Goal: Information Seeking & Learning: Learn about a topic

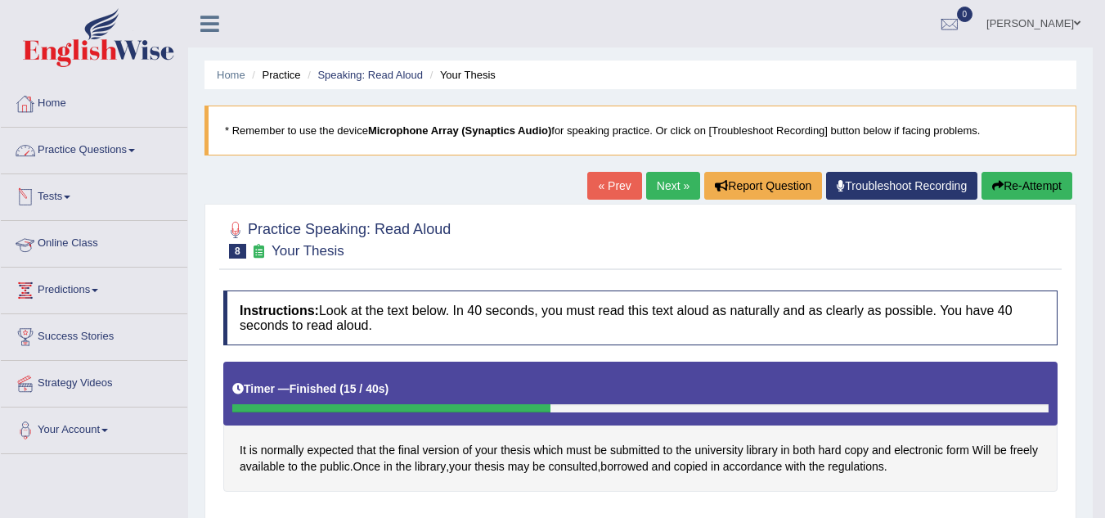
click at [81, 239] on link "Online Class" at bounding box center [94, 241] width 186 height 41
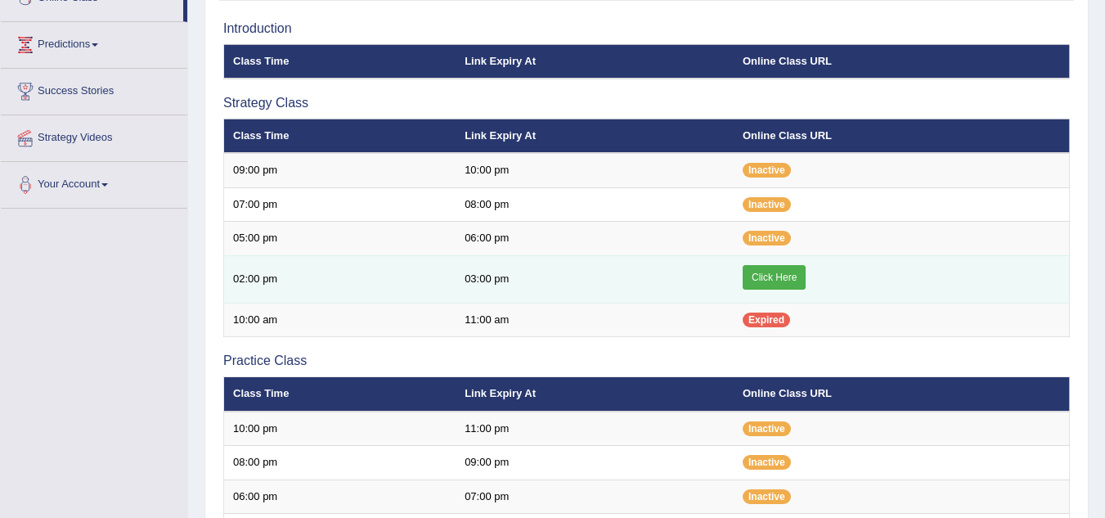
click at [763, 276] on link "Click Here" at bounding box center [774, 277] width 63 height 25
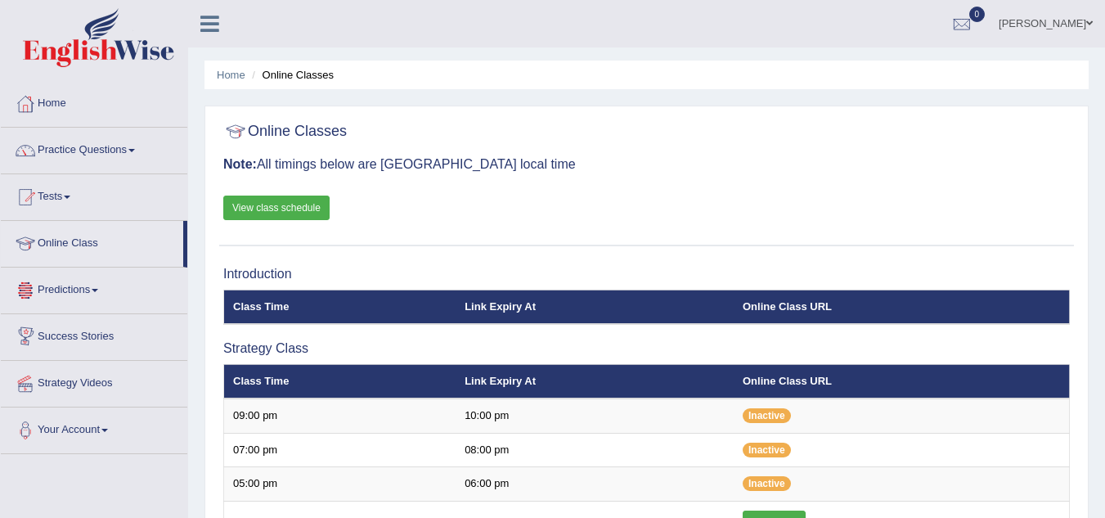
click at [309, 205] on link "View class schedule" at bounding box center [276, 207] width 106 height 25
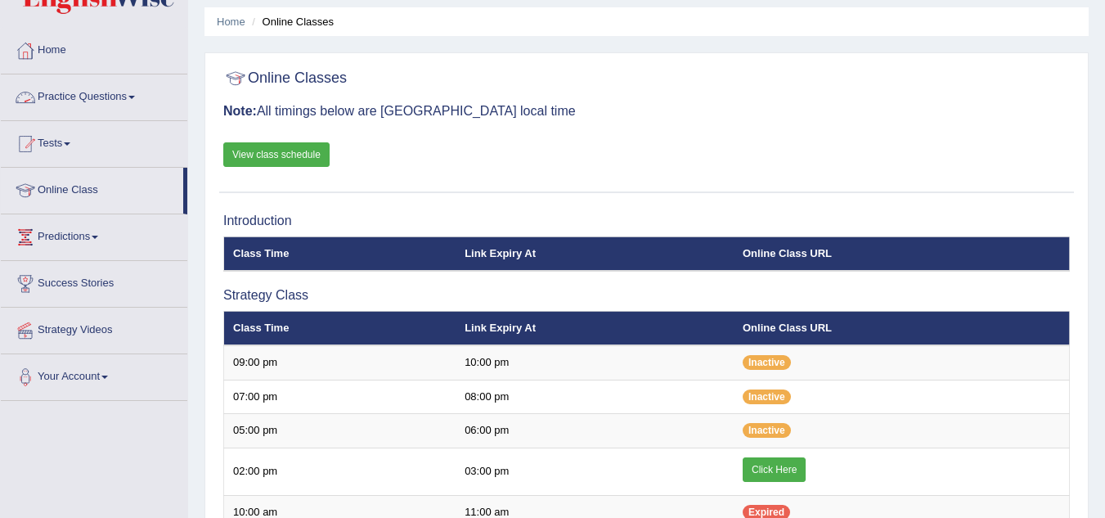
scroll to position [82, 0]
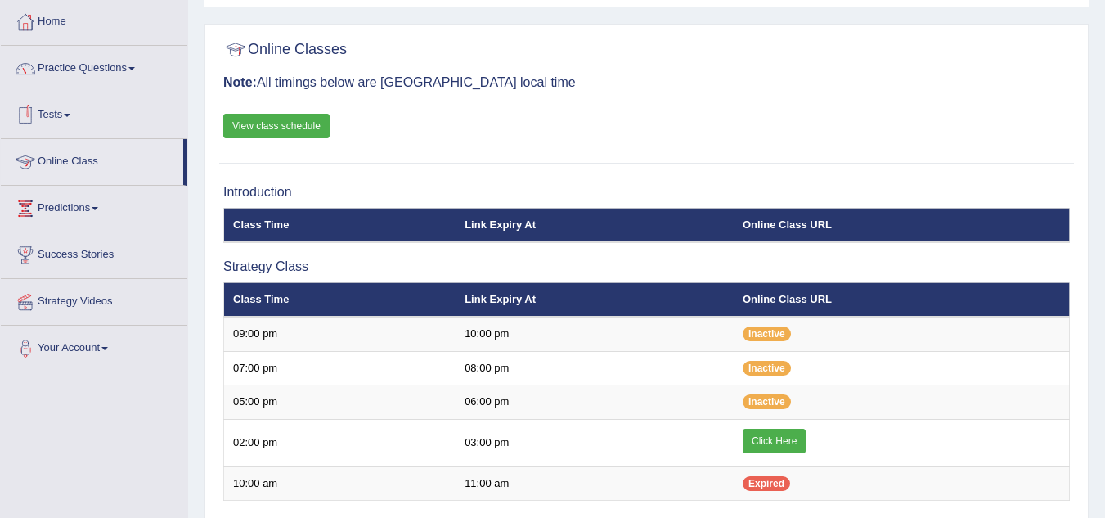
click at [135, 70] on link "Practice Questions" at bounding box center [94, 66] width 186 height 41
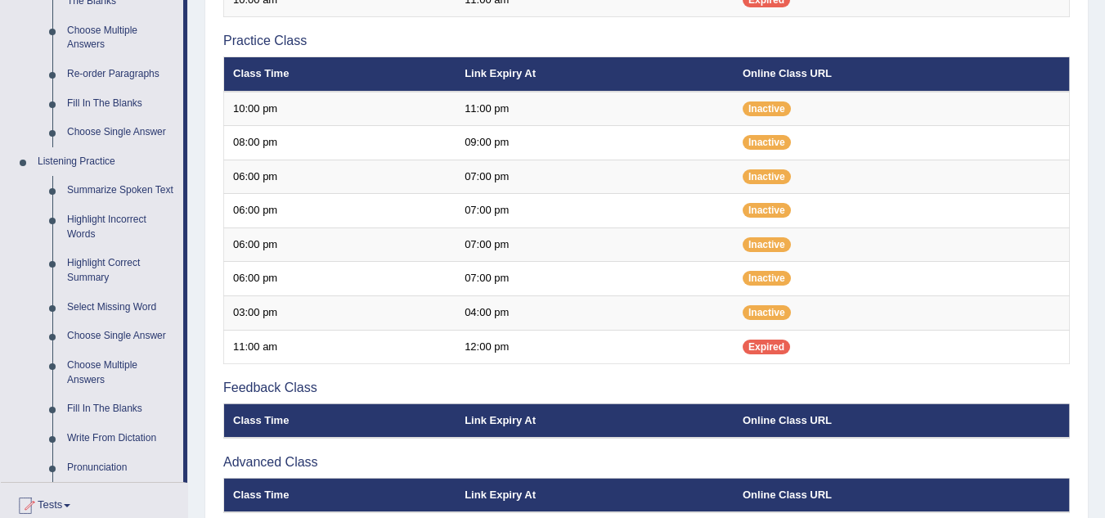
scroll to position [483, 0]
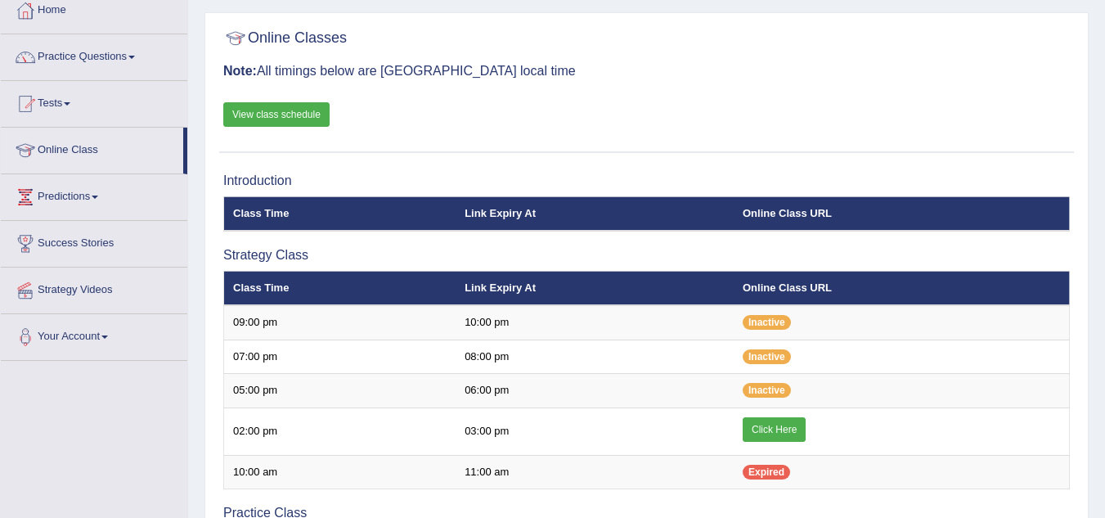
scroll to position [65, 0]
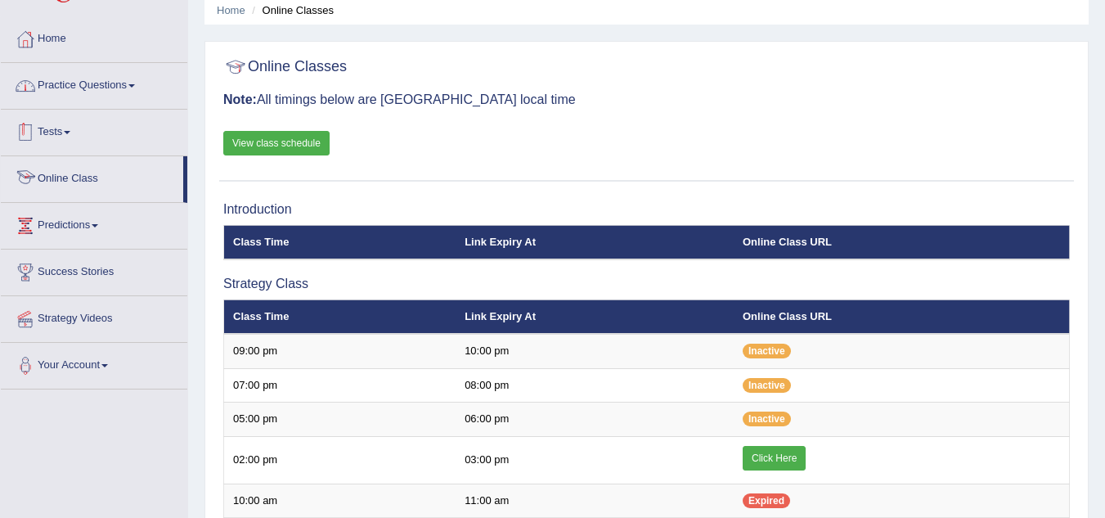
click at [128, 79] on link "Practice Questions" at bounding box center [94, 83] width 186 height 41
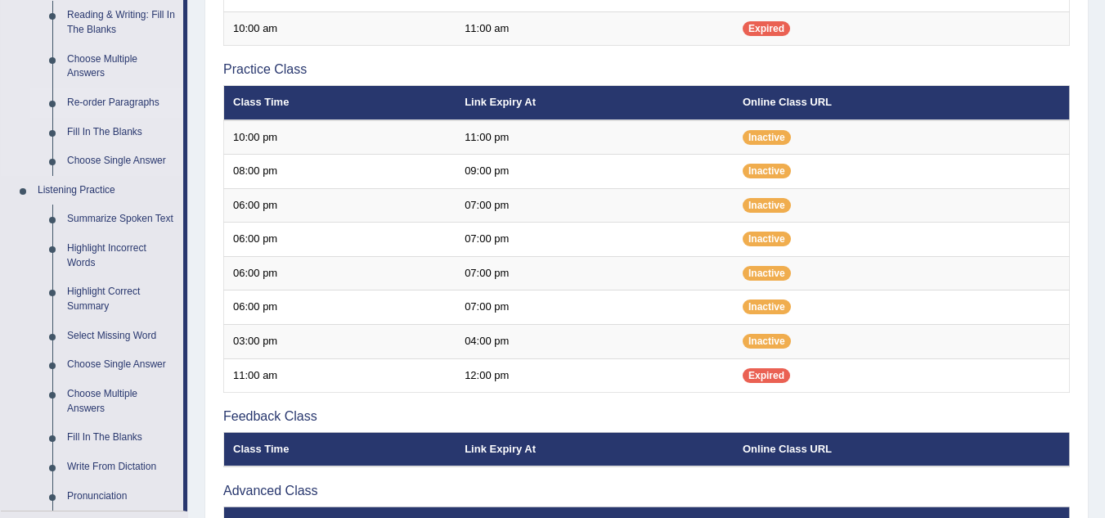
scroll to position [555, 0]
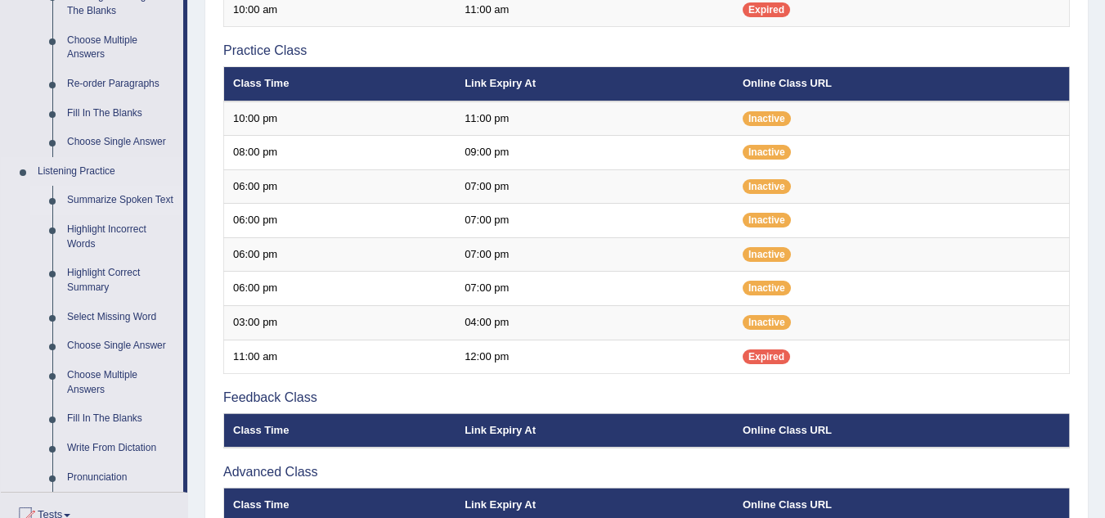
click at [150, 193] on link "Summarize Spoken Text" at bounding box center [121, 200] width 123 height 29
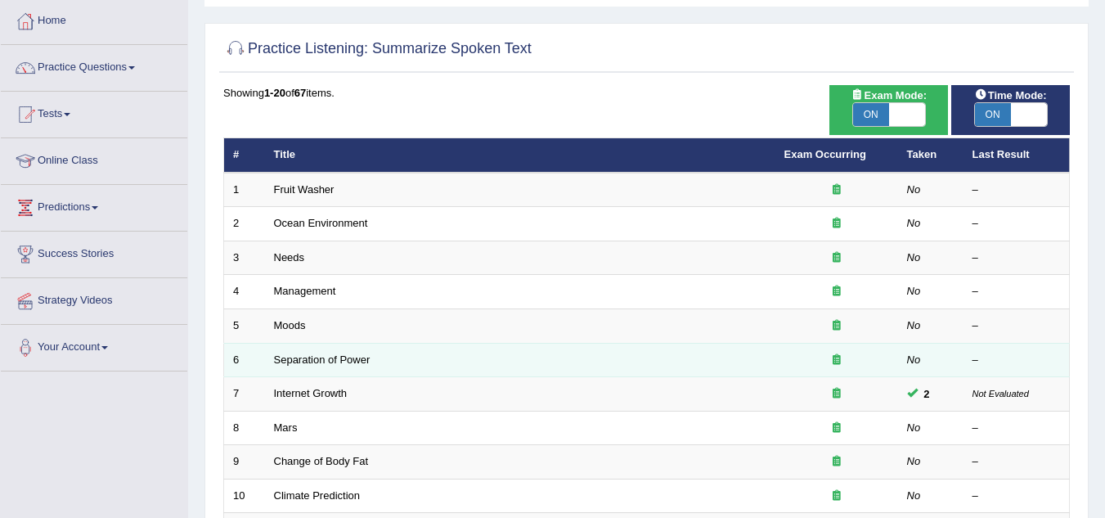
scroll to position [82, 0]
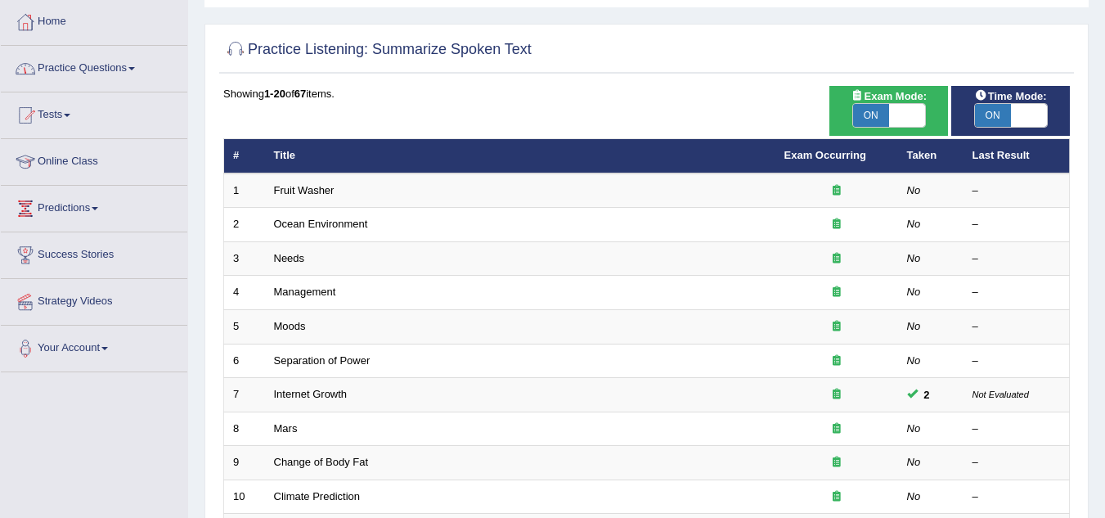
click at [123, 57] on link "Practice Questions" at bounding box center [94, 66] width 186 height 41
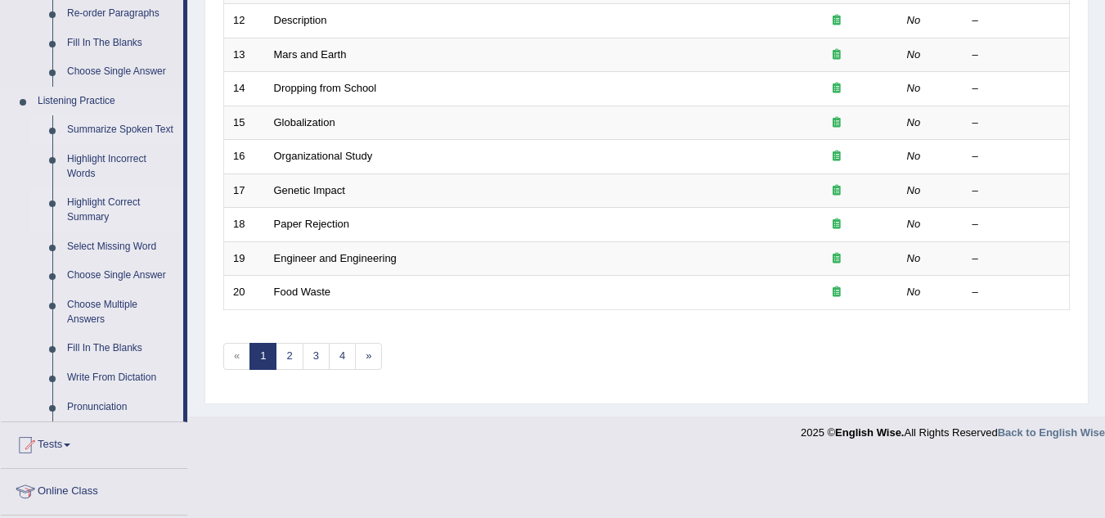
scroll to position [654, 0]
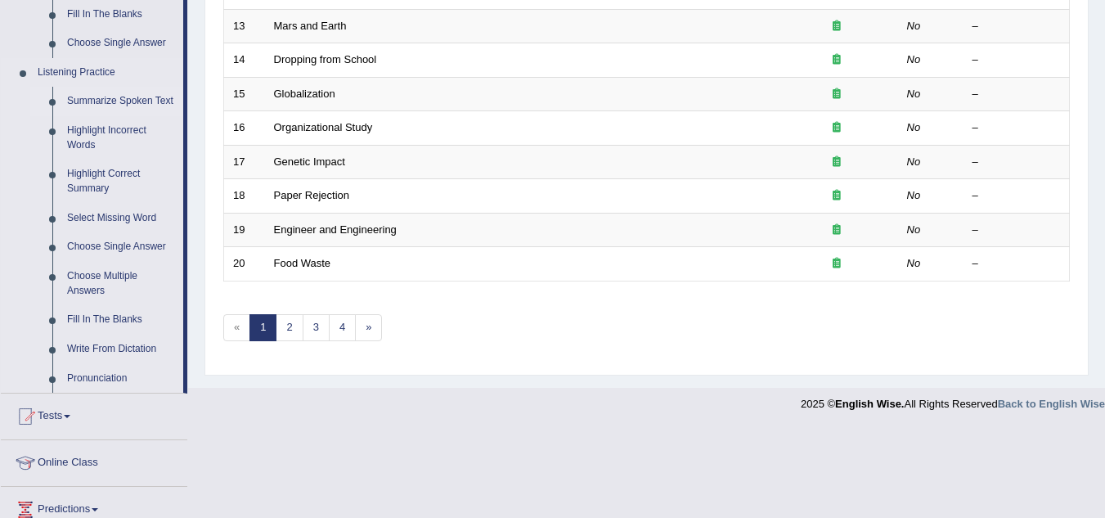
click at [133, 96] on link "Summarize Spoken Text" at bounding box center [121, 101] width 123 height 29
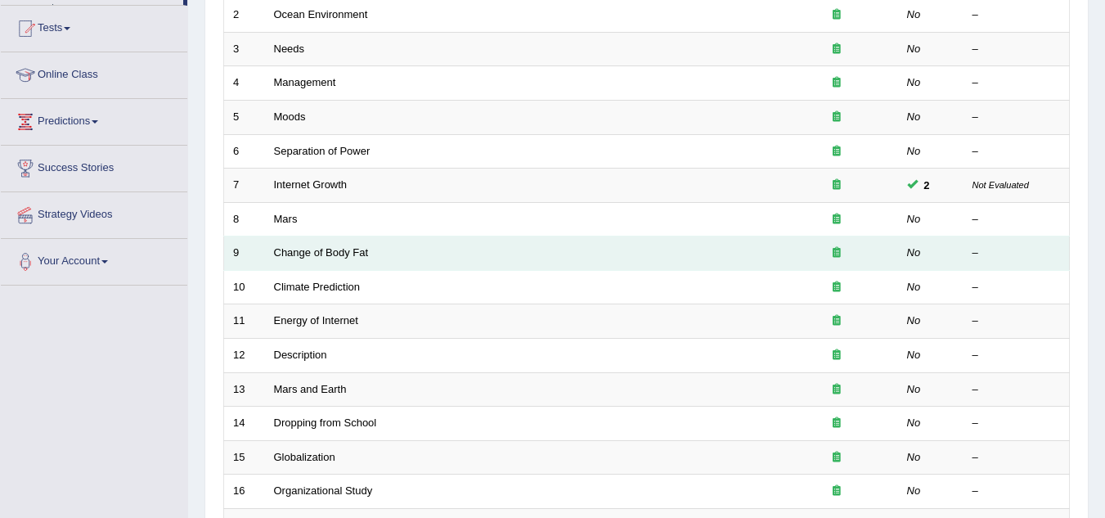
scroll to position [481, 0]
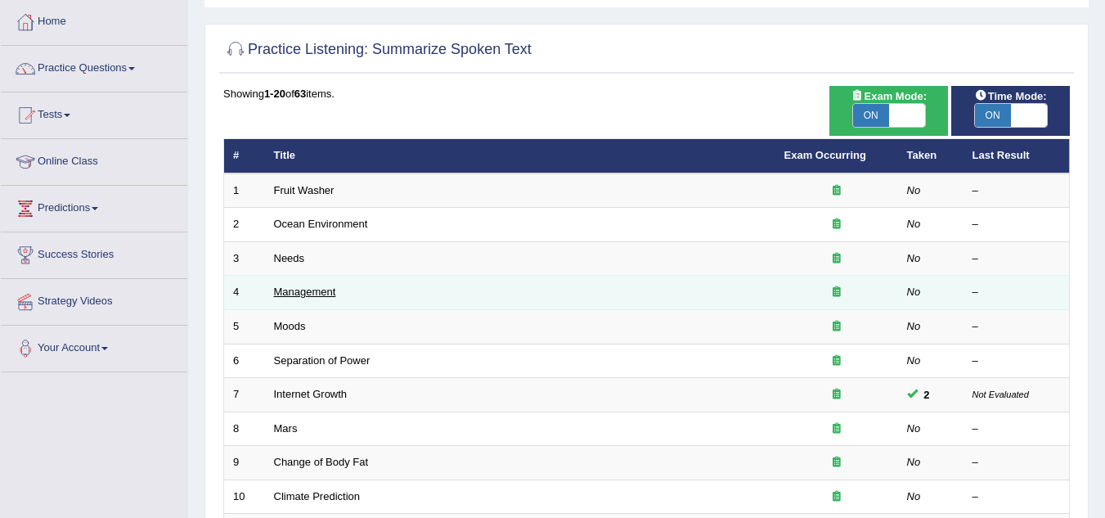
click at [333, 292] on link "Management" at bounding box center [305, 291] width 62 height 12
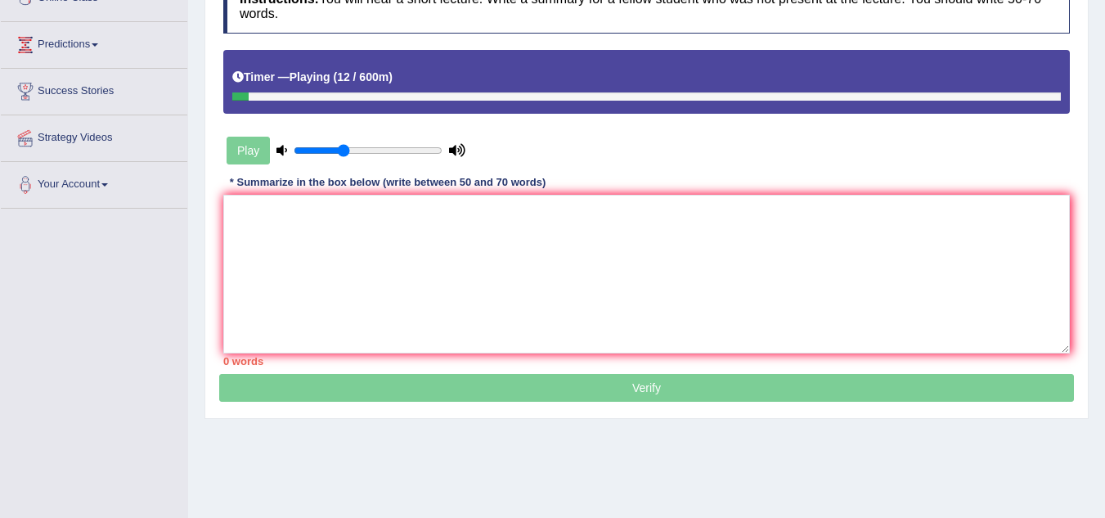
click at [236, 138] on div "Play" at bounding box center [345, 150] width 245 height 41
click at [285, 151] on icon at bounding box center [281, 150] width 11 height 11
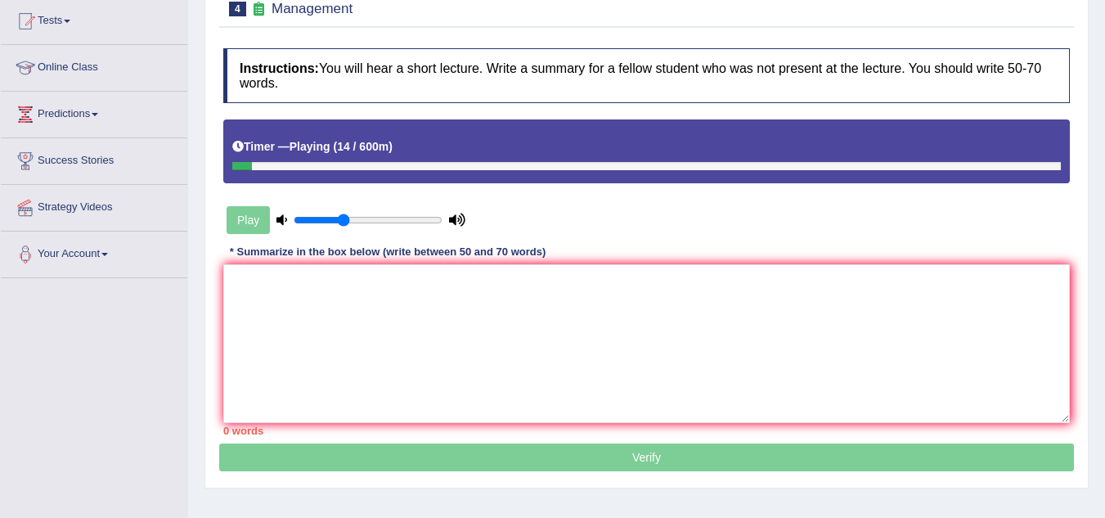
scroll to position [82, 0]
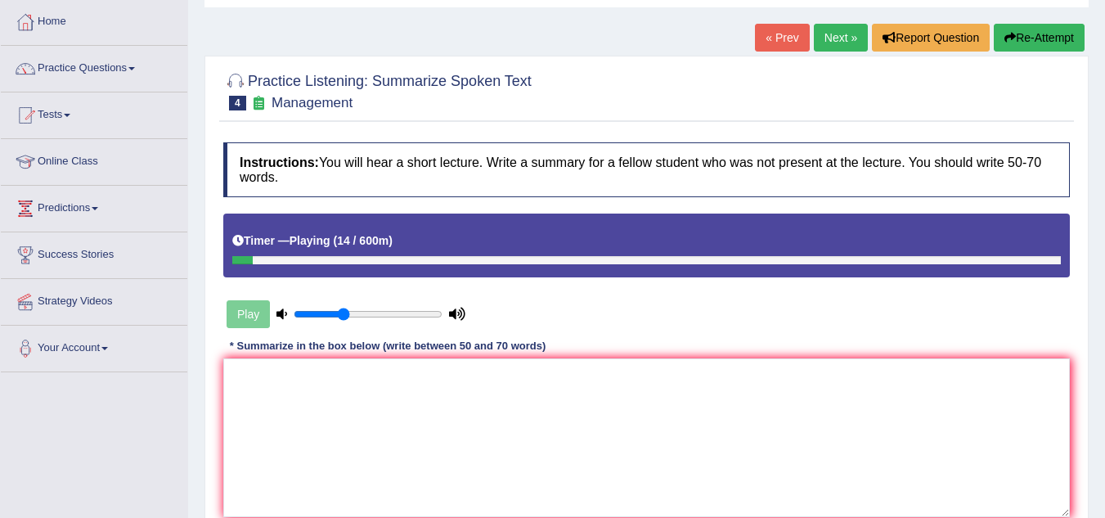
click at [250, 317] on div "Play" at bounding box center [345, 314] width 245 height 41
click at [461, 316] on icon at bounding box center [457, 313] width 16 height 11
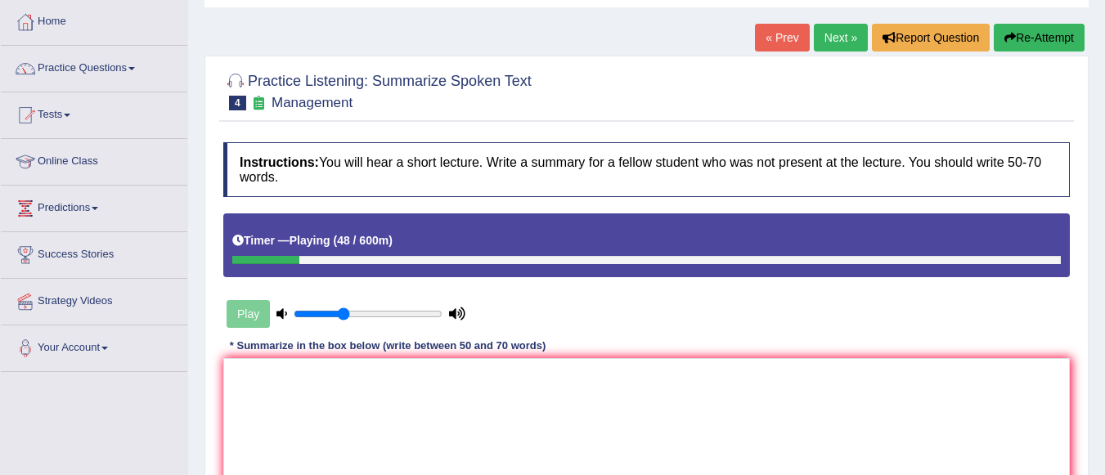
click at [1012, 34] on button "Re-Attempt" at bounding box center [1039, 38] width 91 height 28
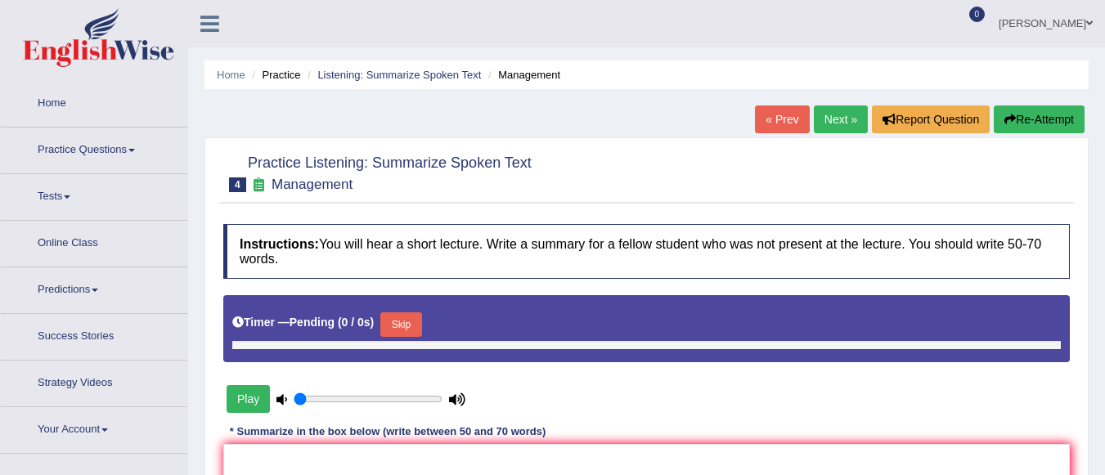
type input "0.35"
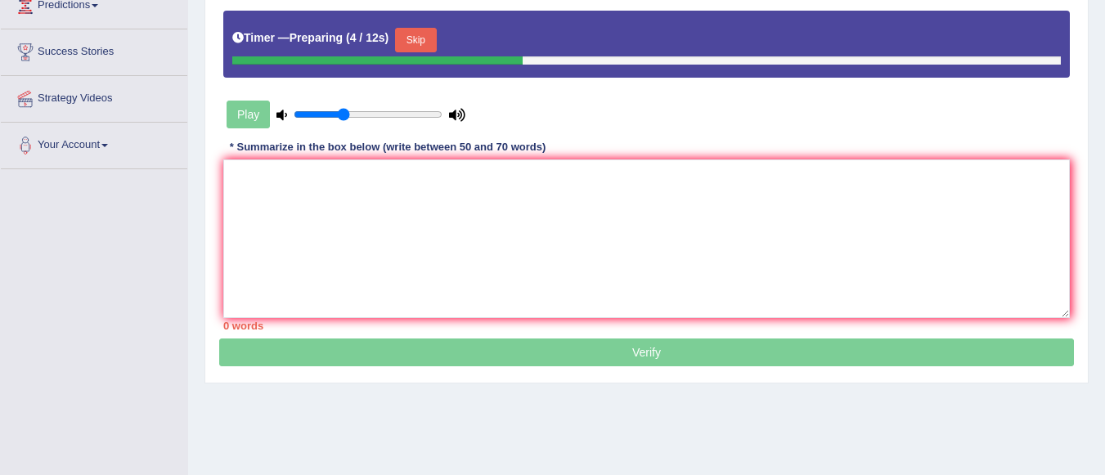
click at [435, 43] on button "Skip" at bounding box center [415, 40] width 41 height 25
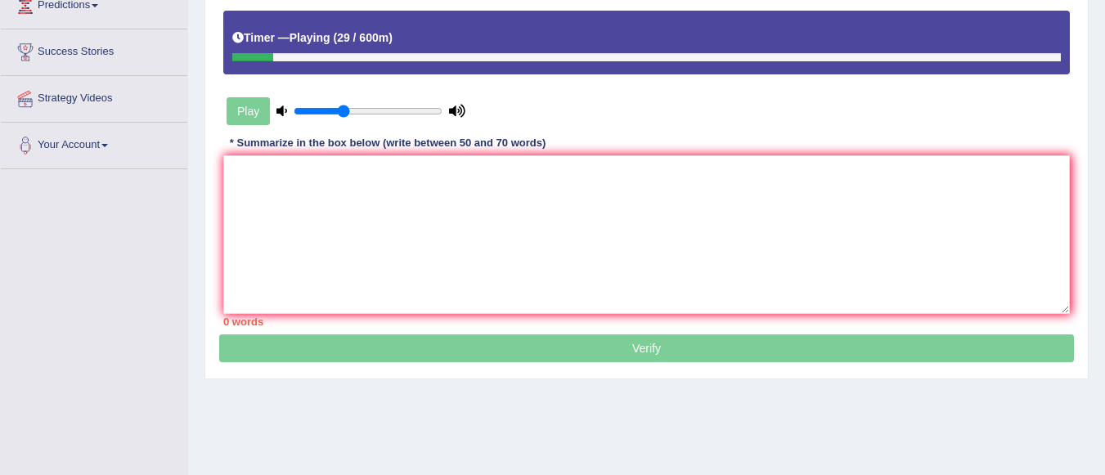
click at [273, 118] on div "Play" at bounding box center [345, 111] width 245 height 41
click at [289, 110] on div "Play" at bounding box center [345, 111] width 245 height 41
click at [277, 107] on icon at bounding box center [281, 110] width 11 height 11
click at [460, 112] on icon at bounding box center [457, 110] width 16 height 11
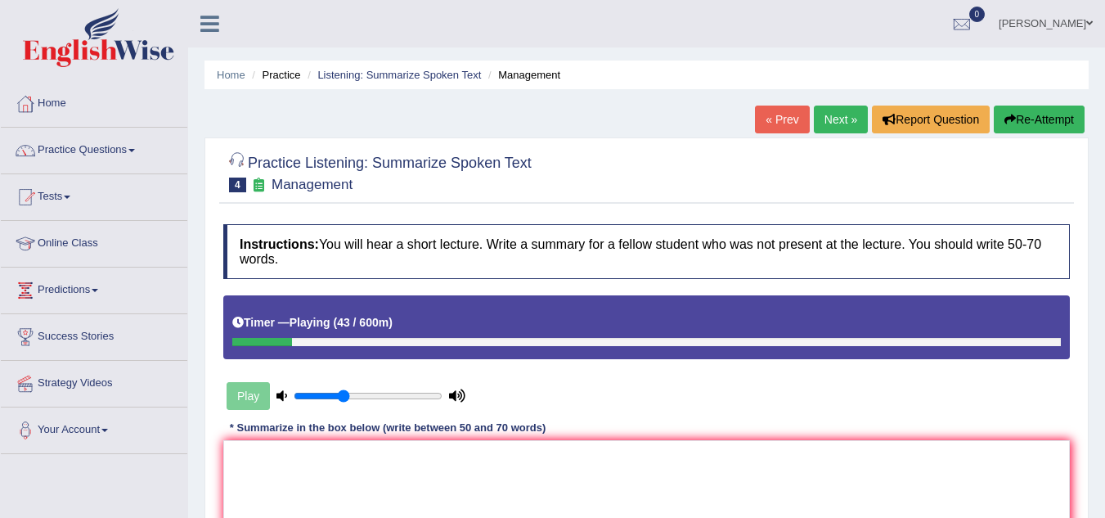
click at [464, 398] on icon at bounding box center [457, 395] width 16 height 11
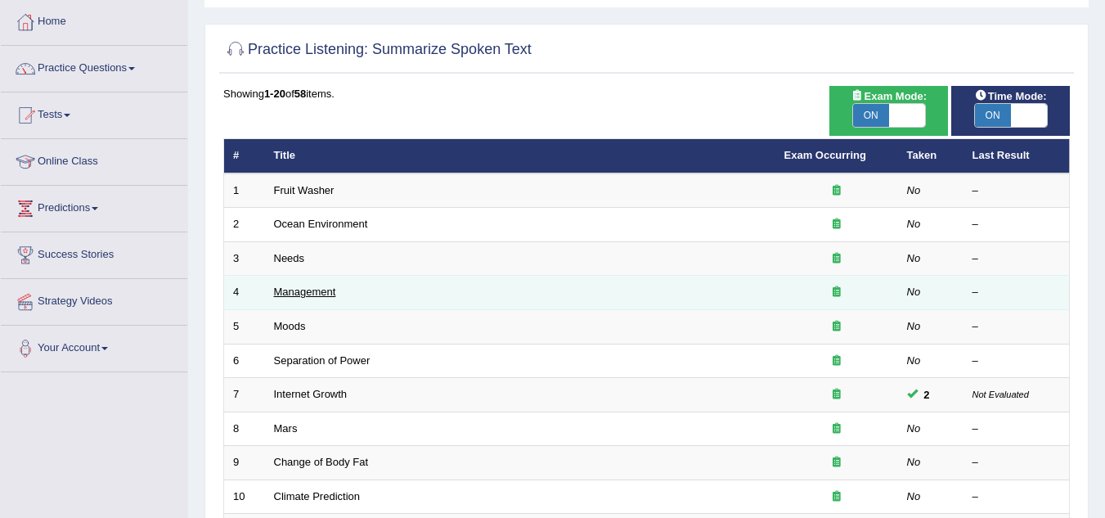
click at [316, 291] on link "Management" at bounding box center [305, 291] width 62 height 12
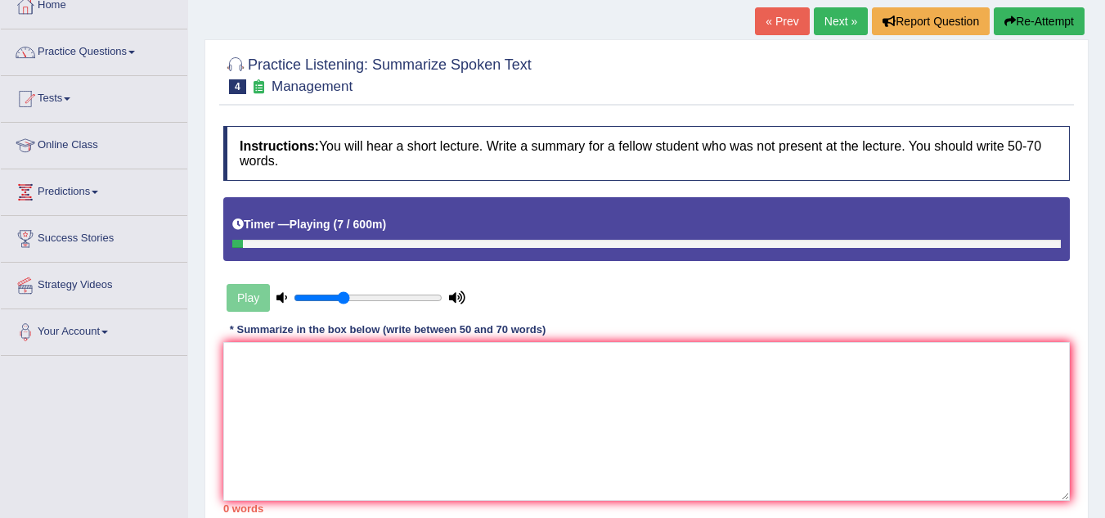
scroll to position [164, 0]
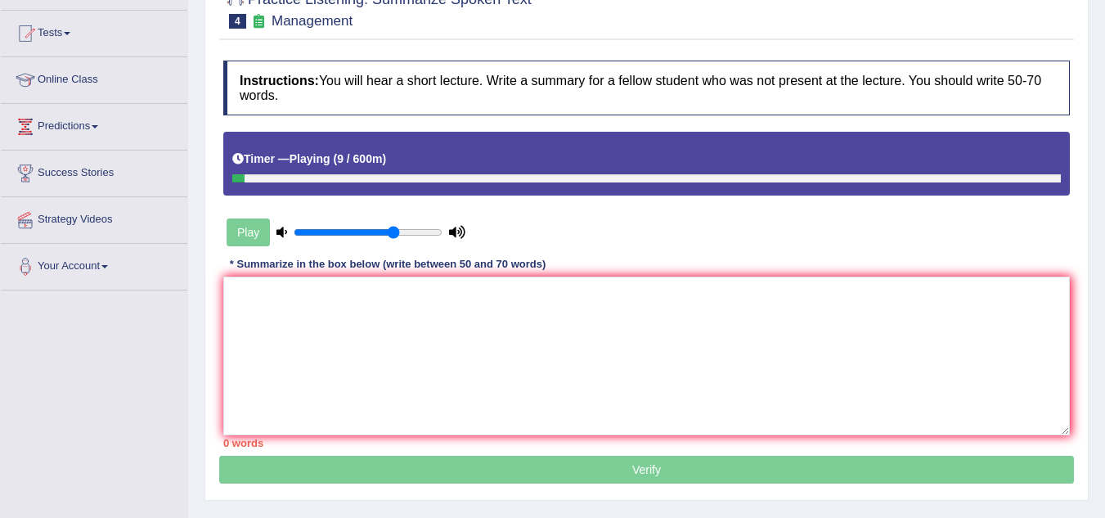
drag, startPoint x: 341, startPoint y: 228, endPoint x: 392, endPoint y: 231, distance: 50.8
type input "0.7"
click at [392, 231] on input "range" at bounding box center [368, 232] width 149 height 13
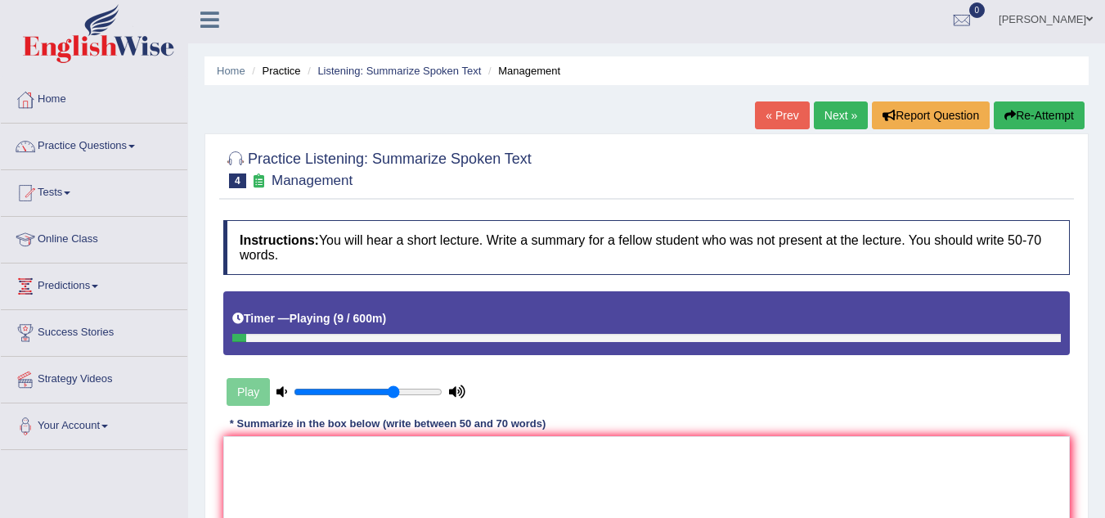
scroll to position [0, 0]
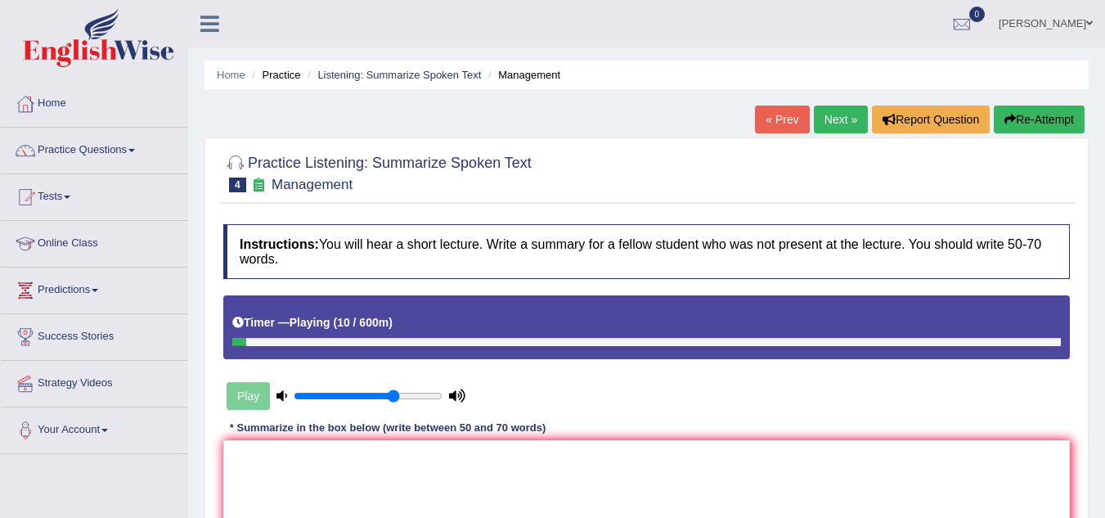
click at [1034, 114] on button "Re-Attempt" at bounding box center [1039, 119] width 91 height 28
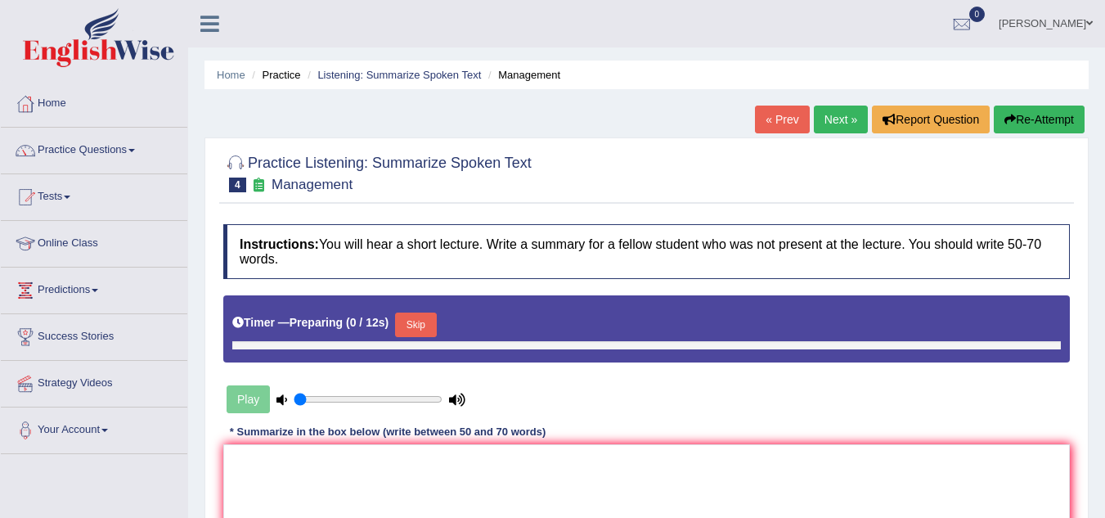
type input "0.7"
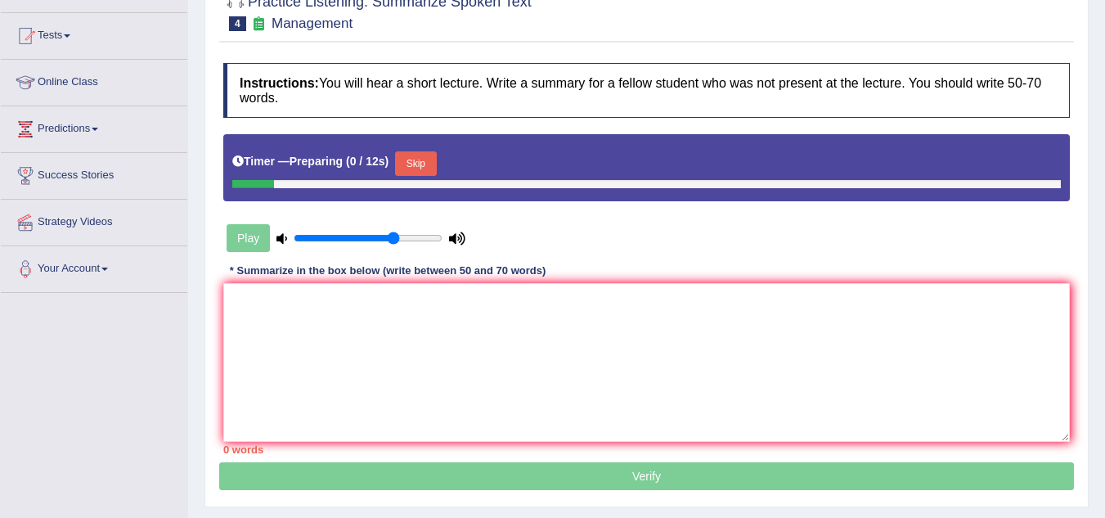
scroll to position [164, 0]
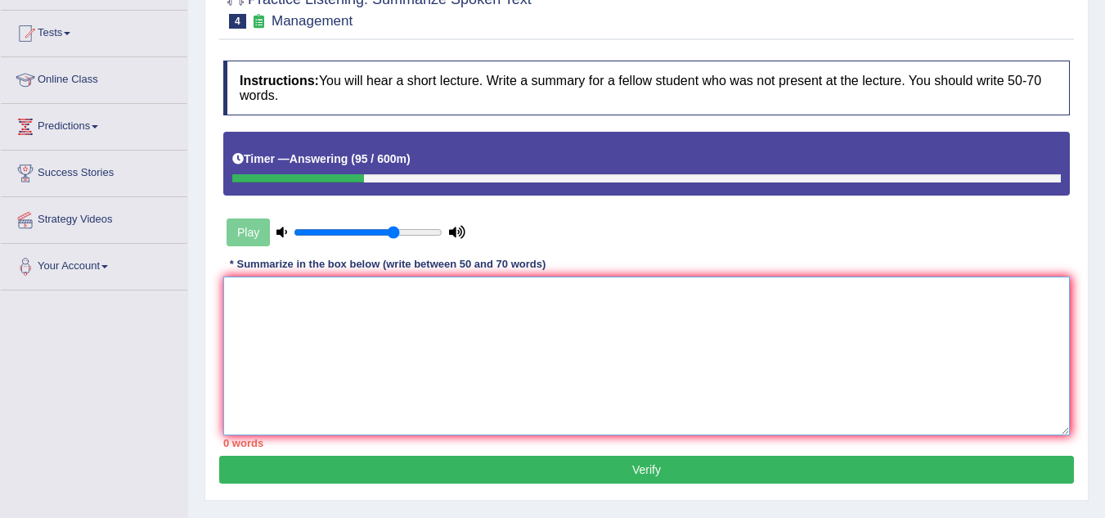
click at [348, 303] on textarea at bounding box center [646, 355] width 846 height 159
click at [417, 365] on textarea at bounding box center [646, 355] width 846 height 159
paste textarea "The speaker provided a comprehensive overview of [main topic], highlighting sev…"
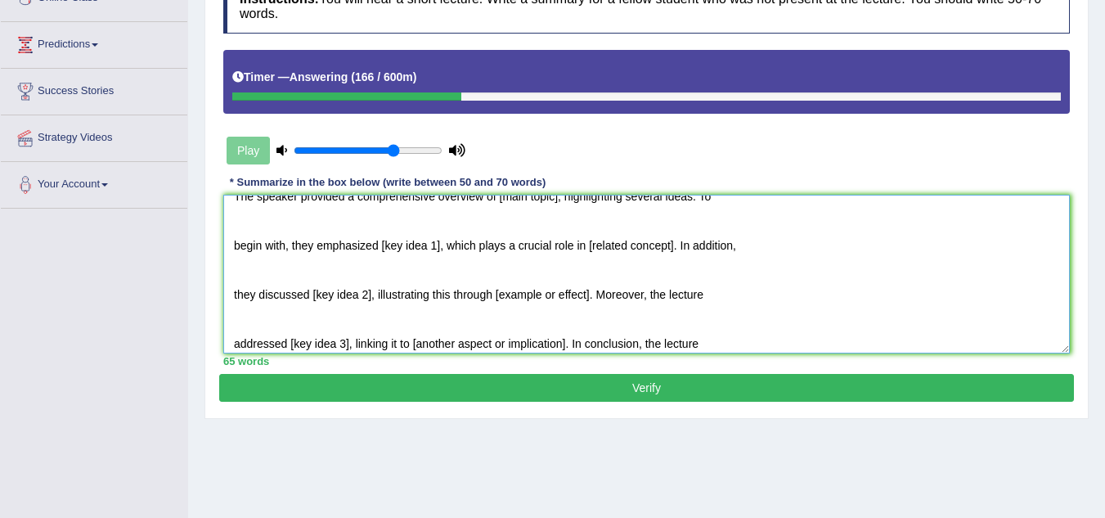
scroll to position [0, 0]
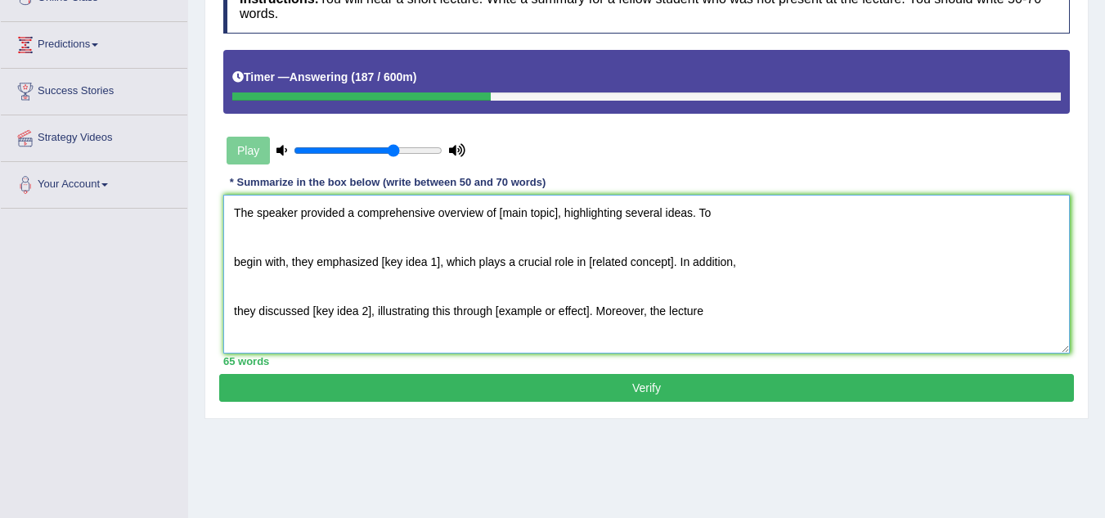
drag, startPoint x: 498, startPoint y: 209, endPoint x: 559, endPoint y: 218, distance: 61.1
click at [559, 218] on textarea "The speaker provided a comprehensive overview of [main topic], highlighting sev…" at bounding box center [646, 274] width 846 height 159
drag, startPoint x: 380, startPoint y: 259, endPoint x: 440, endPoint y: 265, distance: 60.0
click at [440, 265] on textarea "The speaker provided a comprehensive overview of management, highlighting sever…" at bounding box center [646, 274] width 846 height 159
drag, startPoint x: 622, startPoint y: 260, endPoint x: 709, endPoint y: 269, distance: 87.1
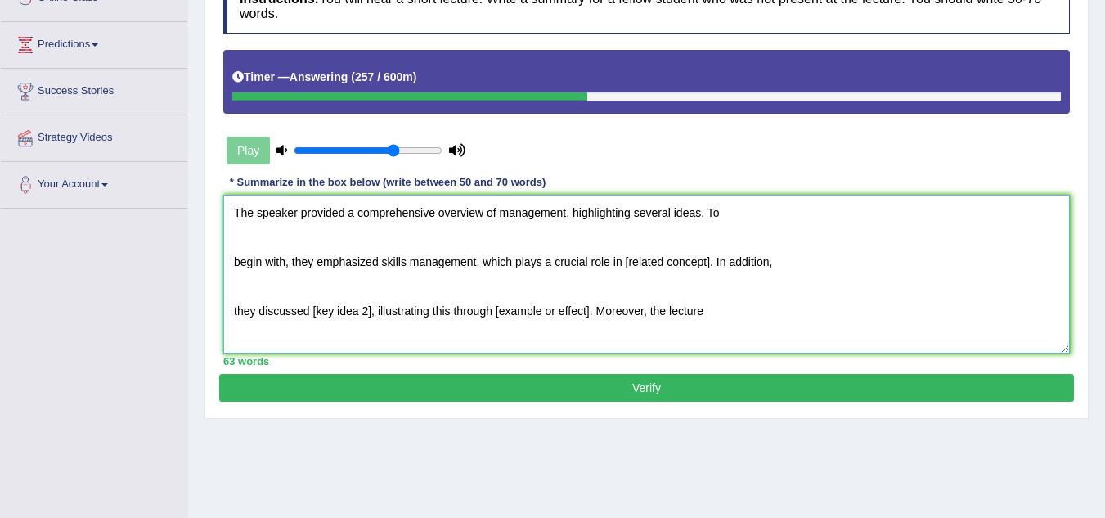
click at [709, 269] on textarea "The speaker provided a comprehensive overview of management, highlighting sever…" at bounding box center [646, 274] width 846 height 159
click at [653, 262] on textarea "The speaker provided a comprehensive overview of management, highlighting sever…" at bounding box center [646, 274] width 846 height 159
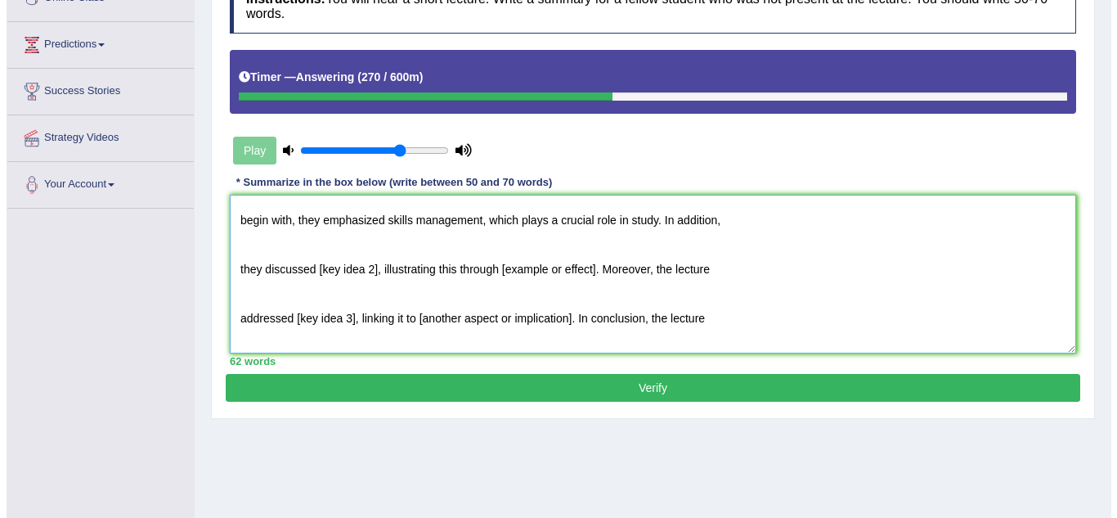
scroll to position [82, 0]
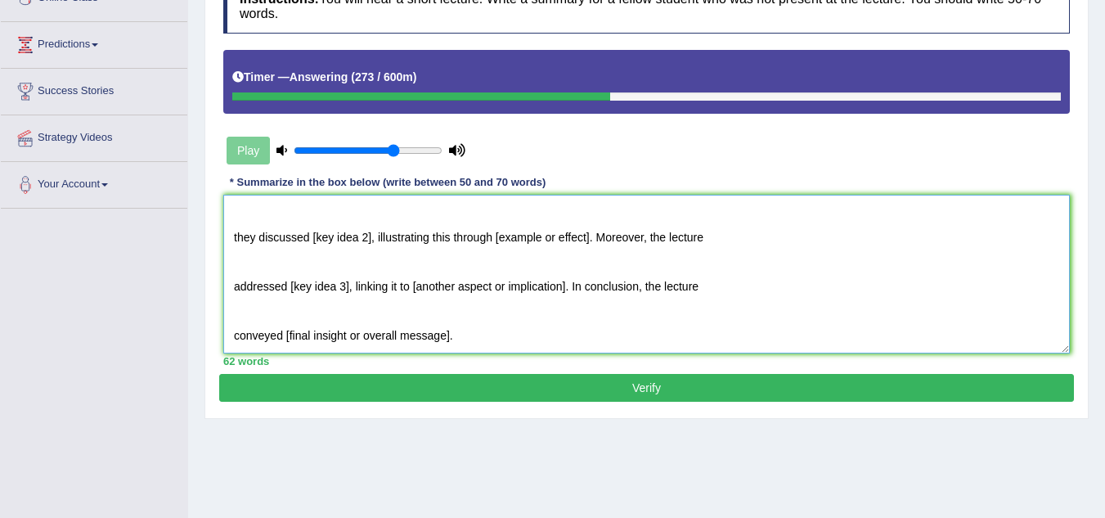
drag, startPoint x: 310, startPoint y: 226, endPoint x: 373, endPoint y: 235, distance: 63.6
click at [373, 235] on textarea "The speaker provided a comprehensive overview of management, highlighting sever…" at bounding box center [646, 274] width 846 height 159
click at [338, 261] on textarea "The speaker provided a comprehensive overview of management, highlighting sever…" at bounding box center [646, 274] width 846 height 159
drag, startPoint x: 311, startPoint y: 227, endPoint x: 340, endPoint y: 245, distance: 34.5
click at [351, 234] on textarea "The speaker provided a comprehensive overview of management, highlighting sever…" at bounding box center [646, 274] width 846 height 159
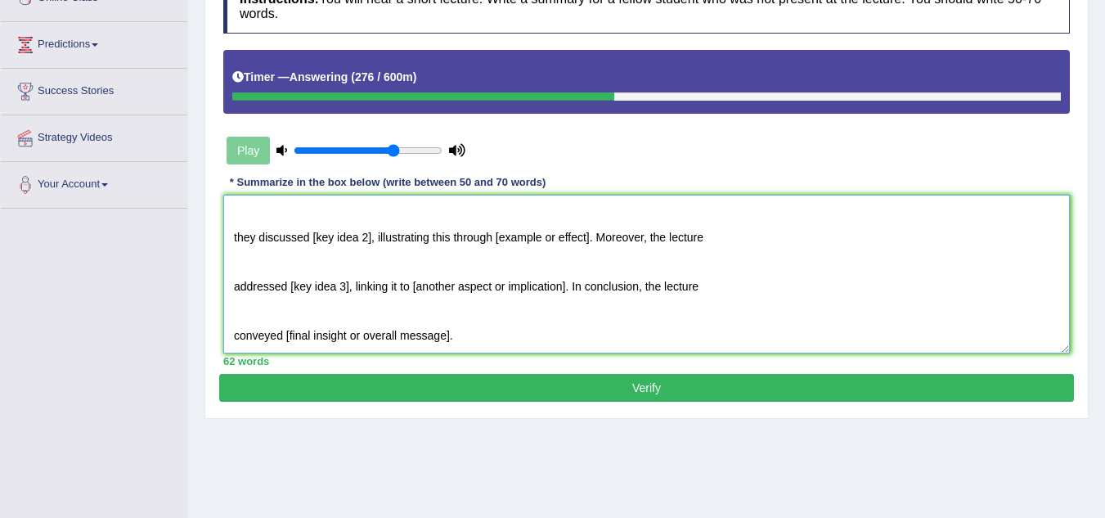
drag, startPoint x: 340, startPoint y: 245, endPoint x: 369, endPoint y: 233, distance: 31.1
click at [368, 233] on textarea "The speaker provided a comprehensive overview of management, highlighting sever…" at bounding box center [646, 274] width 846 height 159
click at [371, 231] on textarea "The speaker provided a comprehensive overview of management, highlighting sever…" at bounding box center [646, 274] width 846 height 159
drag, startPoint x: 368, startPoint y: 227, endPoint x: 313, endPoint y: 236, distance: 55.5
click at [313, 236] on textarea "The speaker provided a comprehensive overview of management, highlighting sever…" at bounding box center [646, 274] width 846 height 159
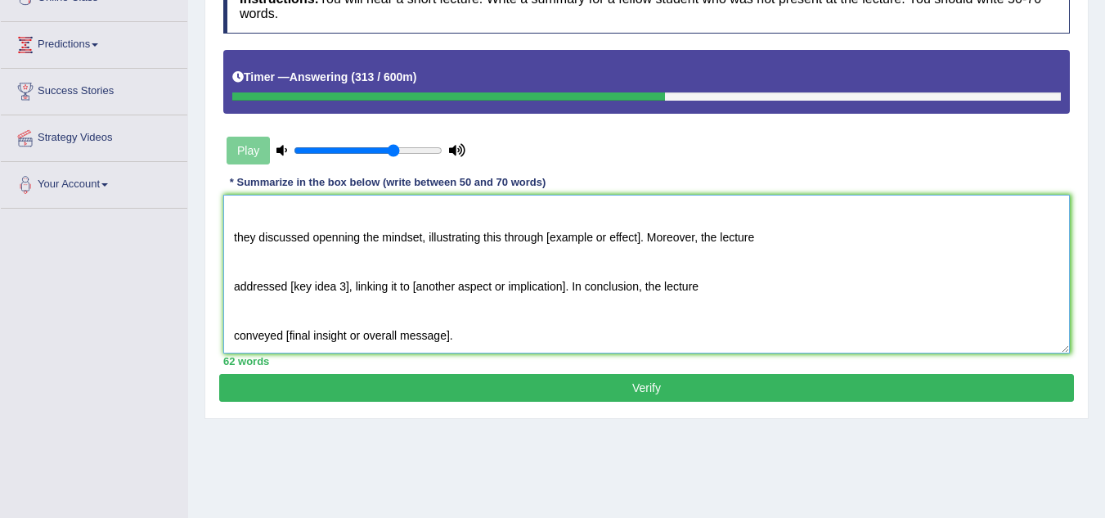
drag, startPoint x: 549, startPoint y: 225, endPoint x: 640, endPoint y: 241, distance: 93.0
click at [640, 241] on textarea "The speaker provided a comprehensive overview of management, highlighting sever…" at bounding box center [646, 274] width 846 height 159
click at [557, 245] on textarea "The speaker provided a comprehensive overview of management, highlighting sever…" at bounding box center [646, 274] width 846 height 159
drag, startPoint x: 546, startPoint y: 228, endPoint x: 640, endPoint y: 231, distance: 94.1
click at [640, 231] on textarea "The speaker provided a comprehensive overview of management, highlighting sever…" at bounding box center [646, 274] width 846 height 159
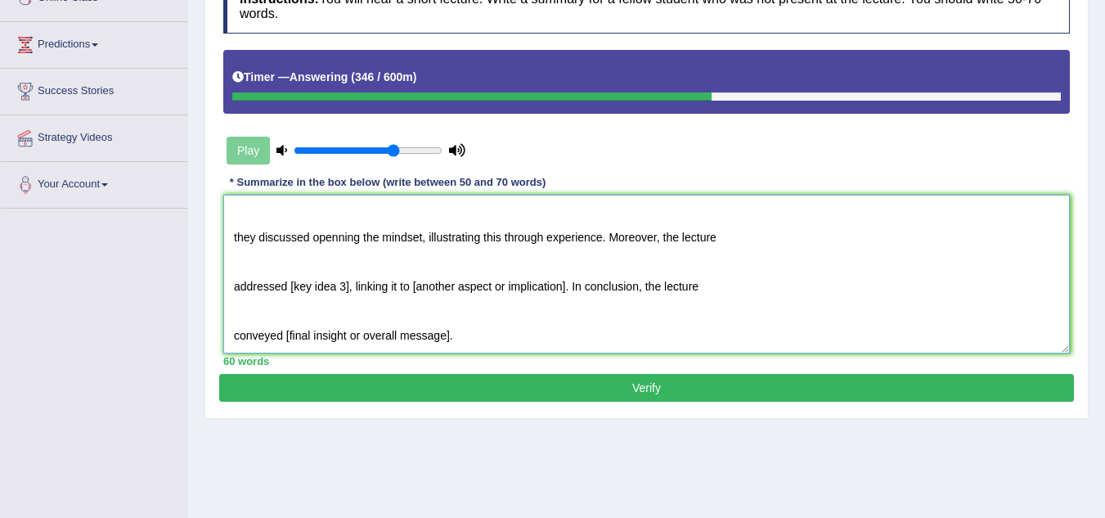
drag, startPoint x: 289, startPoint y: 277, endPoint x: 350, endPoint y: 285, distance: 61.0
click at [350, 285] on textarea "The speaker provided a comprehensive overview of management, highlighting sever…" at bounding box center [646, 274] width 846 height 159
drag, startPoint x: 524, startPoint y: 277, endPoint x: 676, endPoint y: 274, distance: 152.1
click at [676, 274] on textarea "The speaker provided a comprehensive overview of management, highlighting sever…" at bounding box center [646, 274] width 846 height 159
drag, startPoint x: 285, startPoint y: 325, endPoint x: 450, endPoint y: 325, distance: 164.4
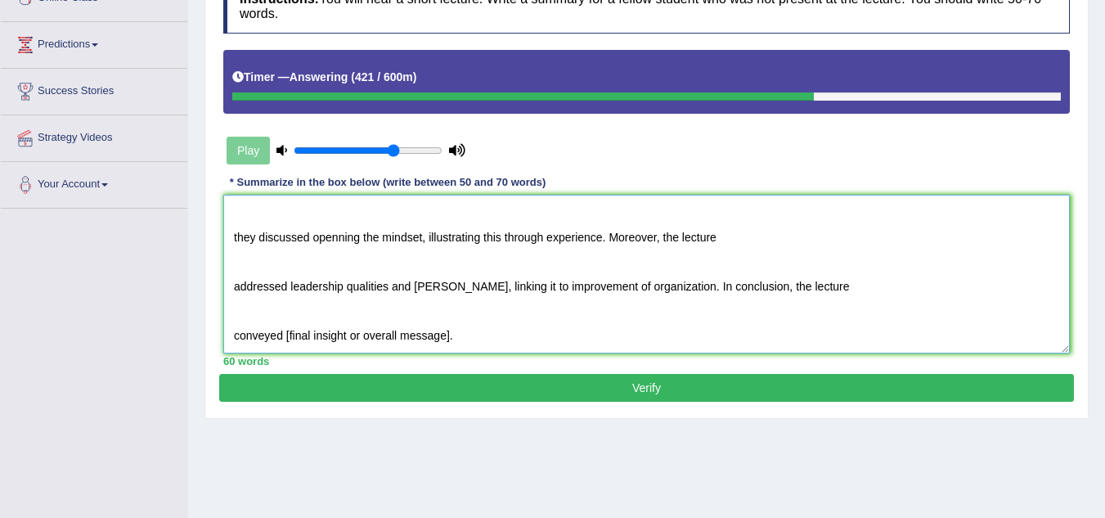
click at [450, 325] on textarea "The speaker provided a comprehensive overview of management, highlighting sever…" at bounding box center [646, 274] width 846 height 159
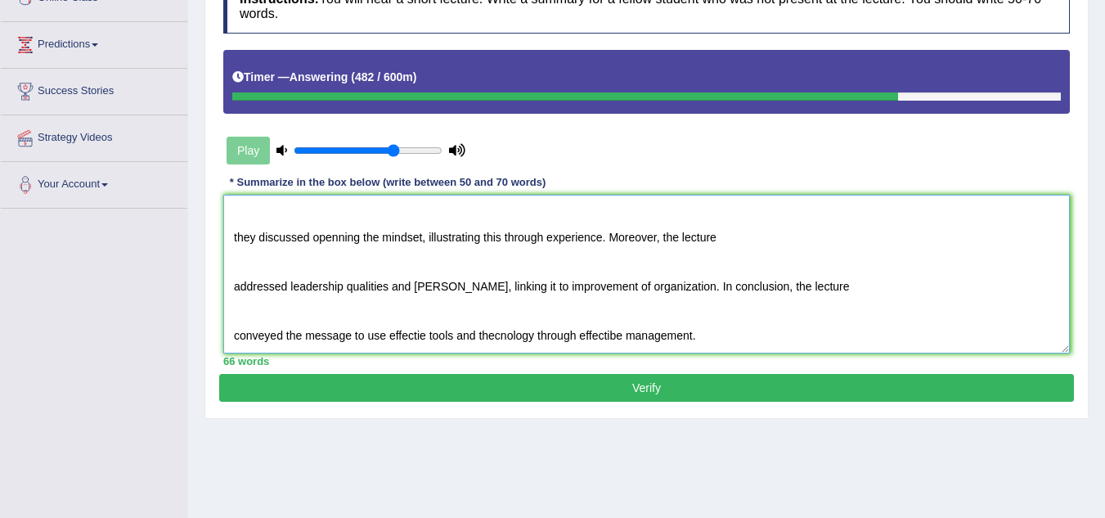
click at [617, 325] on textarea "The speaker provided a comprehensive overview of management, highlighting sever…" at bounding box center [646, 274] width 846 height 159
click at [505, 330] on textarea "The speaker provided a comprehensive overview of management, highlighting sever…" at bounding box center [646, 274] width 846 height 159
click at [482, 431] on div "Home Practice Listening: Summarize Spoken Text Management « Prev Next » Report …" at bounding box center [646, 164] width 917 height 818
drag, startPoint x: 488, startPoint y: 324, endPoint x: 505, endPoint y: 329, distance: 17.9
click at [490, 324] on textarea "The speaker provided a comprehensive overview of management, highlighting sever…" at bounding box center [646, 274] width 846 height 159
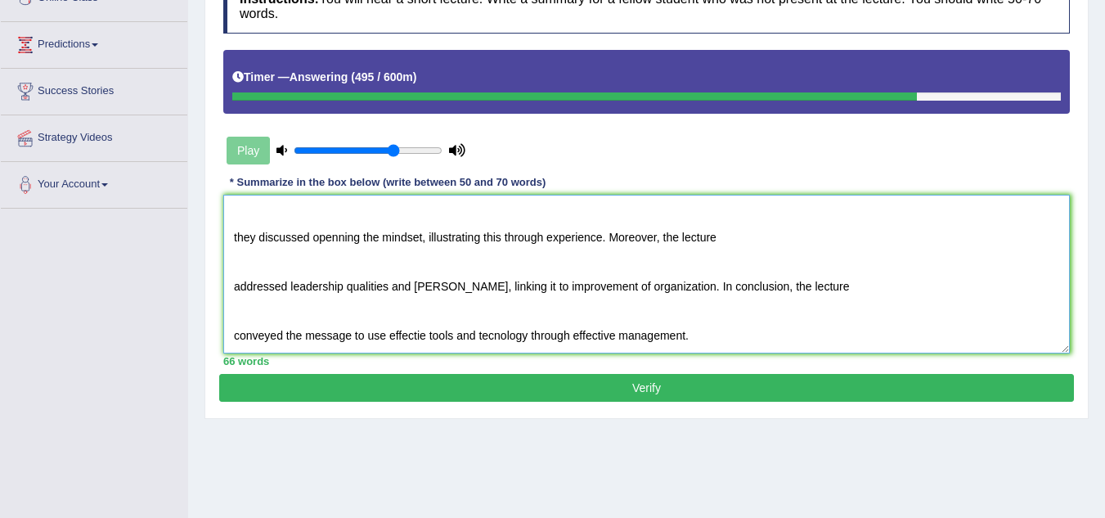
drag, startPoint x: 495, startPoint y: 325, endPoint x: 527, endPoint y: 330, distance: 33.2
click at [496, 325] on textarea "The speaker provided a comprehensive overview of management, highlighting sever…" at bounding box center [646, 274] width 846 height 159
click at [774, 316] on textarea "The speaker provided a comprehensive overview of management, highlighting sever…" at bounding box center [646, 274] width 846 height 159
type textarea "The speaker provided a comprehensive overview of management, highlighting sever…"
click at [692, 388] on button "Verify" at bounding box center [646, 388] width 855 height 28
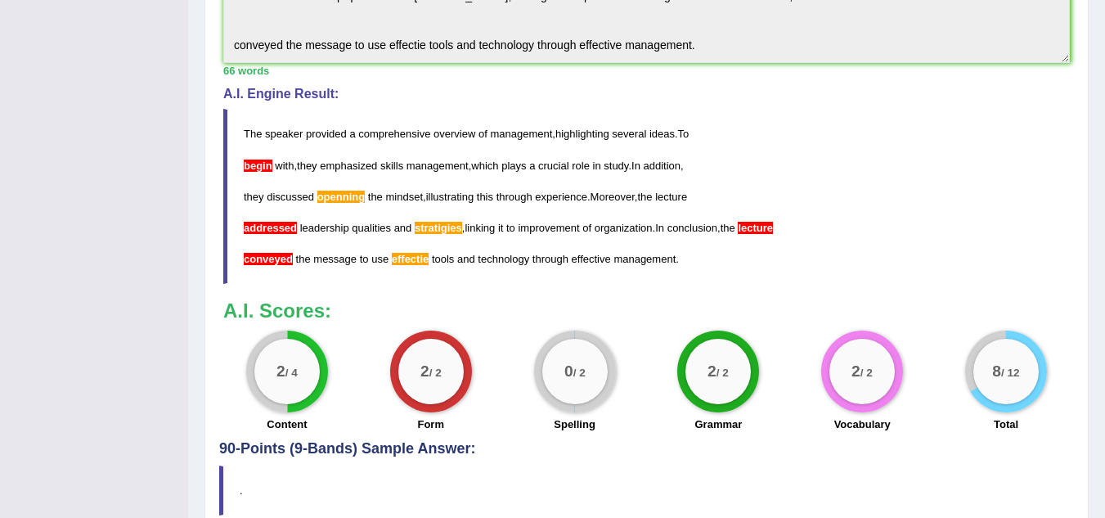
scroll to position [572, 0]
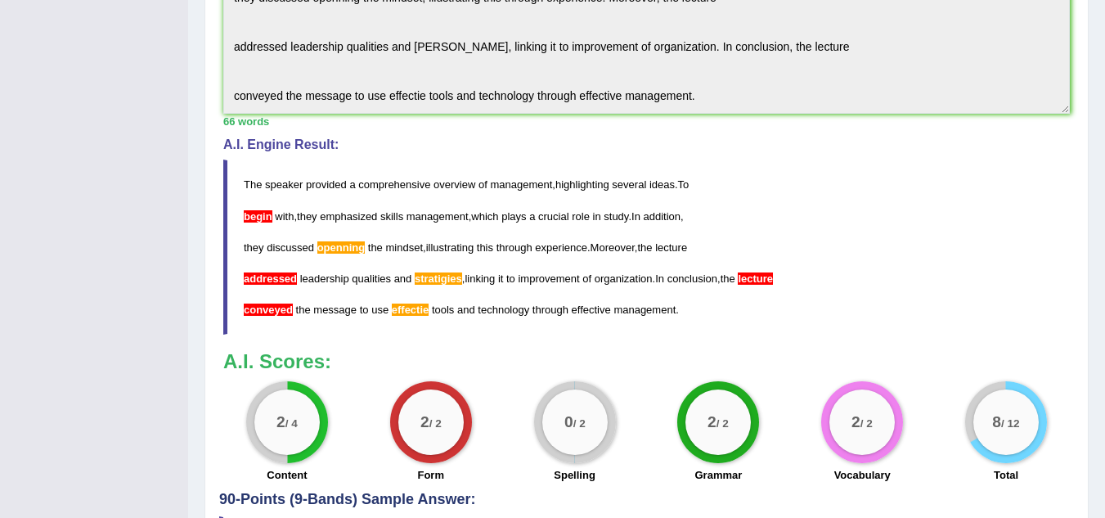
drag, startPoint x: 570, startPoint y: 352, endPoint x: 657, endPoint y: 343, distance: 88.0
click at [639, 345] on div "Instructions: You will hear a short lecture. Write a summary for a fellow stude…" at bounding box center [646, 67] width 855 height 848
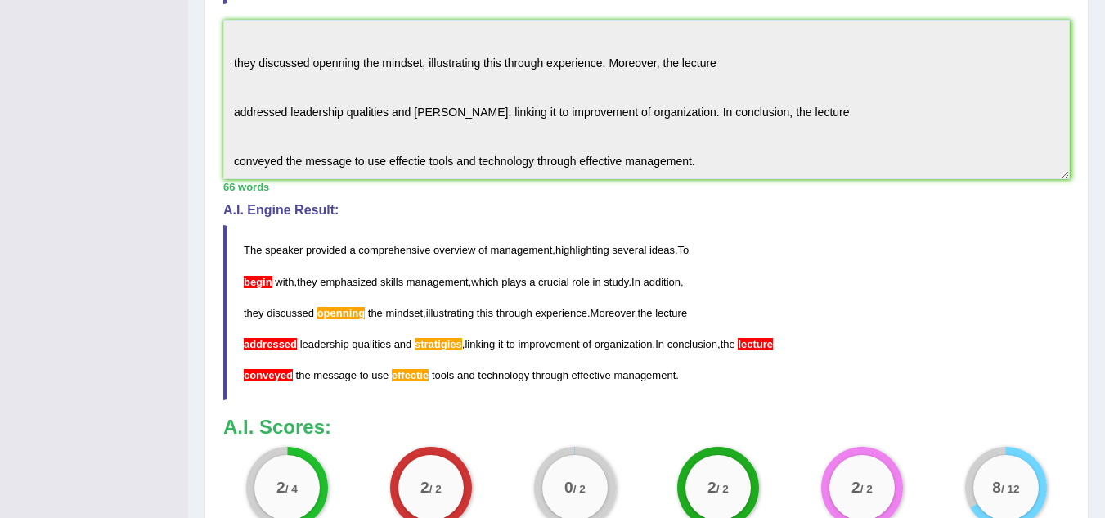
drag, startPoint x: 694, startPoint y: 341, endPoint x: 713, endPoint y: 339, distance: 19.0
click at [713, 339] on div "Instructions: You will hear a short lecture. Write a summary for a fellow stude…" at bounding box center [646, 133] width 855 height 848
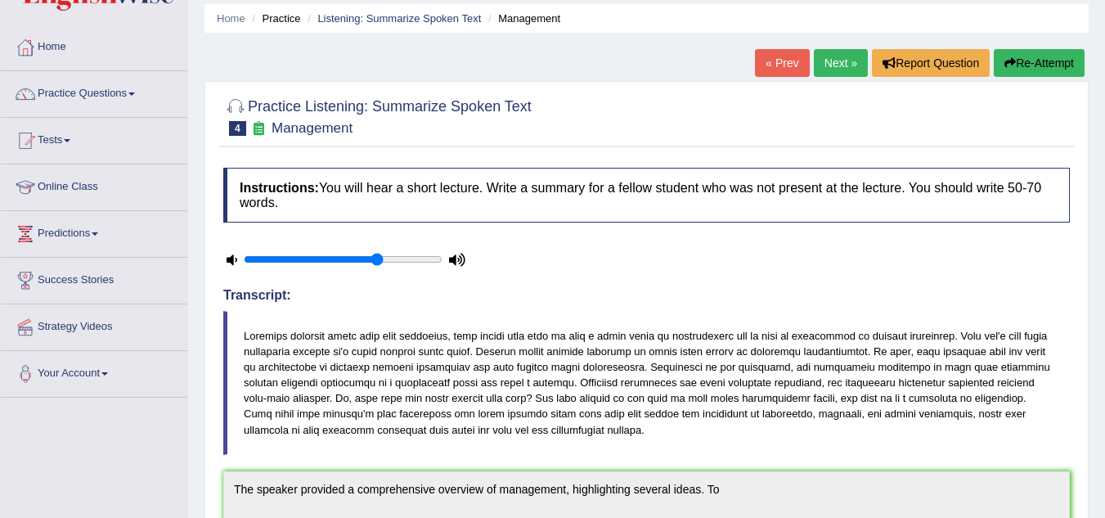
scroll to position [1, 0]
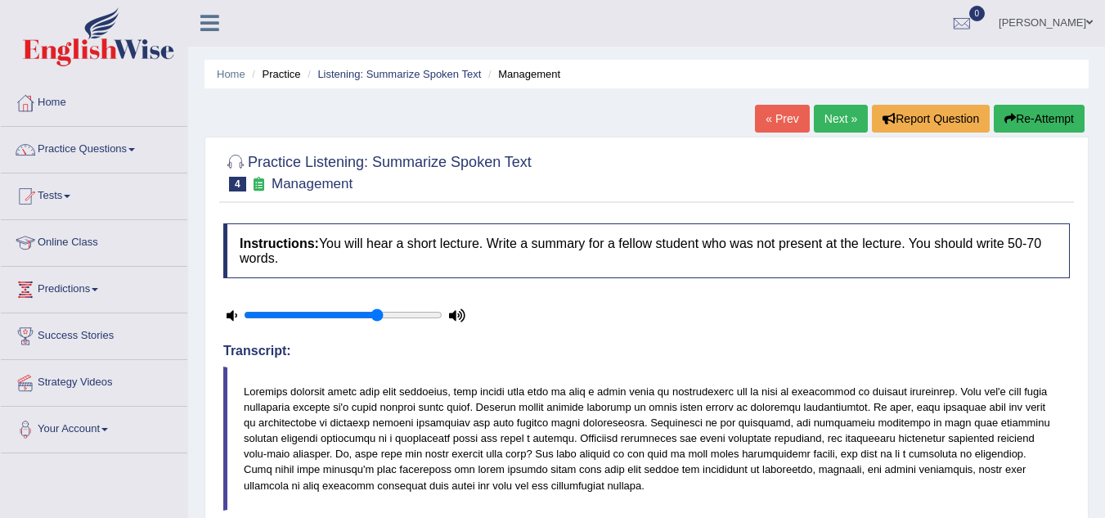
drag, startPoint x: 909, startPoint y: 208, endPoint x: 929, endPoint y: 185, distance: 30.7
click at [1041, 126] on button "Re-Attempt" at bounding box center [1039, 119] width 91 height 28
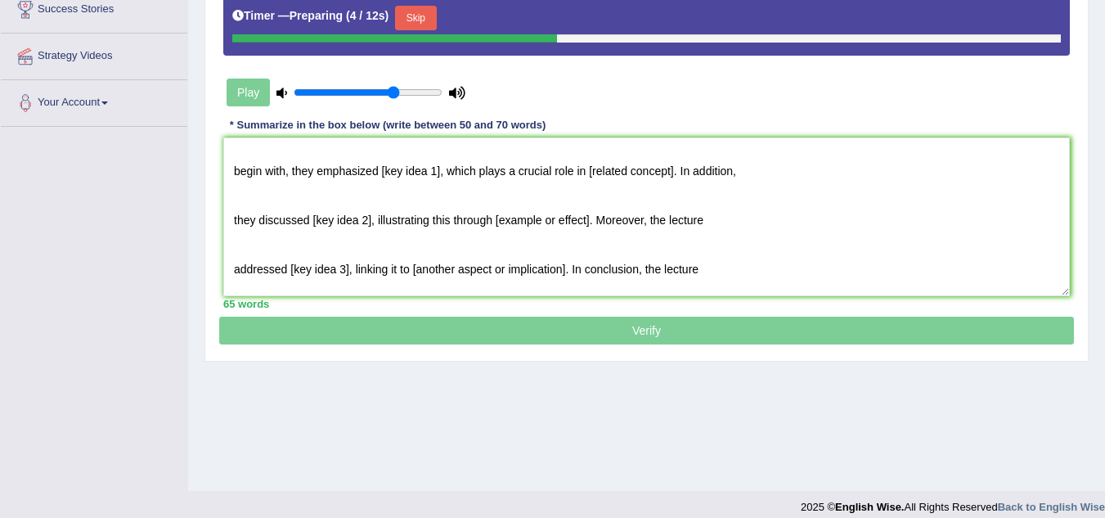
scroll to position [6, 0]
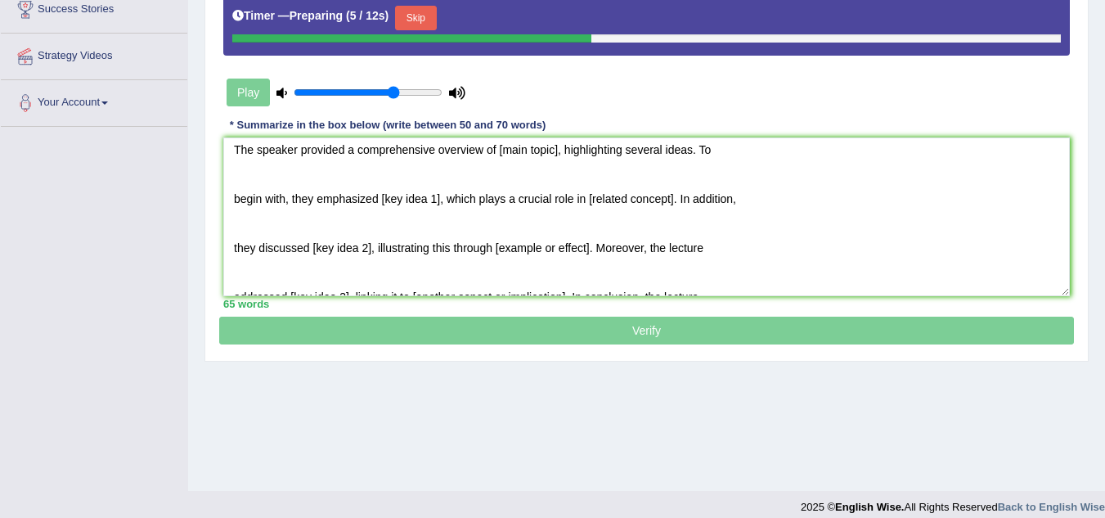
type textarea "The speaker provided a comprehensive overview of [main topic], highlighting sev…"
click at [358, 95] on input "range" at bounding box center [368, 92] width 149 height 13
type input "0.35"
click at [344, 94] on input "range" at bounding box center [368, 92] width 149 height 13
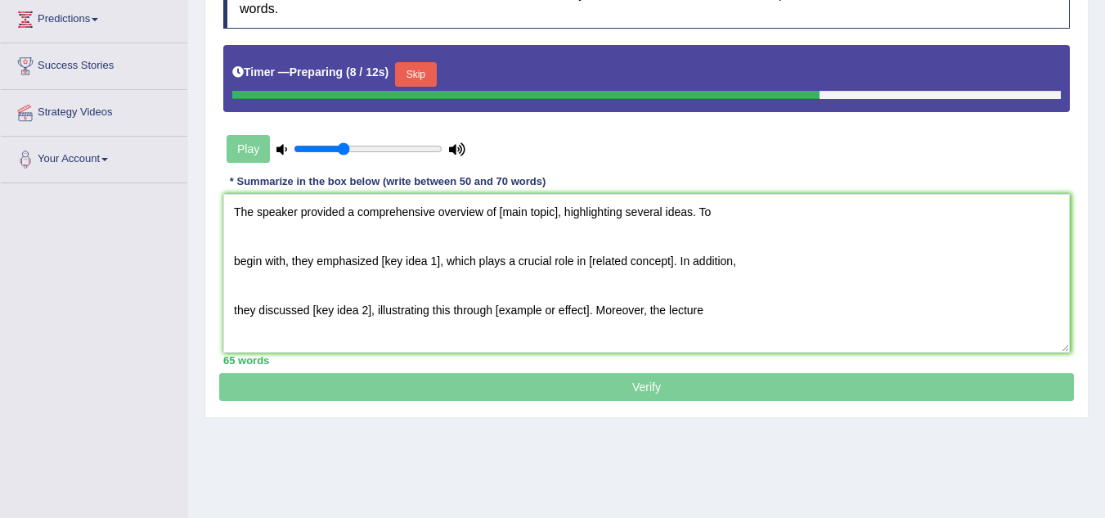
scroll to position [245, 0]
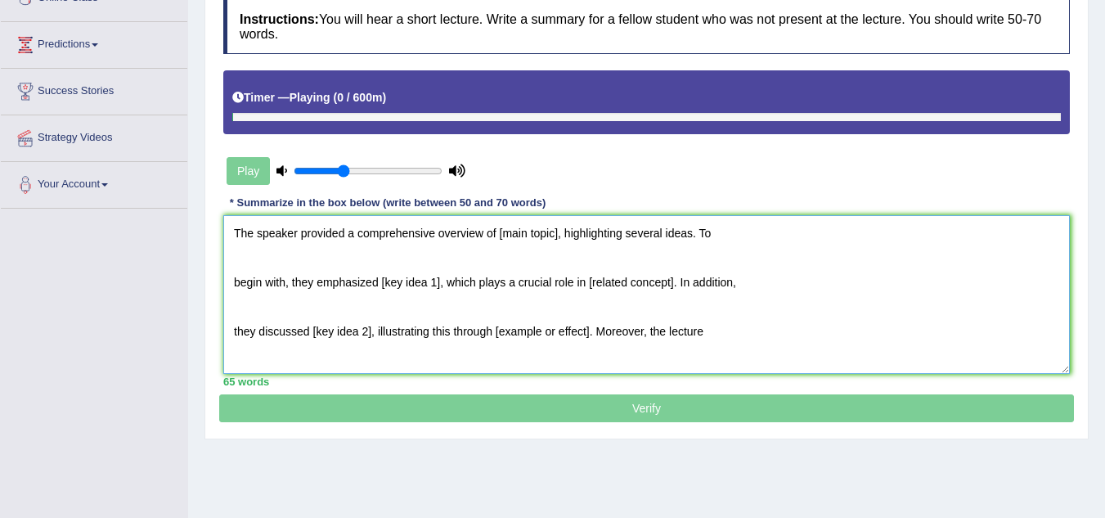
click at [245, 250] on textarea "The speaker provided a comprehensive overview of [main topic], highlighting sev…" at bounding box center [646, 294] width 846 height 159
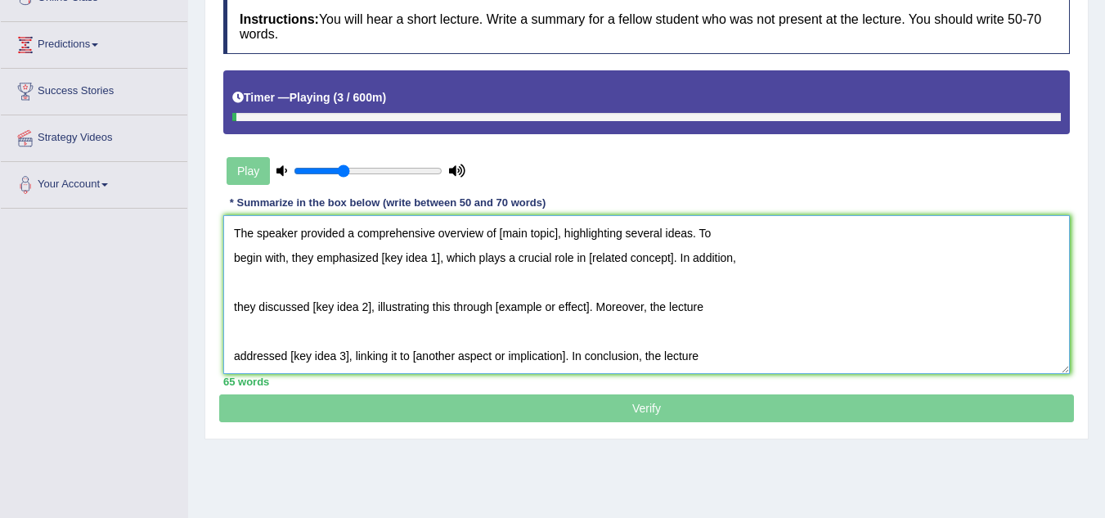
click at [240, 278] on textarea "The speaker provided a comprehensive overview of [main topic], highlighting sev…" at bounding box center [646, 294] width 846 height 159
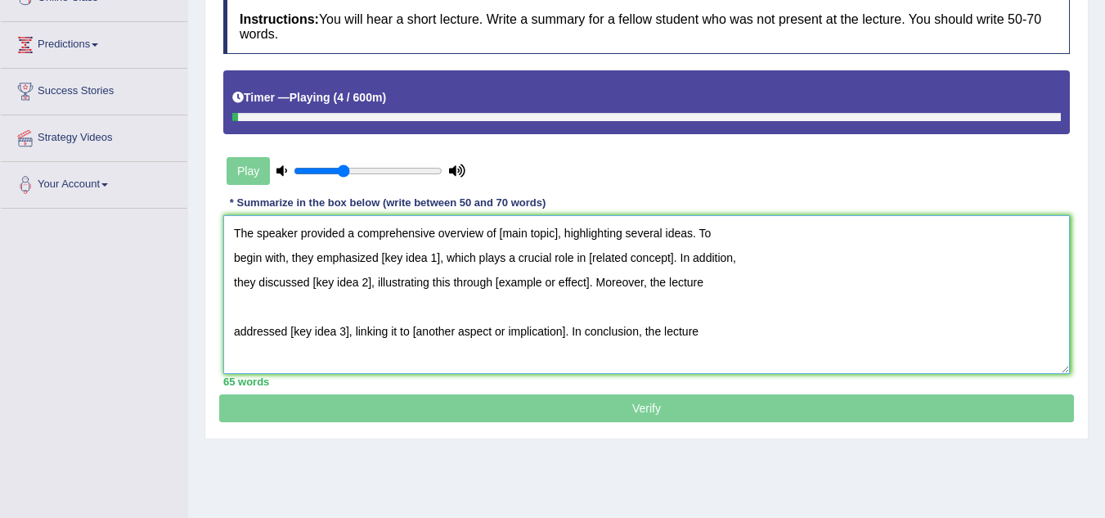
click at [234, 307] on textarea "The speaker provided a comprehensive overview of [main topic], highlighting sev…" at bounding box center [646, 294] width 846 height 159
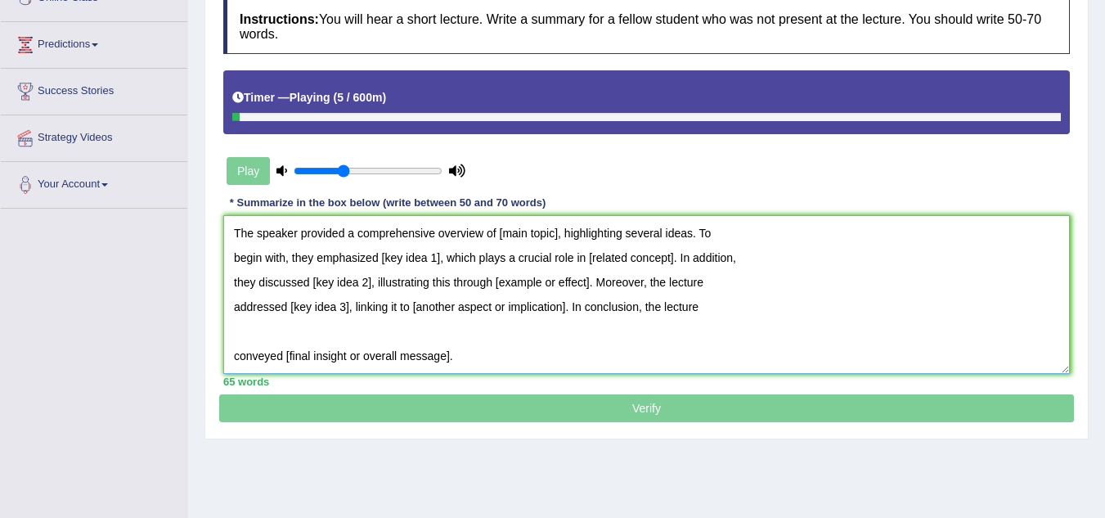
click at [234, 325] on textarea "The speaker provided a comprehensive overview of [main topic], highlighting sev…" at bounding box center [646, 294] width 846 height 159
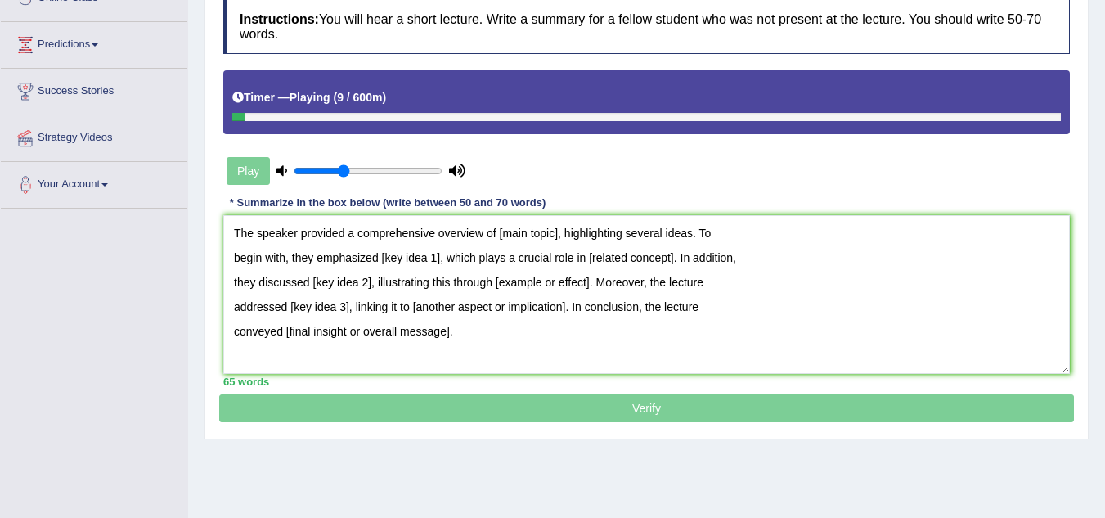
click at [469, 169] on div "Play" at bounding box center [431, 170] width 432 height 41
click at [456, 174] on icon at bounding box center [457, 170] width 16 height 11
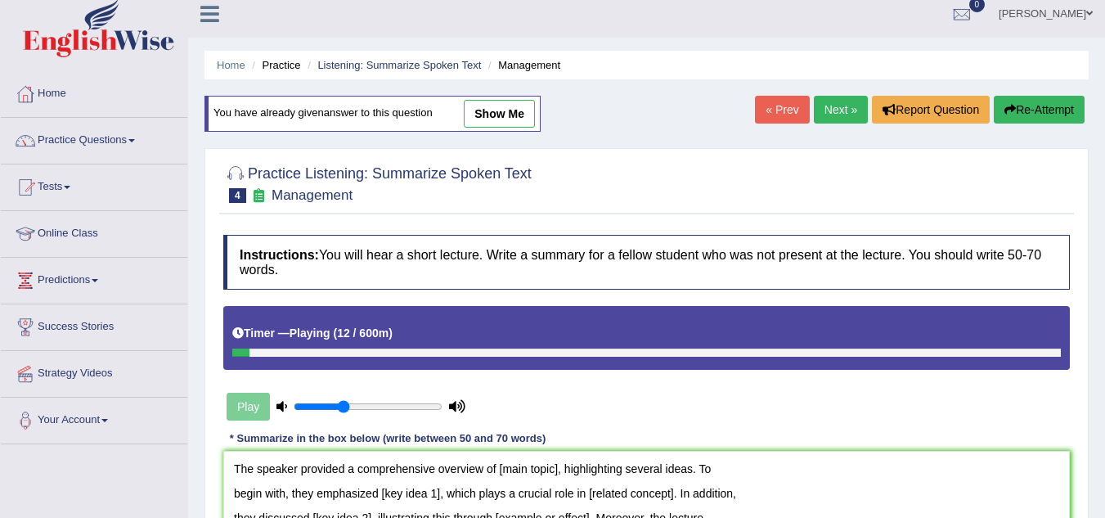
scroll to position [0, 0]
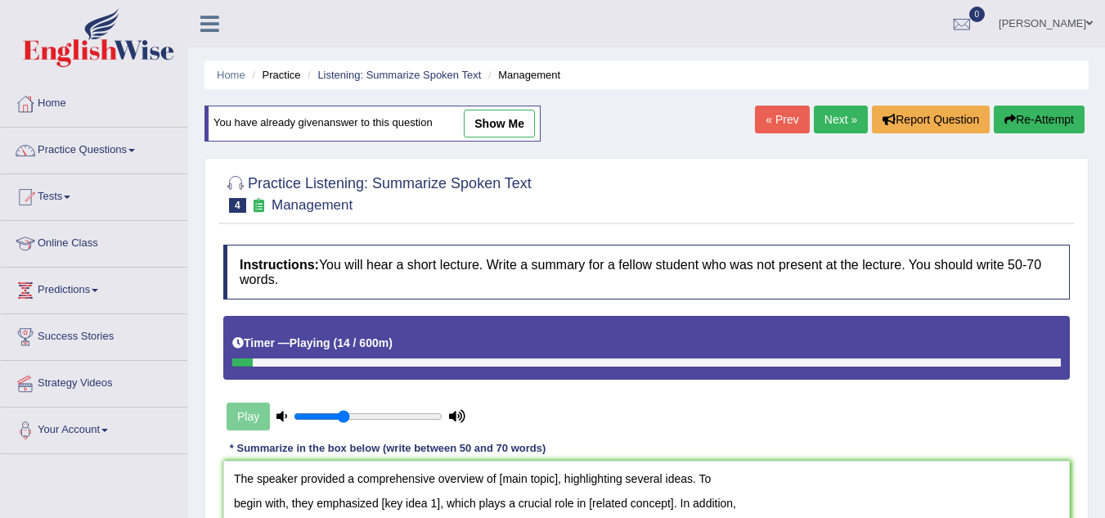
click at [506, 129] on link "show me" at bounding box center [499, 124] width 71 height 28
type textarea "The speaker provided a comprehensive overview of management, highlighting sever…"
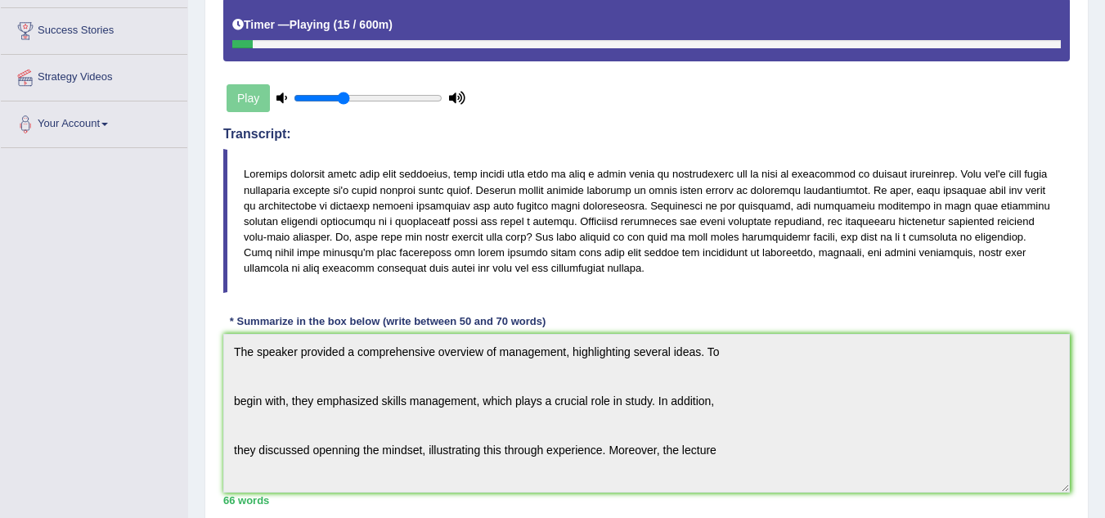
scroll to position [409, 0]
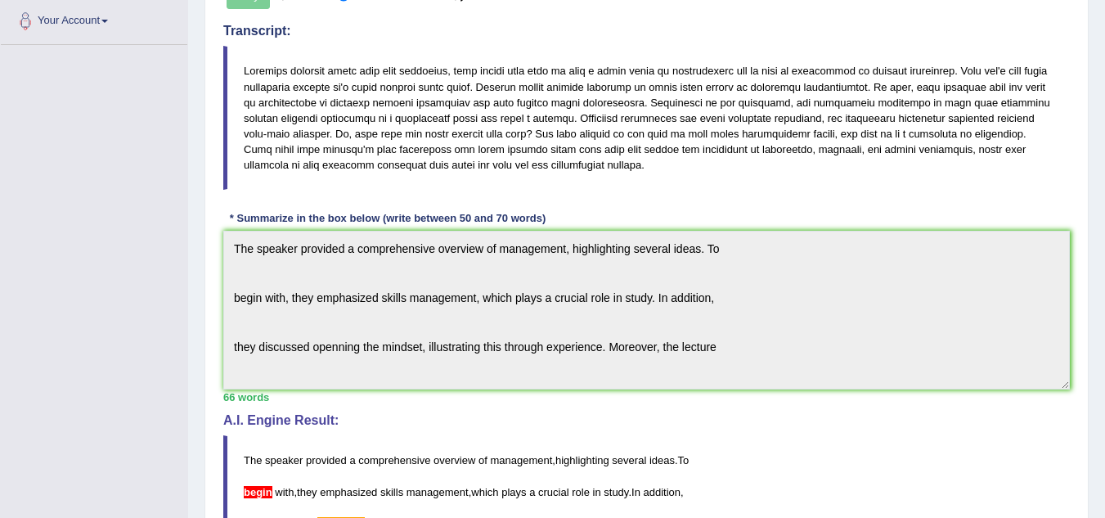
drag, startPoint x: 750, startPoint y: 166, endPoint x: 500, endPoint y: 123, distance: 253.2
click at [500, 123] on blockquote at bounding box center [646, 118] width 846 height 144
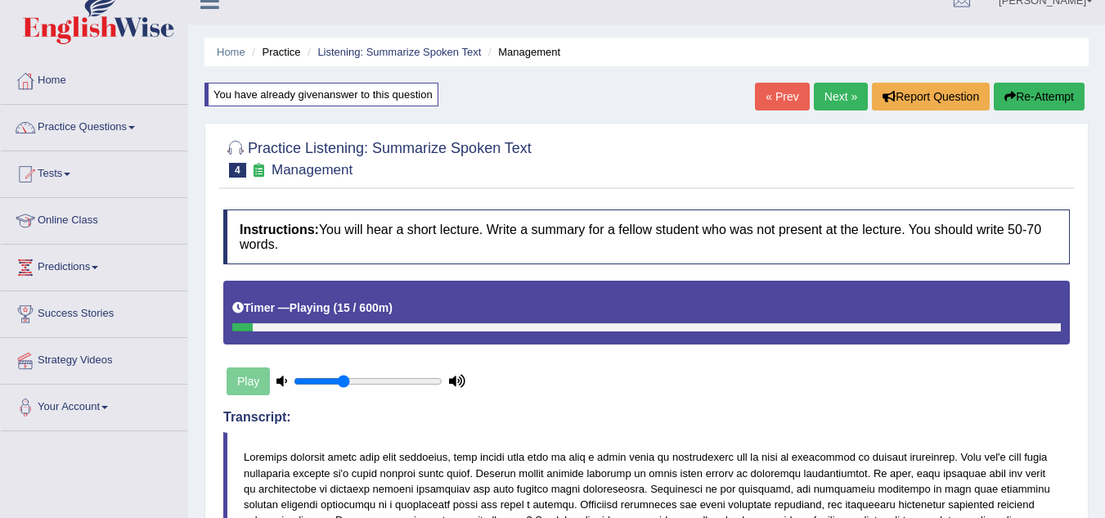
scroll to position [0, 0]
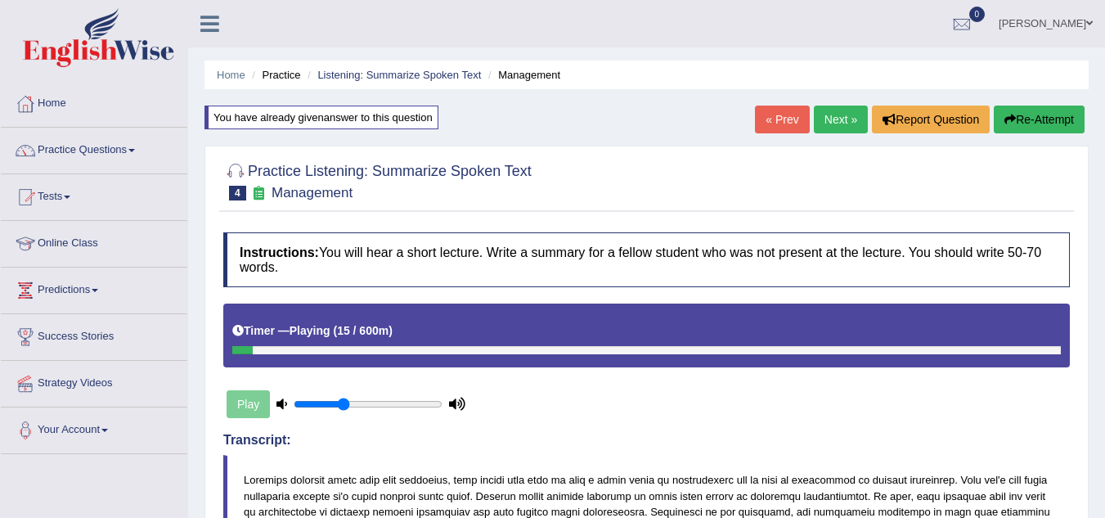
click at [1003, 132] on button "Re-Attempt" at bounding box center [1039, 119] width 91 height 28
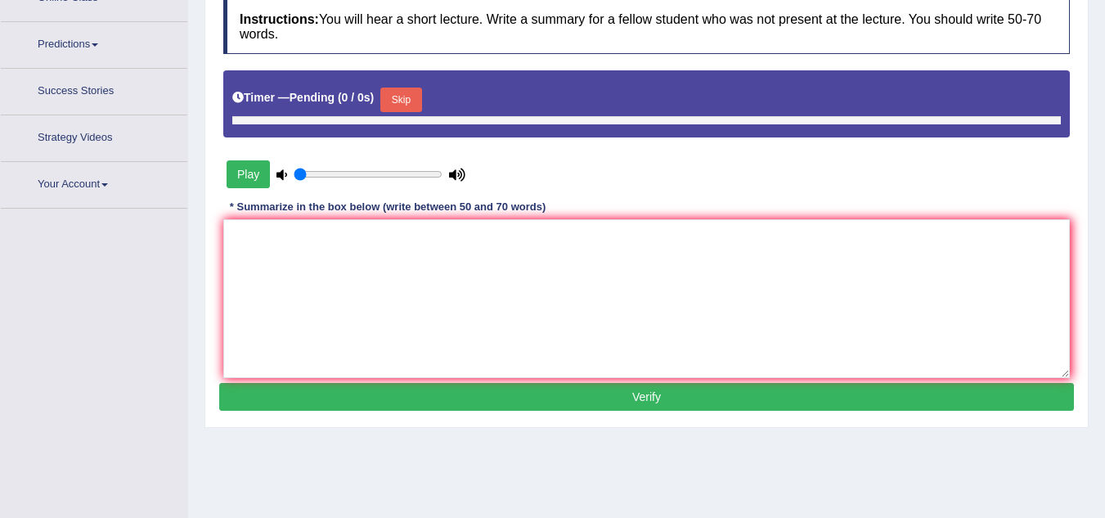
scroll to position [285, 0]
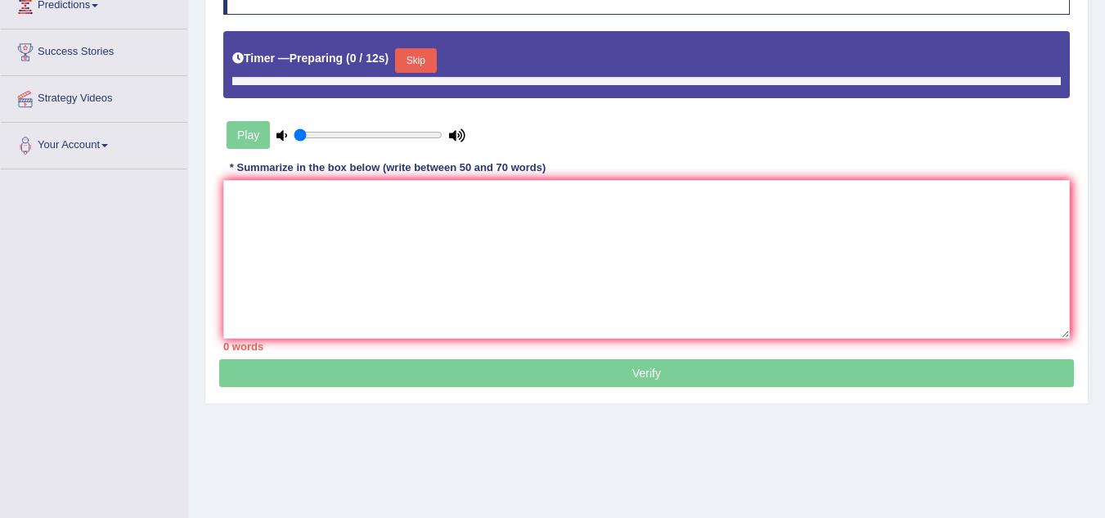
type input "0.35"
click at [390, 241] on textarea at bounding box center [646, 259] width 846 height 159
paste textarea "The speaker provided a comprehensive overview of management, highlighting sever…"
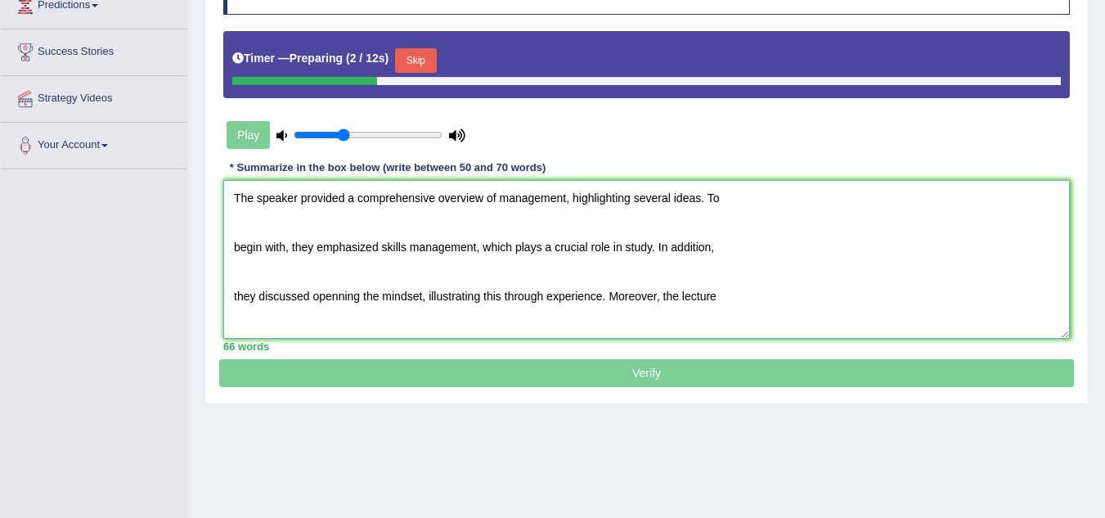
scroll to position [63, 0]
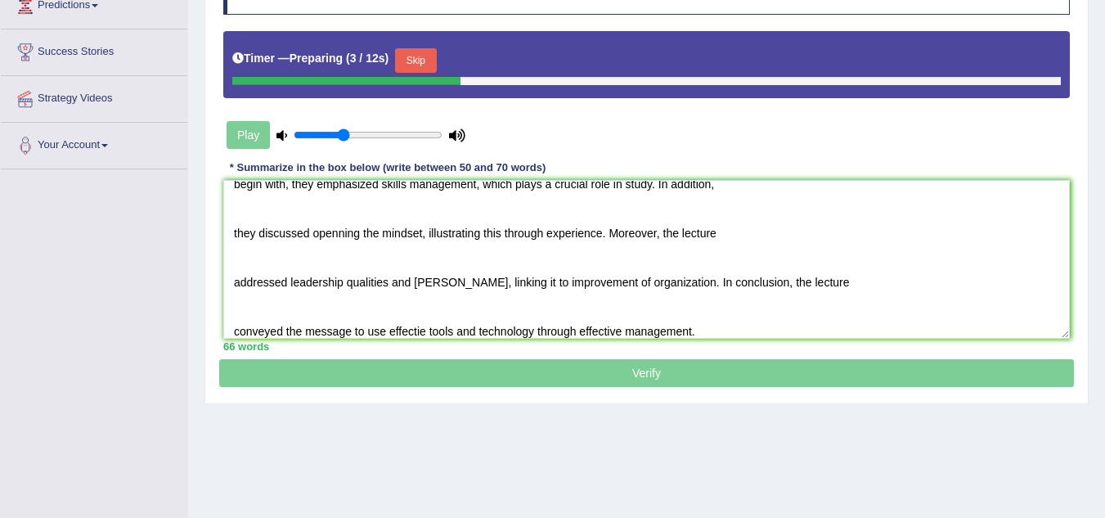
click at [286, 134] on icon at bounding box center [281, 135] width 11 height 11
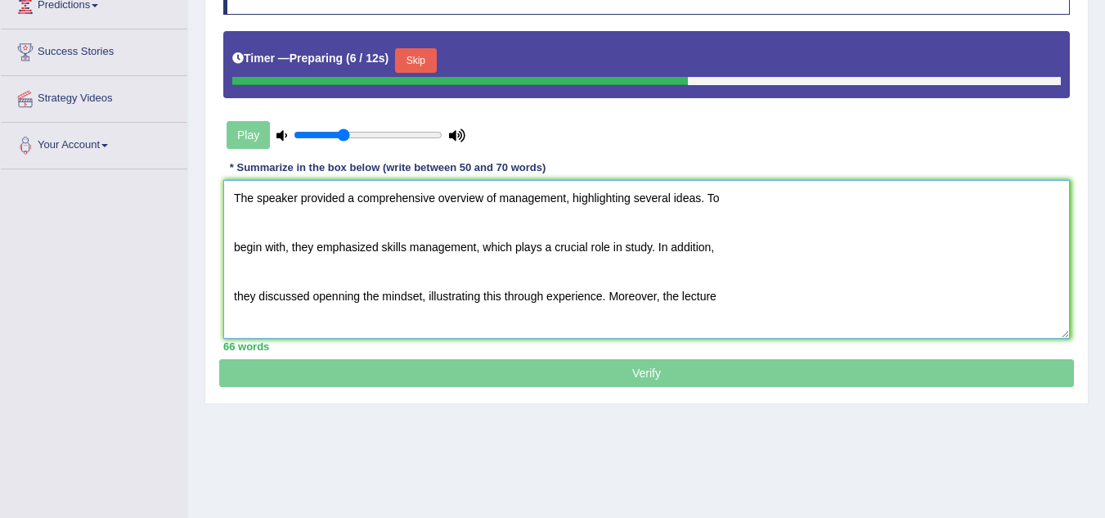
click at [267, 223] on textarea "The speaker provided a comprehensive overview of management, highlighting sever…" at bounding box center [646, 259] width 846 height 159
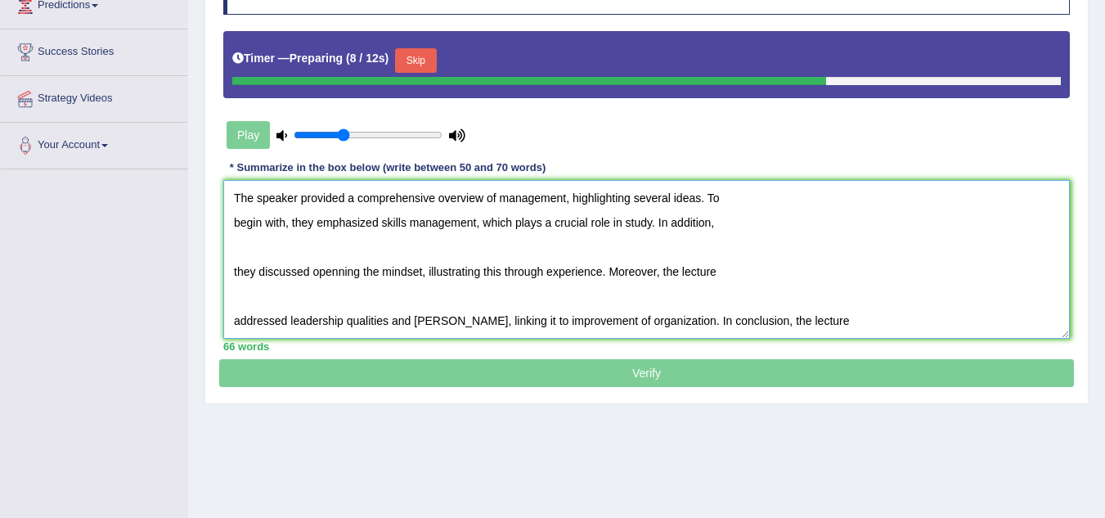
drag, startPoint x: 231, startPoint y: 247, endPoint x: 248, endPoint y: 256, distance: 19.4
click at [231, 247] on textarea "The speaker provided a comprehensive overview of management, highlighting sever…" at bounding box center [646, 259] width 846 height 159
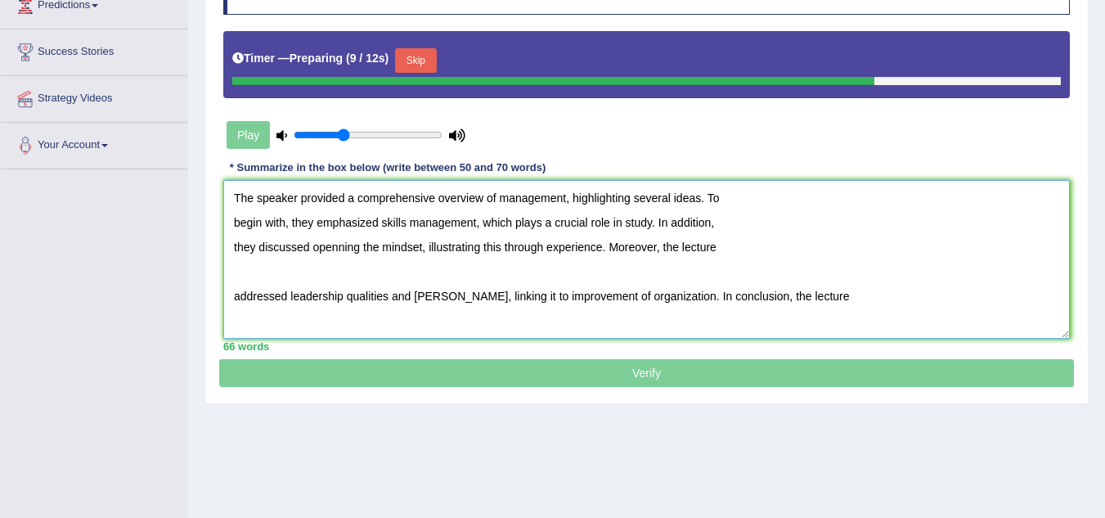
click at [241, 272] on textarea "The speaker provided a comprehensive overview of management, highlighting sever…" at bounding box center [646, 259] width 846 height 159
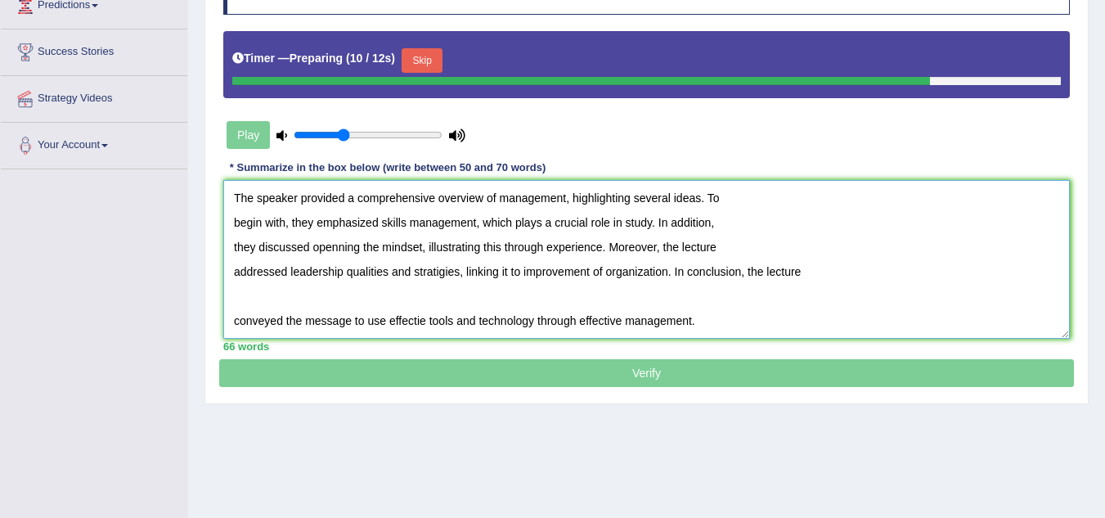
click at [236, 290] on textarea "The speaker provided a comprehensive overview of management, highlighting sever…" at bounding box center [646, 259] width 846 height 159
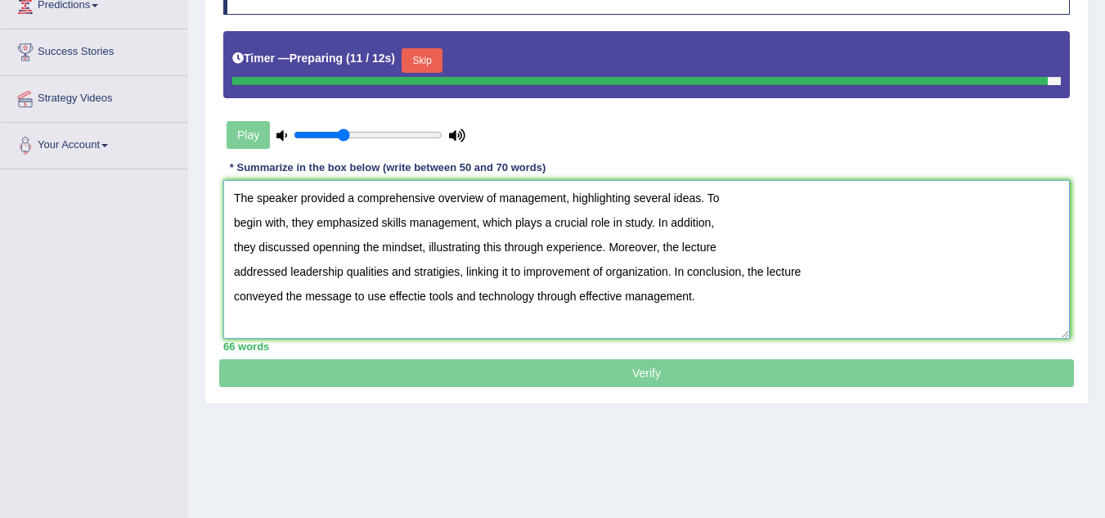
drag, startPoint x: 423, startPoint y: 291, endPoint x: 431, endPoint y: 290, distance: 8.2
click at [424, 290] on textarea "The speaker provided a comprehensive overview of management, highlighting sever…" at bounding box center [646, 259] width 846 height 159
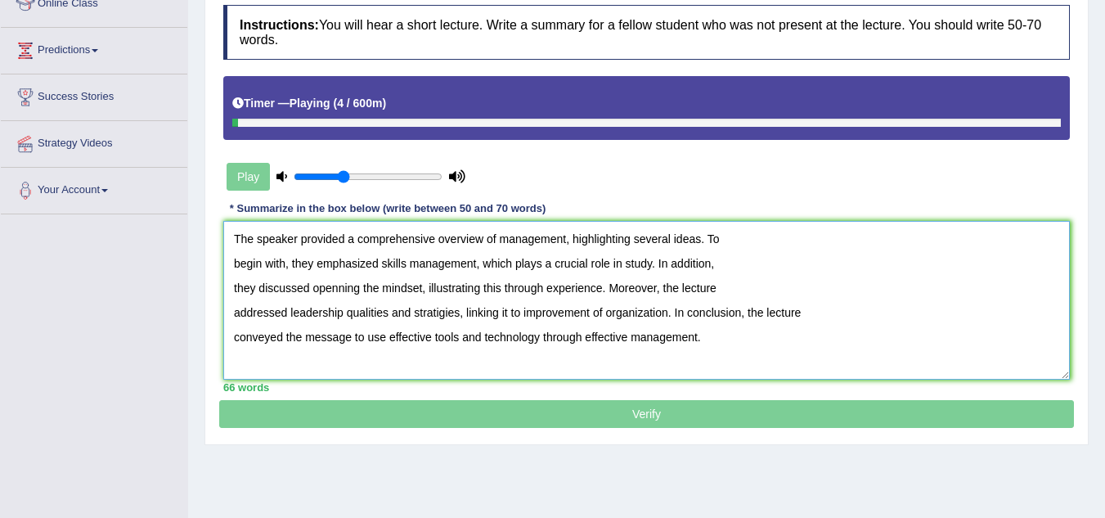
scroll to position [203, 0]
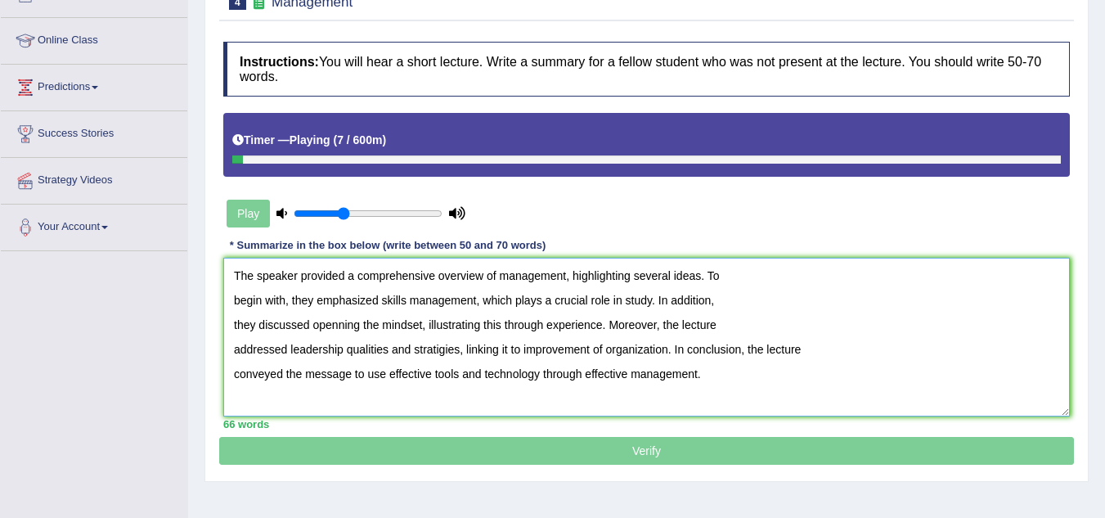
click at [251, 301] on textarea "The speaker provided a comprehensive overview of management, highlighting sever…" at bounding box center [646, 337] width 846 height 159
click at [366, 364] on textarea "The speaker provided a comprehensive overview of management, highlighting sever…" at bounding box center [646, 337] width 846 height 159
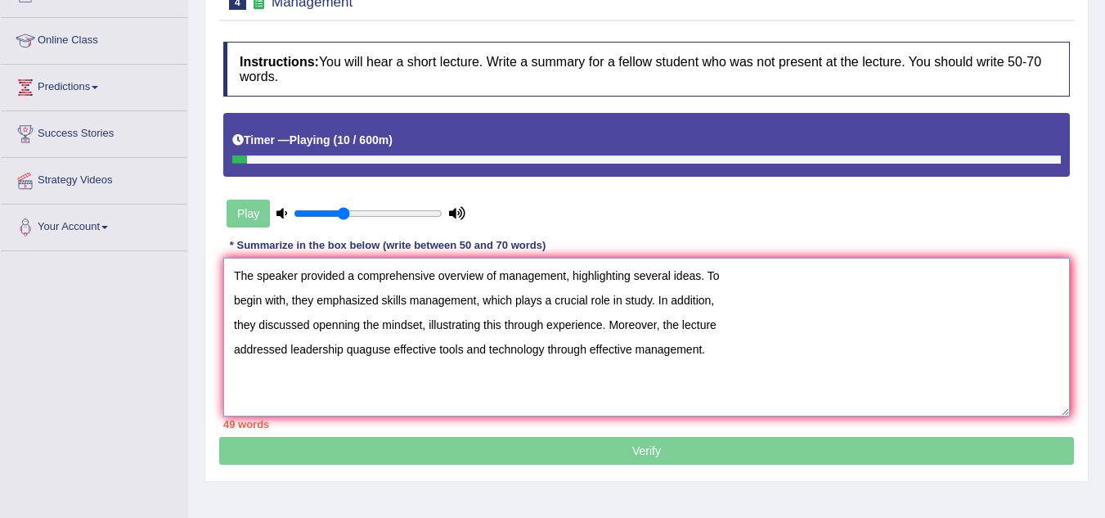
drag, startPoint x: 254, startPoint y: 300, endPoint x: 271, endPoint y: 304, distance: 17.7
click at [263, 300] on textarea "The speaker provided a comprehensive overview of management, highlighting sever…" at bounding box center [646, 337] width 846 height 159
drag, startPoint x: 268, startPoint y: 297, endPoint x: 280, endPoint y: 302, distance: 13.2
click at [269, 297] on textarea "The speaker provided a comprehensive overview of management, highlighting sever…" at bounding box center [646, 337] width 846 height 159
click at [282, 302] on textarea "The speaker provided a comprehensive overview of management, highlighting sever…" at bounding box center [646, 337] width 846 height 159
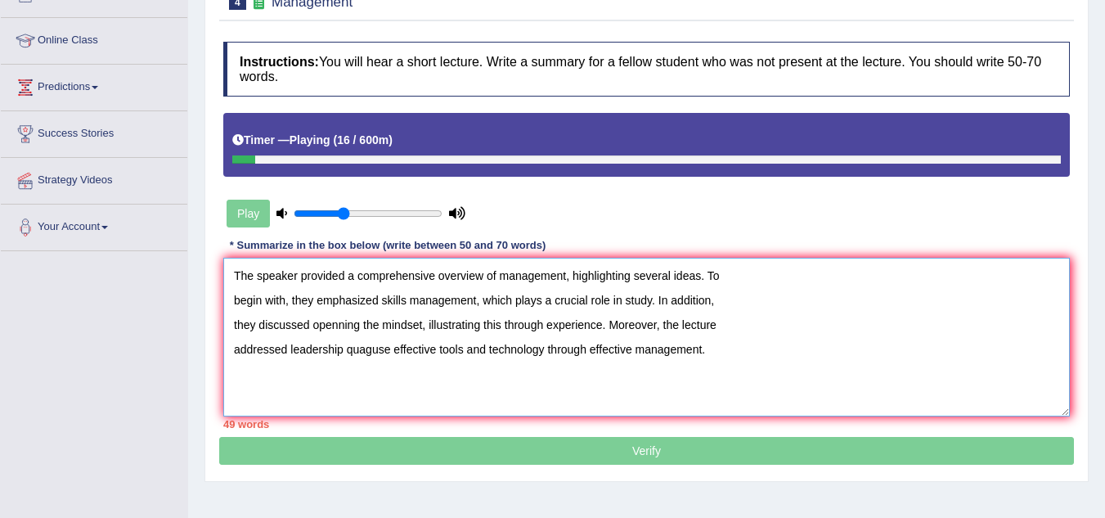
drag, startPoint x: 251, startPoint y: 300, endPoint x: 264, endPoint y: 304, distance: 13.7
click at [252, 300] on textarea "The speaker provided a comprehensive overview of management, highlighting sever…" at bounding box center [646, 337] width 846 height 159
type textarea "The speaker provided a comprehensive overview of management, highlighting sever…"
click at [464, 210] on icon at bounding box center [457, 213] width 16 height 11
drag, startPoint x: 347, startPoint y: 214, endPoint x: 101, endPoint y: 226, distance: 246.4
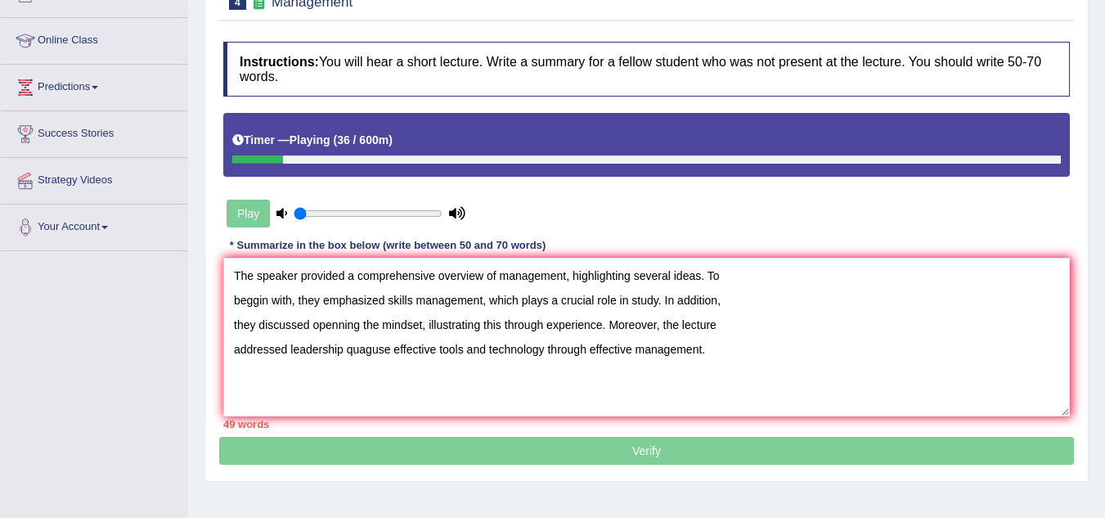
type input "0.05"
click at [294, 220] on input "range" at bounding box center [368, 213] width 149 height 13
click at [370, 372] on textarea "The speaker provided a comprehensive overview of management, highlighting sever…" at bounding box center [646, 337] width 846 height 159
drag, startPoint x: 720, startPoint y: 356, endPoint x: 0, endPoint y: 181, distance: 740.6
click at [0, 181] on div "Toggle navigation Home Practice Questions Speaking Practice Read Aloud Repeat S…" at bounding box center [552, 222] width 1105 height 850
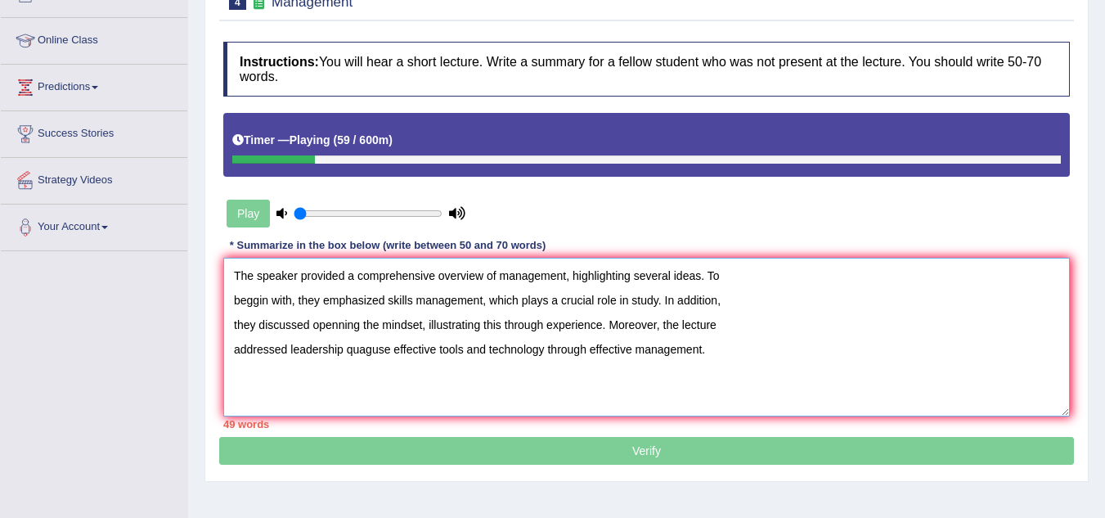
click at [762, 393] on textarea "The speaker provided a comprehensive overview of management, highlighting sever…" at bounding box center [646, 337] width 846 height 159
drag, startPoint x: 348, startPoint y: 352, endPoint x: 352, endPoint y: 370, distance: 19.4
click at [365, 354] on textarea "The speaker provided a comprehensive overview of management, highlighting sever…" at bounding box center [646, 337] width 846 height 159
click at [322, 384] on textarea "The speaker provided a comprehensive overview of management, highlighting sever…" at bounding box center [646, 337] width 846 height 159
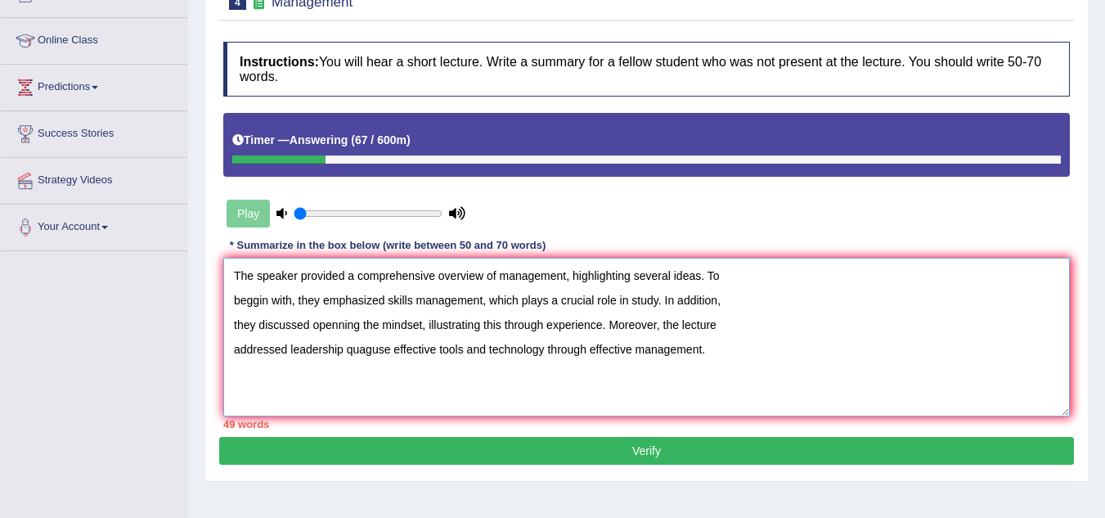
drag, startPoint x: 349, startPoint y: 350, endPoint x: 390, endPoint y: 350, distance: 40.9
click at [390, 350] on textarea "The speaker provided a comprehensive overview of management, highlighting sever…" at bounding box center [646, 337] width 846 height 159
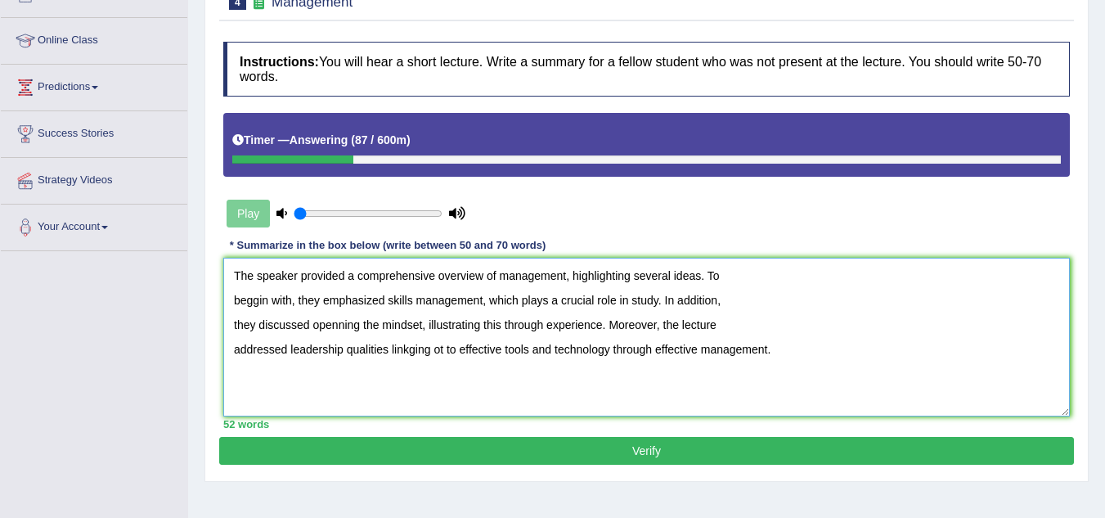
click at [608, 350] on textarea "The speaker provided a comprehensive overview of management, highlighting sever…" at bounding box center [646, 337] width 846 height 159
click at [612, 351] on textarea "The speaker provided a comprehensive overview of management, highlighting sever…" at bounding box center [646, 337] width 846 height 159
click at [608, 349] on textarea "The speaker provided a comprehensive overview of management, highlighting sever…" at bounding box center [646, 337] width 846 height 159
drag, startPoint x: 643, startPoint y: 349, endPoint x: 658, endPoint y: 348, distance: 15.6
click at [644, 348] on textarea "The speaker provided a comprehensive overview of management, highlighting sever…" at bounding box center [646, 337] width 846 height 159
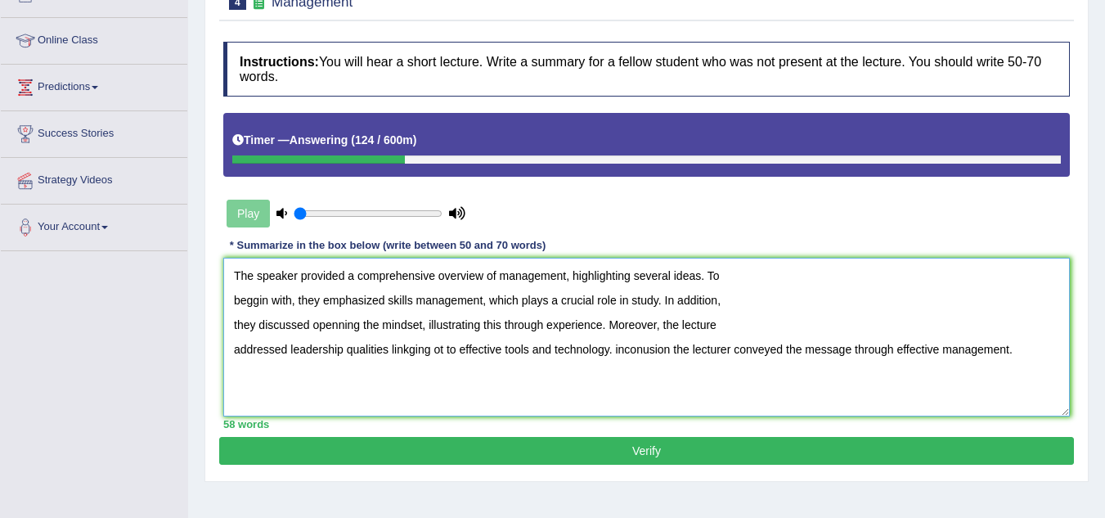
drag, startPoint x: 1009, startPoint y: 347, endPoint x: 1019, endPoint y: 347, distance: 9.8
click at [1010, 347] on textarea "The speaker provided a comprehensive overview of management, highlighting sever…" at bounding box center [646, 337] width 846 height 159
click at [644, 348] on textarea "The speaker provided a comprehensive overview of management, highlighting sever…" at bounding box center [646, 337] width 846 height 159
click at [671, 359] on textarea "The speaker provided a comprehensive overview of management, highlighting sever…" at bounding box center [646, 337] width 846 height 159
click at [644, 380] on textarea "The speaker provided a comprehensive overview of management, highlighting sever…" at bounding box center [646, 337] width 846 height 159
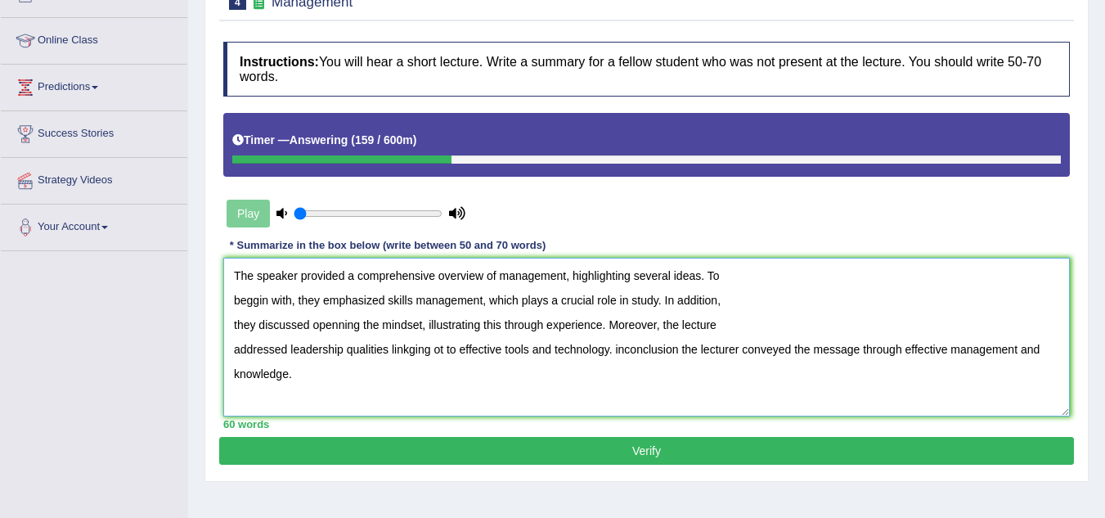
click at [626, 347] on textarea "The speaker provided a comprehensive overview of management, highlighting sever…" at bounding box center [646, 337] width 846 height 159
click at [632, 348] on textarea "The speaker provided a comprehensive overview of management, highlighting sever…" at bounding box center [646, 337] width 846 height 159
click at [617, 348] on textarea "The speaker provided a comprehensive overview of management, highlighting sever…" at bounding box center [646, 337] width 846 height 159
click at [594, 367] on textarea "The speaker provided a comprehensive overview of management, highlighting sever…" at bounding box center [646, 337] width 846 height 159
click at [626, 391] on textarea "The speaker provided a comprehensive overview of management, highlighting sever…" at bounding box center [646, 337] width 846 height 159
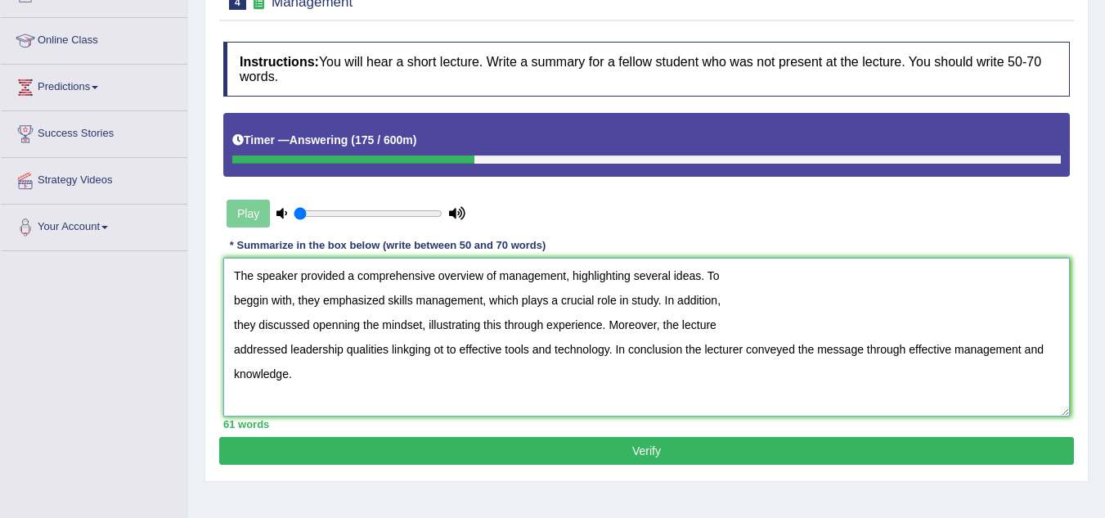
type textarea "The speaker provided a comprehensive overview of management, highlighting sever…"
click at [680, 452] on button "Verify" at bounding box center [646, 451] width 855 height 28
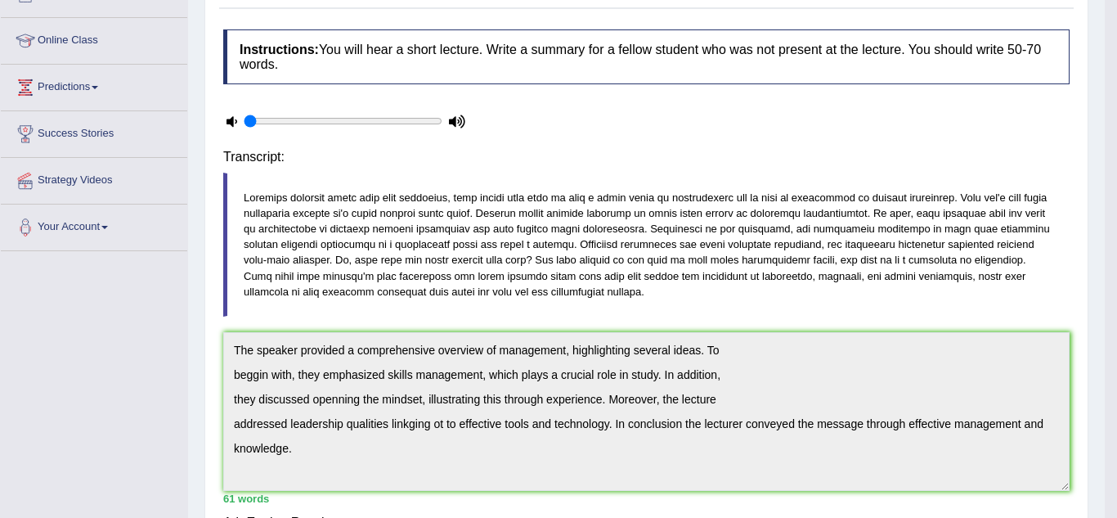
drag, startPoint x: 680, startPoint y: 452, endPoint x: 689, endPoint y: 446, distance: 10.7
click at [684, 450] on div "Home Practice Listening: Summarize Spoken Text Management You have already give…" at bounding box center [646, 263] width 917 height 932
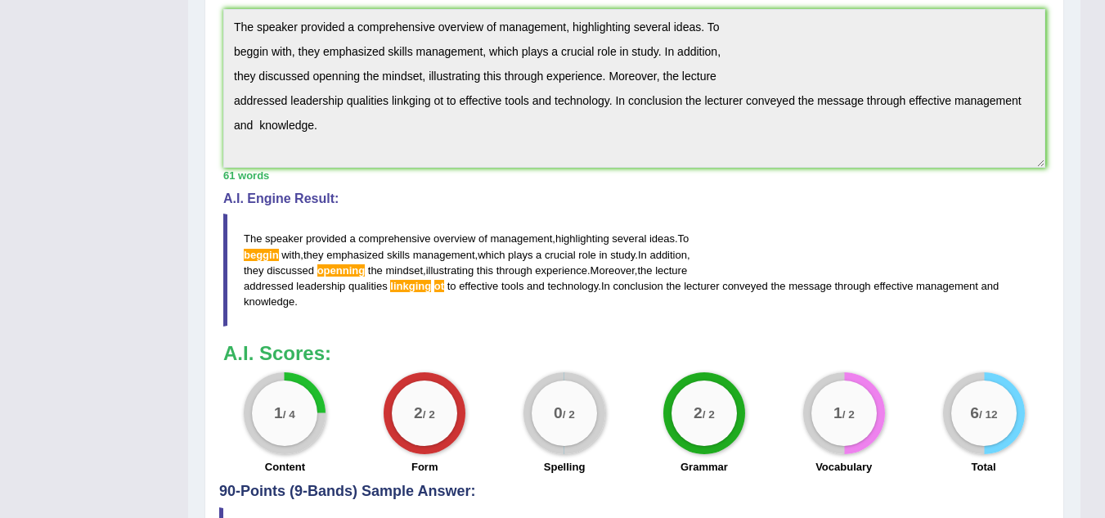
scroll to position [530, 0]
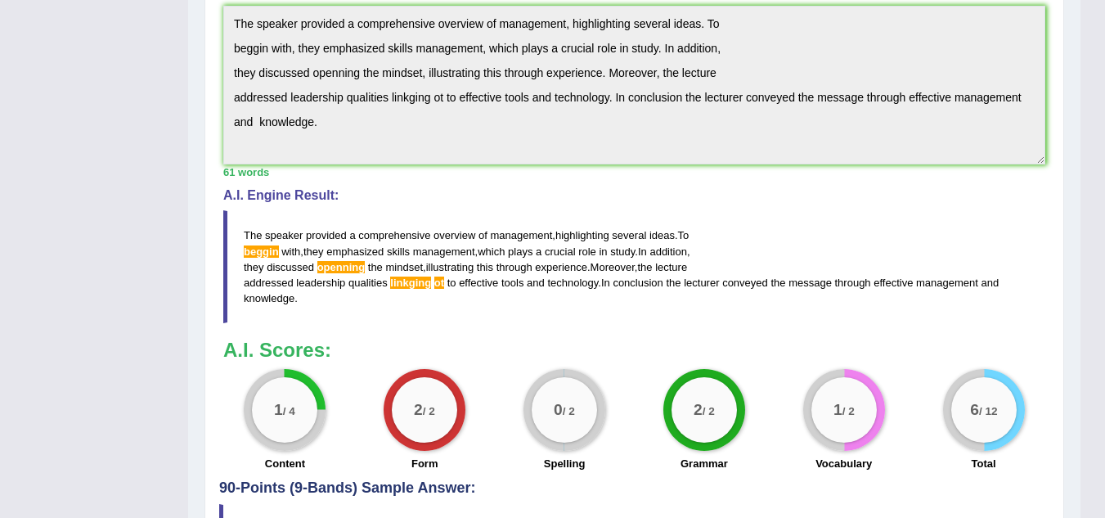
click at [276, 251] on span "beggin" at bounding box center [261, 251] width 35 height 12
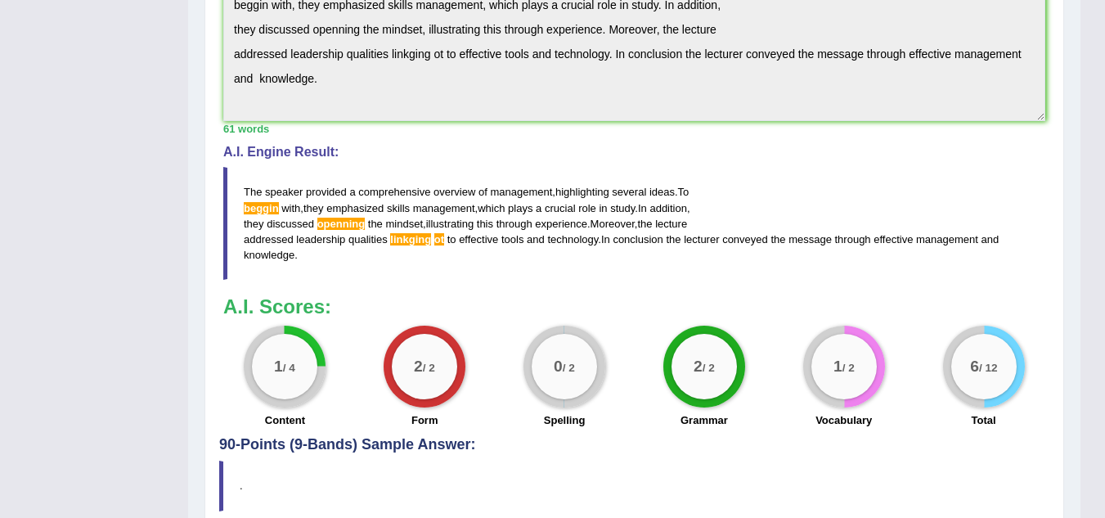
scroll to position [612, 0]
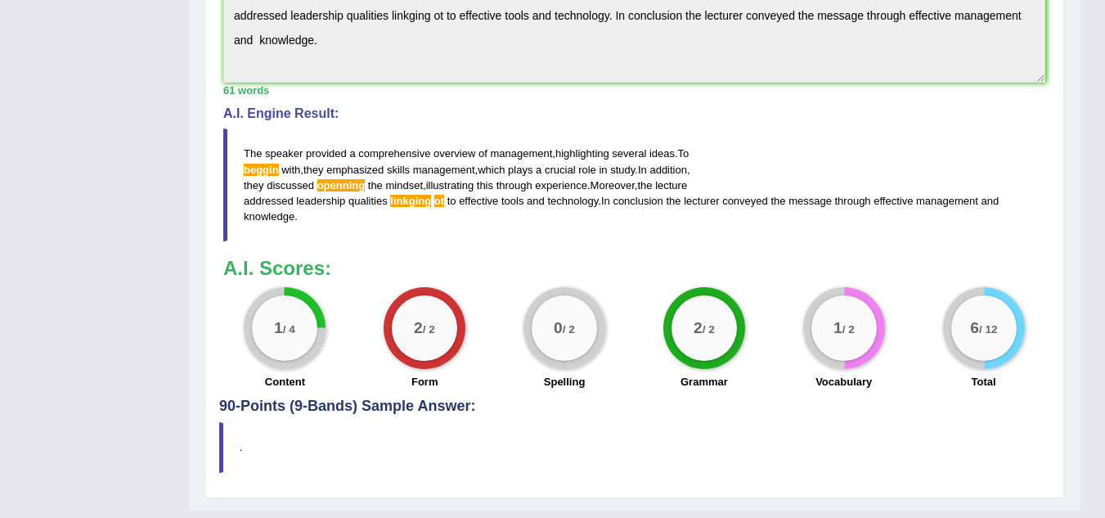
click at [441, 204] on span "ot" at bounding box center [439, 201] width 10 height 12
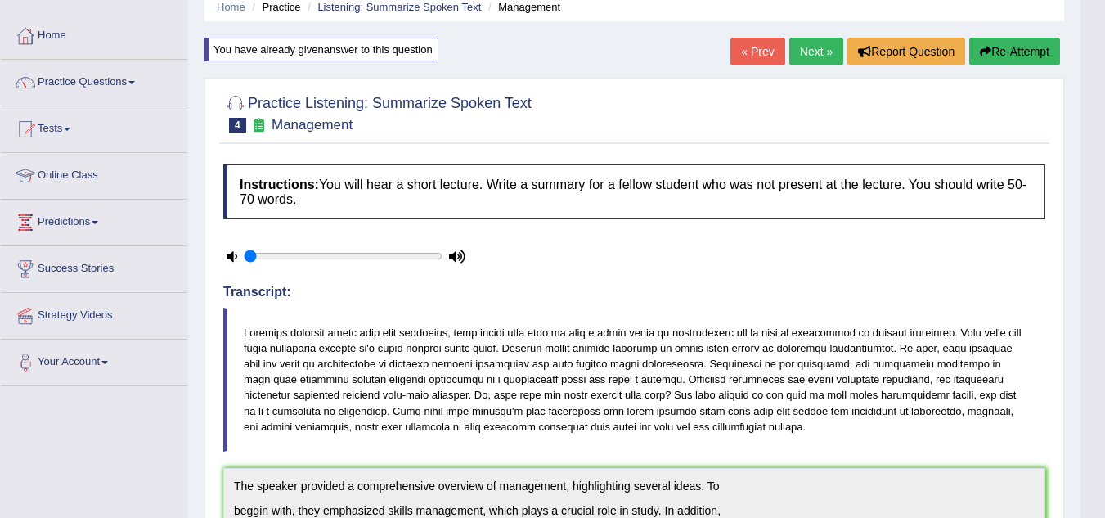
scroll to position [39, 0]
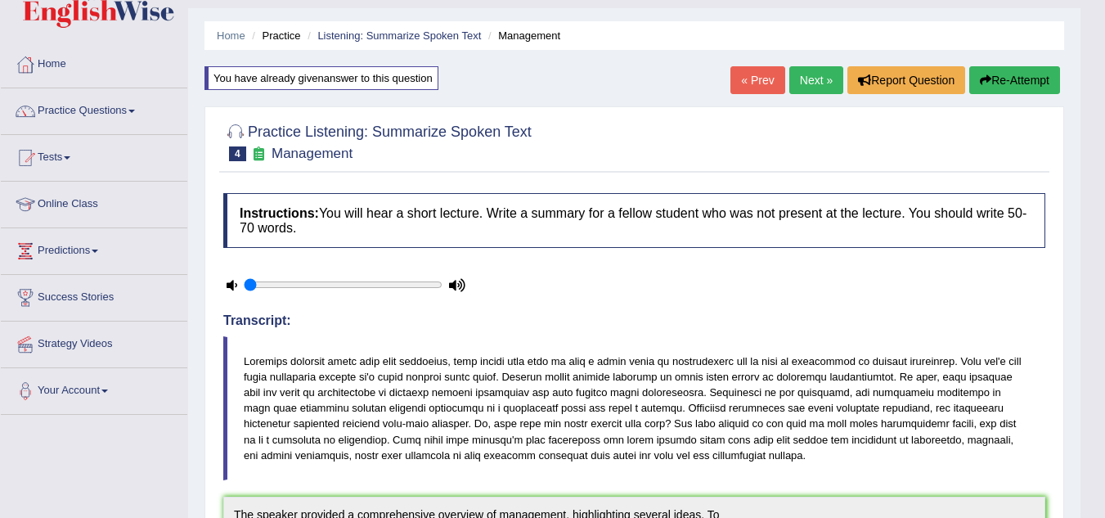
click at [815, 78] on link "Next »" at bounding box center [816, 80] width 54 height 28
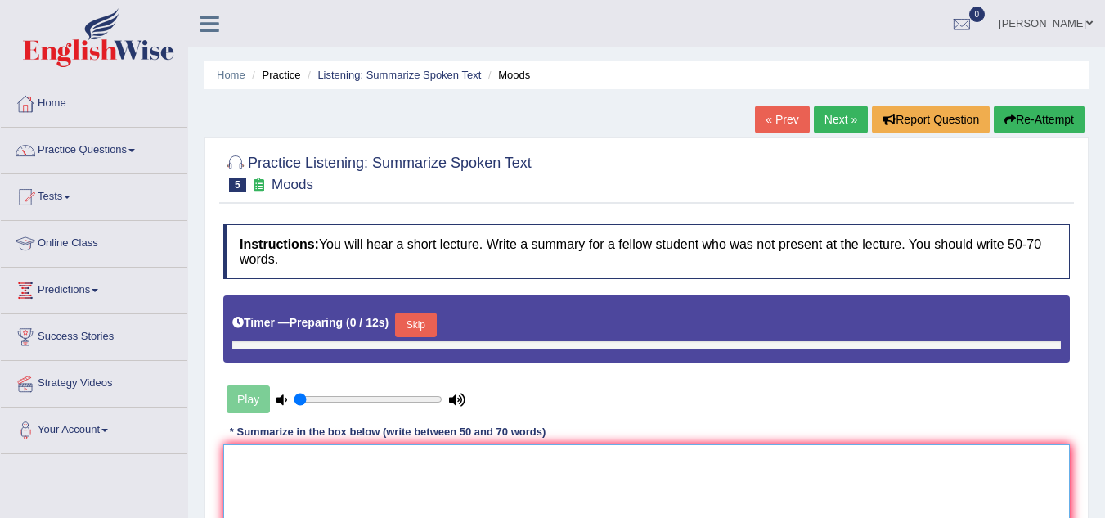
click at [487, 444] on textarea at bounding box center [646, 523] width 846 height 159
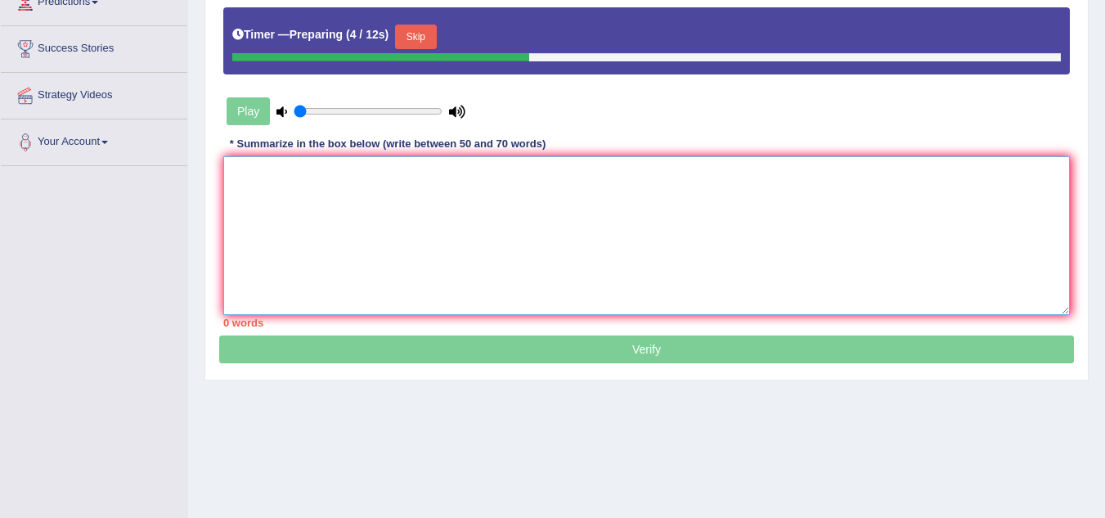
scroll to position [259, 0]
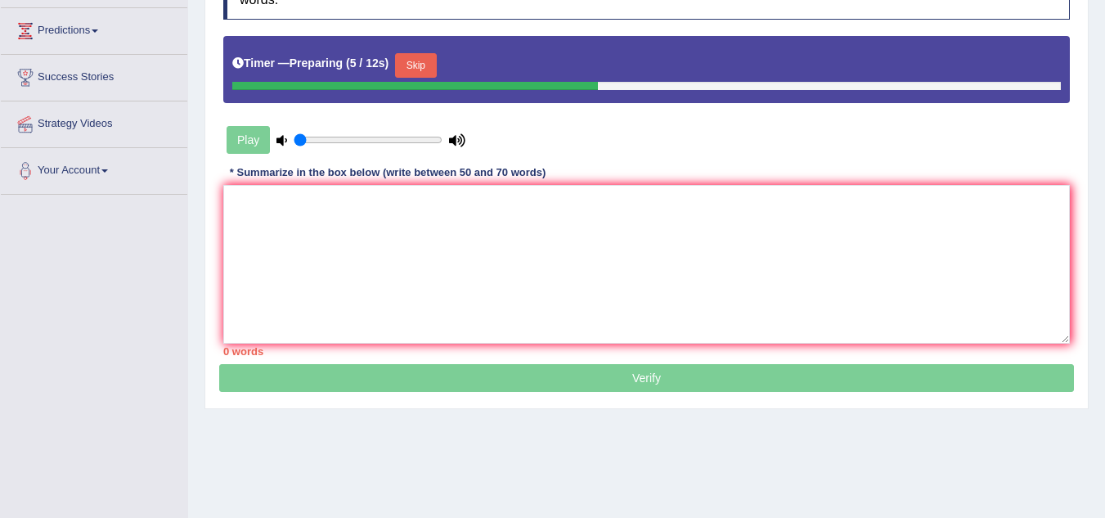
click at [423, 65] on button "Skip" at bounding box center [415, 65] width 41 height 25
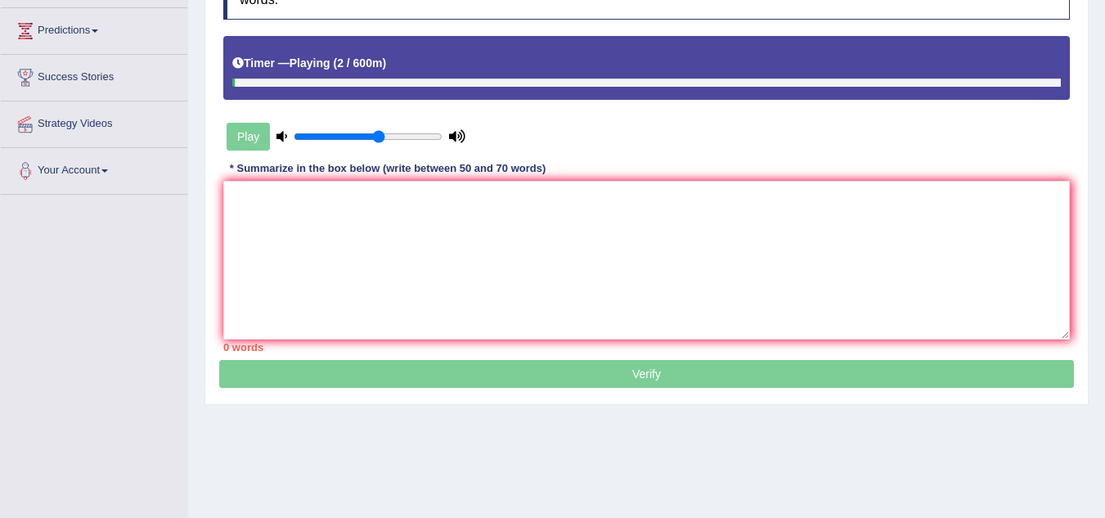
click at [378, 137] on input "range" at bounding box center [368, 136] width 149 height 13
drag, startPoint x: 382, startPoint y: 140, endPoint x: 416, endPoint y: 137, distance: 34.5
type input "0.85"
click at [416, 137] on input "range" at bounding box center [368, 136] width 149 height 13
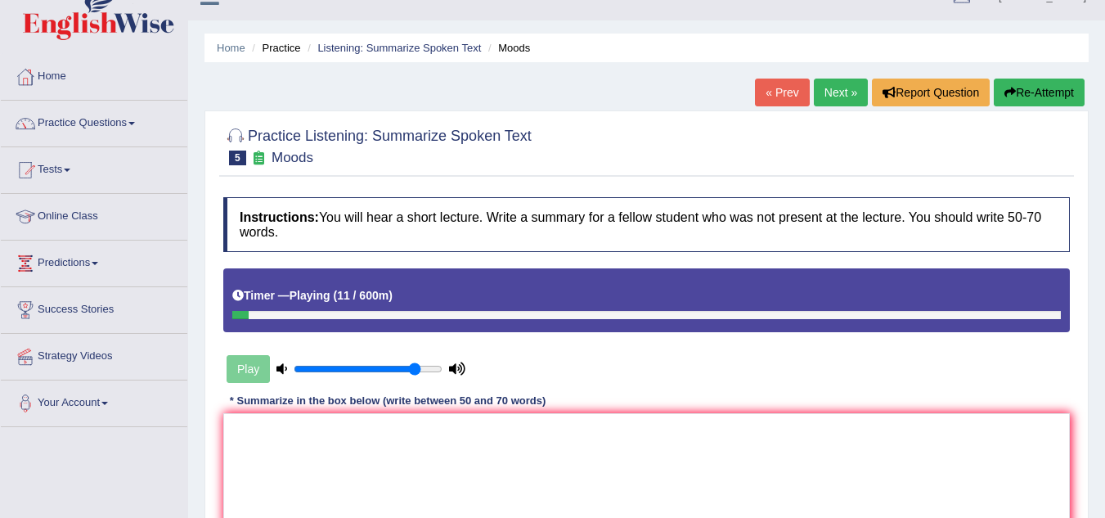
scroll to position [14, 0]
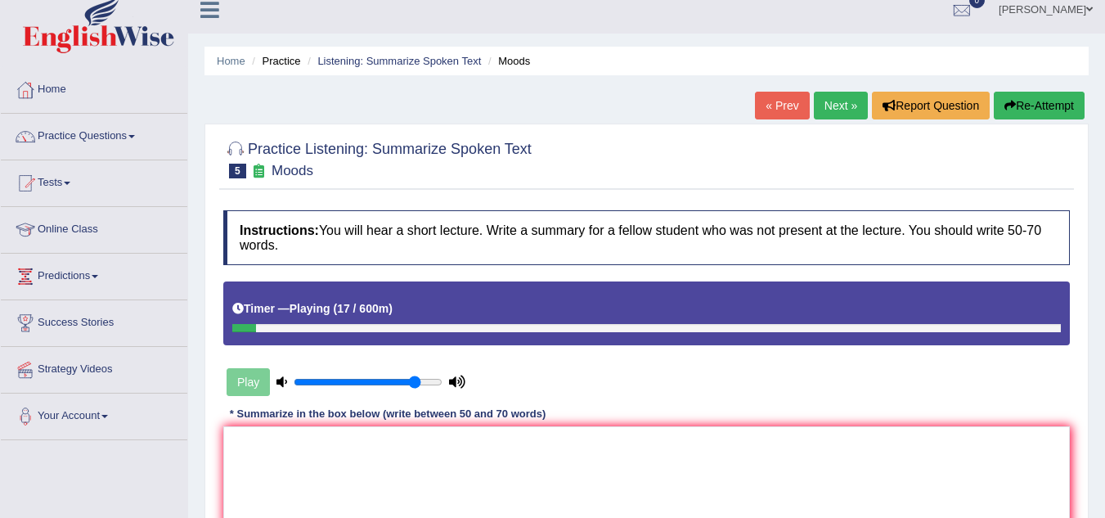
click at [1028, 113] on button "Re-Attempt" at bounding box center [1039, 106] width 91 height 28
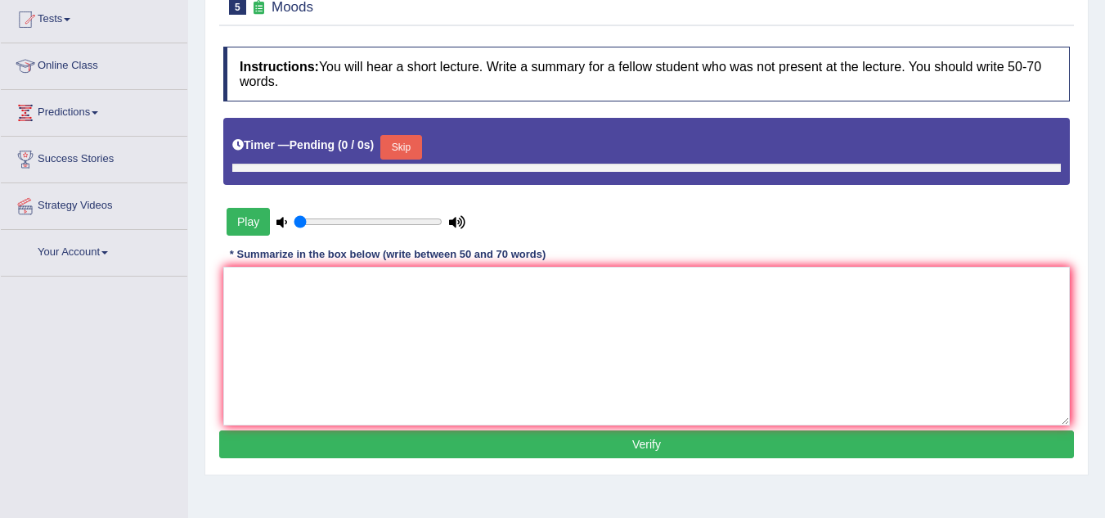
scroll to position [199, 0]
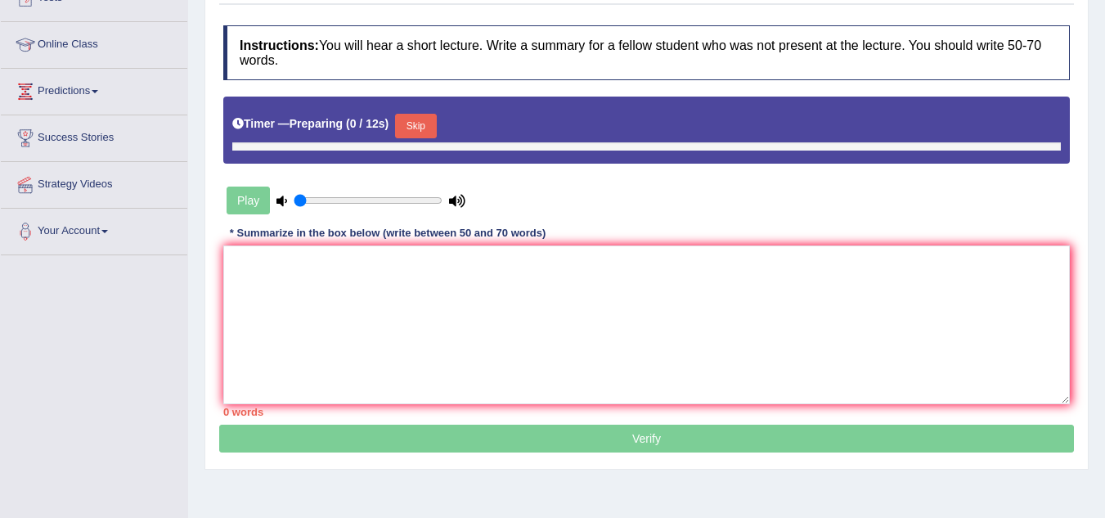
type input "0.85"
click at [420, 128] on button "Skip" at bounding box center [415, 126] width 41 height 25
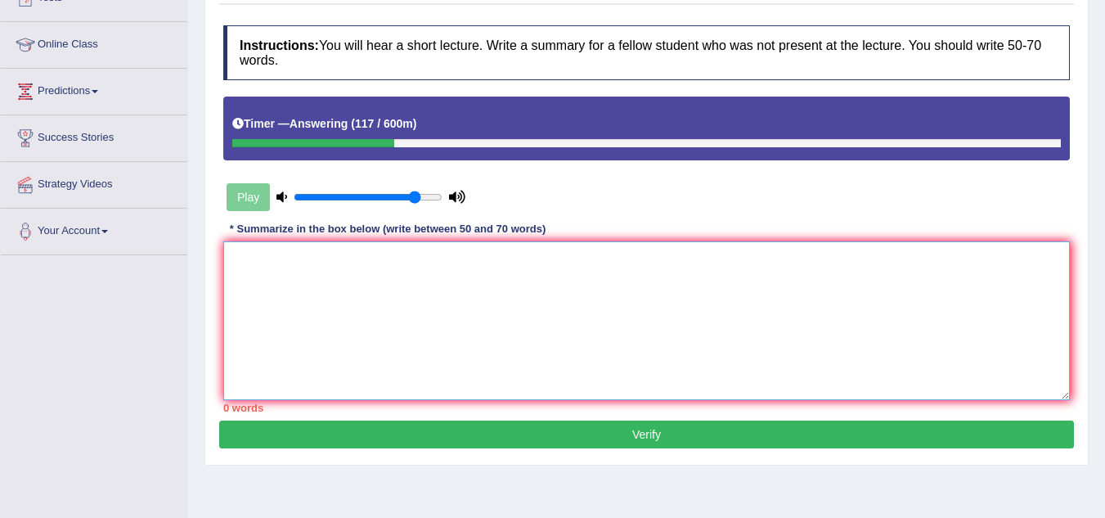
click at [442, 302] on textarea at bounding box center [646, 320] width 846 height 159
paste textarea "The speaker provided a comprehensive overview of [main topic], highlighting sev…"
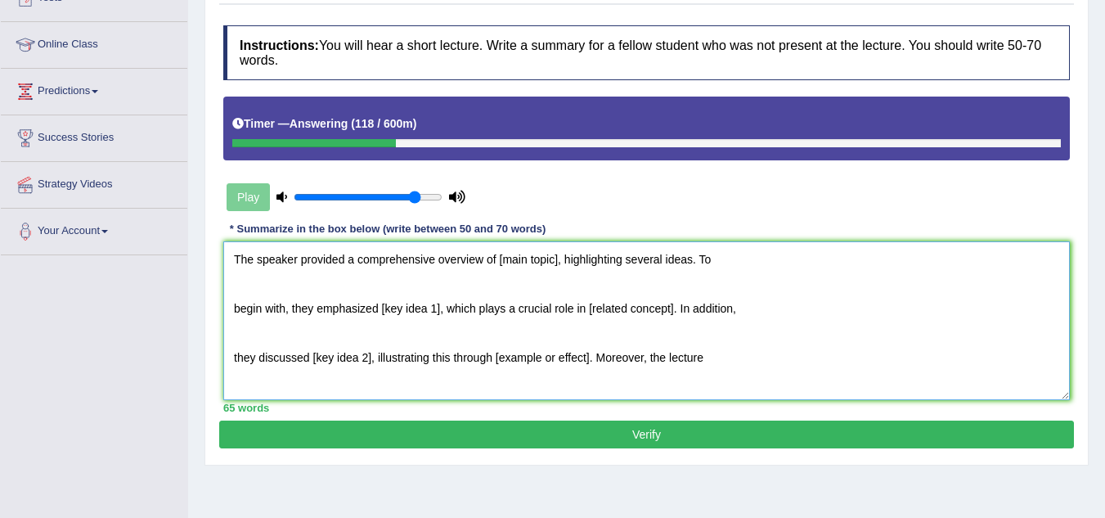
scroll to position [88, 0]
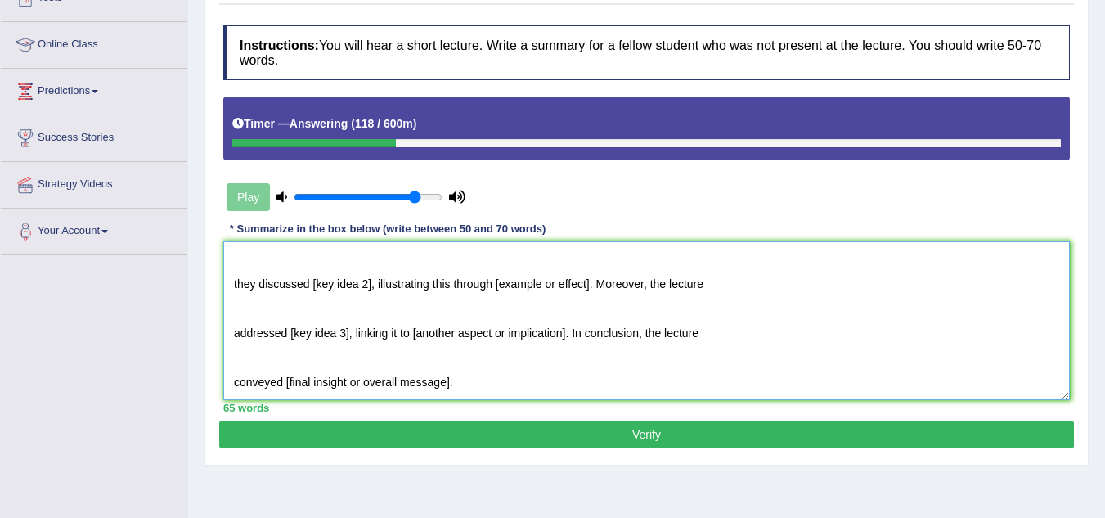
drag, startPoint x: 437, startPoint y: 292, endPoint x: 386, endPoint y: 283, distance: 51.5
click at [403, 283] on textarea "The speaker provided a comprehensive overview of [main topic], highlighting sev…" at bounding box center [646, 320] width 846 height 159
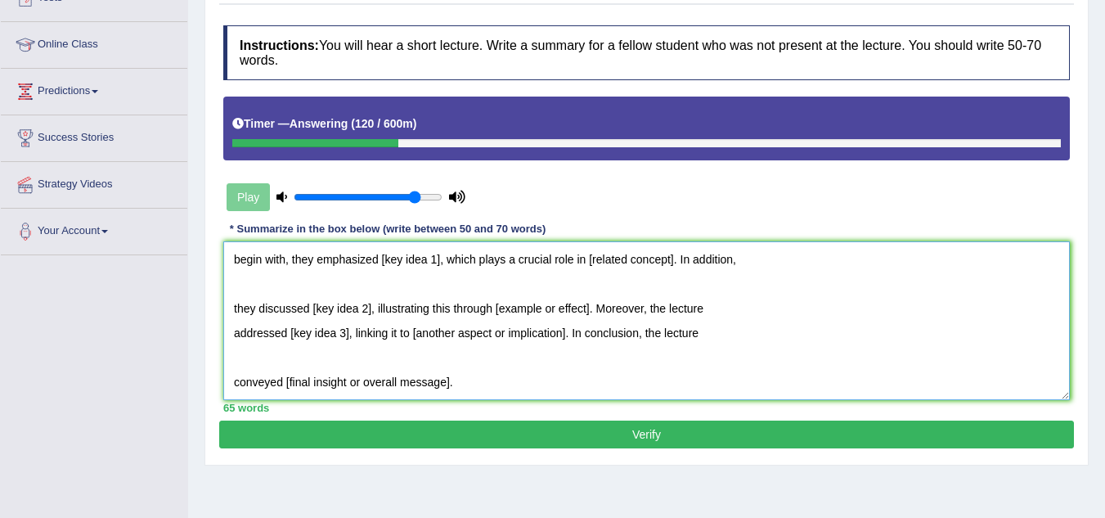
scroll to position [74, 0]
click at [243, 324] on textarea "The speaker provided a comprehensive overview of [main topic], highlighting sev…" at bounding box center [646, 320] width 846 height 159
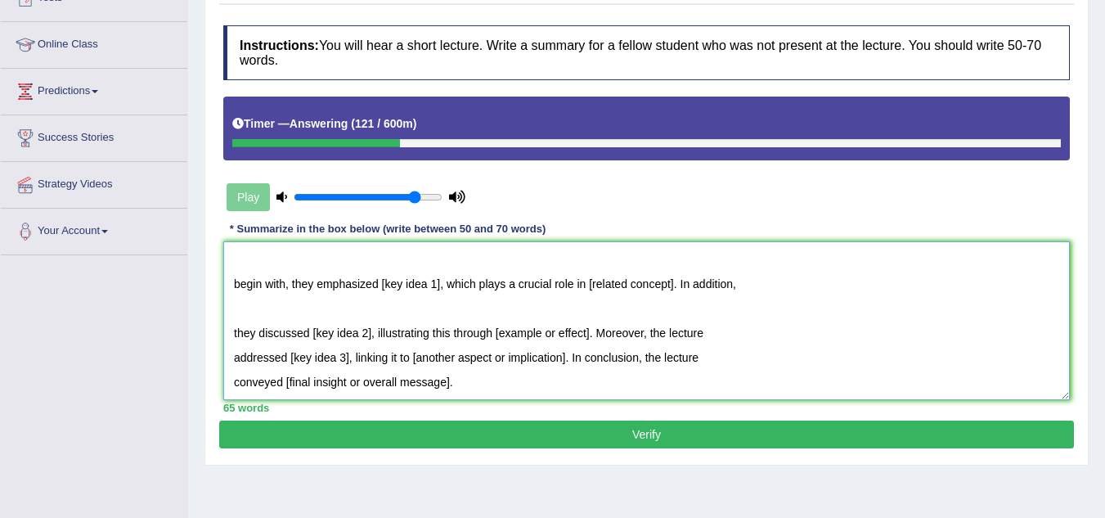
scroll to position [49, 0]
click at [235, 272] on textarea "The speaker provided a comprehensive overview of [main topic], highlighting sev…" at bounding box center [646, 320] width 846 height 159
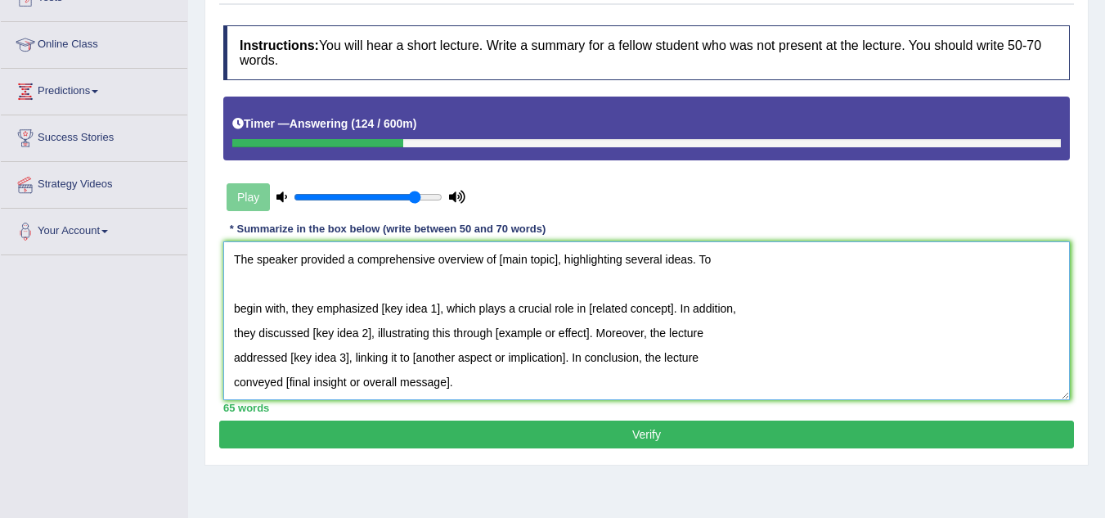
scroll to position [0, 0]
click at [247, 271] on textarea "The speaker provided a comprehensive overview of [main topic], highlighting sev…" at bounding box center [646, 320] width 846 height 159
click at [240, 272] on textarea "The speaker provided a comprehensive overview of [main topic], highlighting sev…" at bounding box center [646, 320] width 846 height 159
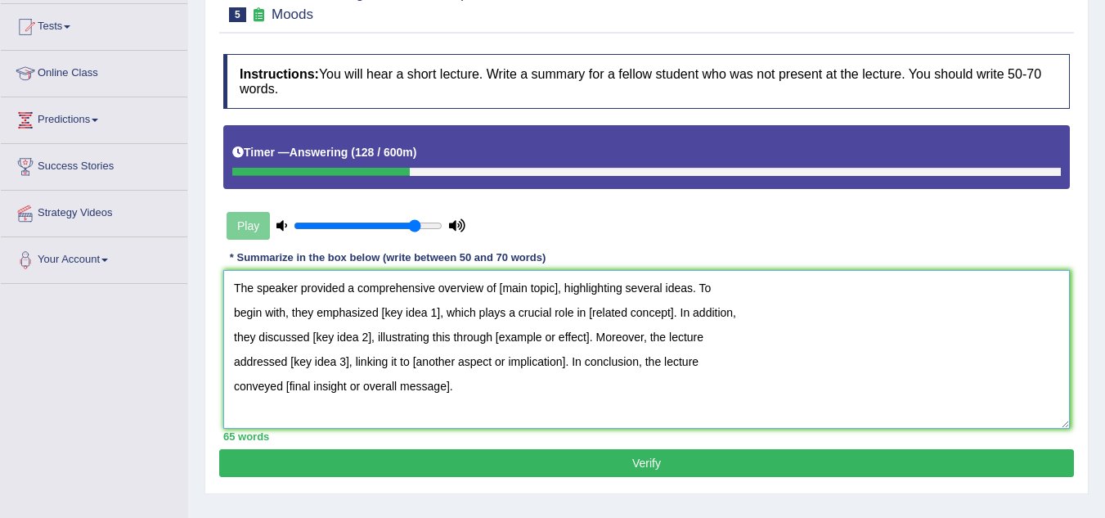
scroll to position [199, 0]
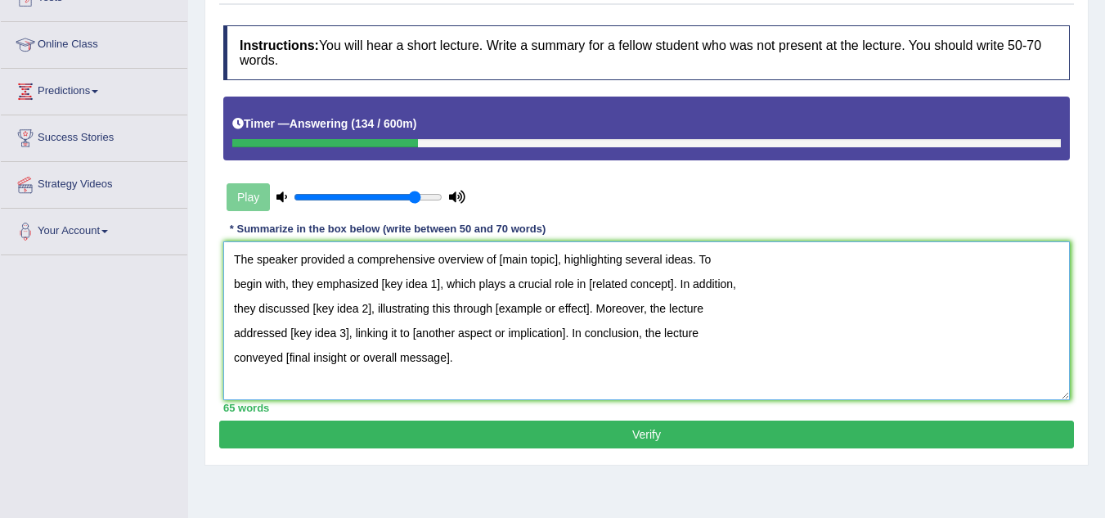
drag, startPoint x: 500, startPoint y: 254, endPoint x: 559, endPoint y: 271, distance: 61.1
click at [559, 271] on textarea "The speaker provided a comprehensive overview of [main topic], highlighting sev…" at bounding box center [646, 320] width 846 height 159
type textarea "The speaker provided a comprehensive overview of [main topic], highlighting sev…"
drag, startPoint x: 744, startPoint y: 363, endPoint x: 16, endPoint y: 166, distance: 754.8
click at [16, 166] on div "Toggle navigation Home Practice Questions Speaking Practice Read Aloud Repeat S…" at bounding box center [552, 226] width 1105 height 850
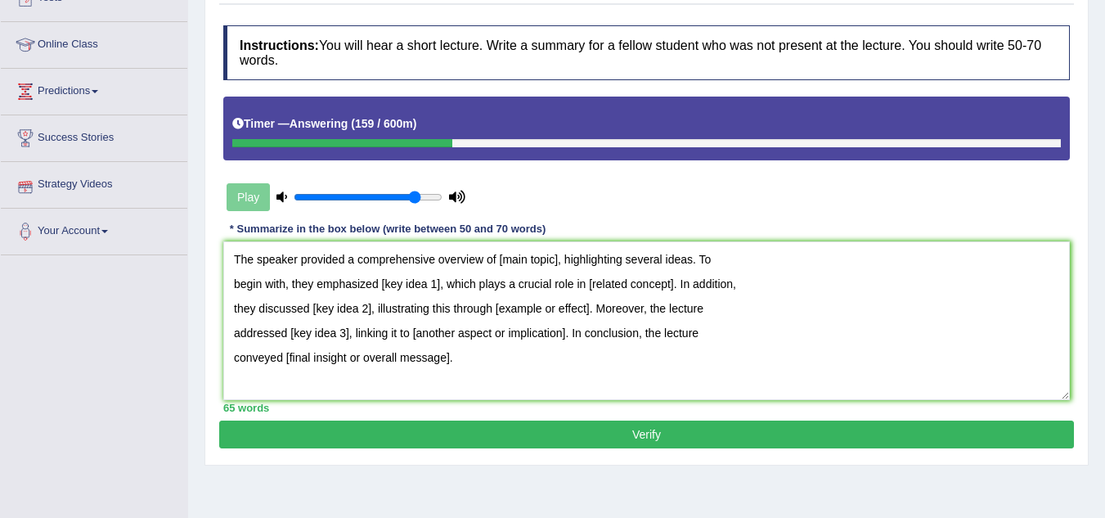
click at [21, 166] on link "Strategy Videos" at bounding box center [94, 182] width 186 height 41
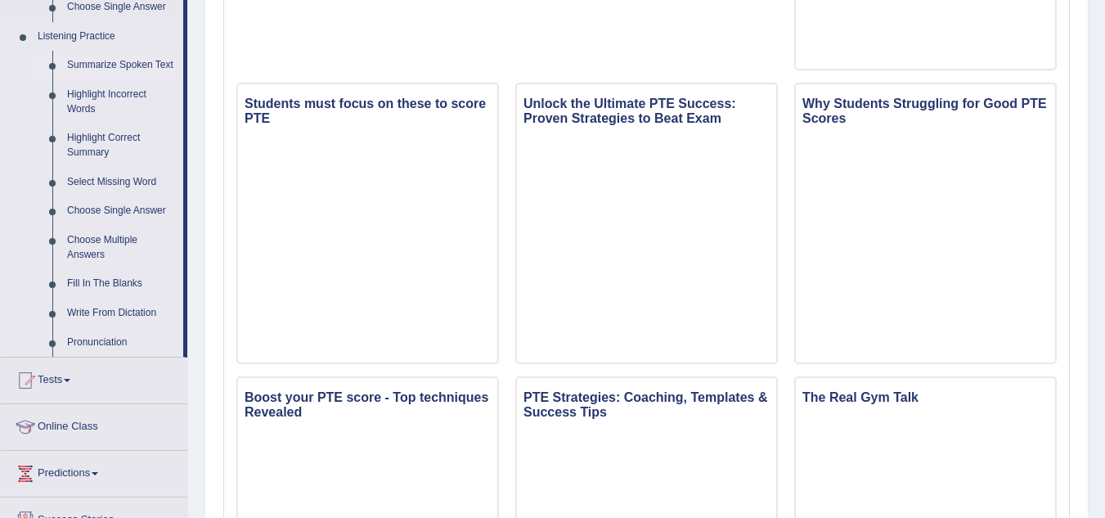
scroll to position [654, 0]
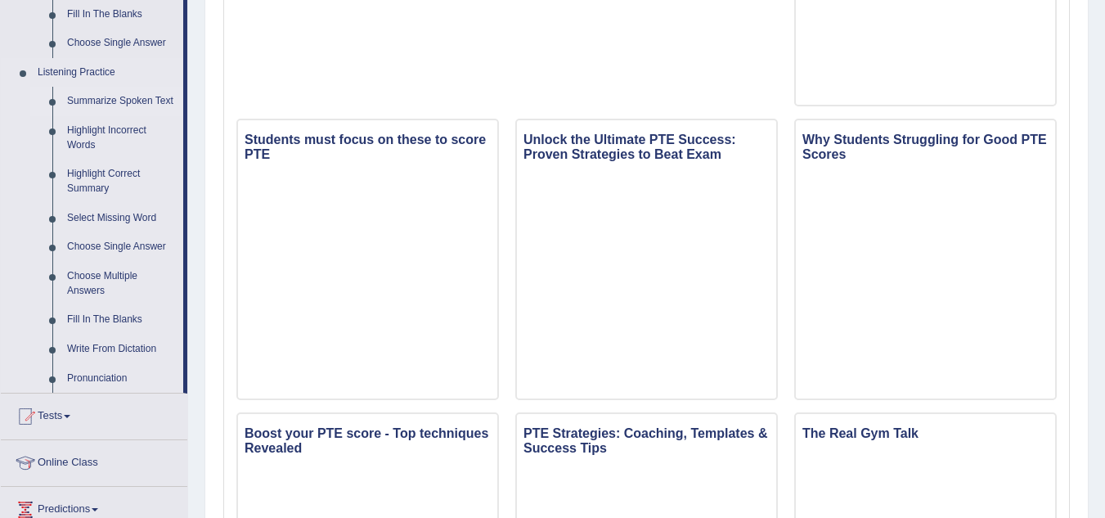
click at [143, 98] on link "Summarize Spoken Text" at bounding box center [121, 101] width 123 height 29
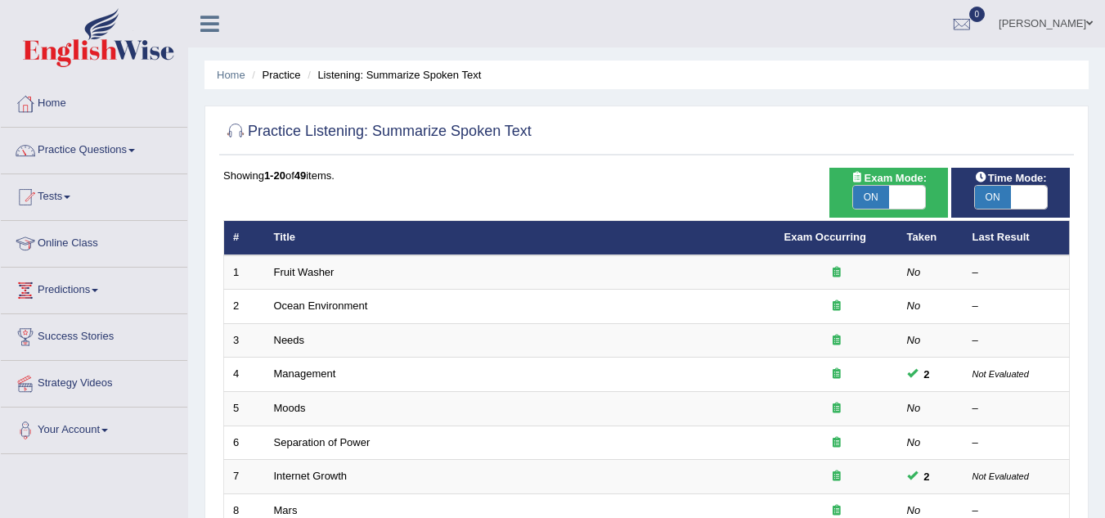
click at [873, 200] on span "ON" at bounding box center [871, 197] width 36 height 23
checkbox input "false"
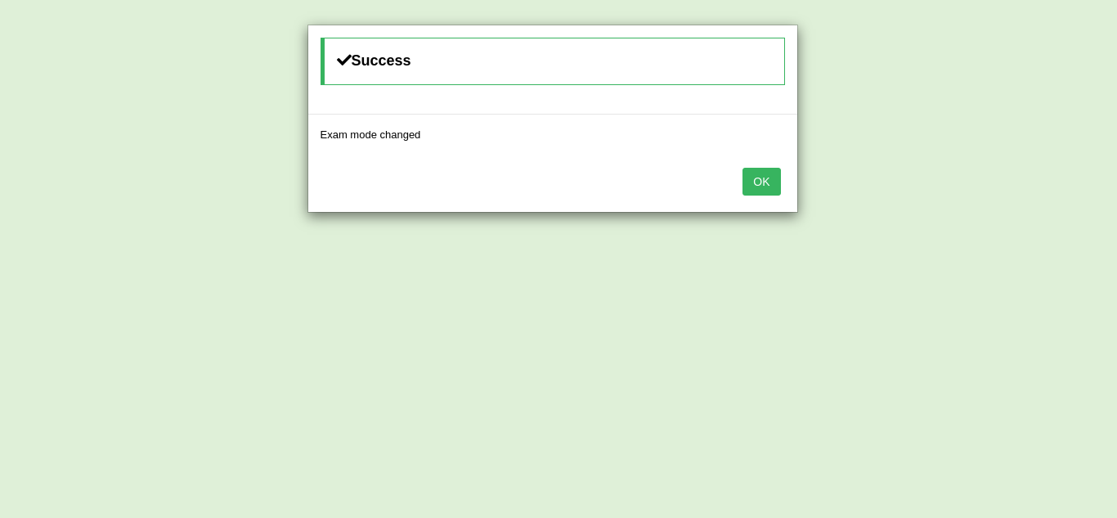
click at [761, 186] on button "OK" at bounding box center [762, 182] width 38 height 28
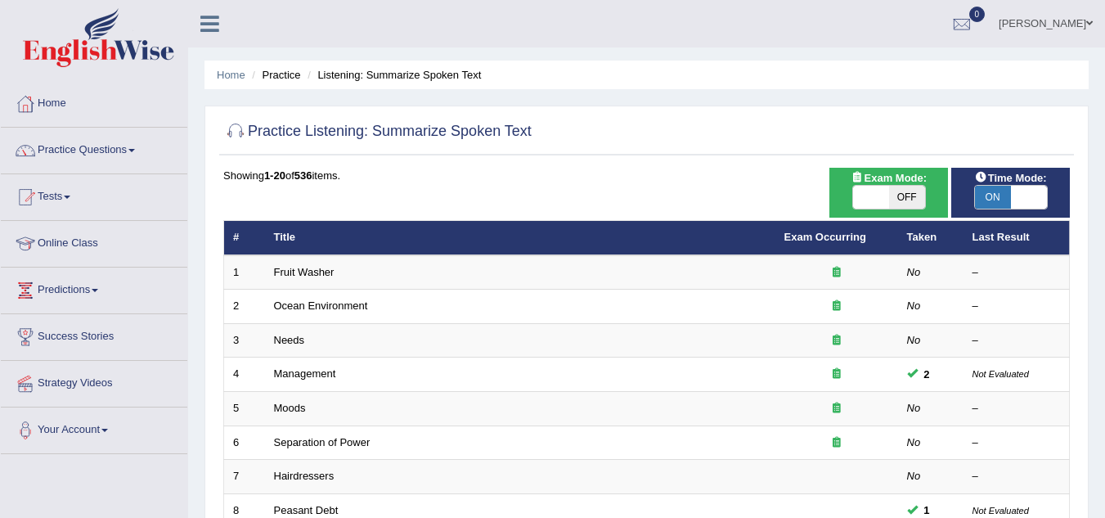
click at [902, 196] on span "OFF" at bounding box center [907, 197] width 36 height 23
checkbox input "true"
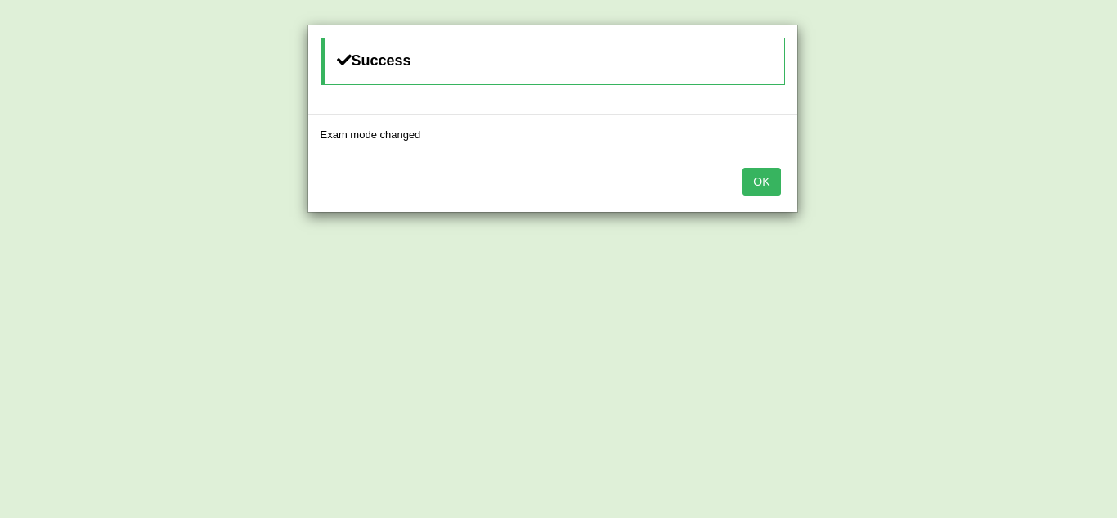
click at [756, 177] on button "OK" at bounding box center [762, 182] width 38 height 28
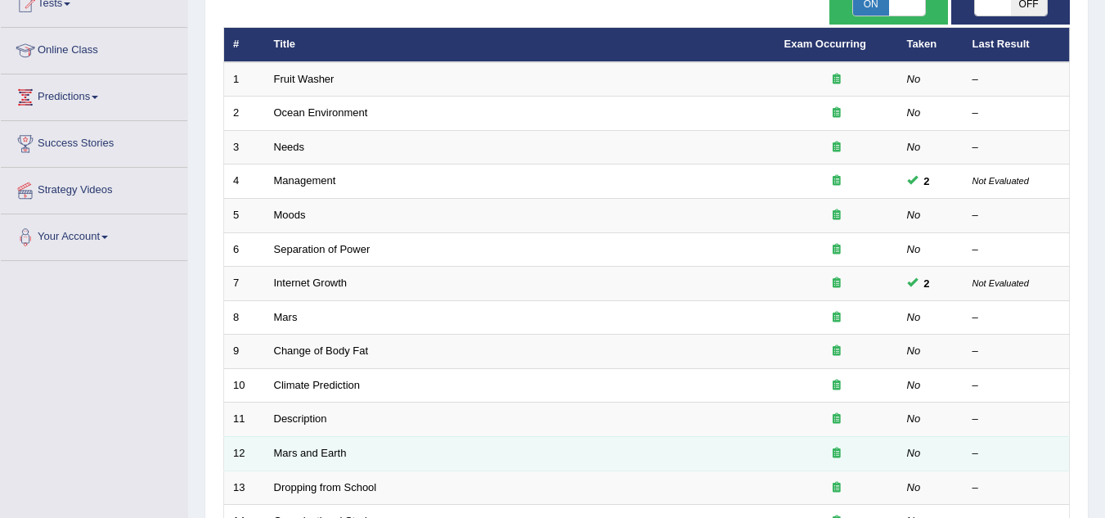
scroll to position [245, 0]
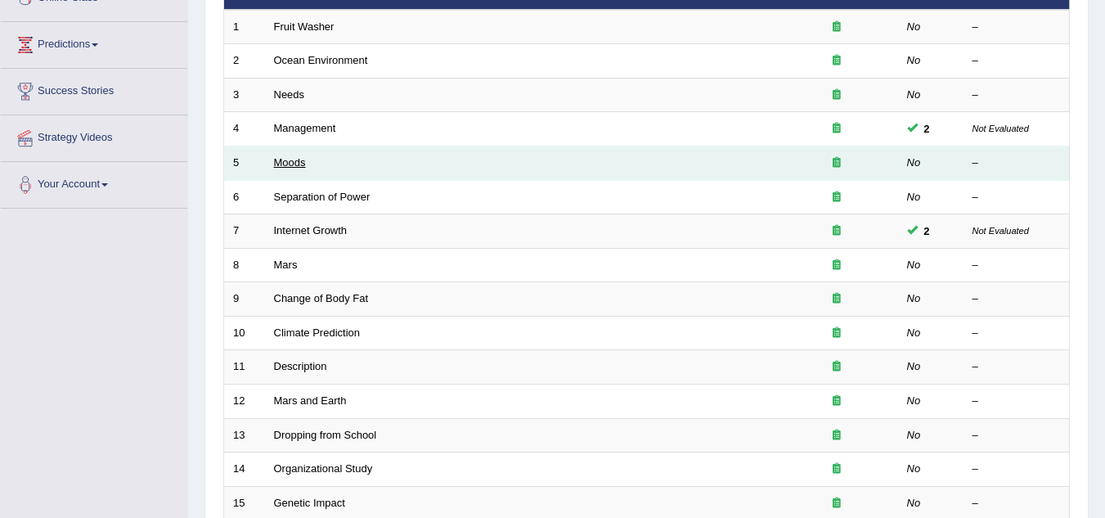
click at [294, 159] on link "Moods" at bounding box center [290, 162] width 32 height 12
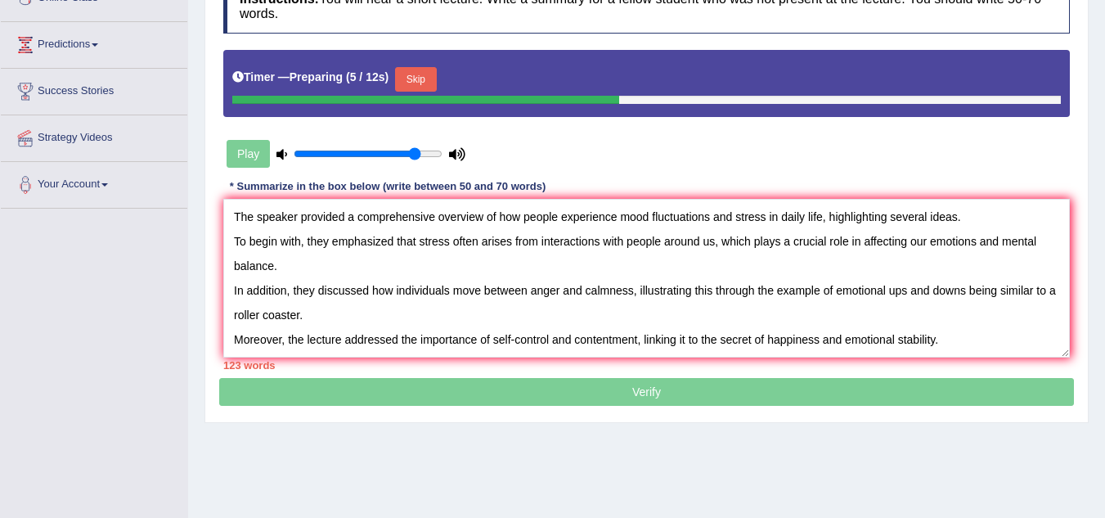
type textarea "The speaker provided a comprehensive overview of how people experience mood flu…"
click at [424, 80] on button "Skip" at bounding box center [415, 79] width 41 height 25
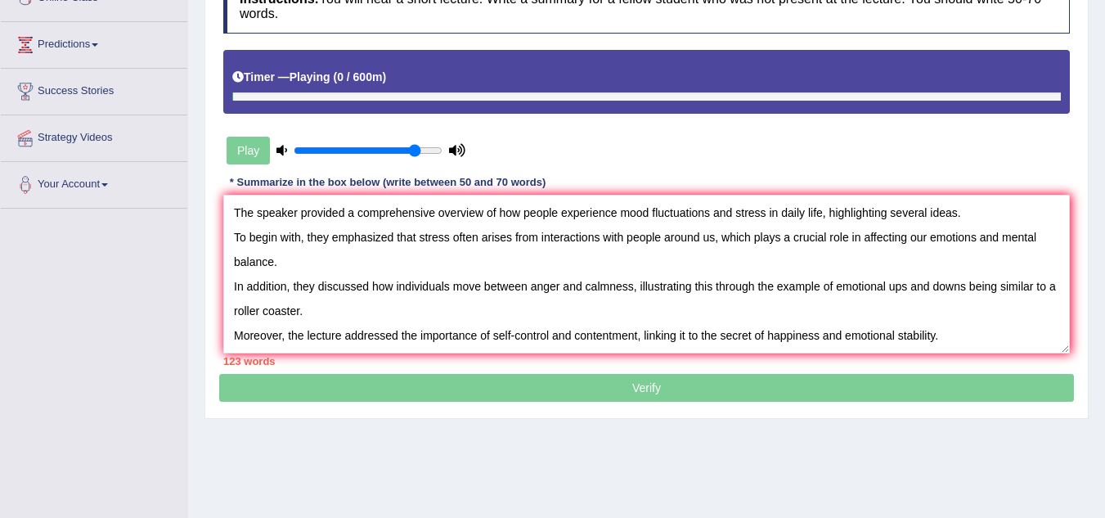
click at [457, 150] on icon at bounding box center [457, 150] width 16 height 11
drag, startPoint x: 393, startPoint y: 150, endPoint x: 217, endPoint y: 158, distance: 176.0
type input "0.05"
click at [294, 157] on input "range" at bounding box center [368, 150] width 149 height 13
drag, startPoint x: 217, startPoint y: 159, endPoint x: 251, endPoint y: 159, distance: 34.3
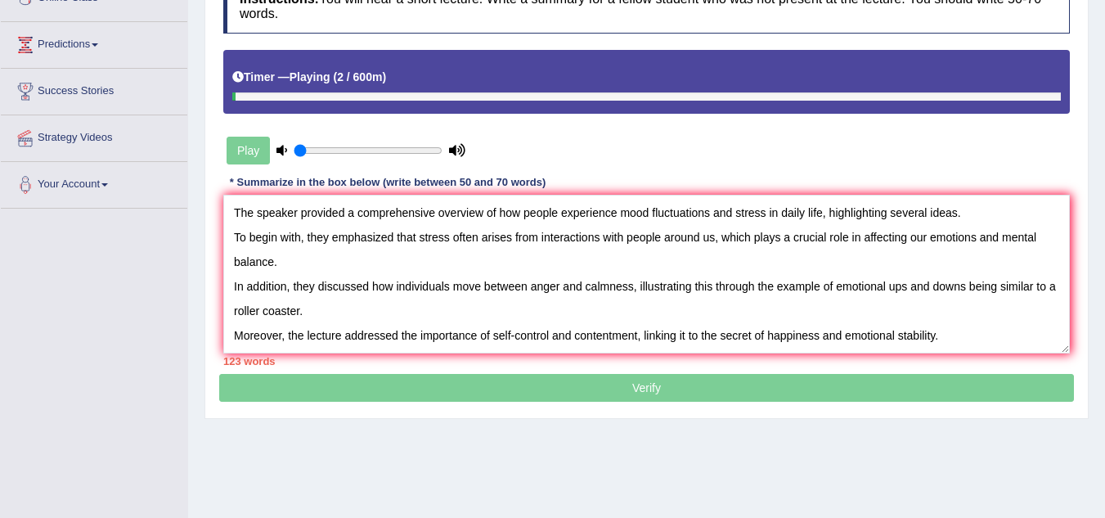
click at [240, 159] on div "Play" at bounding box center [431, 150] width 432 height 41
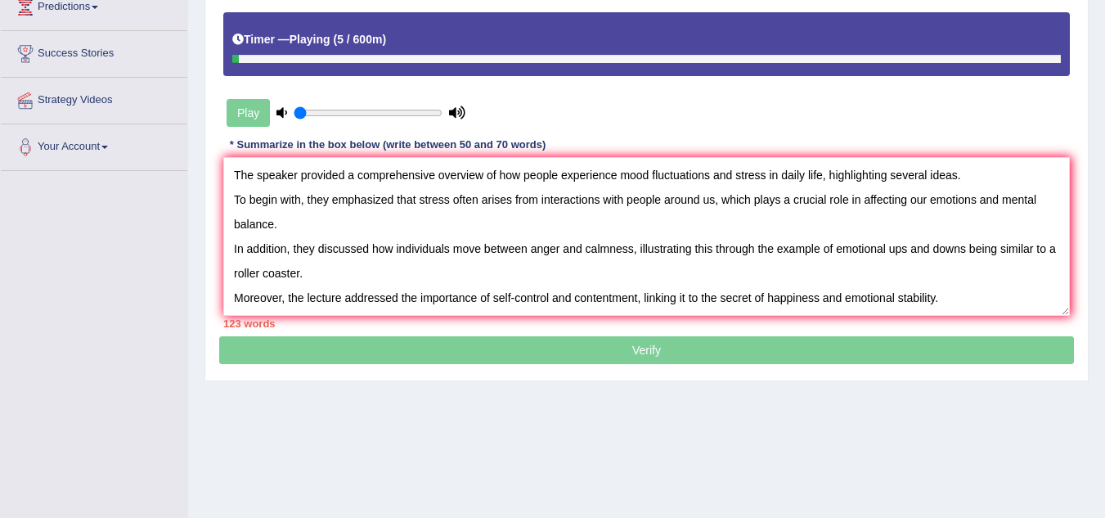
scroll to position [327, 0]
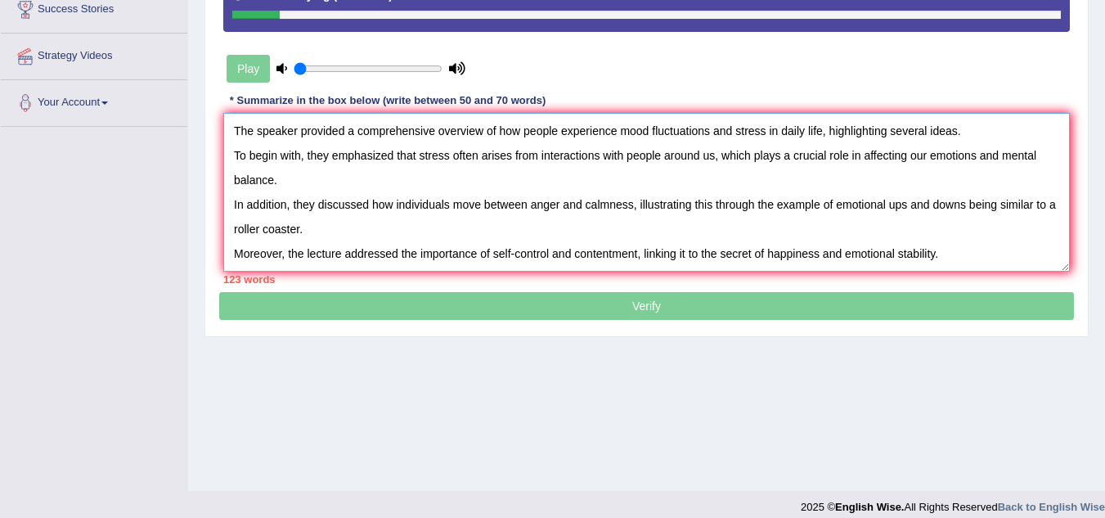
drag, startPoint x: 616, startPoint y: 132, endPoint x: 500, endPoint y: 142, distance: 115.8
click at [500, 142] on textarea "The speaker provided a comprehensive overview of how people experience mood flu…" at bounding box center [646, 192] width 846 height 159
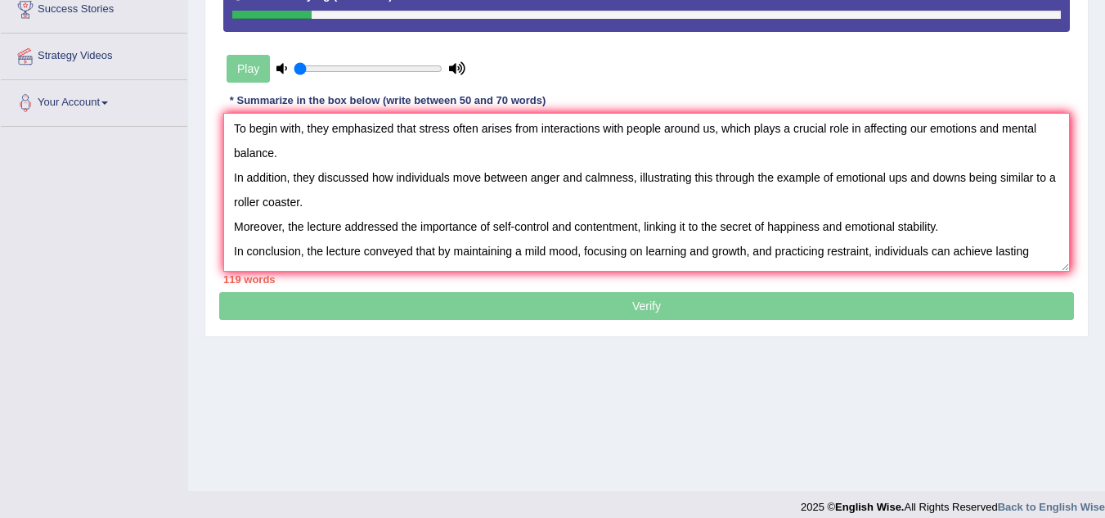
scroll to position [49, 0]
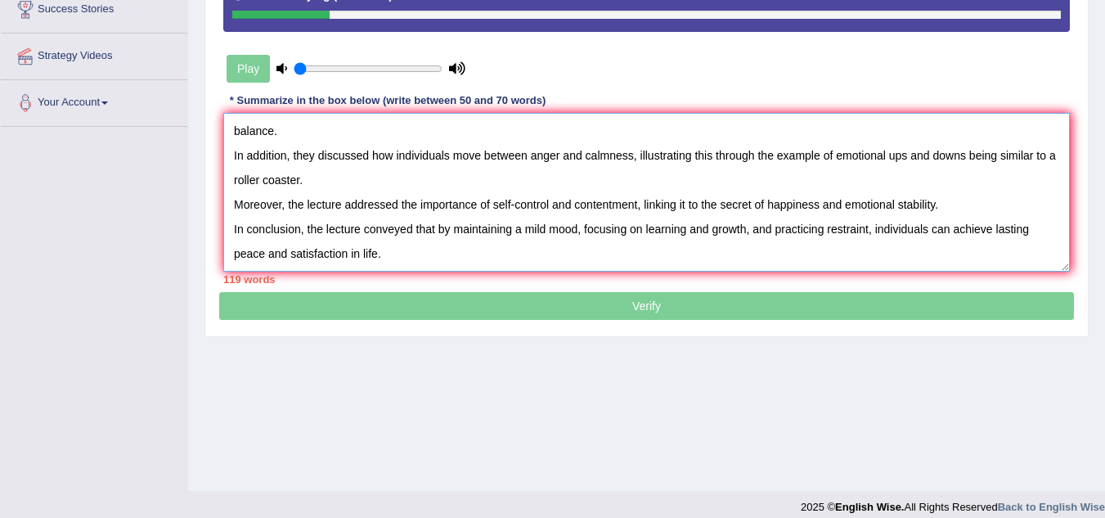
drag, startPoint x: 371, startPoint y: 151, endPoint x: 526, endPoint y: 155, distance: 154.6
click at [526, 155] on textarea "The speaker provided a comprehensive overview mood fluctuations and stress in d…" at bounding box center [646, 192] width 846 height 159
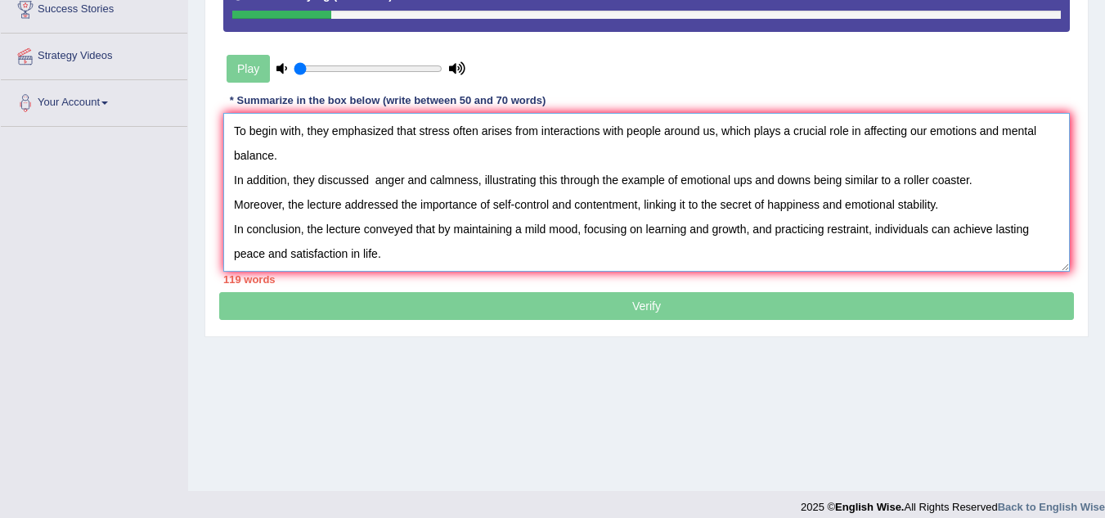
scroll to position [25, 0]
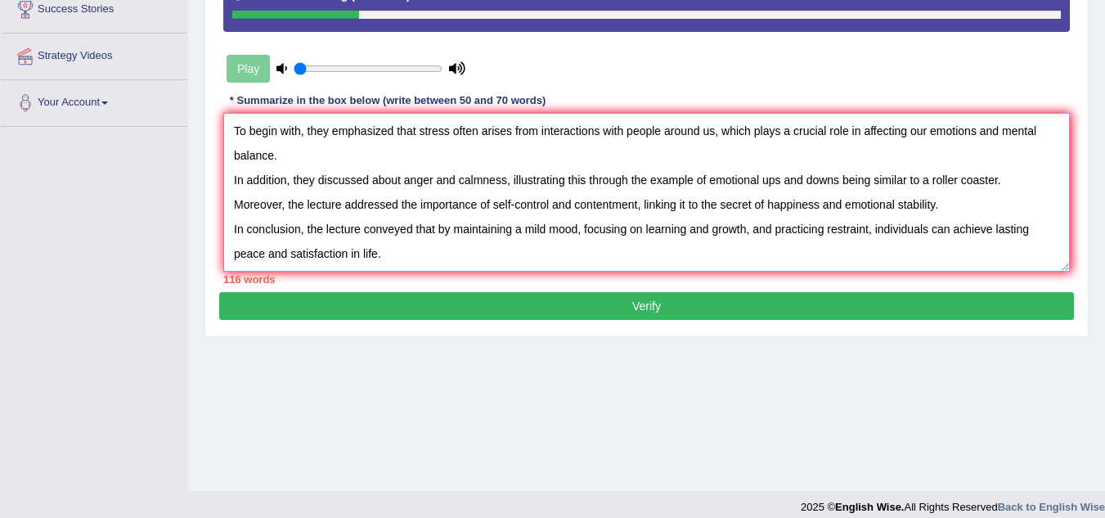
drag, startPoint x: 627, startPoint y: 179, endPoint x: 590, endPoint y: 180, distance: 37.6
click at [590, 180] on textarea "The speaker provided a comprehensive overview mood fluctuations and stress in d…" at bounding box center [646, 192] width 846 height 159
click at [610, 180] on textarea "The speaker provided a comprehensive overview mood fluctuations and stress in d…" at bounding box center [646, 192] width 846 height 159
drag, startPoint x: 752, startPoint y: 178, endPoint x: 778, endPoint y: 183, distance: 27.4
click at [778, 183] on textarea "The speaker provided a comprehensive overview mood fluctuations and stress in d…" at bounding box center [646, 192] width 846 height 159
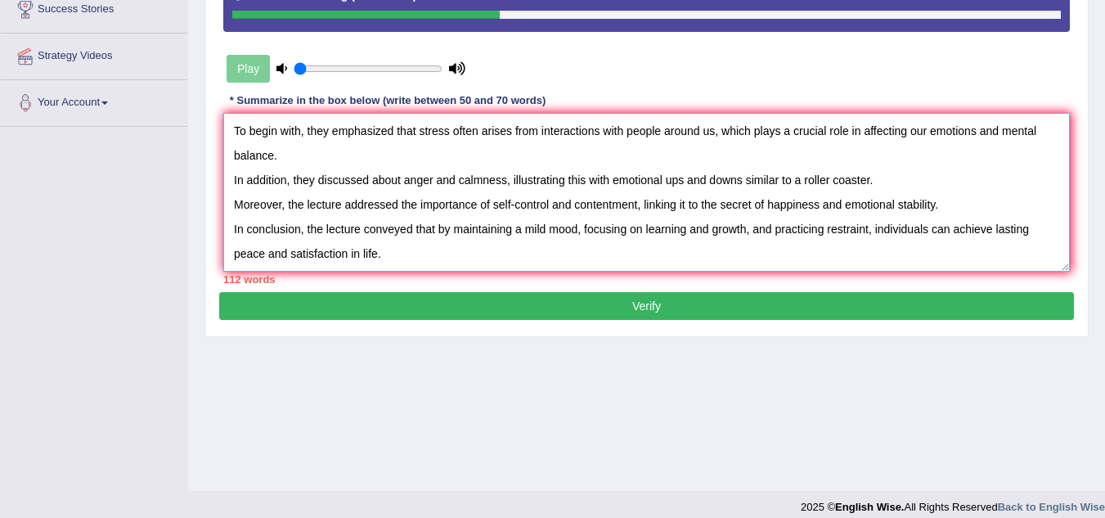
drag, startPoint x: 491, startPoint y: 204, endPoint x: 419, endPoint y: 208, distance: 72.0
click at [419, 208] on textarea "The speaker provided a comprehensive overview mood fluctuations and stress in d…" at bounding box center [646, 192] width 846 height 159
drag, startPoint x: 584, startPoint y: 227, endPoint x: 869, endPoint y: 236, distance: 285.5
click at [869, 236] on textarea "The speaker provided a comprehensive overview mood fluctuations and stress in d…" at bounding box center [646, 192] width 846 height 159
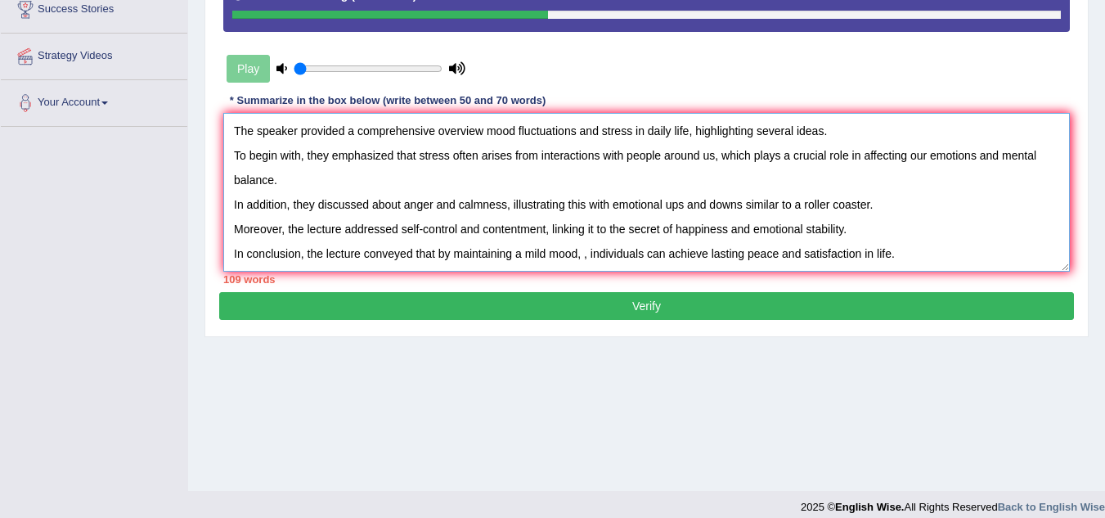
scroll to position [0, 0]
drag, startPoint x: 454, startPoint y: 250, endPoint x: 580, endPoint y: 257, distance: 126.1
click at [580, 257] on textarea "The speaker provided a comprehensive overview mood fluctuations and stress in d…" at bounding box center [646, 192] width 846 height 159
drag, startPoint x: 307, startPoint y: 251, endPoint x: 388, endPoint y: 257, distance: 81.2
click at [388, 257] on textarea "The speaker provided a comprehensive overview mood fluctuations and stress in d…" at bounding box center [646, 192] width 846 height 159
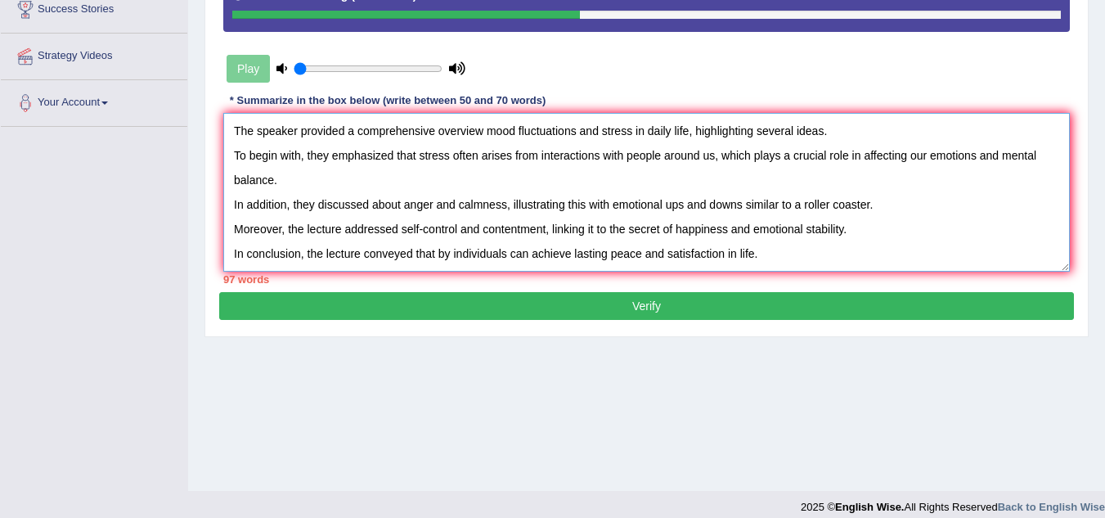
click at [422, 258] on textarea "The speaker provided a comprehensive overview mood fluctuations and stress in d…" at bounding box center [646, 192] width 846 height 159
click at [445, 252] on textarea "The speaker provided a comprehensive overview mood fluctuations and stress in d…" at bounding box center [646, 192] width 846 height 159
click at [437, 252] on textarea "The speaker provided a comprehensive overview mood fluctuations and stress in d…" at bounding box center [646, 192] width 846 height 159
drag, startPoint x: 492, startPoint y: 253, endPoint x: 568, endPoint y: 258, distance: 75.4
click at [568, 258] on textarea "The speaker provided a comprehensive overview mood fluctuations and stress in d…" at bounding box center [646, 192] width 846 height 159
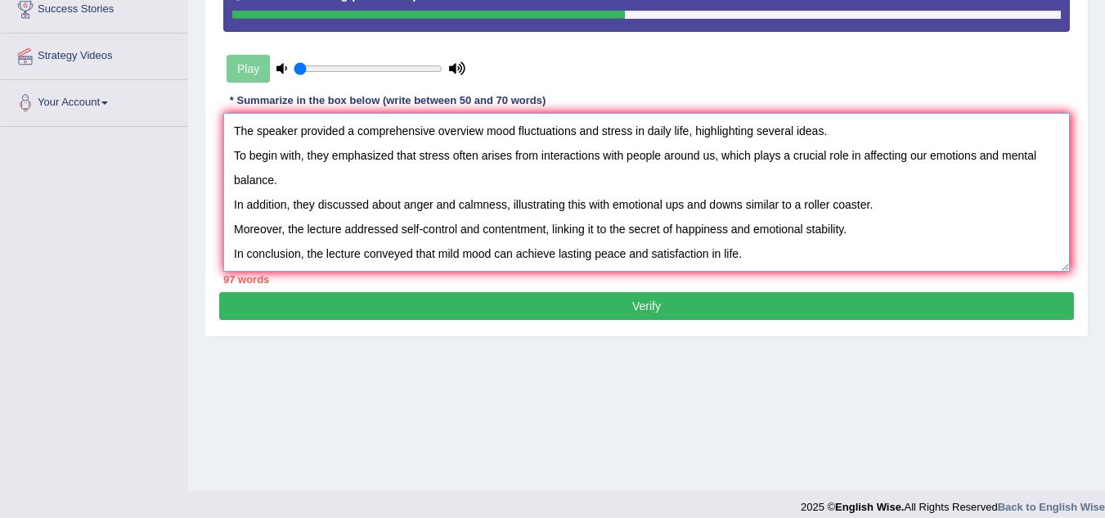
drag, startPoint x: 554, startPoint y: 253, endPoint x: 788, endPoint y: 249, distance: 234.7
click at [788, 249] on textarea "The speaker provided a comprehensive overview mood fluctuations and stress in d…" at bounding box center [646, 192] width 846 height 159
click at [631, 255] on textarea "The speaker provided a comprehensive overview mood fluctuations and stress in d…" at bounding box center [646, 192] width 846 height 159
click at [754, 245] on textarea "The speaker provided a comprehensive overview mood fluctuations and stress in d…" at bounding box center [646, 192] width 846 height 159
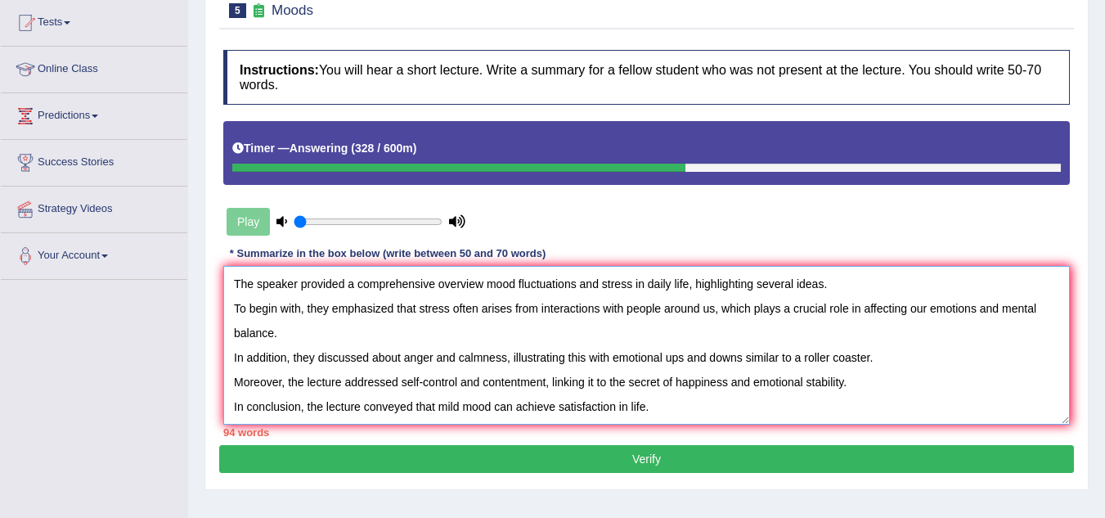
scroll to position [164, 0]
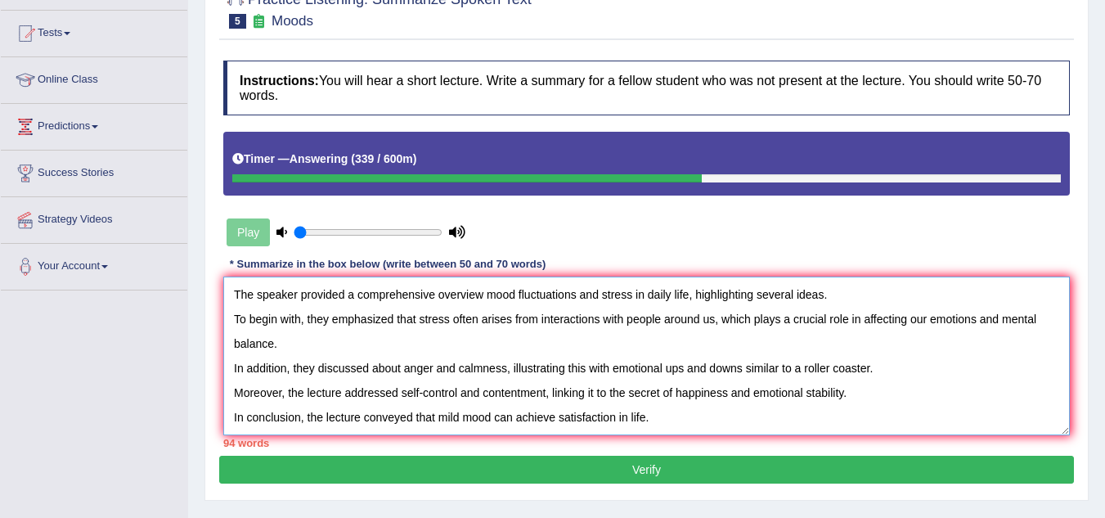
drag, startPoint x: 231, startPoint y: 315, endPoint x: 452, endPoint y: 318, distance: 221.6
click at [452, 318] on textarea "The speaker provided a comprehensive overview mood fluctuations and stress in d…" at bounding box center [646, 355] width 846 height 159
drag, startPoint x: 467, startPoint y: 351, endPoint x: 464, endPoint y: 336, distance: 15.1
click at [467, 348] on textarea "The speaker provided a comprehensive overview mood fluctuations and stress in d…" at bounding box center [646, 355] width 846 height 159
drag, startPoint x: 451, startPoint y: 319, endPoint x: 714, endPoint y: 317, distance: 262.5
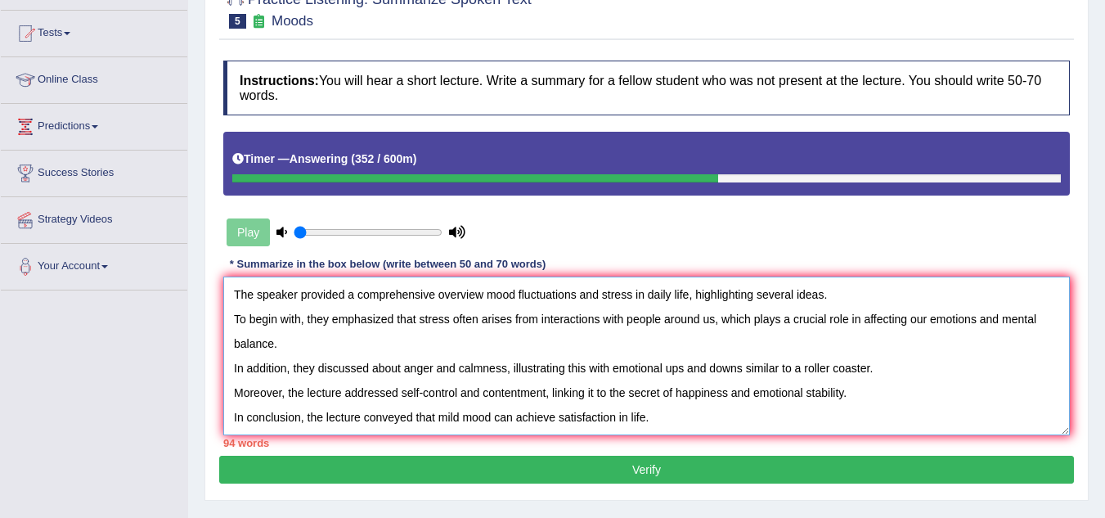
click at [714, 317] on textarea "The speaker provided a comprehensive overview mood fluctuations and stress in d…" at bounding box center [646, 355] width 846 height 159
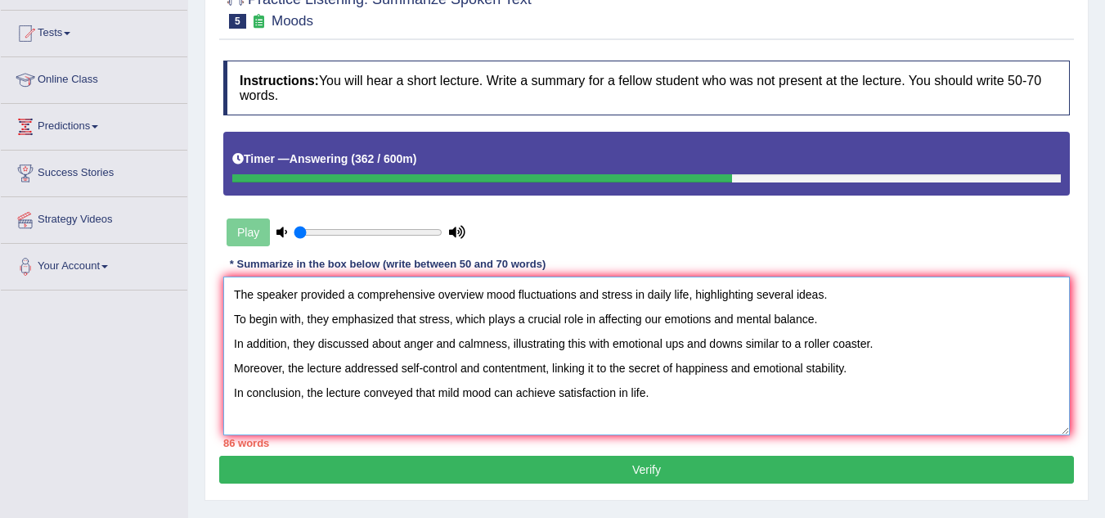
drag, startPoint x: 598, startPoint y: 317, endPoint x: 603, endPoint y: 326, distance: 10.2
click at [623, 325] on textarea "The speaker provided a comprehensive overview mood fluctuations and stress in d…" at bounding box center [646, 355] width 846 height 159
drag, startPoint x: 559, startPoint y: 319, endPoint x: 572, endPoint y: 318, distance: 13.9
click at [572, 318] on textarea "The speaker provided a comprehensive overview mood fluctuations and stress in d…" at bounding box center [646, 355] width 846 height 159
click at [572, 331] on textarea "The speaker provided a comprehensive overview mood fluctuations and stress in d…" at bounding box center [646, 355] width 846 height 159
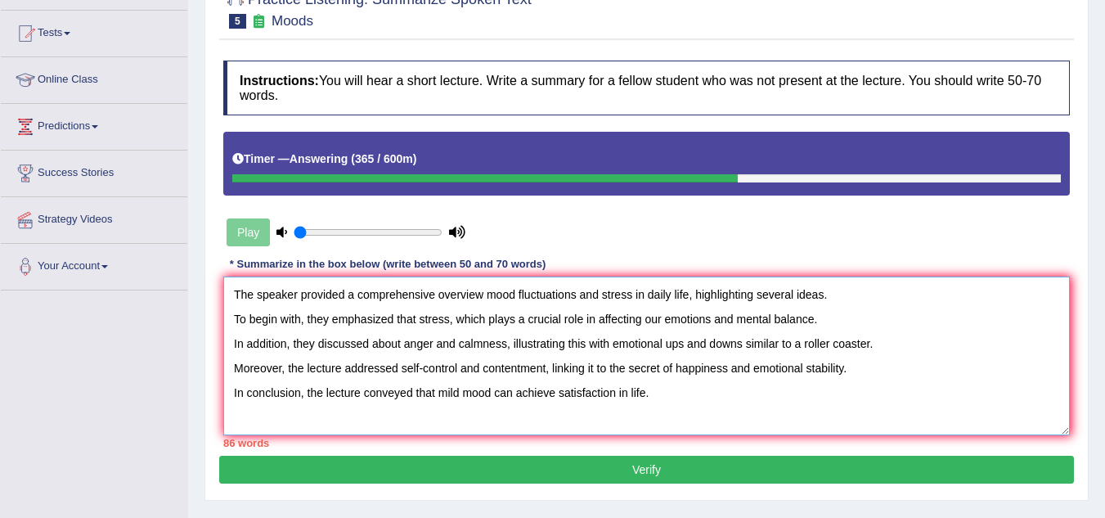
drag, startPoint x: 562, startPoint y: 318, endPoint x: 661, endPoint y: 319, distance: 99.0
click at [661, 319] on textarea "The speaker provided a comprehensive overview mood fluctuations and stress in d…" at bounding box center [646, 355] width 846 height 159
drag, startPoint x: 756, startPoint y: 316, endPoint x: 663, endPoint y: 320, distance: 92.5
click at [663, 320] on textarea "The speaker provided a comprehensive overview mood fluctuations and stress in d…" at bounding box center [646, 355] width 846 height 159
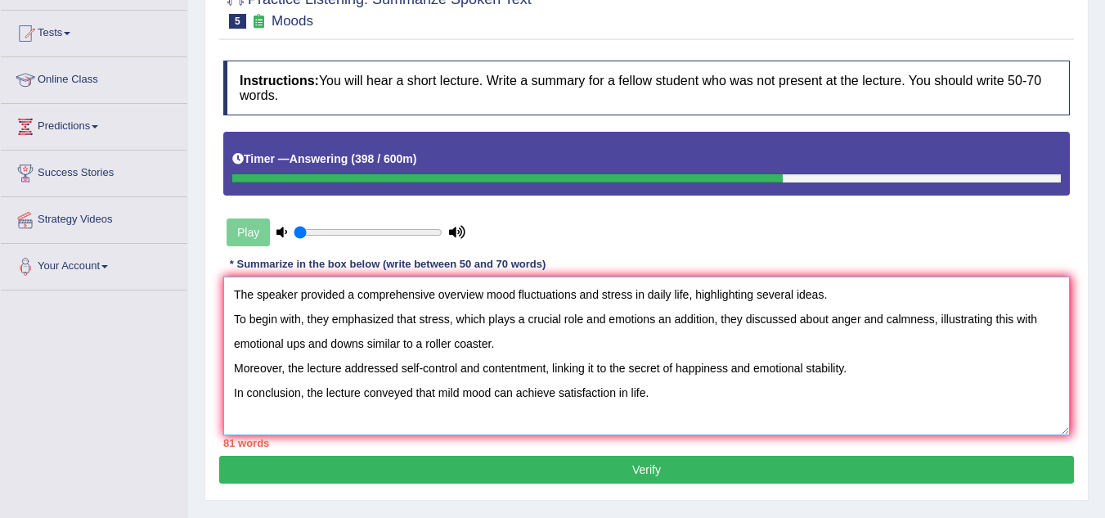
click at [675, 318] on textarea "The speaker provided a comprehensive overview mood fluctuations and stress in d…" at bounding box center [646, 355] width 846 height 159
click at [660, 320] on textarea "The speaker provided a comprehensive overview mood fluctuations and stress in d…" at bounding box center [646, 355] width 846 height 159
click at [666, 318] on textarea "The speaker provided a comprehensive overview mood fluctuations and stress in d…" at bounding box center [646, 355] width 846 height 159
drag, startPoint x: 700, startPoint y: 313, endPoint x: 718, endPoint y: 316, distance: 18.3
click at [707, 313] on textarea "The speaker provided a comprehensive overview mood fluctuations and stress in d…" at bounding box center [646, 355] width 846 height 159
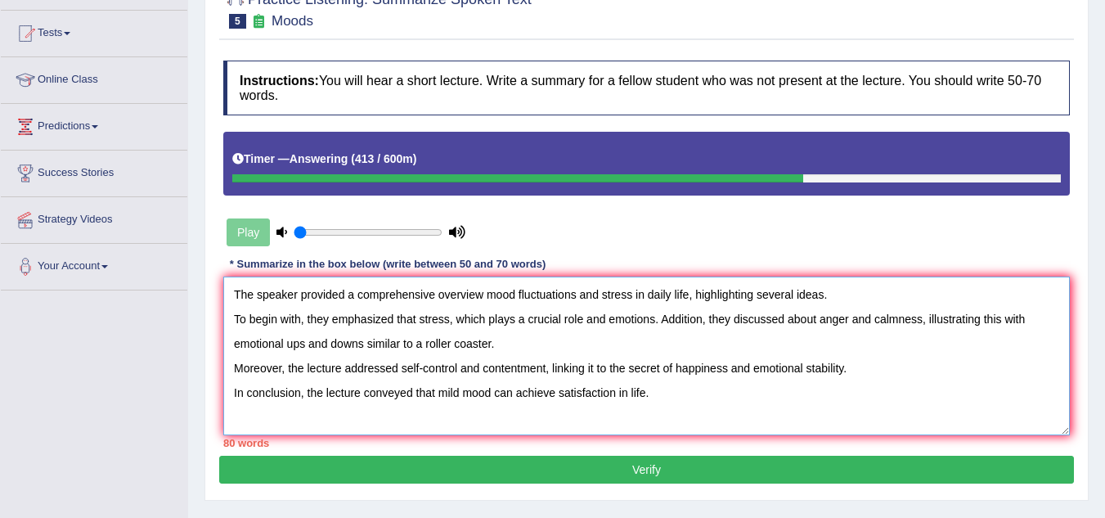
click at [700, 320] on textarea "The speaker provided a comprehensive overview mood fluctuations and stress in d…" at bounding box center [646, 355] width 846 height 159
click at [699, 321] on textarea "The speaker provided a comprehensive overview mood fluctuations and stress in d…" at bounding box center [646, 355] width 846 height 159
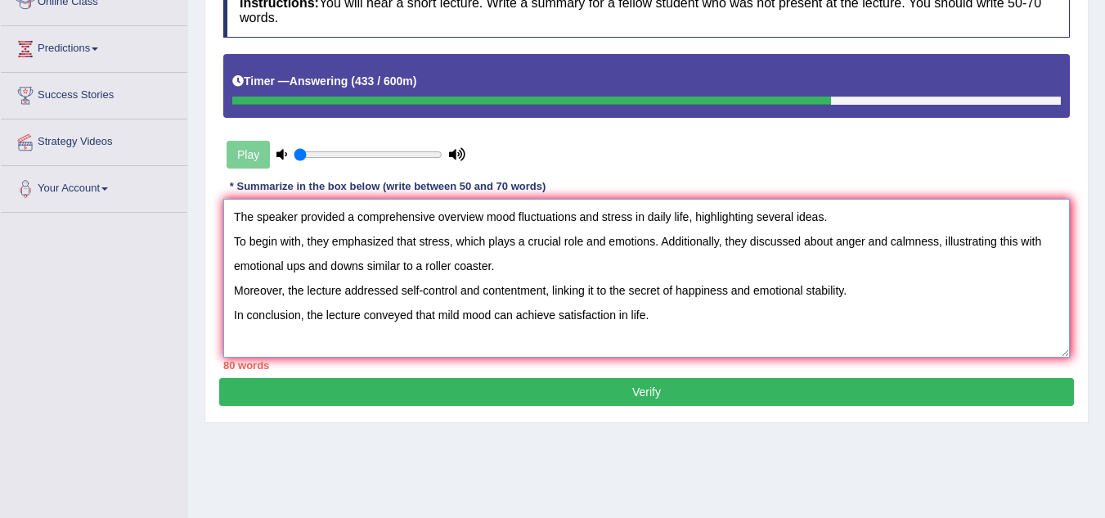
scroll to position [245, 0]
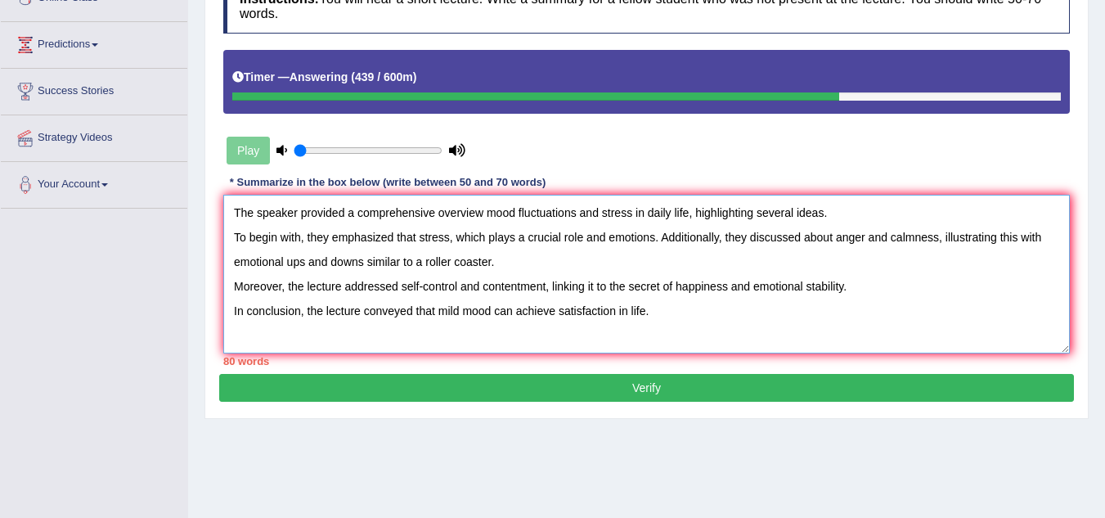
drag, startPoint x: 724, startPoint y: 238, endPoint x: 883, endPoint y: 323, distance: 180.7
click at [792, 238] on textarea "The speaker provided a comprehensive overview mood fluctuations and stress in d…" at bounding box center [646, 274] width 846 height 159
click at [934, 284] on textarea "The speaker provided a comprehensive overview mood fluctuations and stress in d…" at bounding box center [646, 274] width 846 height 159
drag, startPoint x: 233, startPoint y: 259, endPoint x: 366, endPoint y: 264, distance: 132.6
click at [366, 264] on textarea "The speaker provided a comprehensive overview mood fluctuations and stress in d…" at bounding box center [646, 274] width 846 height 159
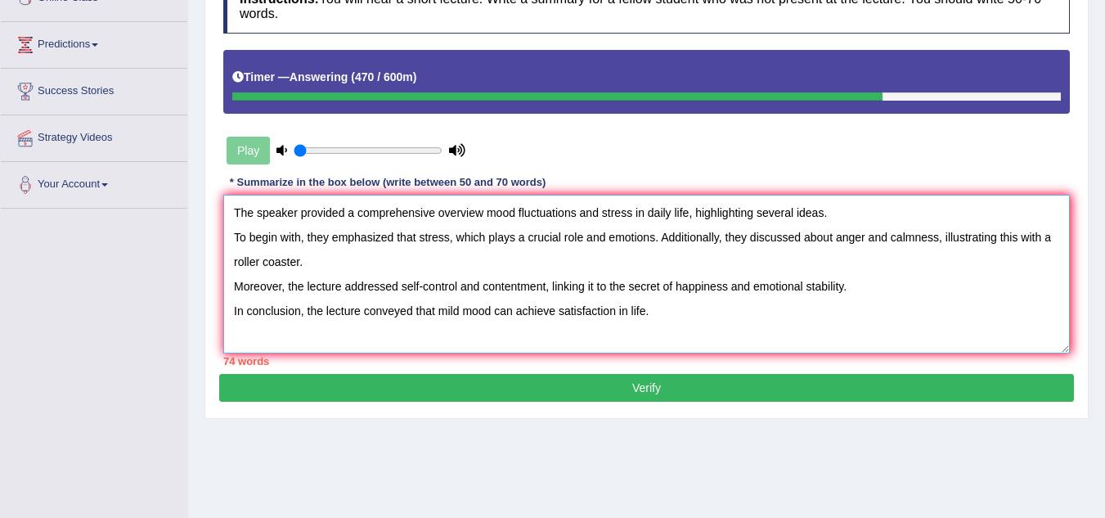
drag, startPoint x: 280, startPoint y: 285, endPoint x: 225, endPoint y: 294, distance: 55.5
click at [225, 294] on textarea "The speaker provided a comprehensive overview mood fluctuations and stress in d…" at bounding box center [646, 274] width 846 height 159
drag, startPoint x: 235, startPoint y: 285, endPoint x: 252, endPoint y: 280, distance: 17.7
click at [236, 283] on textarea "The speaker provided a comprehensive overview mood fluctuations and stress in d…" at bounding box center [646, 274] width 846 height 159
click at [368, 262] on textarea "The speaker provided a comprehensive overview mood fluctuations and stress in d…" at bounding box center [646, 274] width 846 height 159
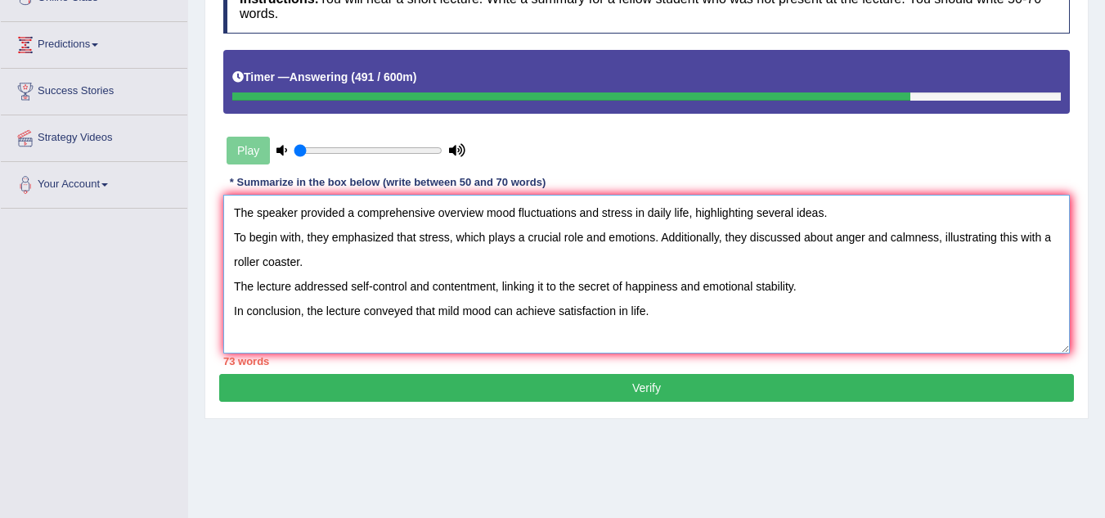
click at [228, 285] on textarea "The speaker provided a comprehensive overview mood fluctuations and stress in d…" at bounding box center [646, 274] width 846 height 159
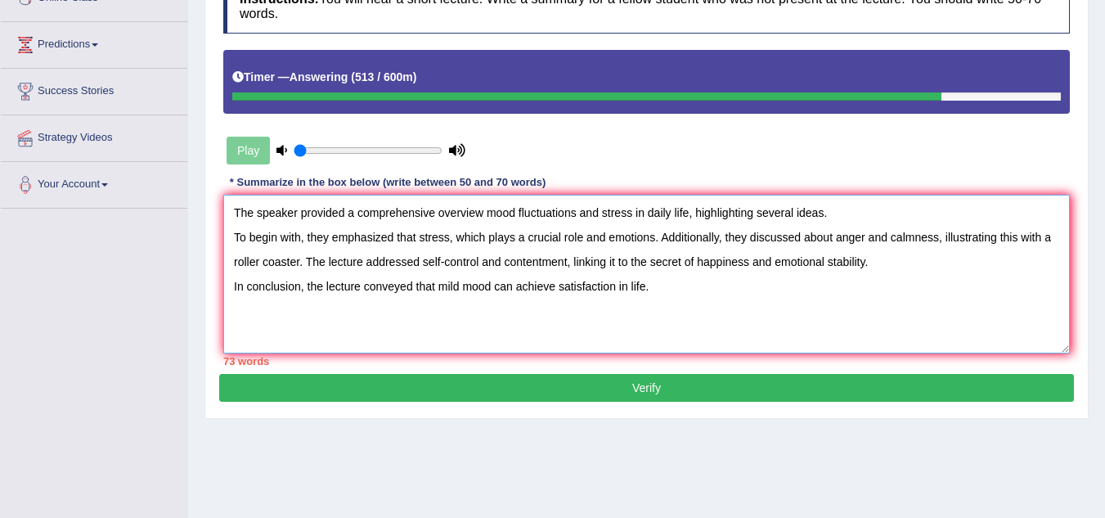
drag, startPoint x: 344, startPoint y: 214, endPoint x: 434, endPoint y: 214, distance: 90.0
click at [434, 214] on textarea "The speaker provided a comprehensive overview mood fluctuations and stress in d…" at bounding box center [646, 274] width 846 height 159
drag, startPoint x: 415, startPoint y: 213, endPoint x: 471, endPoint y: 213, distance: 55.6
click at [420, 213] on textarea "The speaker provided and overview mood fluctuations and stress in daily life, h…" at bounding box center [646, 274] width 846 height 159
click at [361, 213] on textarea "The speaker provided and overview of mood fluctuations and stress in daily life…" at bounding box center [646, 274] width 846 height 159
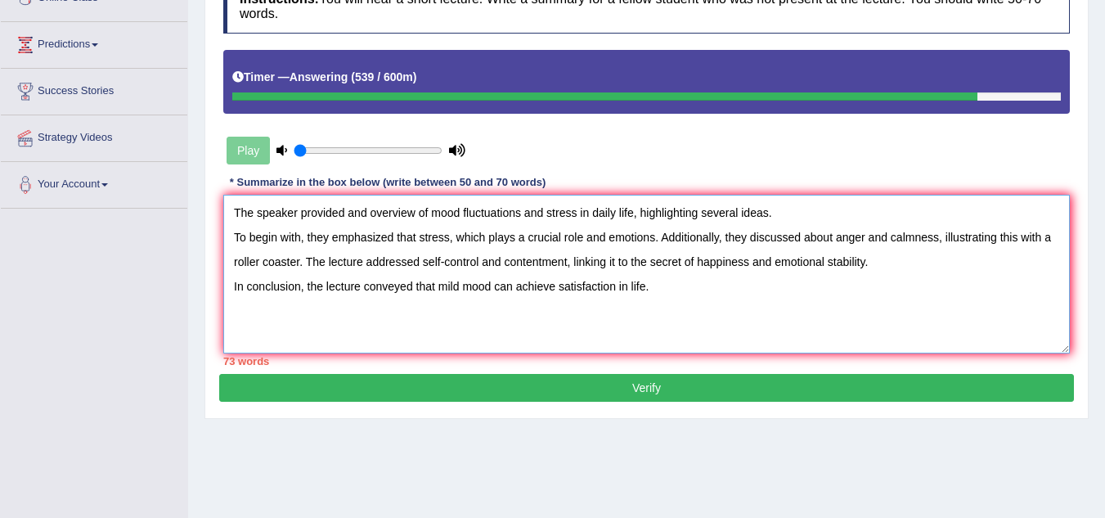
click at [370, 211] on textarea "The speaker provided and overview of mood fluctuations and stress in daily life…" at bounding box center [646, 274] width 846 height 159
drag, startPoint x: 626, startPoint y: 212, endPoint x: 573, endPoint y: 216, distance: 52.5
click at [573, 216] on textarea "The speaker provided an overview of mood fluctuations and stress in daily life,…" at bounding box center [646, 274] width 846 height 159
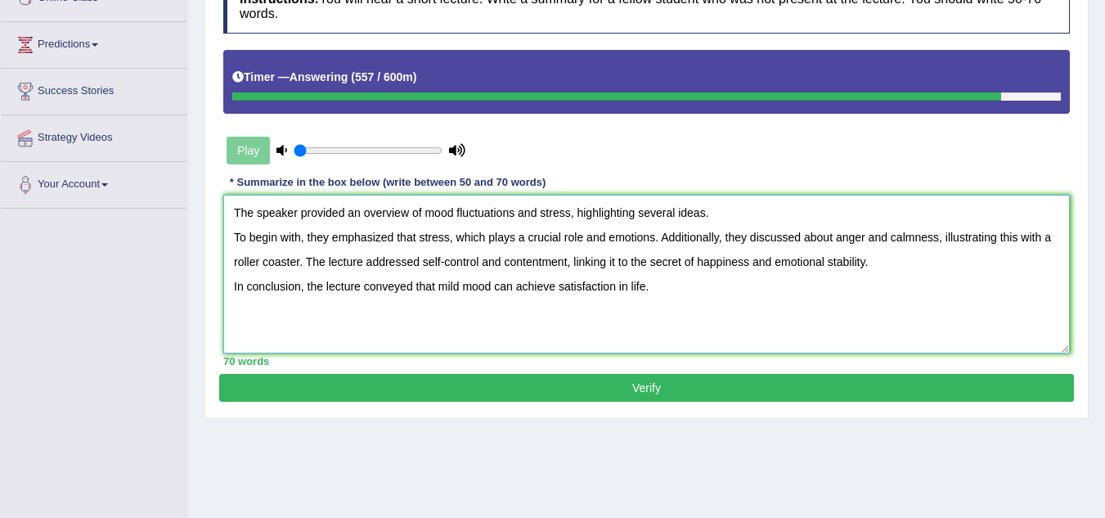
type textarea "The speaker provided an overview of mood fluctuations and stress, highlighting …"
click at [489, 388] on button "Verify" at bounding box center [646, 388] width 855 height 28
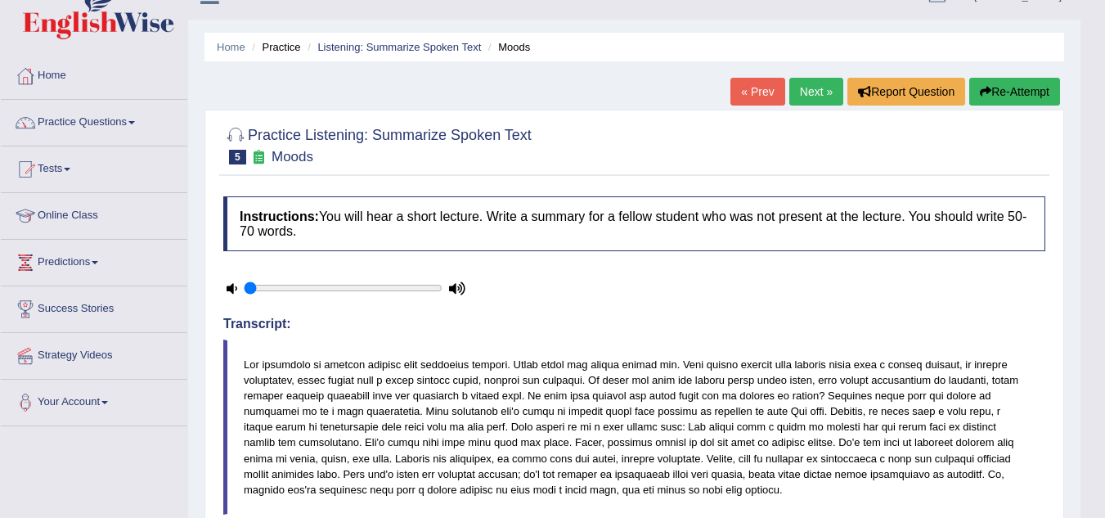
scroll to position [0, 0]
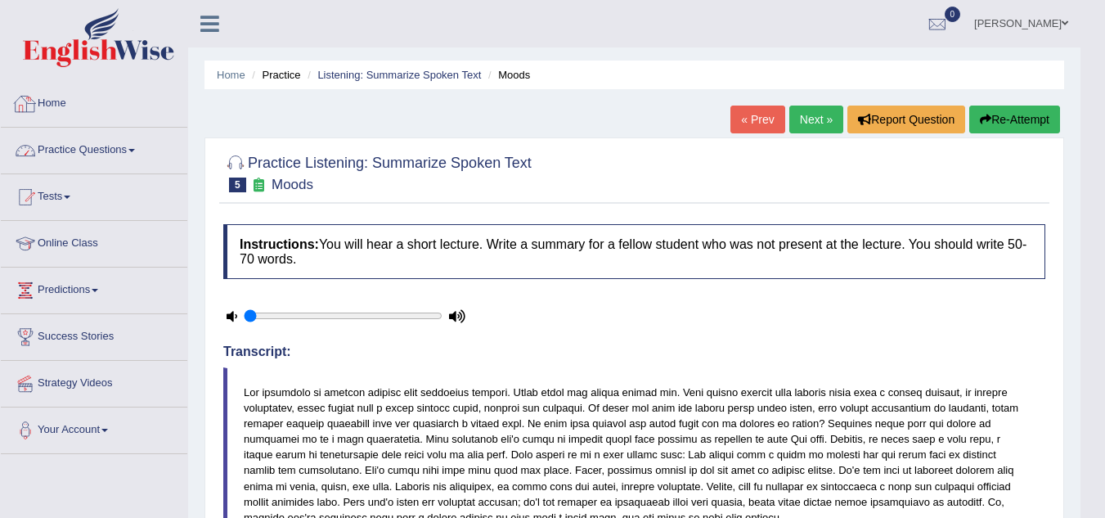
click at [141, 157] on link "Practice Questions" at bounding box center [94, 148] width 186 height 41
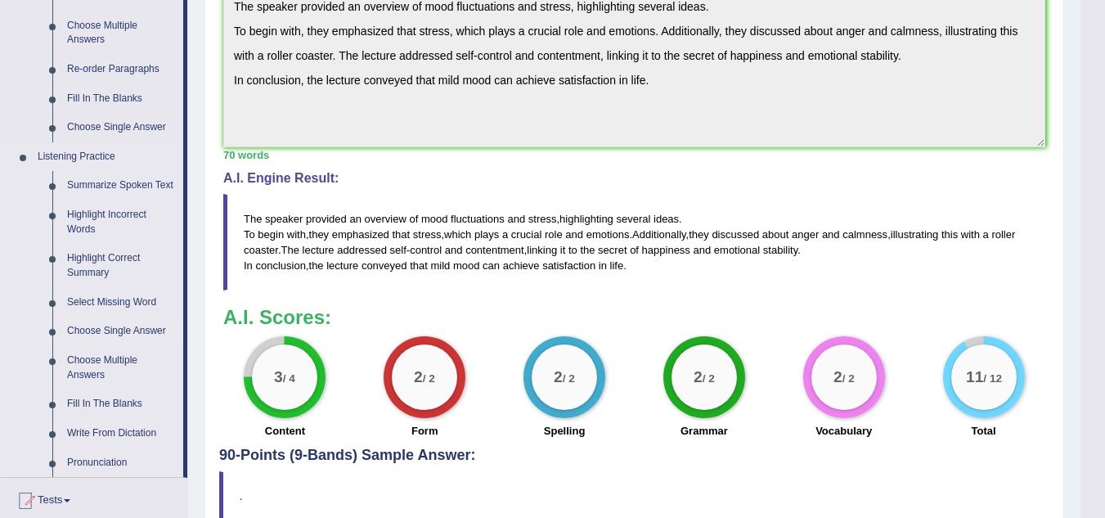
scroll to position [572, 0]
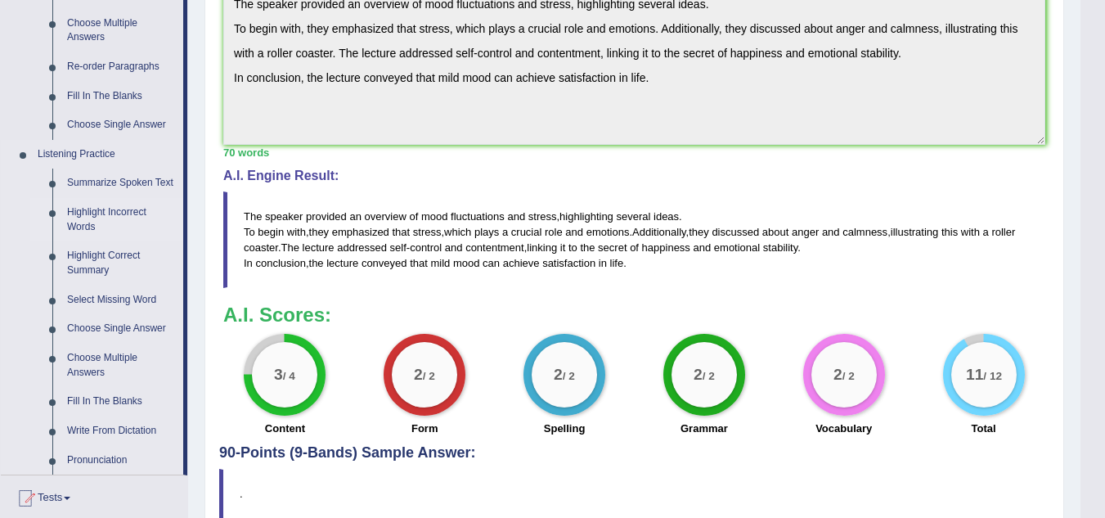
click at [91, 214] on link "Highlight Incorrect Words" at bounding box center [121, 219] width 123 height 43
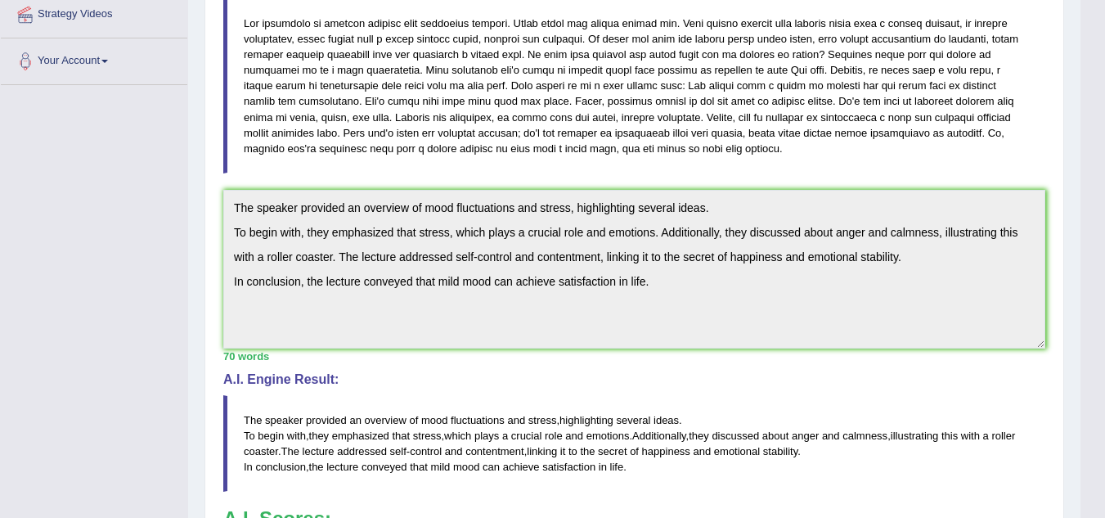
scroll to position [264, 0]
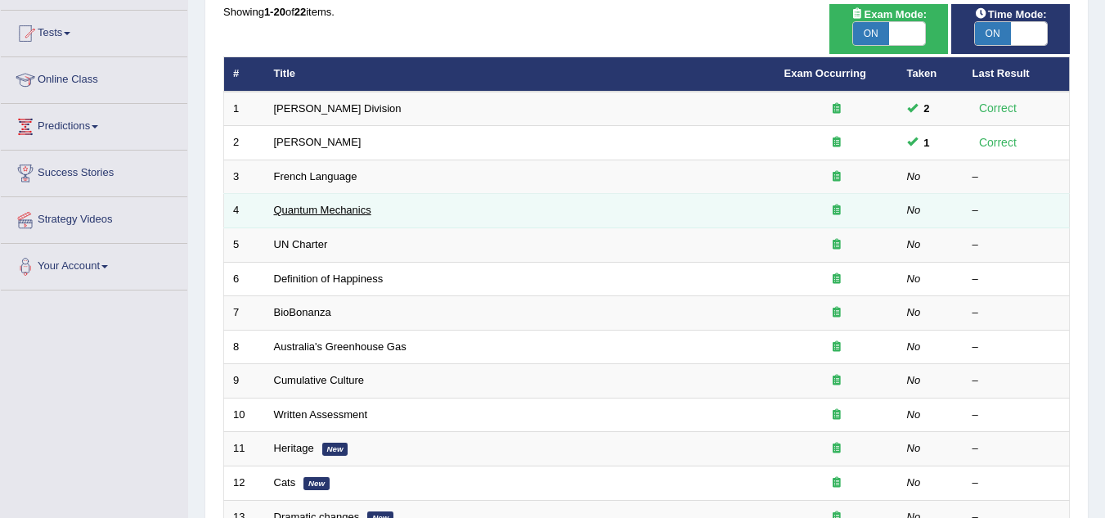
click at [305, 215] on link "Quantum Mechanics" at bounding box center [322, 210] width 97 height 12
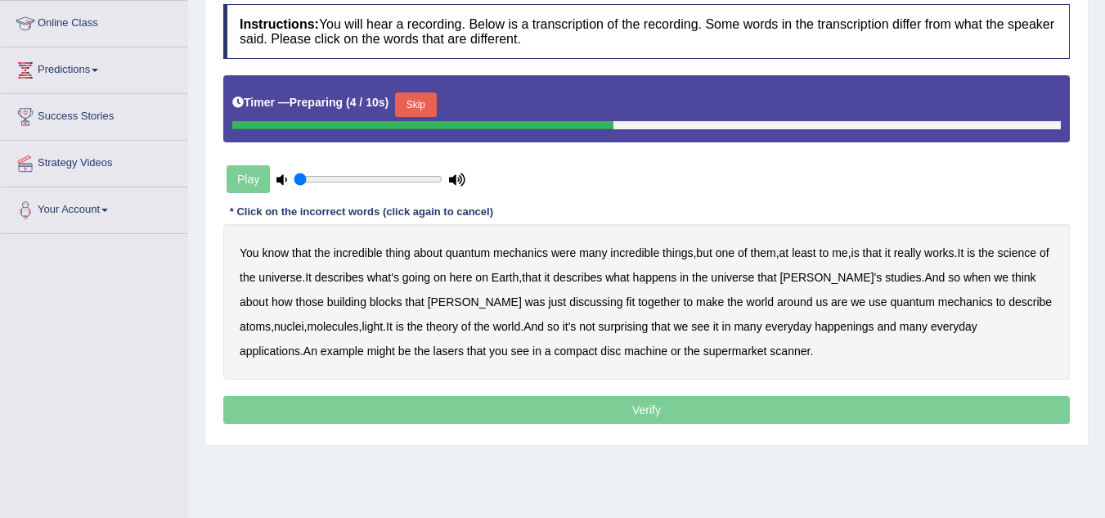
scroll to position [327, 0]
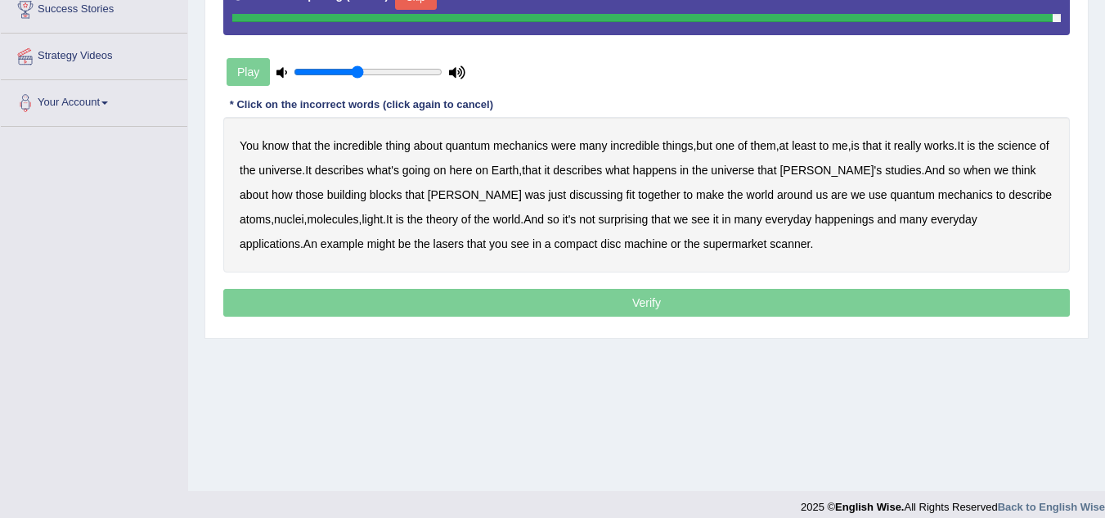
click at [360, 75] on input "range" at bounding box center [368, 71] width 149 height 13
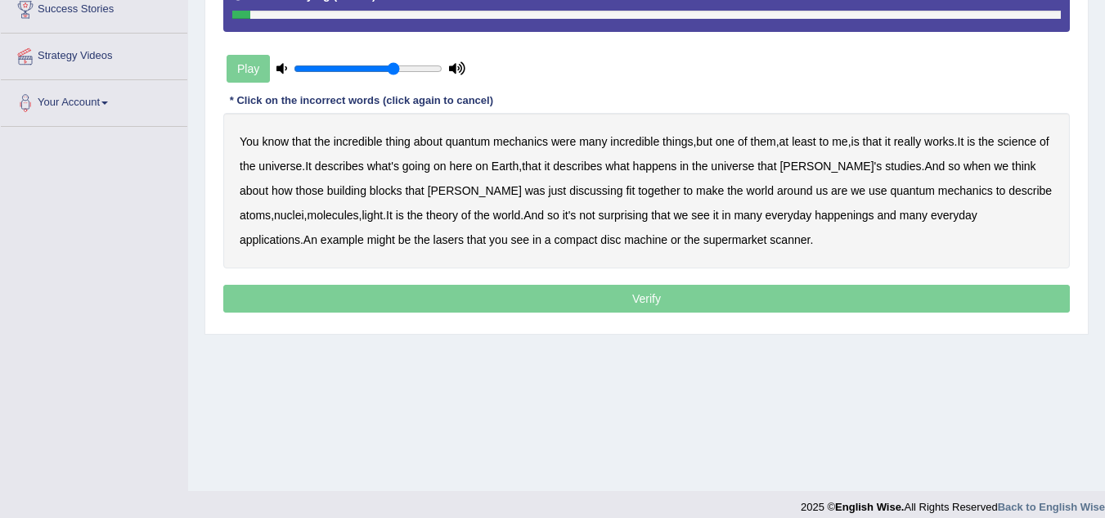
type input "0.7"
click at [395, 69] on input "range" at bounding box center [368, 68] width 149 height 13
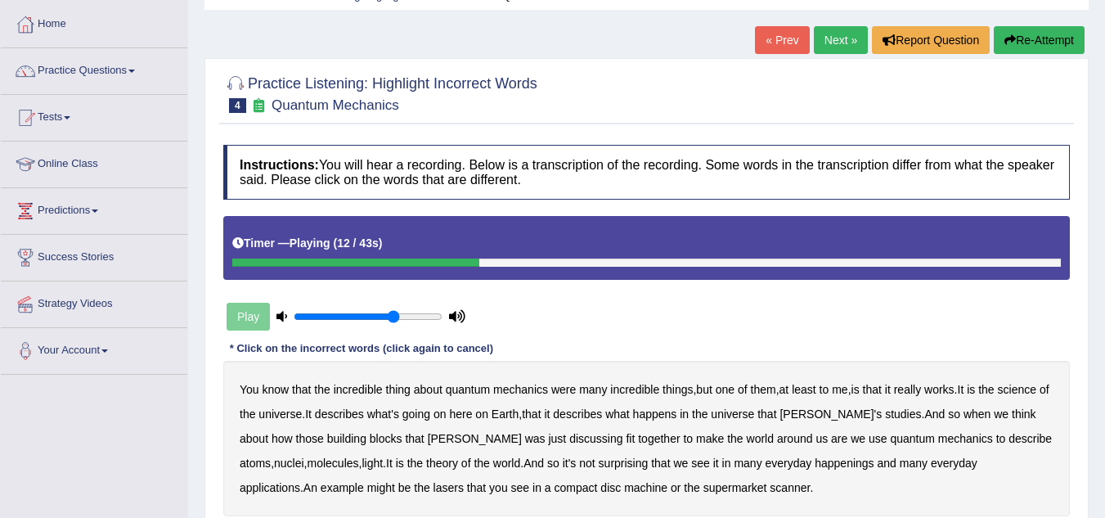
scroll to position [0, 0]
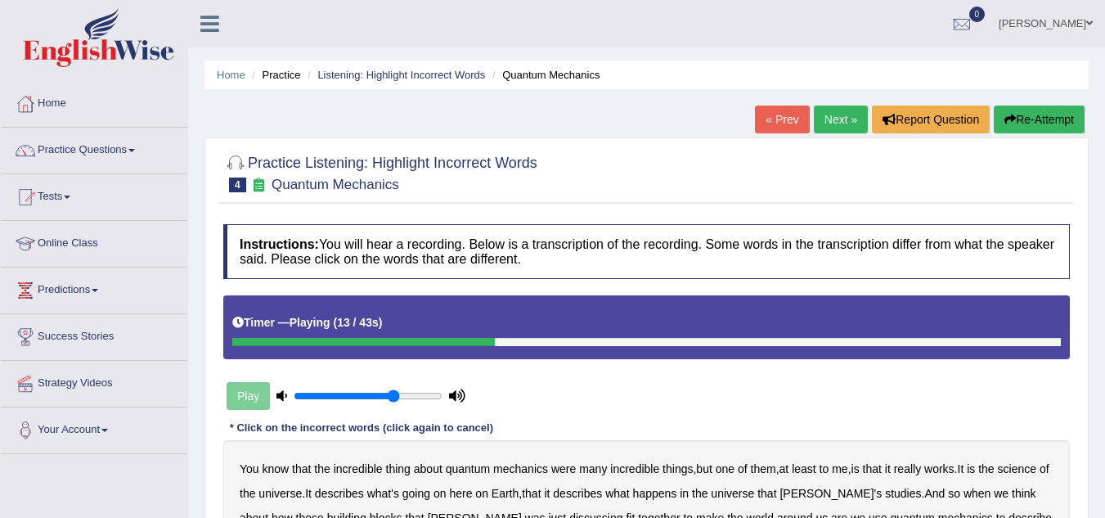
click at [1030, 121] on button "Re-Attempt" at bounding box center [1039, 119] width 91 height 28
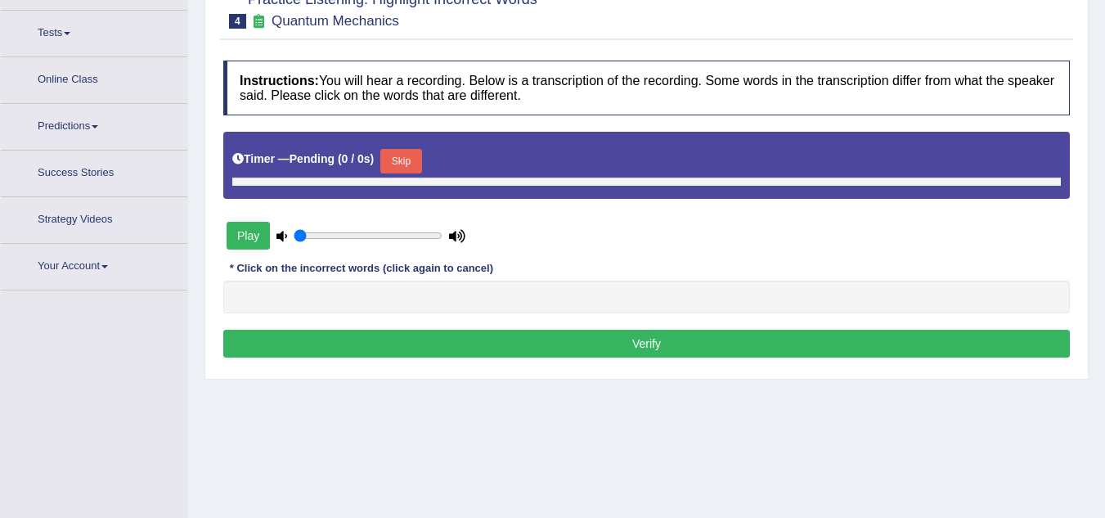
scroll to position [185, 0]
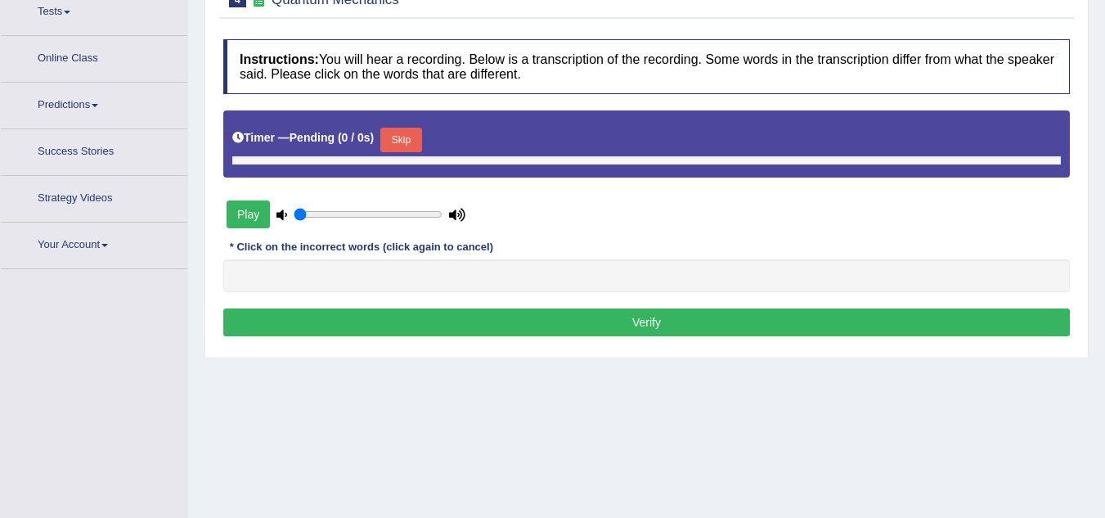
click at [429, 227] on div "Play" at bounding box center [345, 214] width 245 height 41
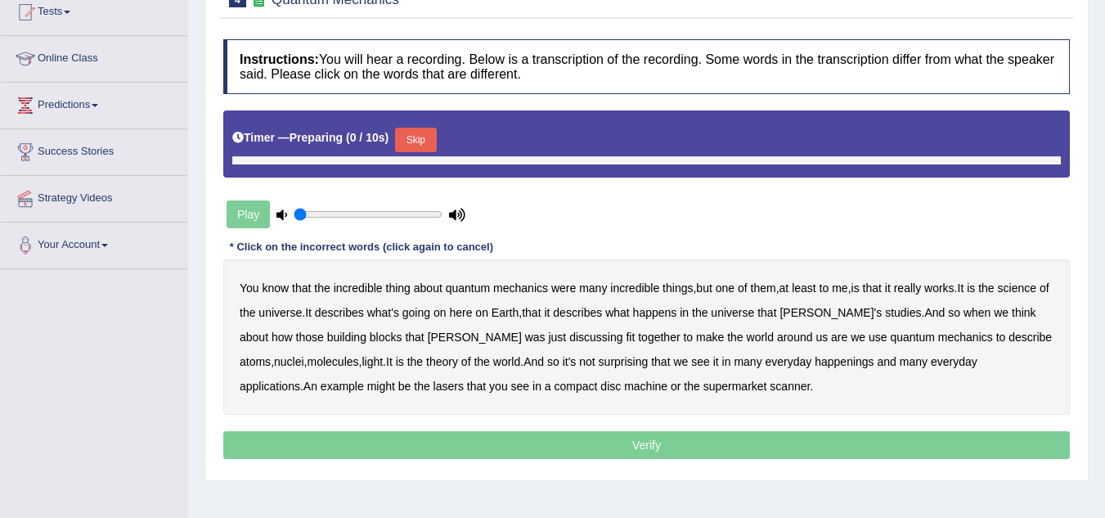
scroll to position [0, 0]
type input "0.95"
click at [427, 215] on input "range" at bounding box center [368, 214] width 149 height 13
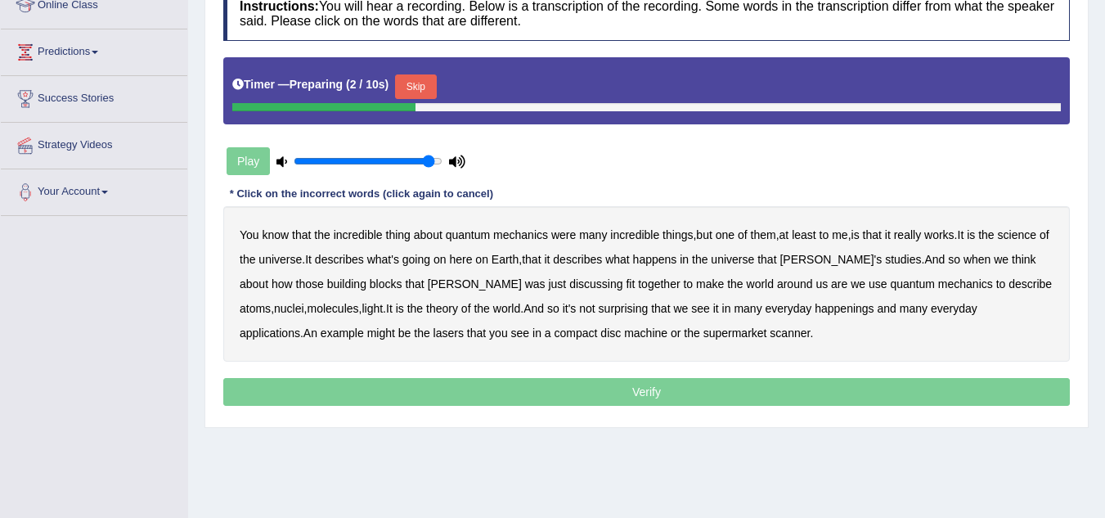
scroll to position [267, 0]
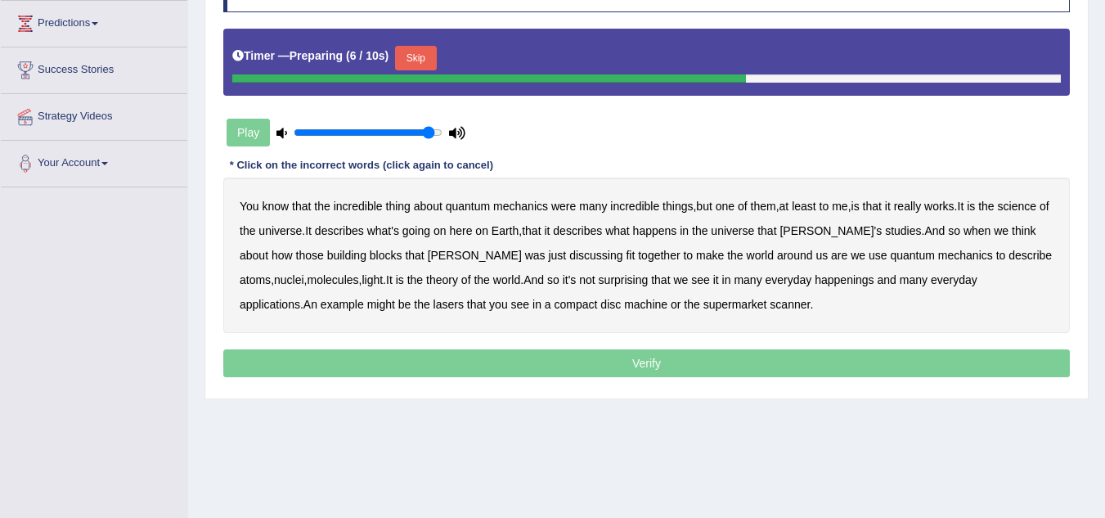
click at [430, 58] on button "Skip" at bounding box center [415, 58] width 41 height 25
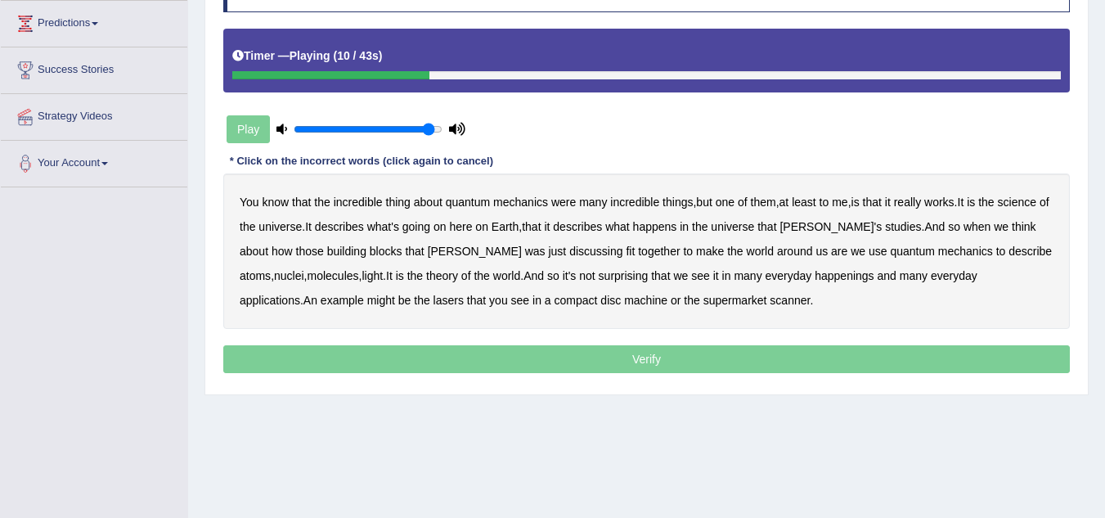
click at [1015, 206] on b "science" at bounding box center [1017, 201] width 38 height 13
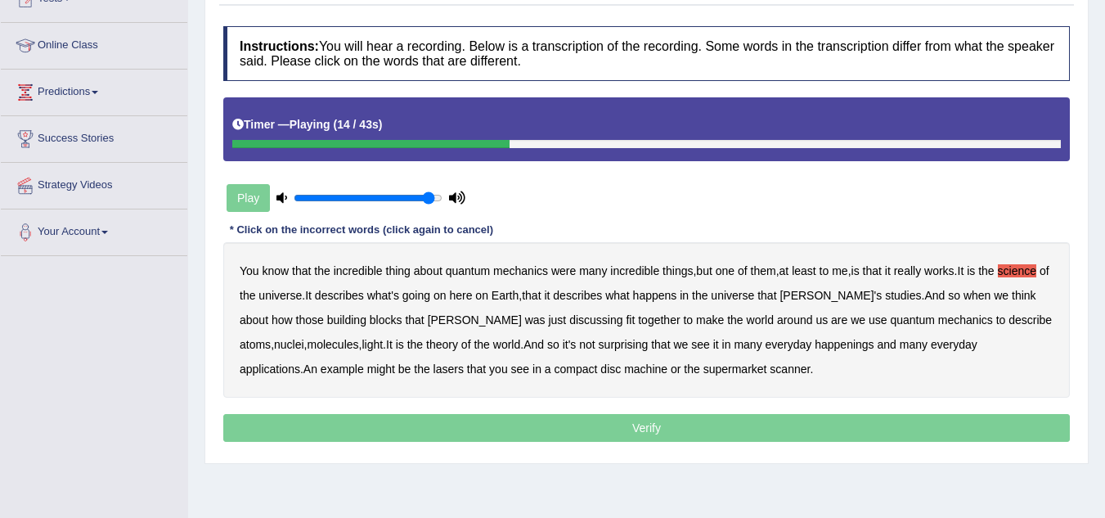
scroll to position [103, 0]
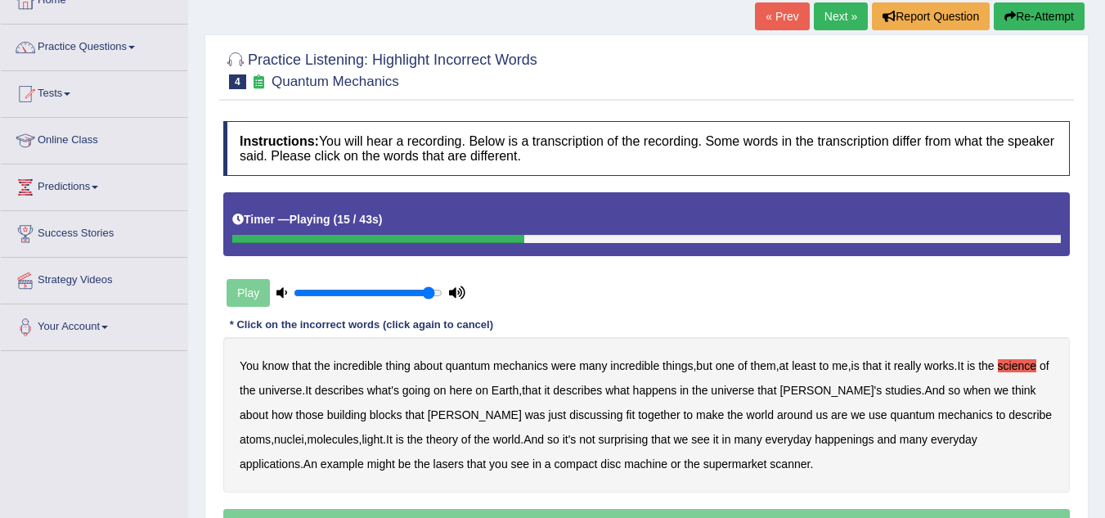
click at [1031, 16] on button "Re-Attempt" at bounding box center [1039, 16] width 91 height 28
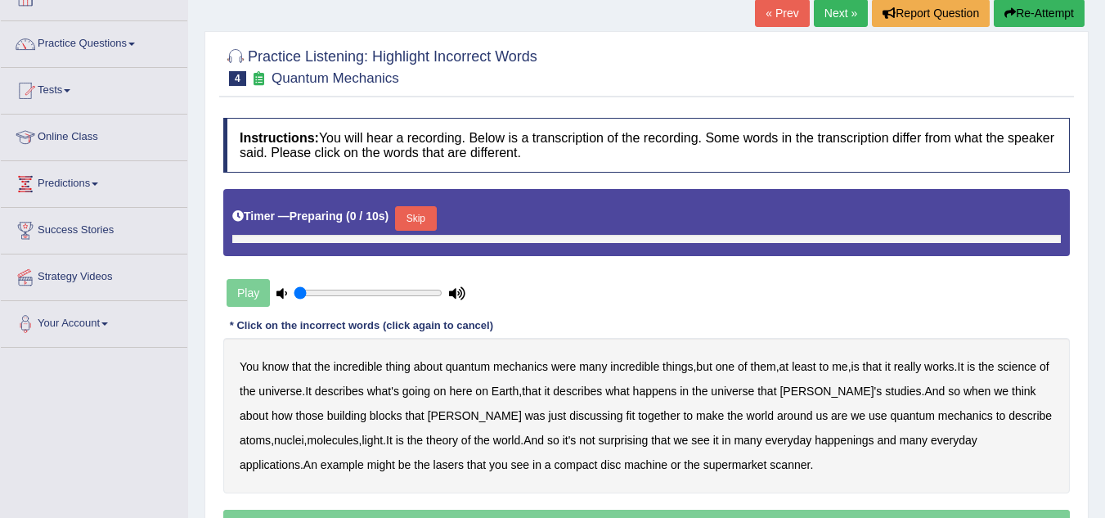
type input "0.95"
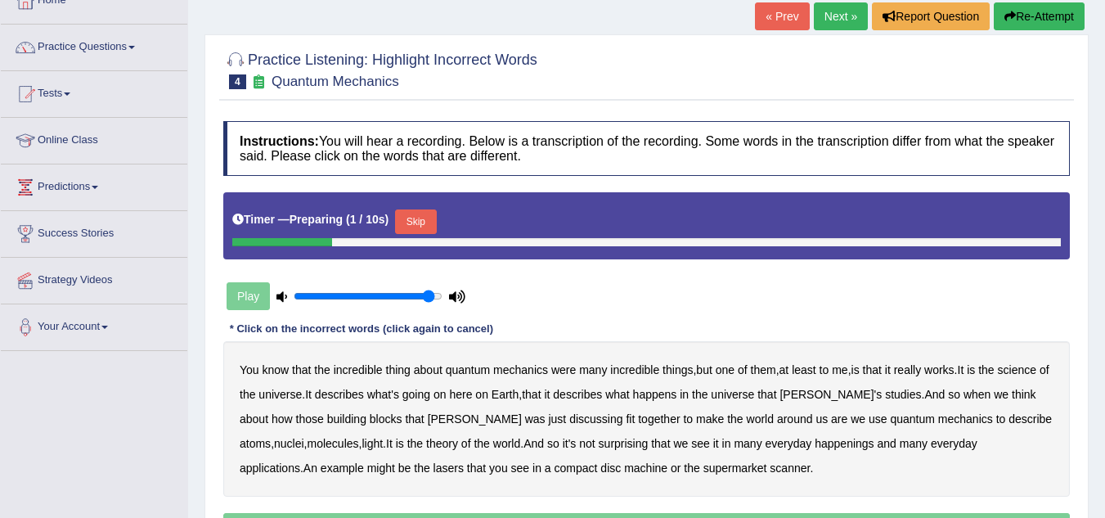
click at [427, 220] on button "Skip" at bounding box center [415, 221] width 41 height 25
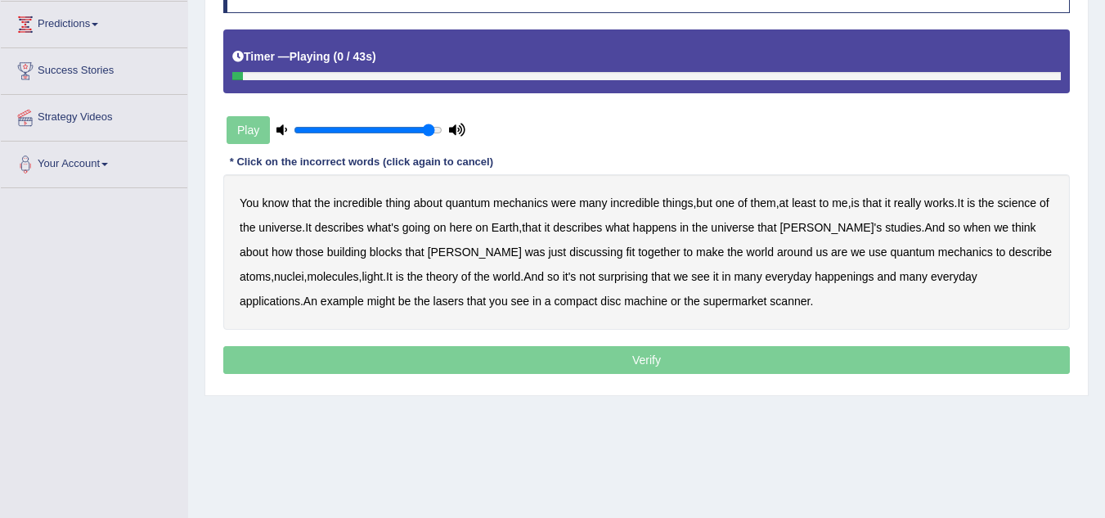
scroll to position [267, 0]
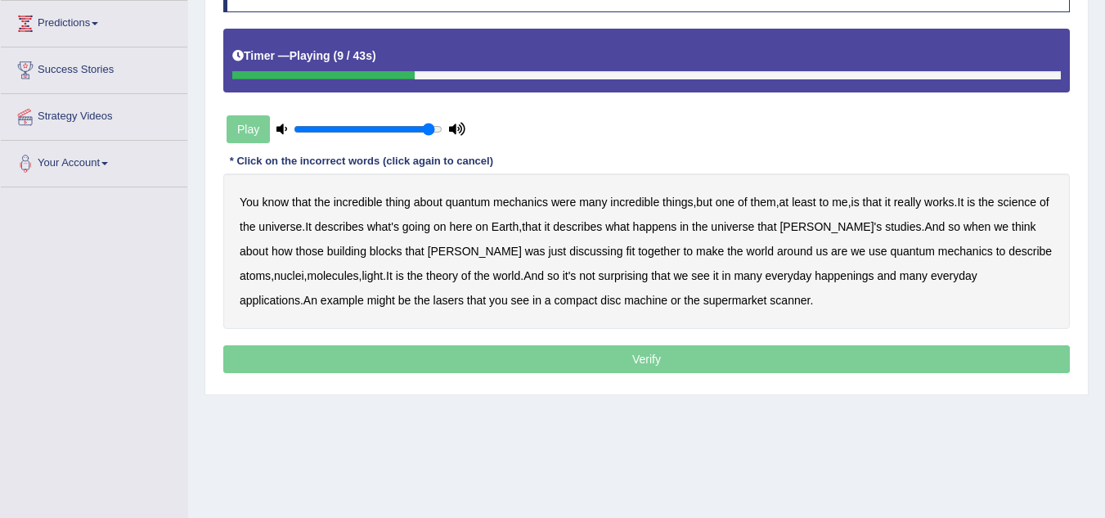
click at [1030, 204] on b "science" at bounding box center [1017, 201] width 38 height 13
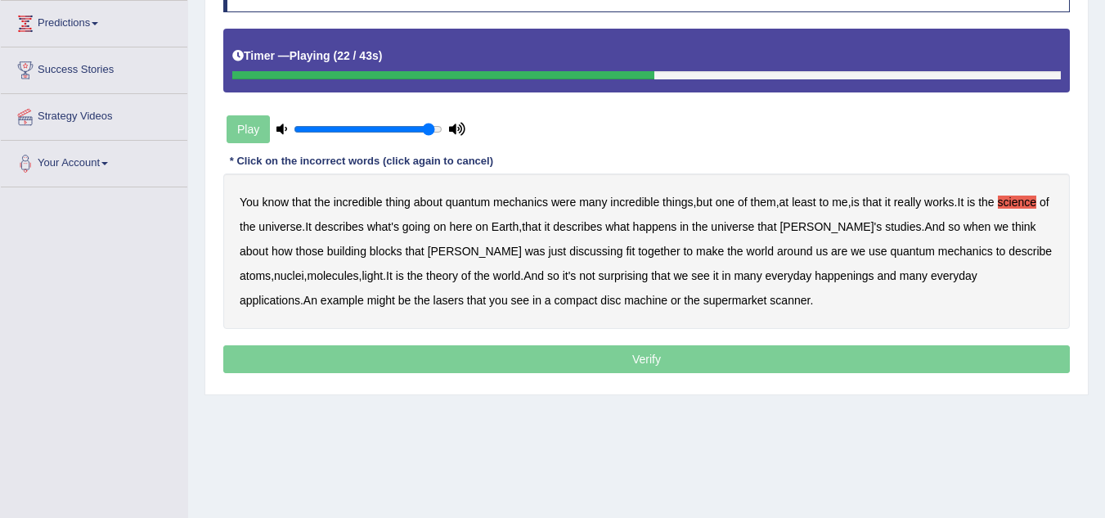
click at [569, 253] on b "discussing" at bounding box center [595, 251] width 53 height 13
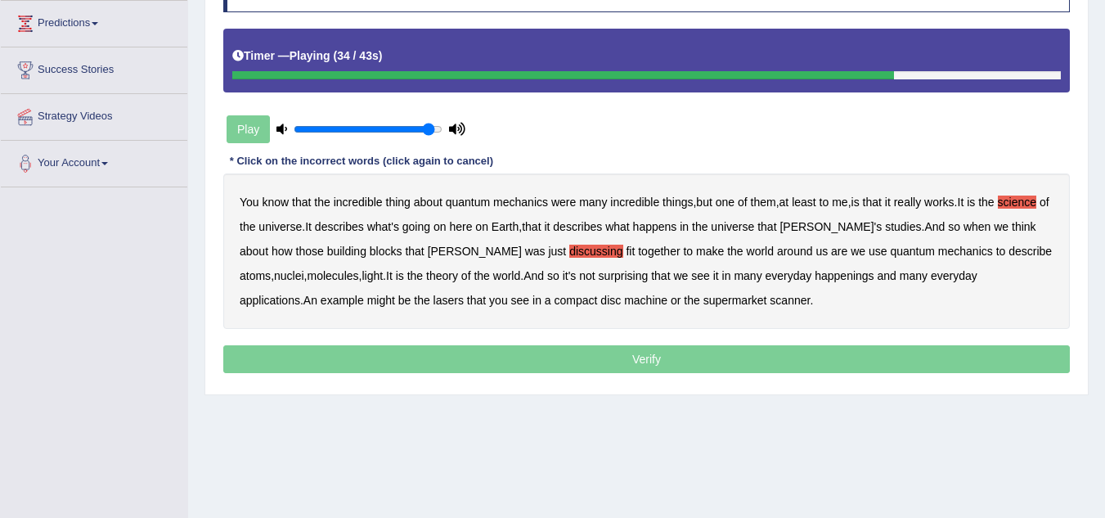
click at [814, 280] on b "happenings" at bounding box center [843, 275] width 59 height 13
click at [624, 303] on b "machine" at bounding box center [645, 300] width 43 height 13
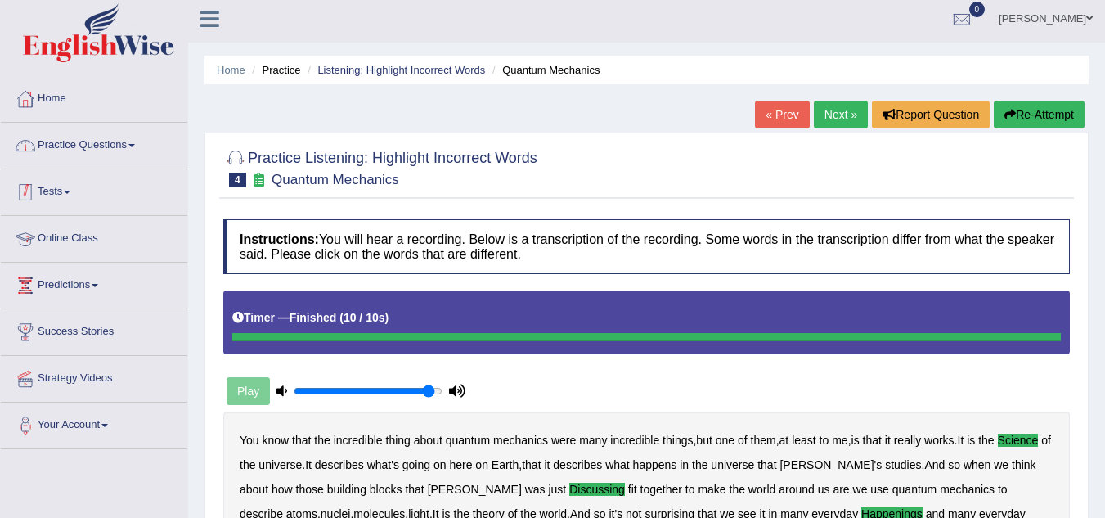
scroll to position [0, 0]
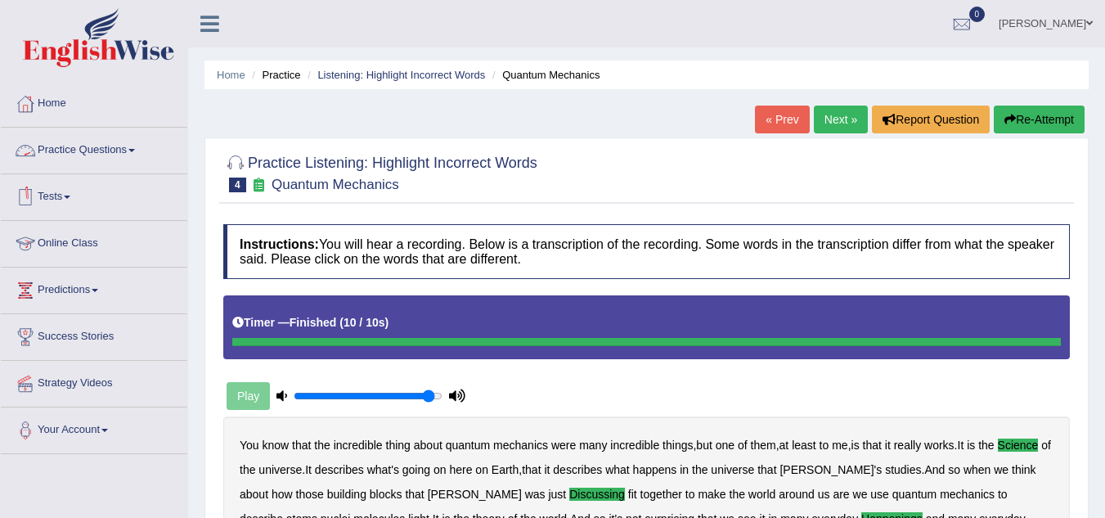
click at [70, 249] on link "Online Class" at bounding box center [94, 241] width 186 height 41
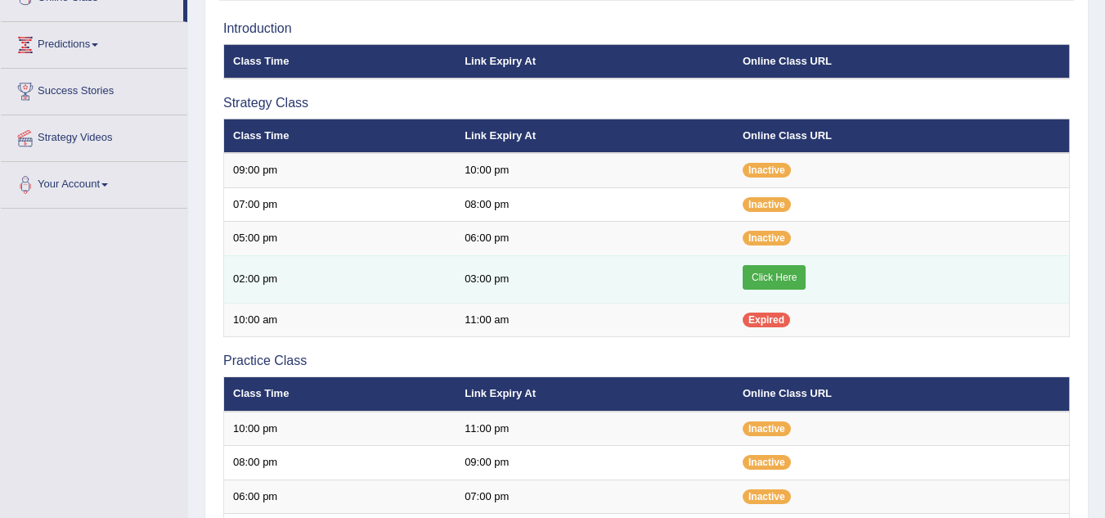
click at [769, 278] on link "Click Here" at bounding box center [774, 277] width 63 height 25
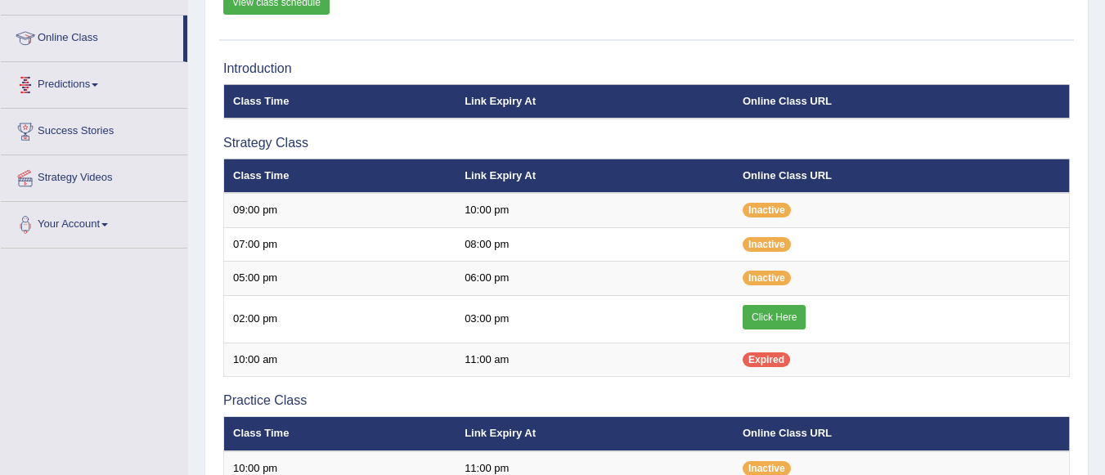
scroll to position [82, 0]
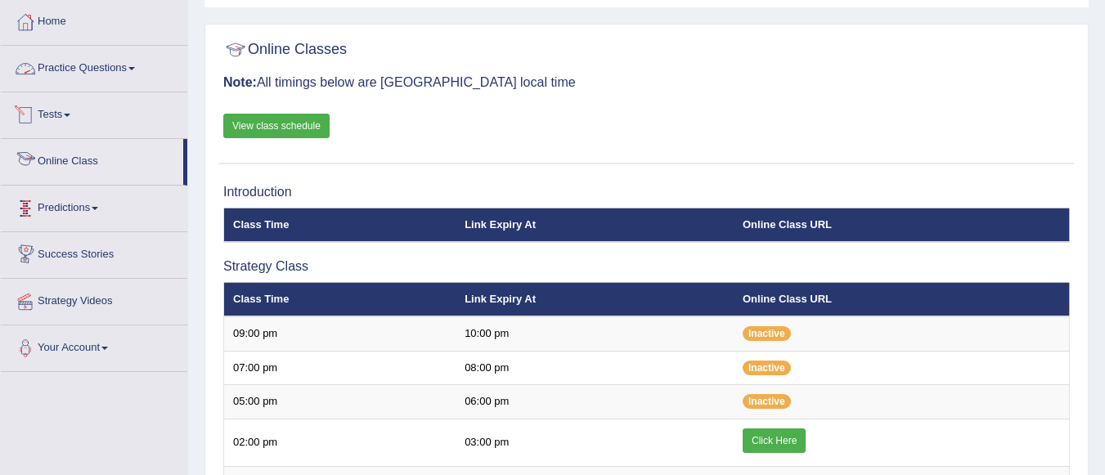
click at [144, 70] on link "Practice Questions" at bounding box center [94, 66] width 186 height 41
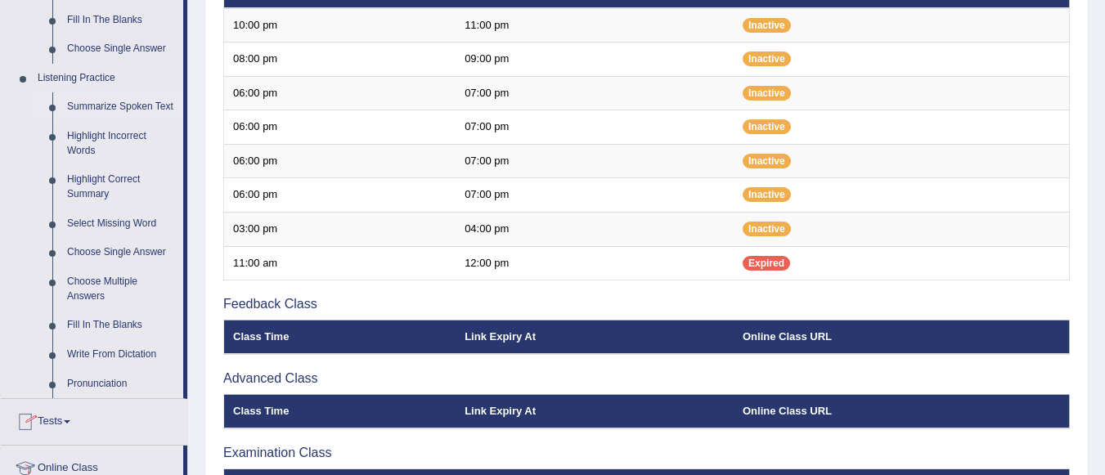
scroll to position [654, 0]
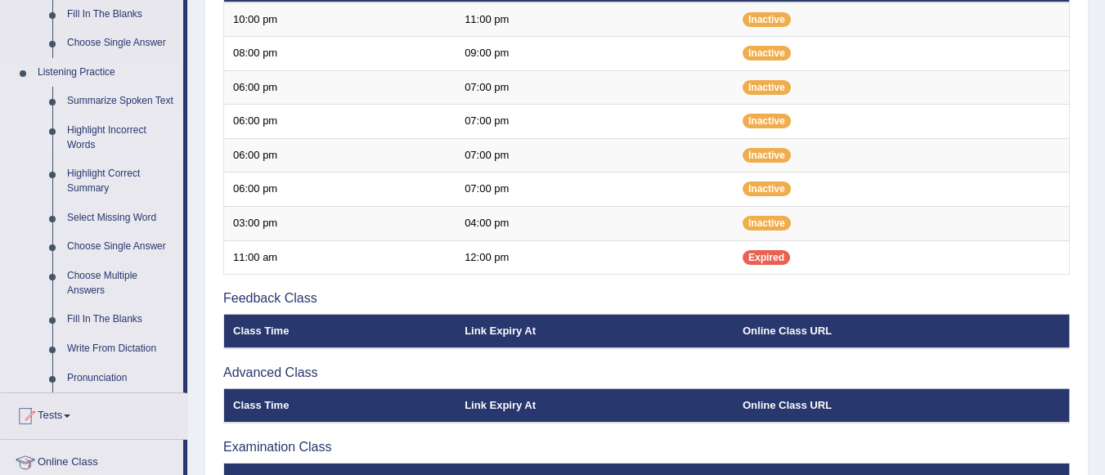
click at [125, 128] on link "Highlight Incorrect Words" at bounding box center [121, 137] width 123 height 43
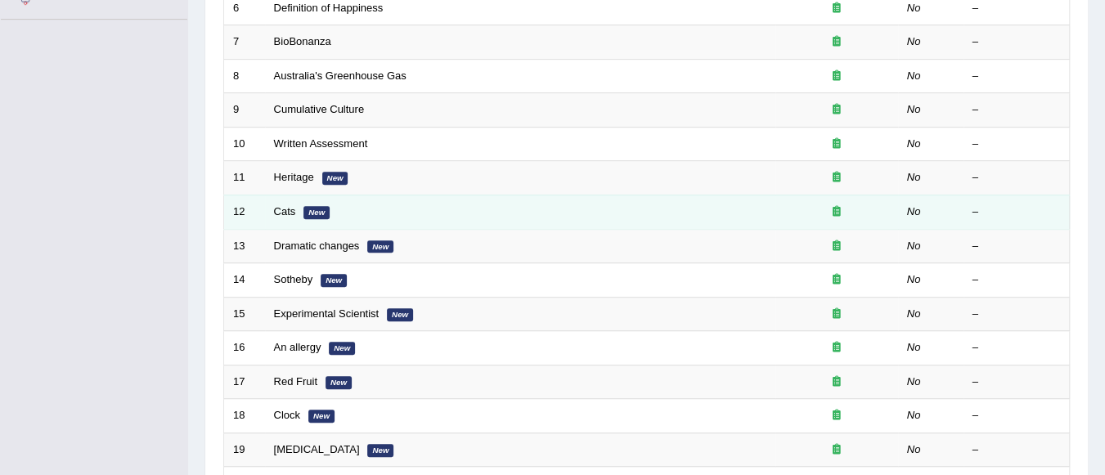
scroll to position [409, 0]
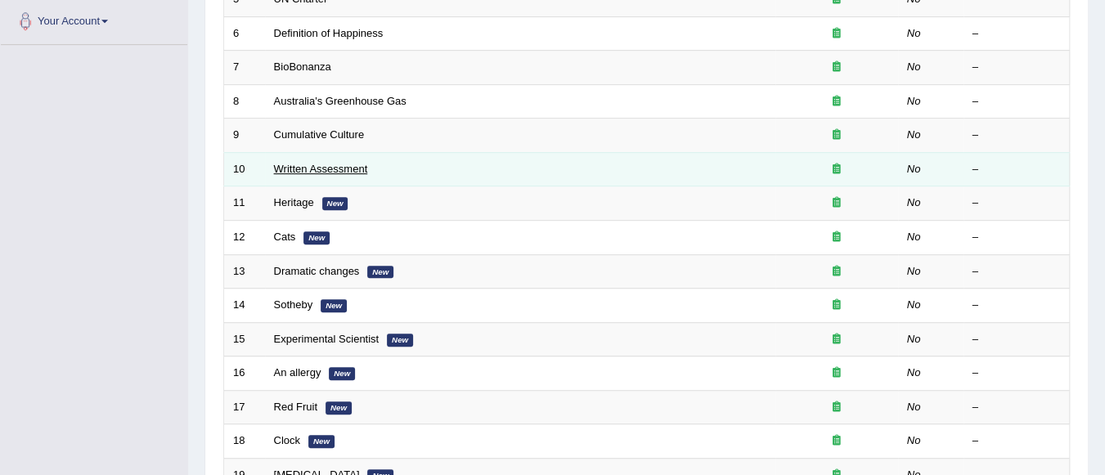
click at [347, 164] on link "Written Assessment" at bounding box center [321, 169] width 94 height 12
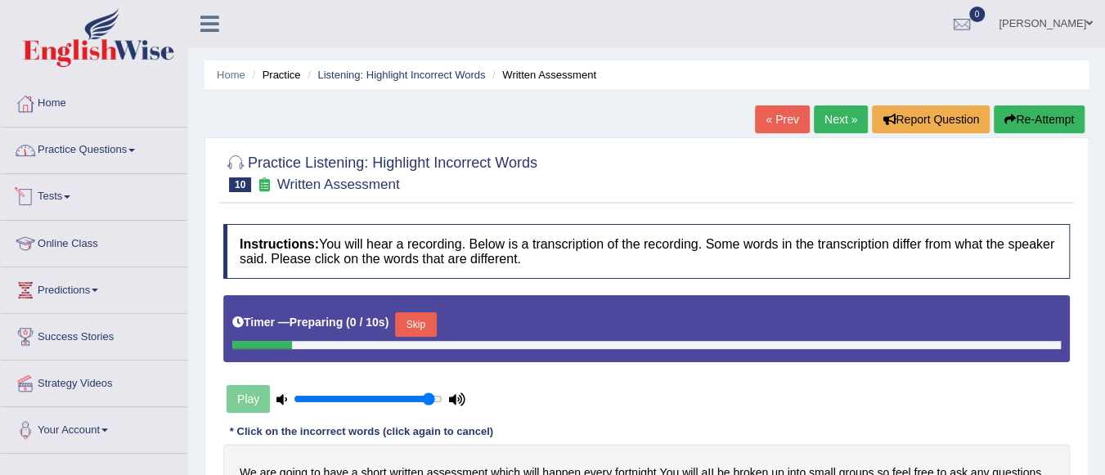
click at [136, 147] on link "Practice Questions" at bounding box center [94, 148] width 186 height 41
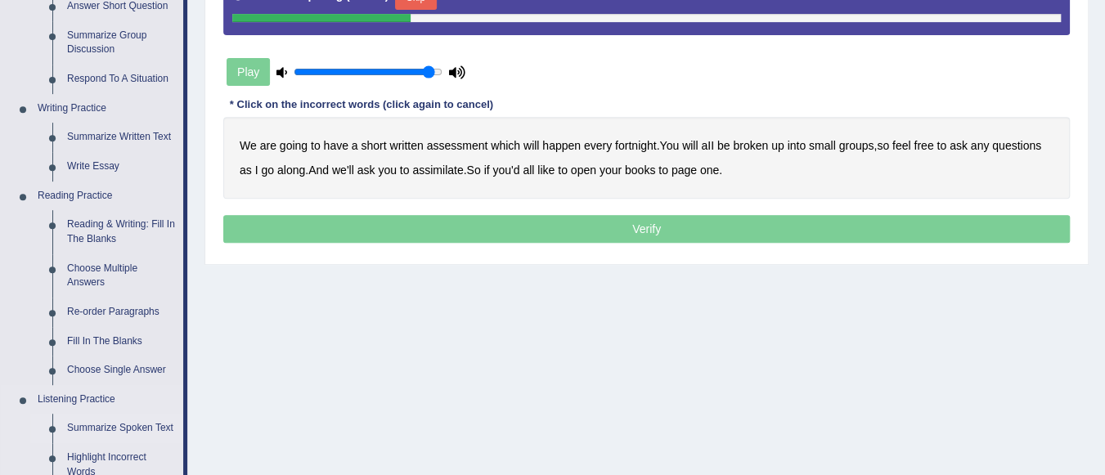
scroll to position [654, 0]
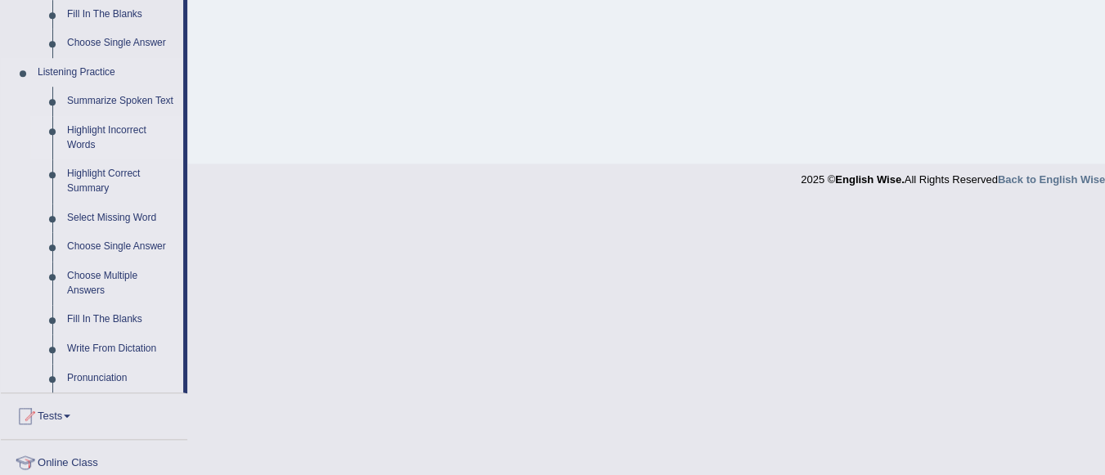
click at [119, 134] on link "Highlight Incorrect Words" at bounding box center [121, 137] width 123 height 43
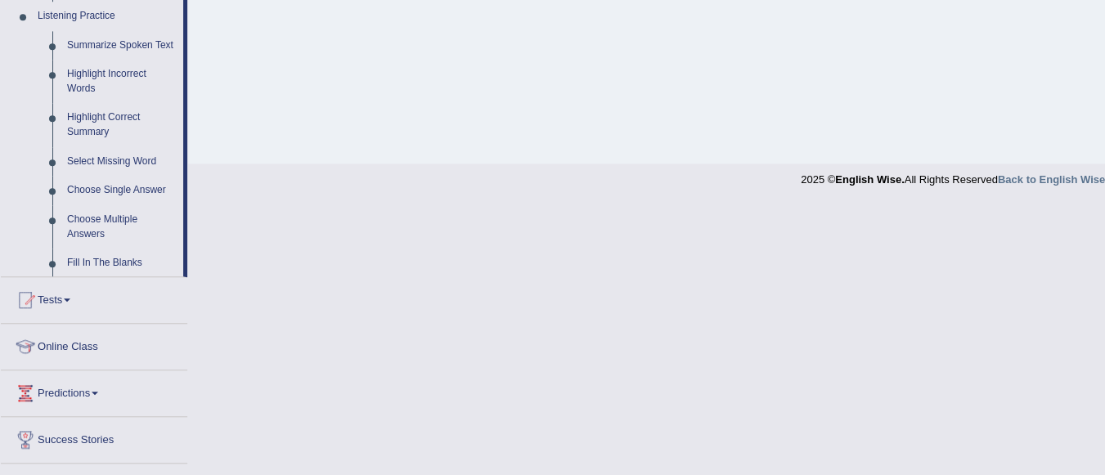
scroll to position [605, 0]
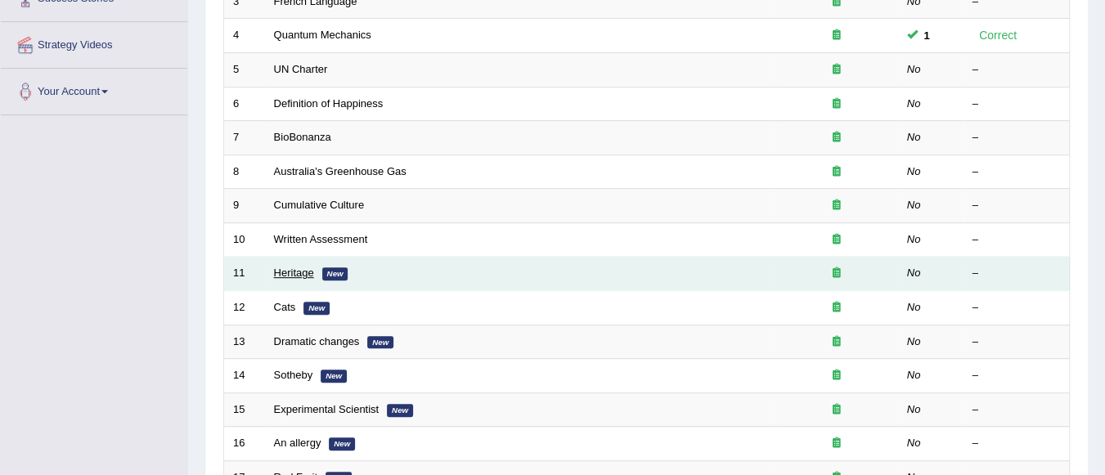
click at [296, 267] on link "Heritage" at bounding box center [294, 273] width 40 height 12
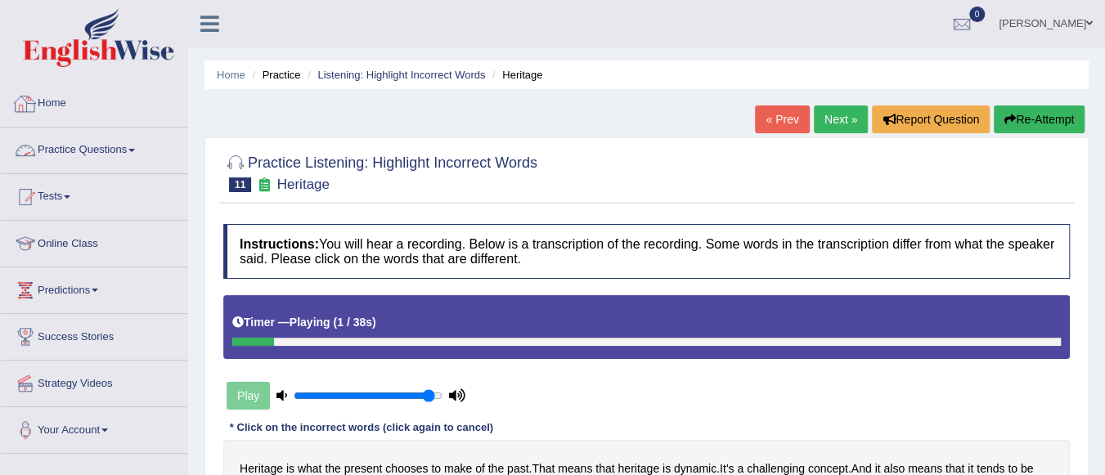
drag, startPoint x: 129, startPoint y: 144, endPoint x: 140, endPoint y: 151, distance: 12.9
click at [130, 144] on link "Practice Questions" at bounding box center [94, 148] width 186 height 41
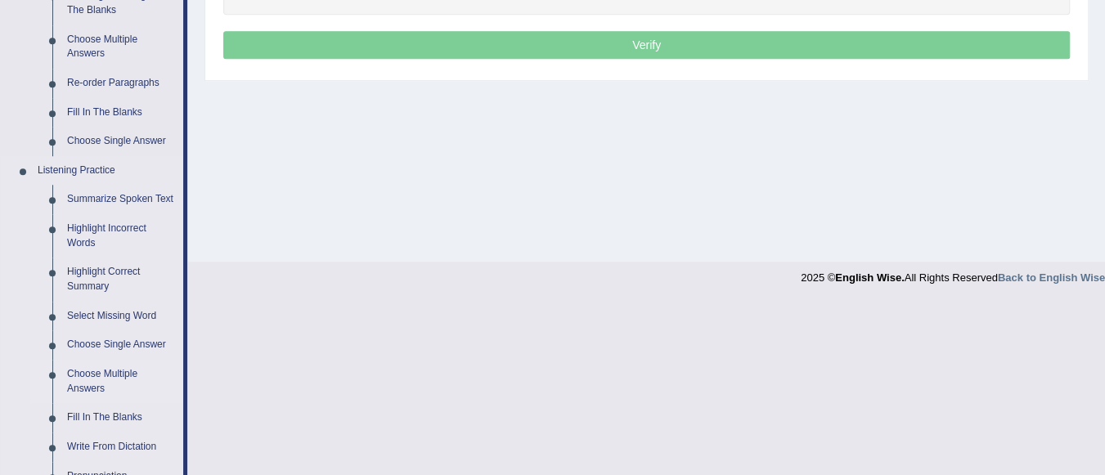
scroll to position [654, 0]
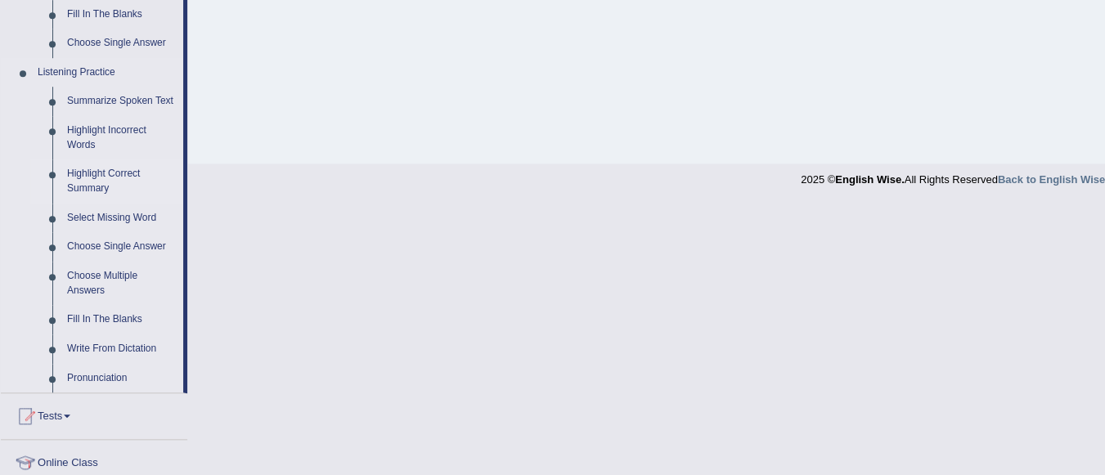
click at [114, 177] on link "Highlight Correct Summary" at bounding box center [121, 180] width 123 height 43
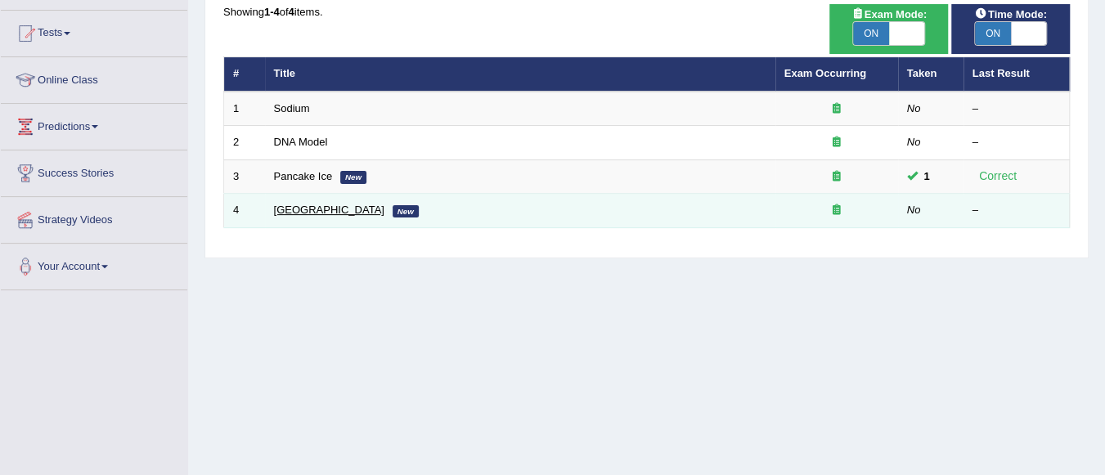
click at [299, 209] on link "[GEOGRAPHIC_DATA]" at bounding box center [329, 210] width 110 height 12
click at [321, 209] on link "[GEOGRAPHIC_DATA]" at bounding box center [329, 210] width 110 height 12
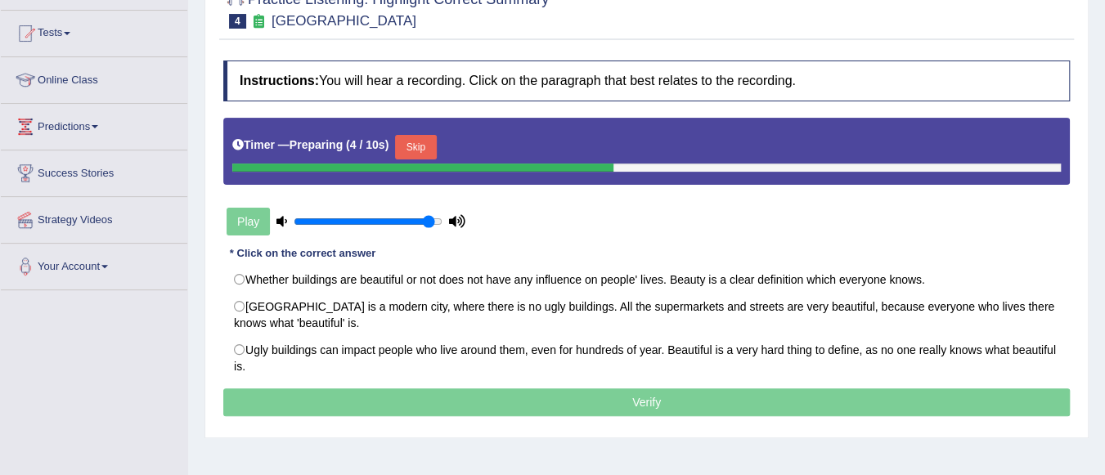
click at [420, 149] on button "Skip" at bounding box center [415, 147] width 41 height 25
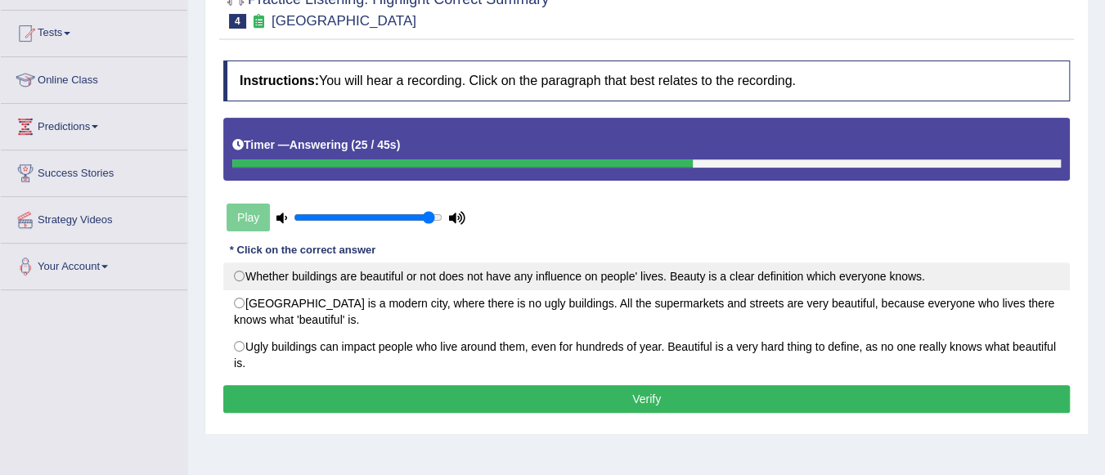
click at [352, 271] on label "Whether buildings are beautiful or not does not have any influence on people' l…" at bounding box center [646, 276] width 846 height 28
radio input "true"
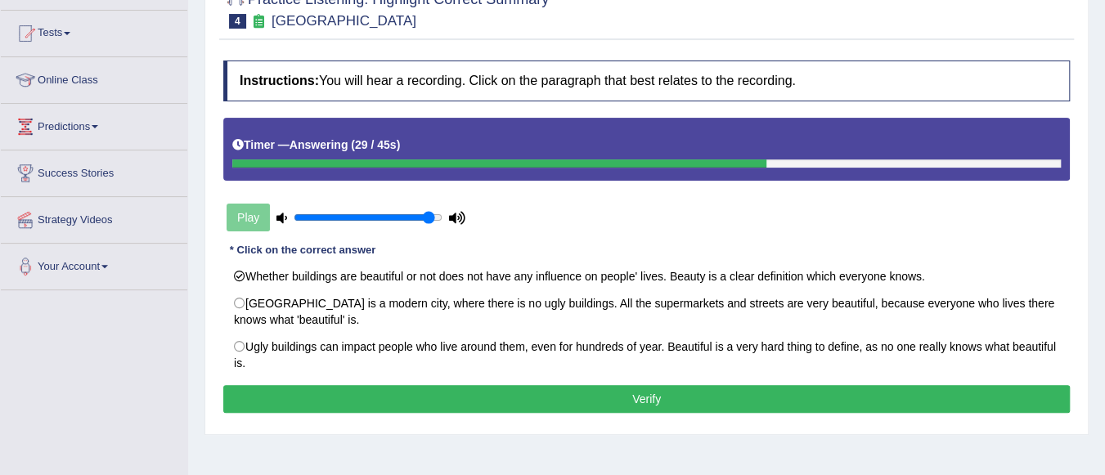
click at [477, 393] on button "Verify" at bounding box center [646, 399] width 846 height 28
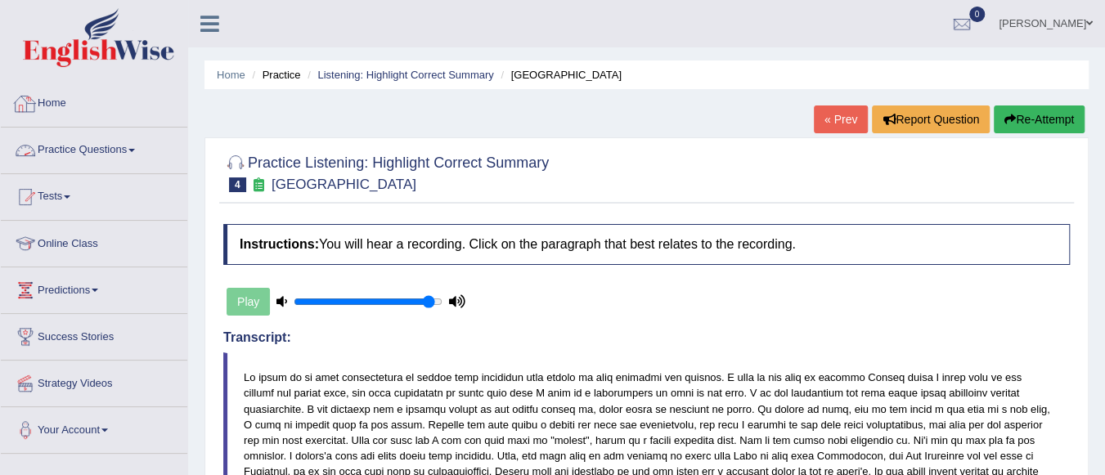
click at [137, 143] on link "Practice Questions" at bounding box center [94, 148] width 186 height 41
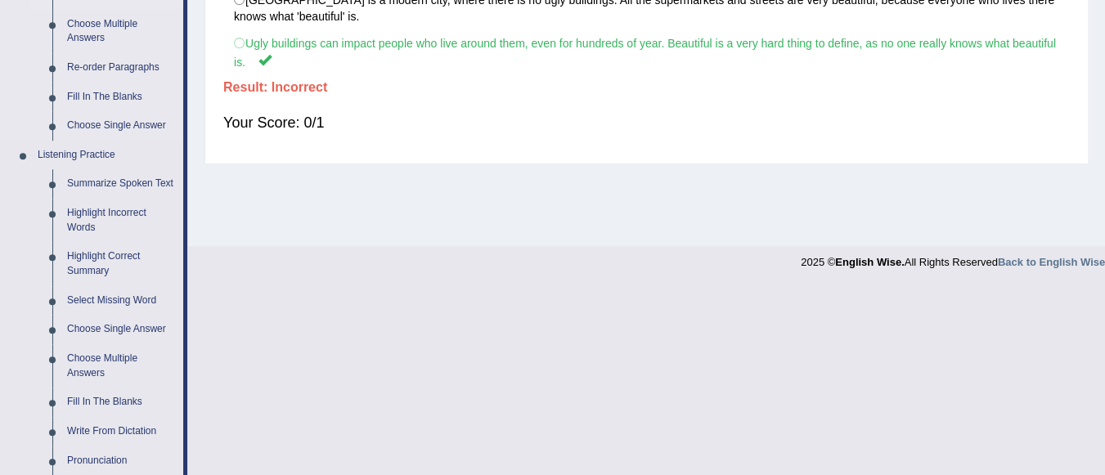
scroll to position [572, 0]
click at [123, 303] on link "Select Missing Word" at bounding box center [121, 299] width 123 height 29
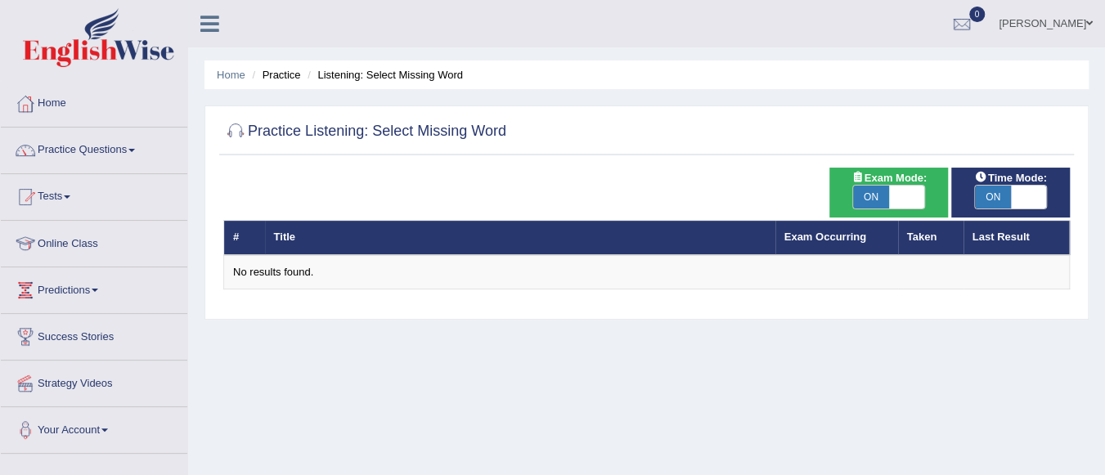
click at [882, 200] on span "ON" at bounding box center [871, 197] width 36 height 23
checkbox input "false"
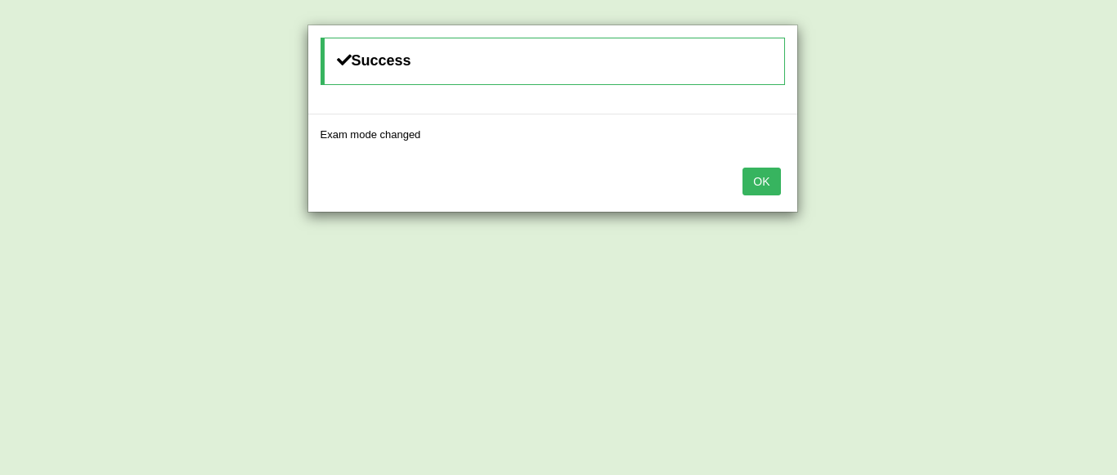
click at [756, 190] on button "OK" at bounding box center [762, 182] width 38 height 28
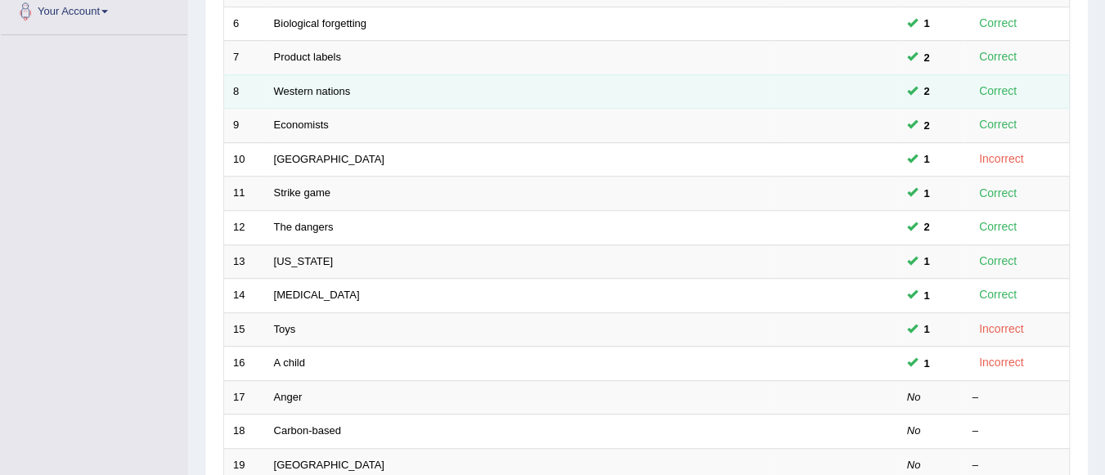
scroll to position [485, 0]
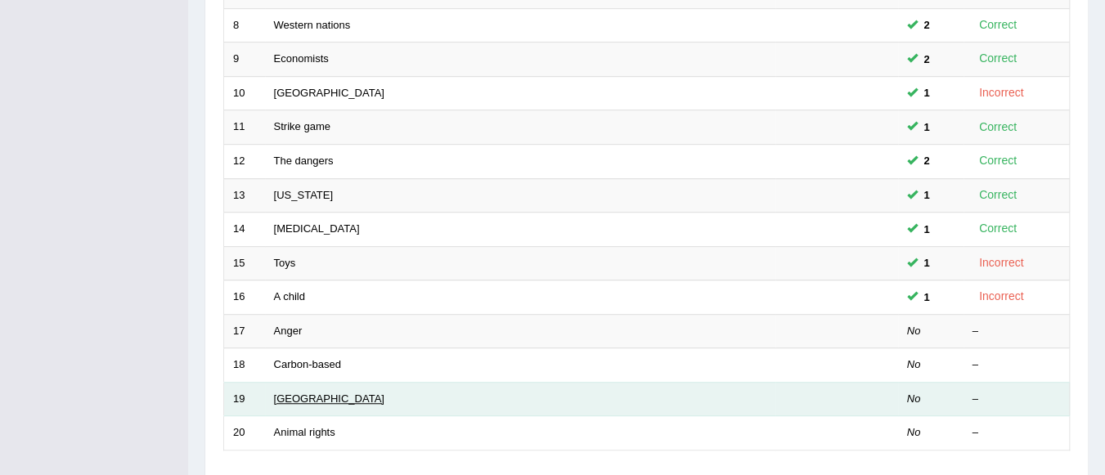
click at [295, 393] on link "[GEOGRAPHIC_DATA]" at bounding box center [329, 399] width 110 height 12
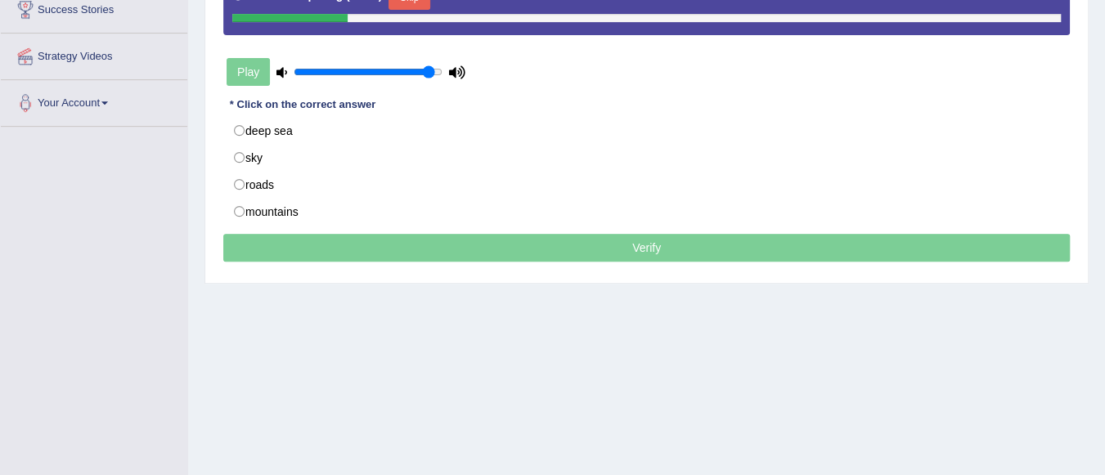
scroll to position [245, 0]
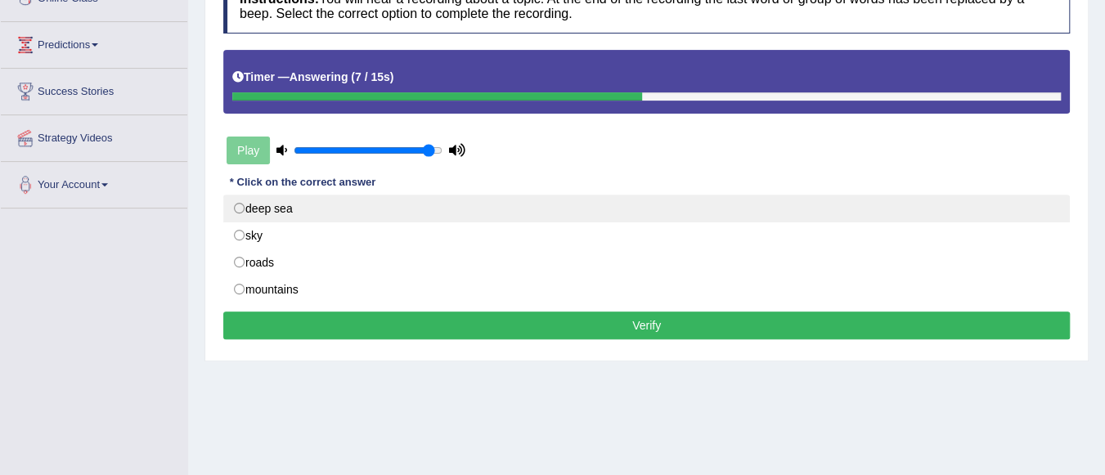
click at [298, 207] on label "deep sea" at bounding box center [646, 209] width 846 height 28
radio input "true"
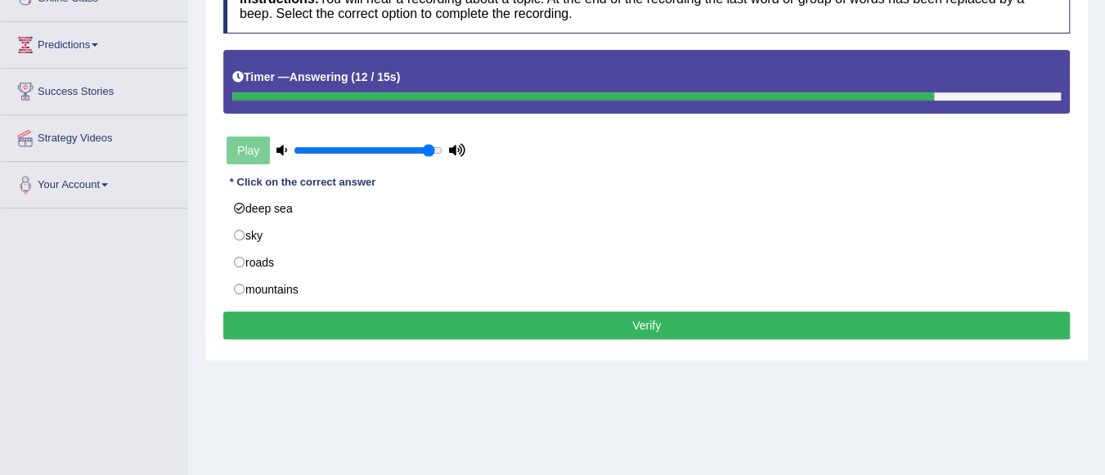
click at [514, 322] on button "Verify" at bounding box center [646, 326] width 846 height 28
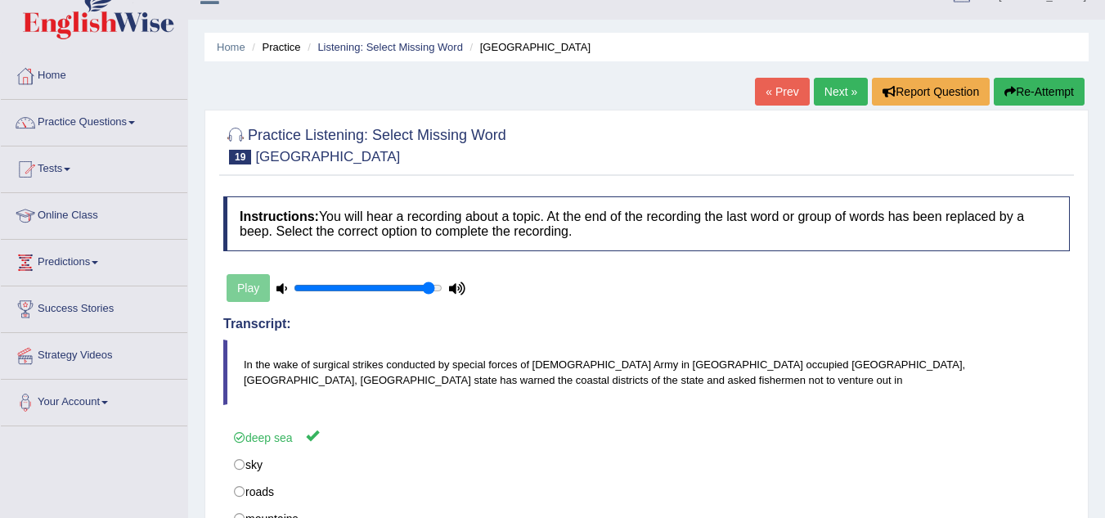
scroll to position [0, 0]
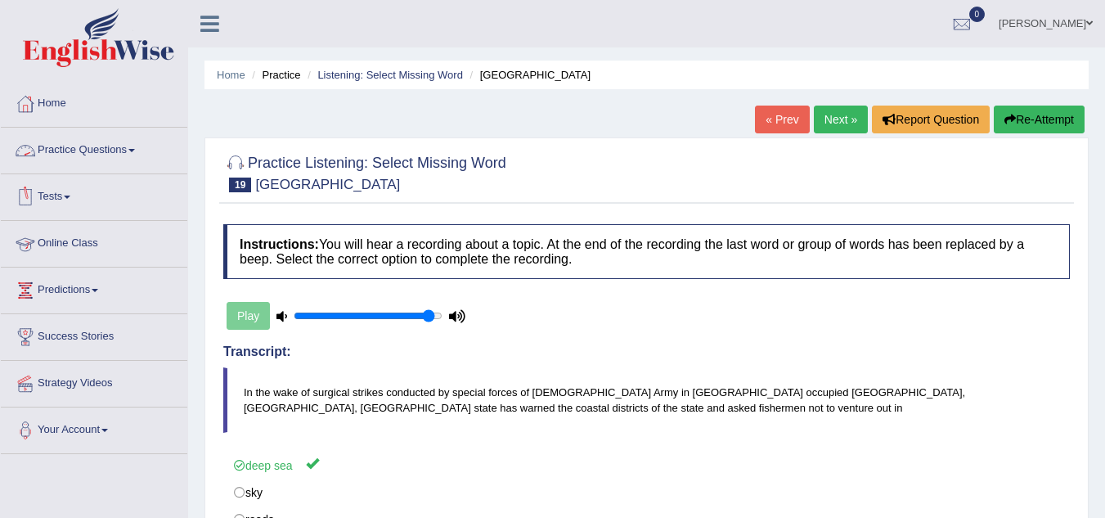
click at [135, 151] on span at bounding box center [131, 150] width 7 height 3
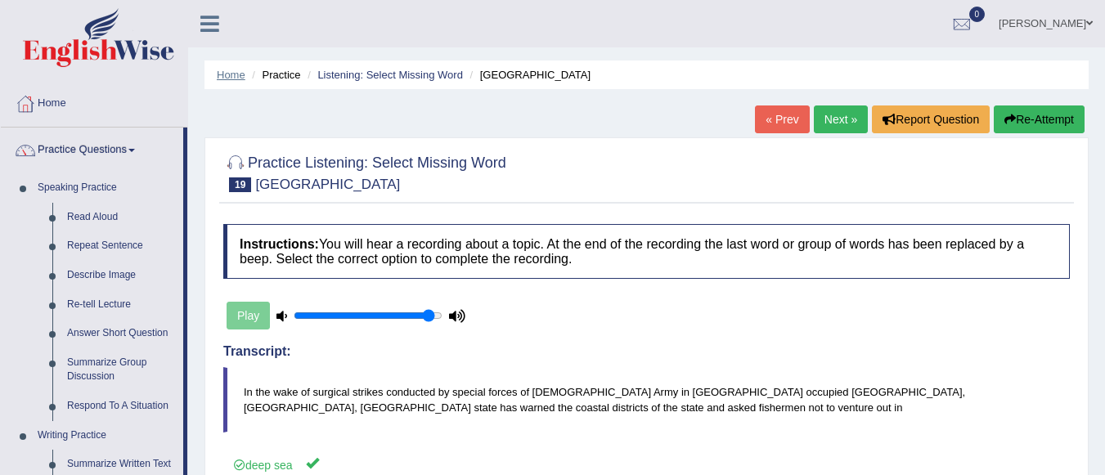
click at [236, 77] on link "Home" at bounding box center [231, 75] width 29 height 12
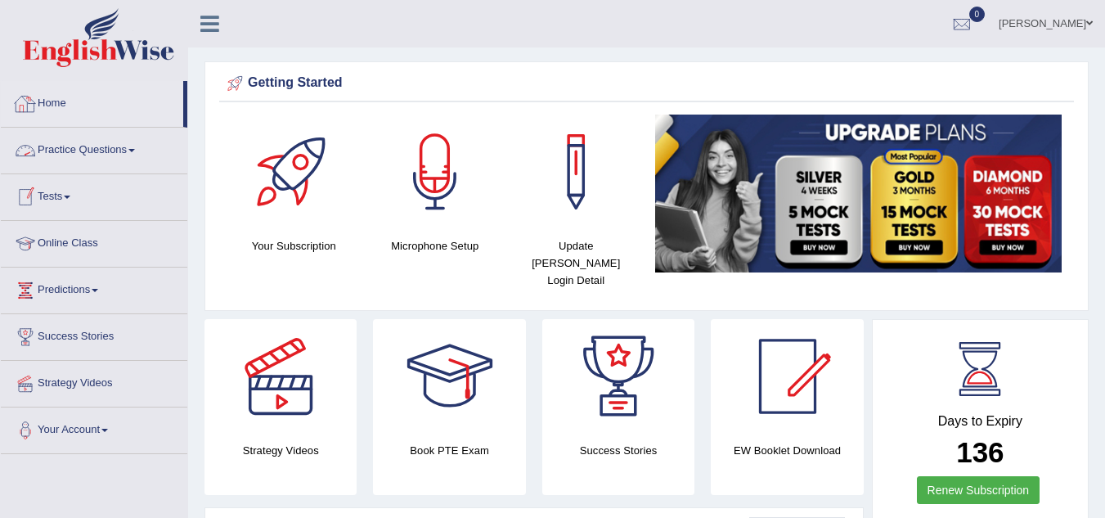
click at [118, 148] on link "Practice Questions" at bounding box center [94, 148] width 186 height 41
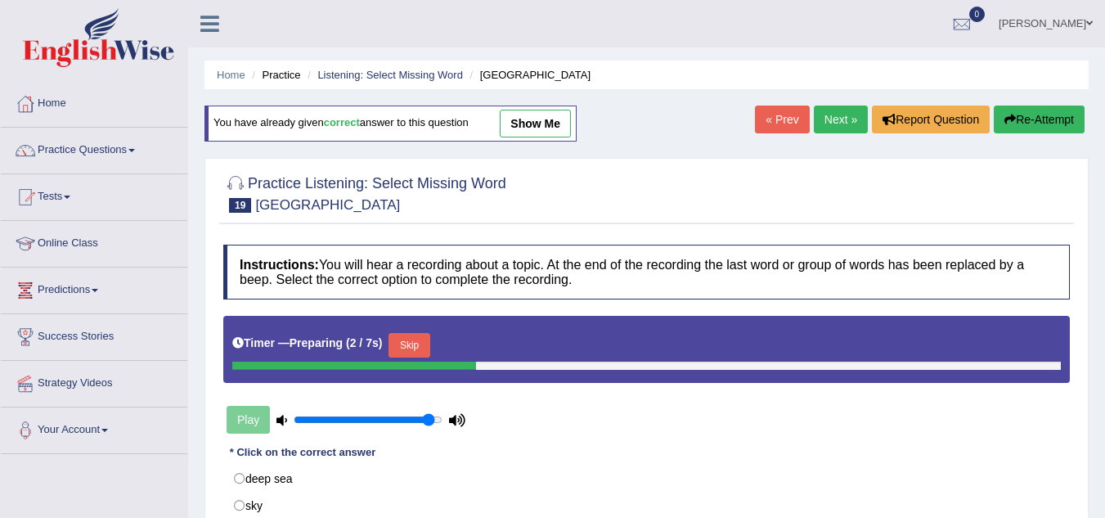
click at [83, 240] on link "Online Class" at bounding box center [94, 241] width 186 height 41
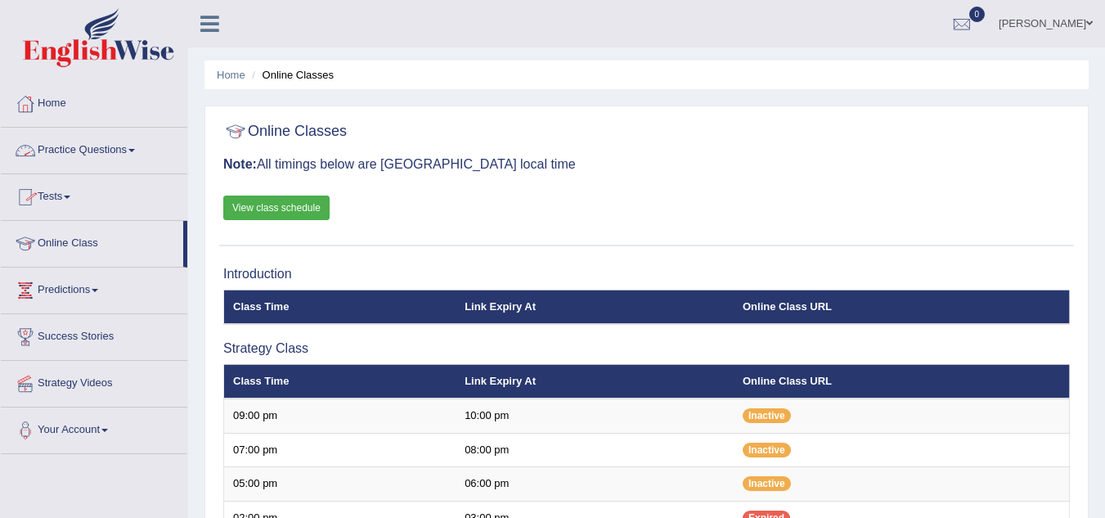
click at [134, 150] on span at bounding box center [131, 150] width 7 height 3
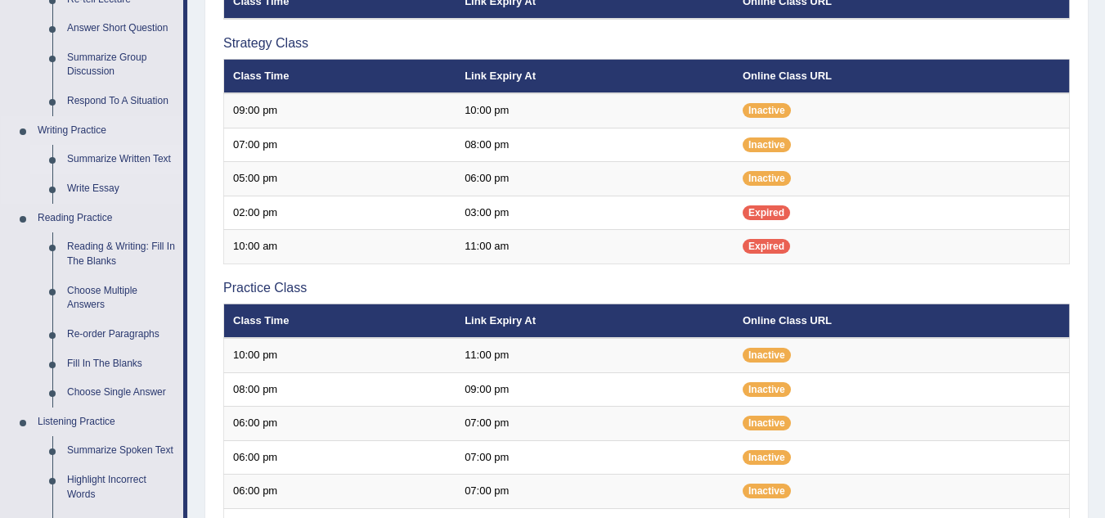
scroll to position [491, 0]
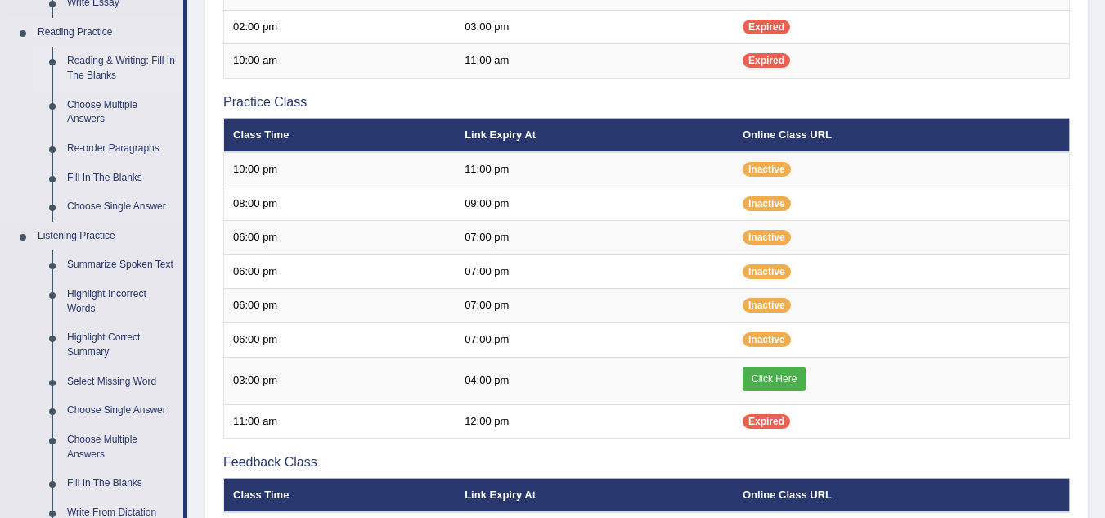
click at [106, 67] on link "Reading & Writing: Fill In The Blanks" at bounding box center [121, 68] width 123 height 43
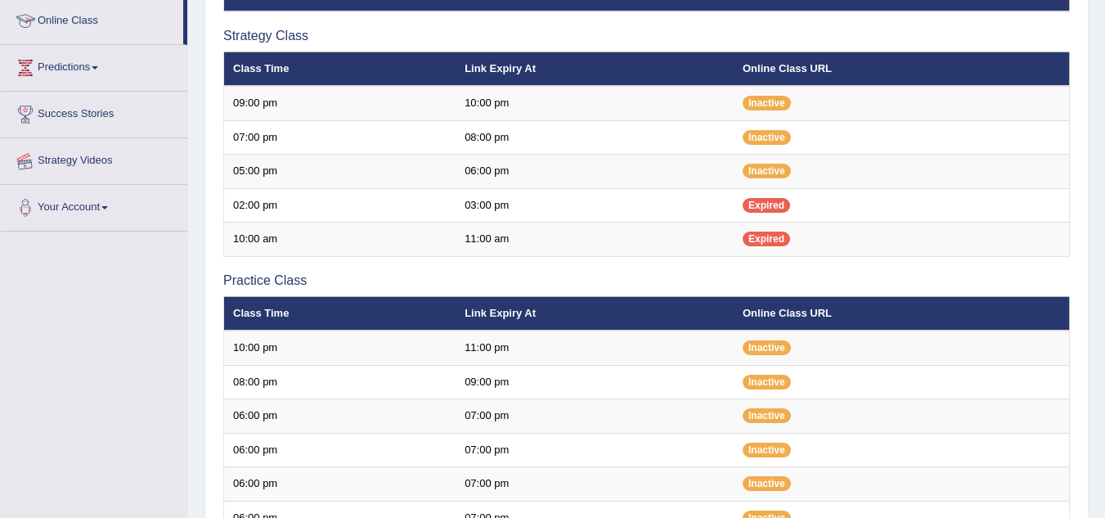
scroll to position [554, 0]
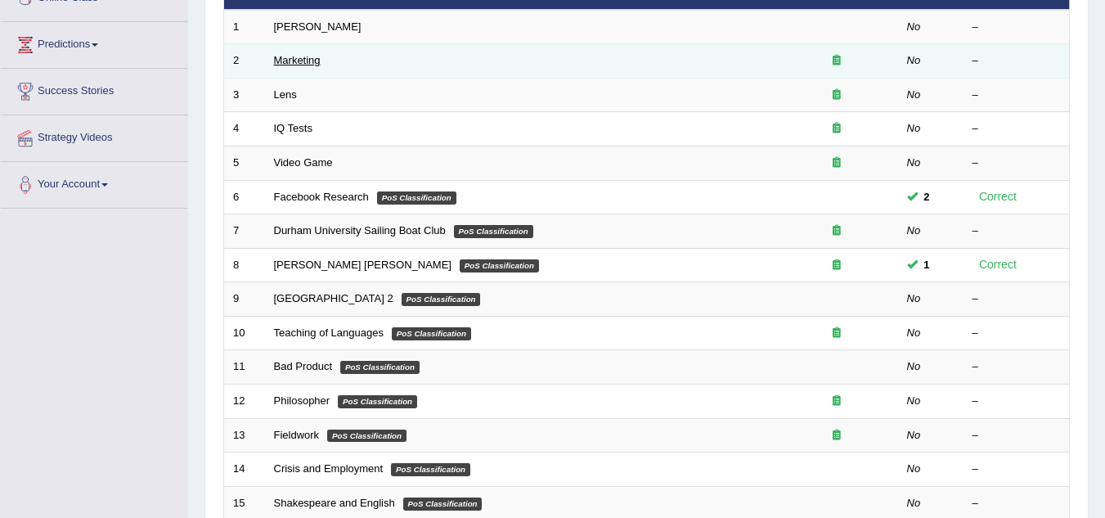
click at [317, 61] on link "Marketing" at bounding box center [297, 60] width 47 height 12
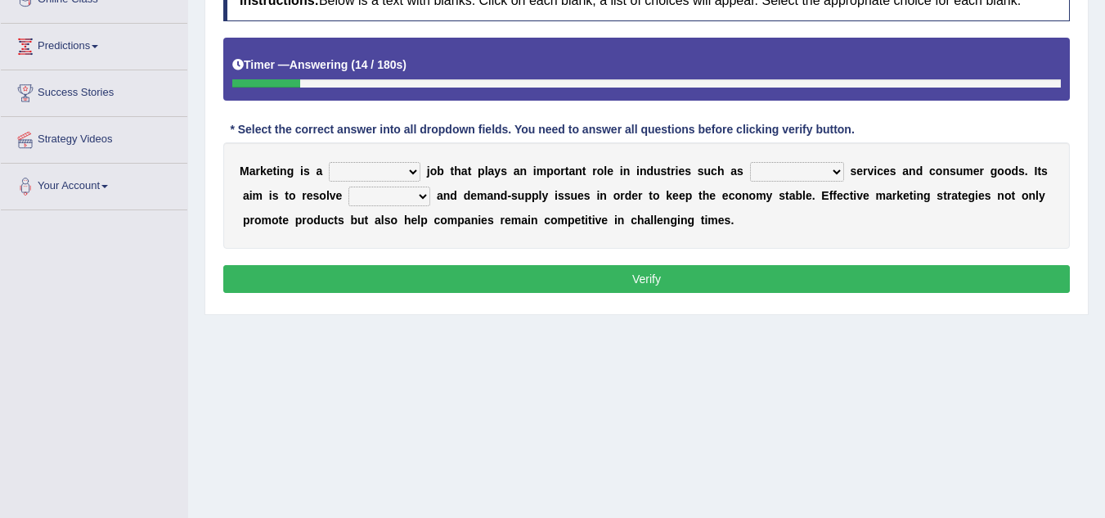
scroll to position [245, 0]
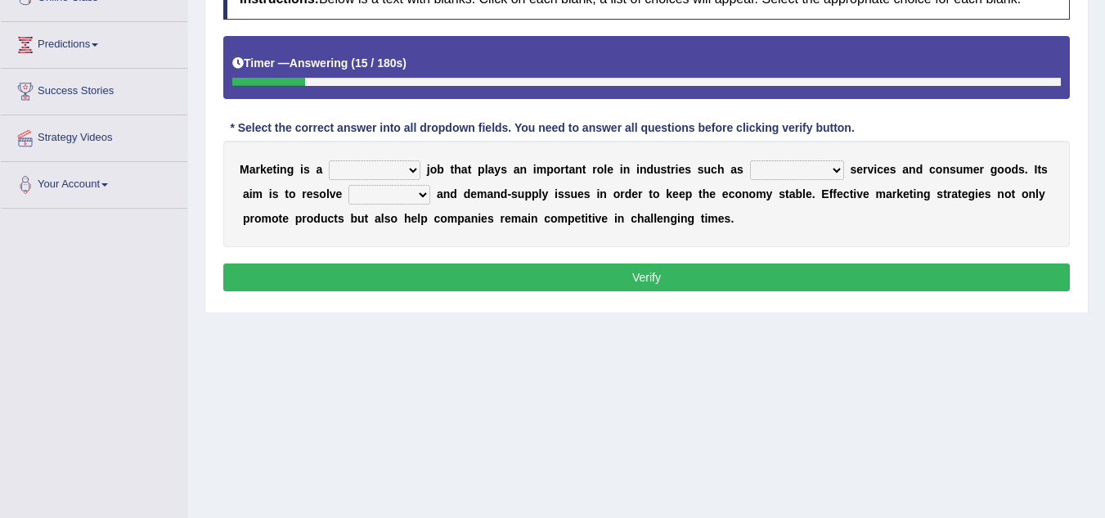
click at [412, 168] on select "professional flexible parochial descriptive" at bounding box center [375, 170] width 92 height 20
select select "professional"
click at [329, 160] on select "professional flexible parochial descriptive" at bounding box center [375, 170] width 92 height 20
click at [841, 171] on select "civil financial conventional foremost" at bounding box center [797, 170] width 94 height 20
select select "financial"
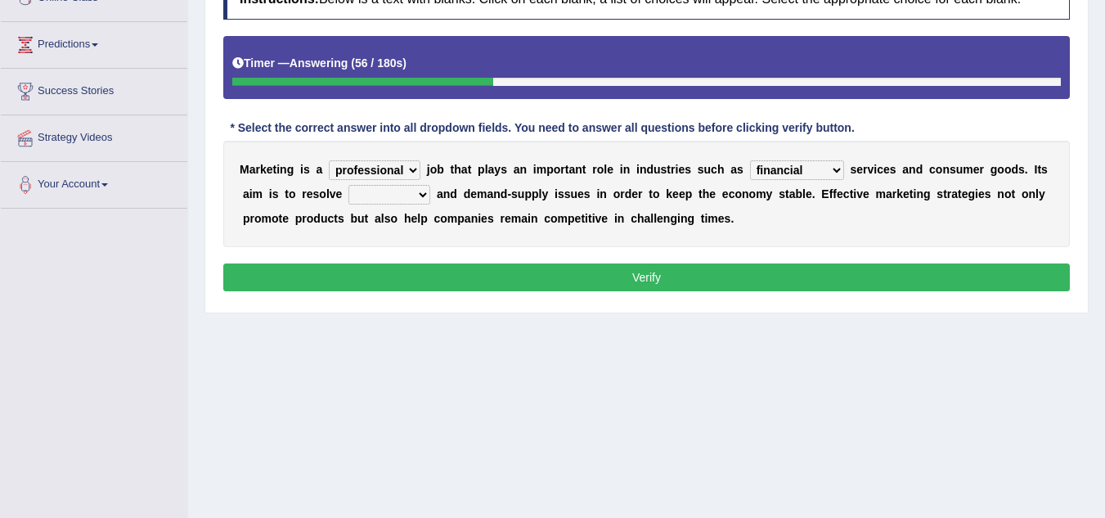
click at [750, 160] on select "civil financial conventional foremost" at bounding box center [797, 170] width 94 height 20
click at [423, 194] on select "imbalance excess symmetry budget" at bounding box center [389, 195] width 82 height 20
select select "imbalance"
click at [348, 185] on select "imbalance excess symmetry budget" at bounding box center [389, 195] width 82 height 20
click at [415, 172] on select "professional flexible parochial descriptive" at bounding box center [375, 170] width 92 height 20
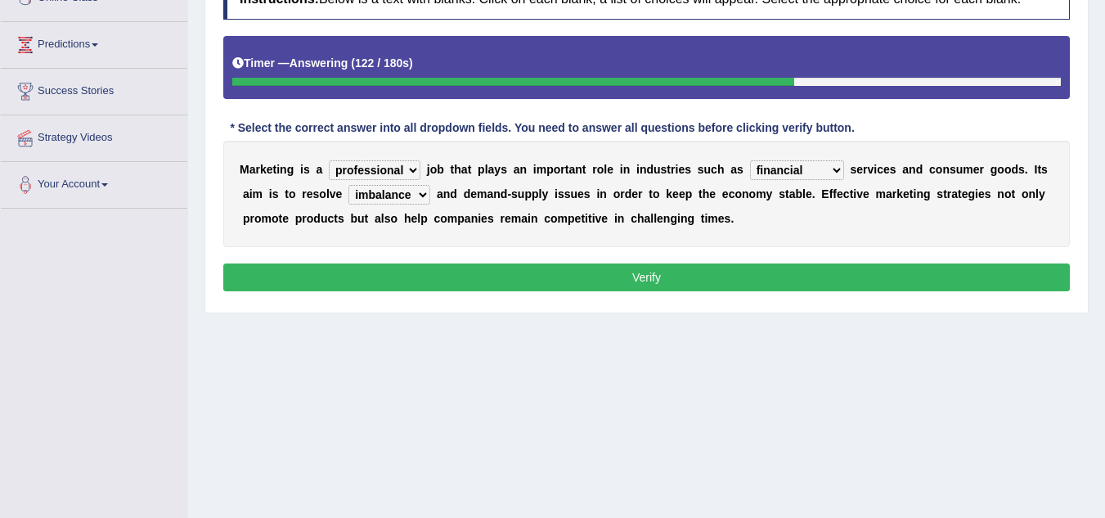
select select "flexible"
click at [329, 160] on select "professional flexible parochial descriptive" at bounding box center [375, 170] width 92 height 20
click at [420, 200] on select "imbalance excess symmetry budget" at bounding box center [389, 195] width 82 height 20
select select "budget"
click at [348, 185] on select "imbalance excess symmetry budget" at bounding box center [389, 195] width 82 height 20
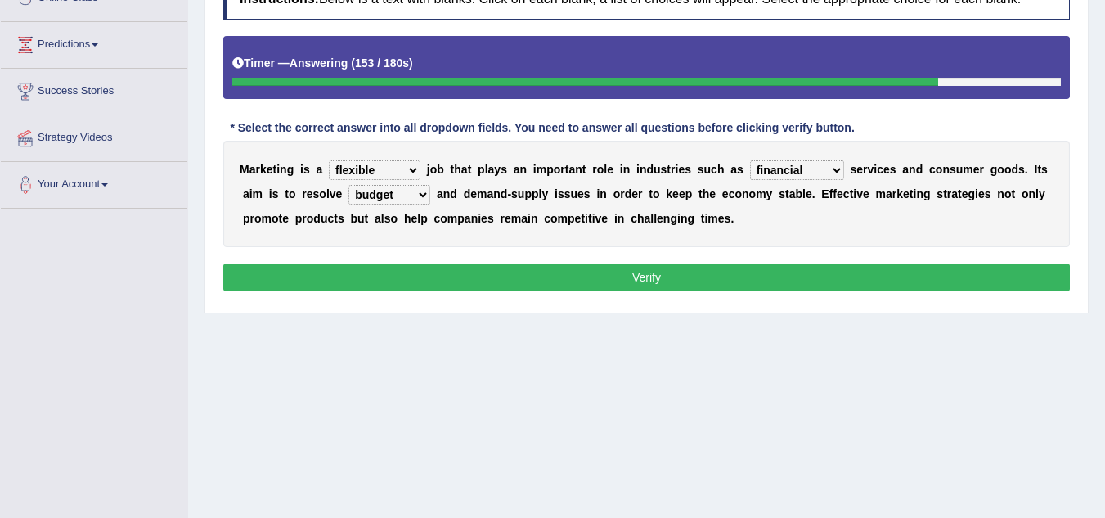
click at [830, 174] on select "civil financial conventional foremost" at bounding box center [797, 170] width 94 height 20
click at [756, 270] on button "Verify" at bounding box center [646, 277] width 846 height 28
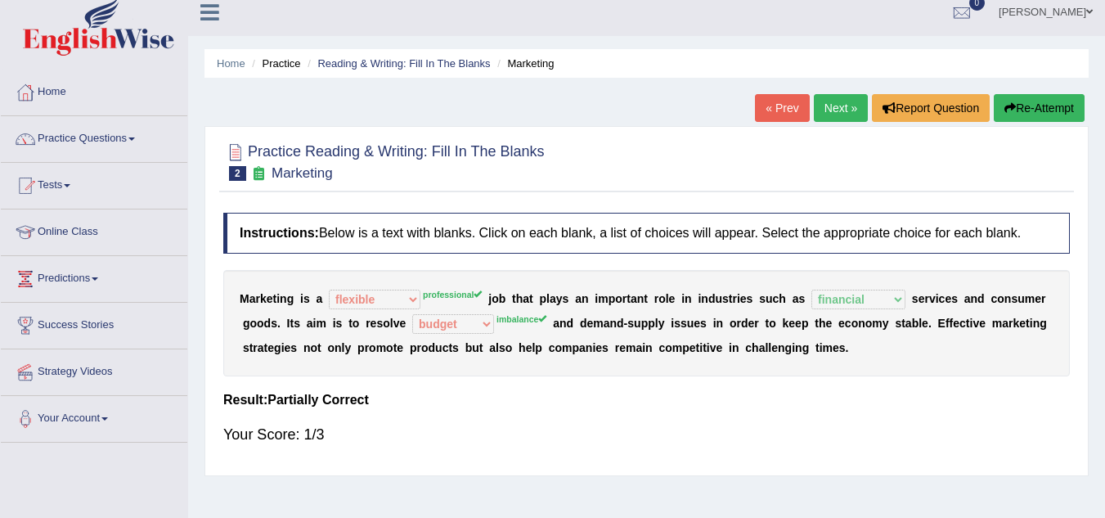
scroll to position [0, 0]
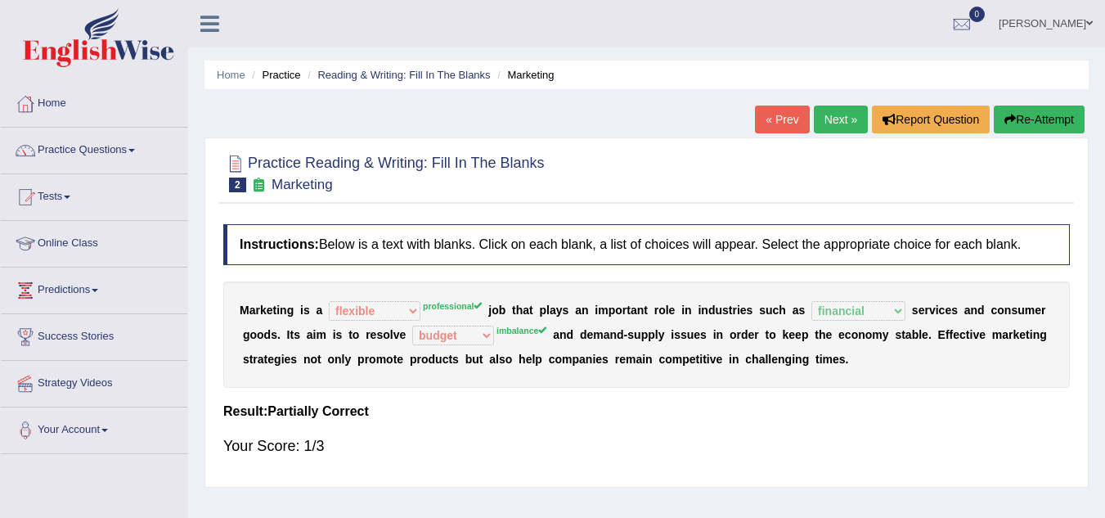
click at [840, 116] on link "Next »" at bounding box center [841, 119] width 54 height 28
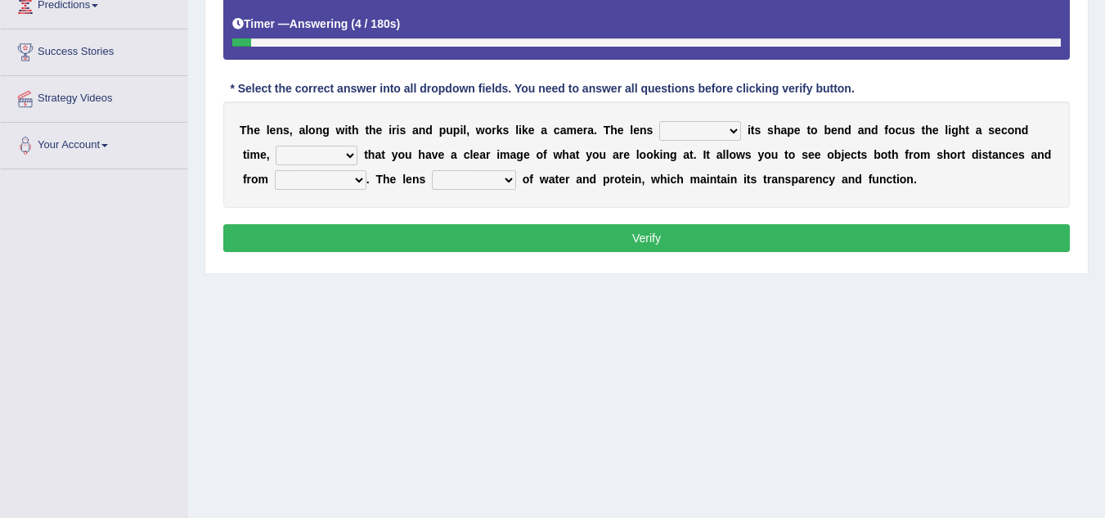
click at [730, 132] on select "adjusts shows selects presents" at bounding box center [700, 131] width 82 height 20
click at [733, 133] on select "adjusts shows selects presents" at bounding box center [700, 131] width 82 height 20
select select "adjusts"
click at [659, 121] on select "adjusts shows selects presents" at bounding box center [700, 131] width 82 height 20
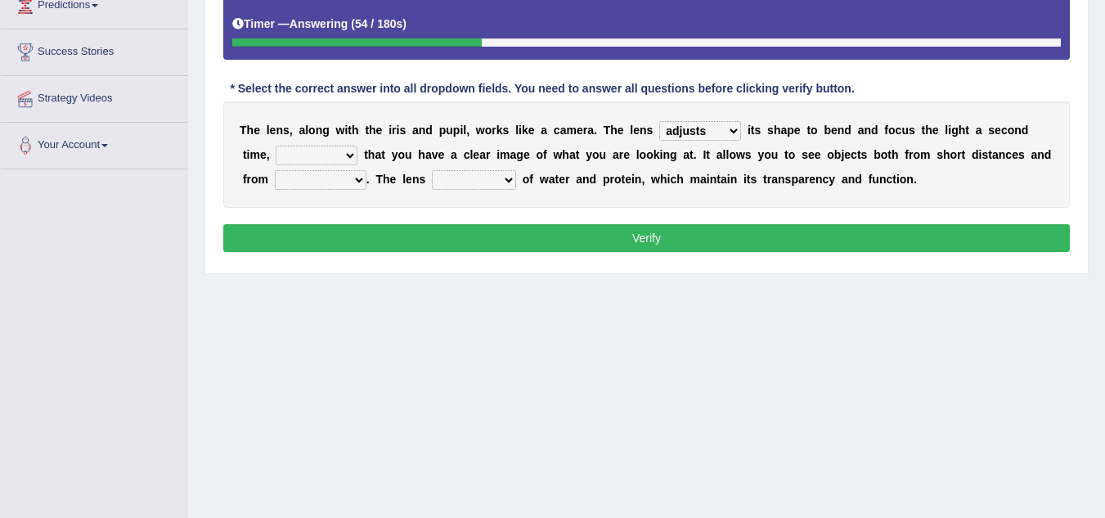
click at [349, 154] on select "ensures to ensure ensure ensured" at bounding box center [317, 156] width 82 height 20
select select "to ensure"
click at [276, 146] on select "ensures to ensure ensure ensured" at bounding box center [317, 156] width 82 height 20
click at [325, 182] on select "far away in between further apart all along" at bounding box center [321, 180] width 92 height 20
select select "far away"
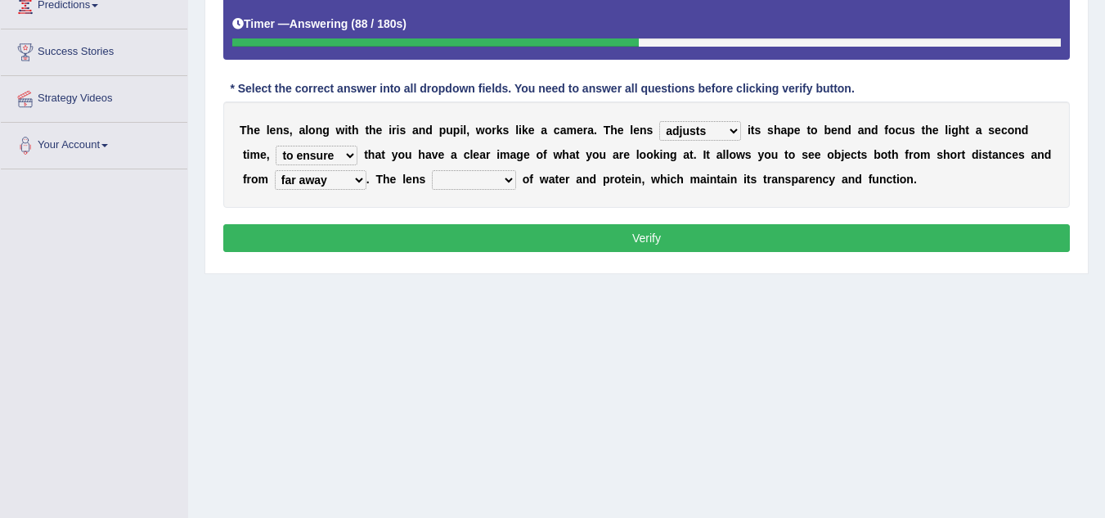
click at [275, 170] on select "far away in between further apart all along" at bounding box center [321, 180] width 92 height 20
click at [507, 179] on select "constitutes comprises composes consists" at bounding box center [474, 180] width 84 height 20
select select "consists"
click at [432, 170] on select "constitutes comprises composes consists" at bounding box center [474, 180] width 84 height 20
click at [564, 226] on button "Verify" at bounding box center [646, 238] width 846 height 28
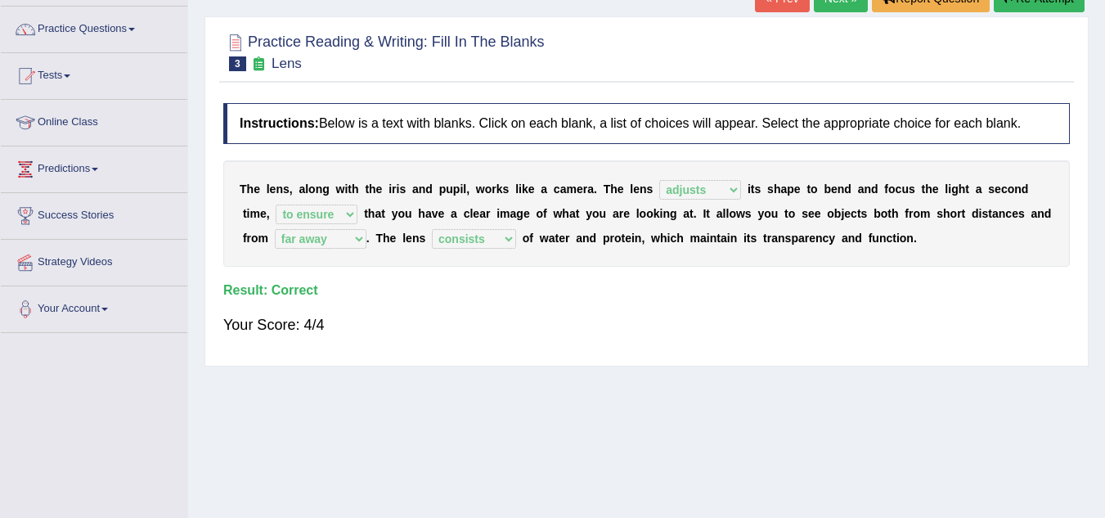
scroll to position [39, 0]
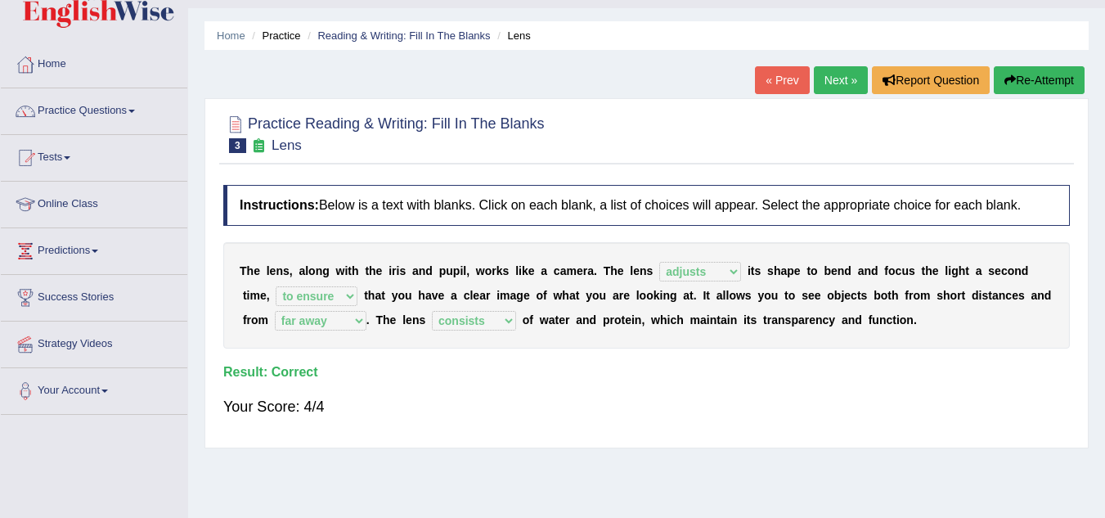
click at [833, 79] on link "Next »" at bounding box center [841, 80] width 54 height 28
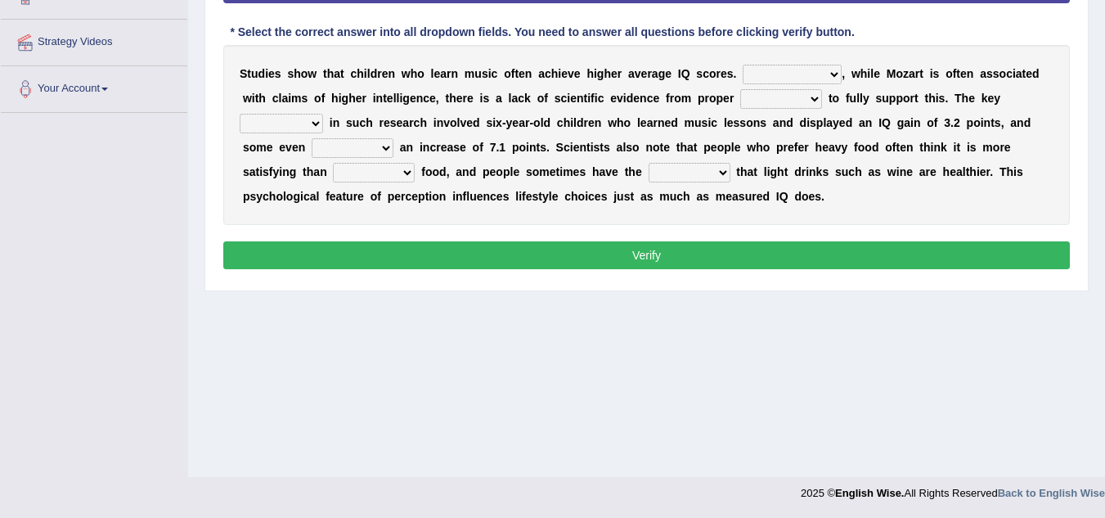
click at [833, 77] on select "However Therefore Consequently While" at bounding box center [792, 75] width 99 height 20
select select "Consequently"
click at [743, 65] on select "However Therefore Consequently While" at bounding box center [792, 75] width 99 height 20
click at [814, 100] on select "test tests testing tested" at bounding box center [781, 99] width 82 height 20
select select "test"
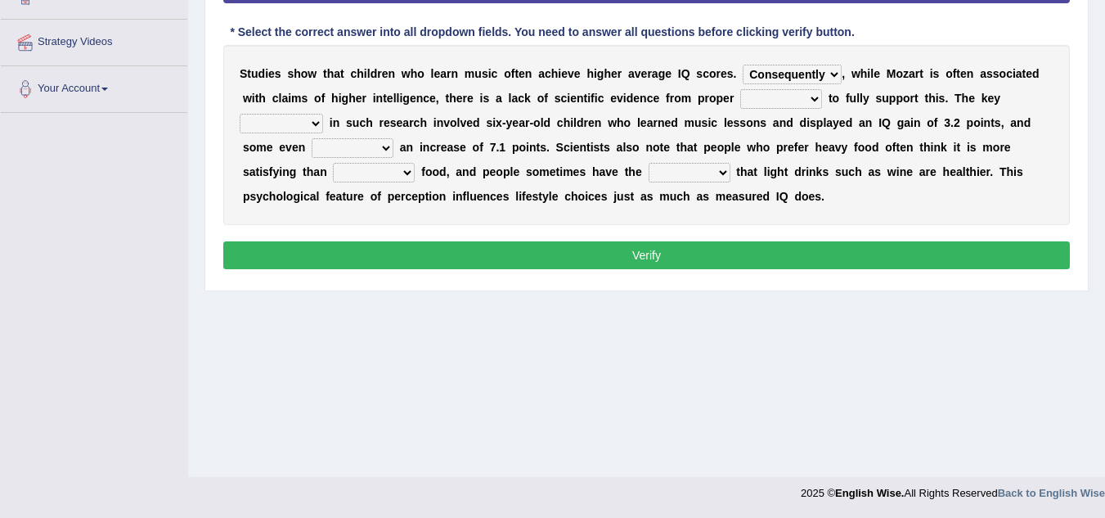
click at [740, 89] on select "test tests testing tested" at bounding box center [781, 99] width 82 height 20
click at [312, 126] on select "process goal implication odd" at bounding box center [281, 124] width 83 height 20
select select "goal"
click at [240, 114] on select "process goal implication odd" at bounding box center [281, 124] width 83 height 20
click at [384, 150] on select "exhibited taught learned threatened" at bounding box center [353, 148] width 82 height 20
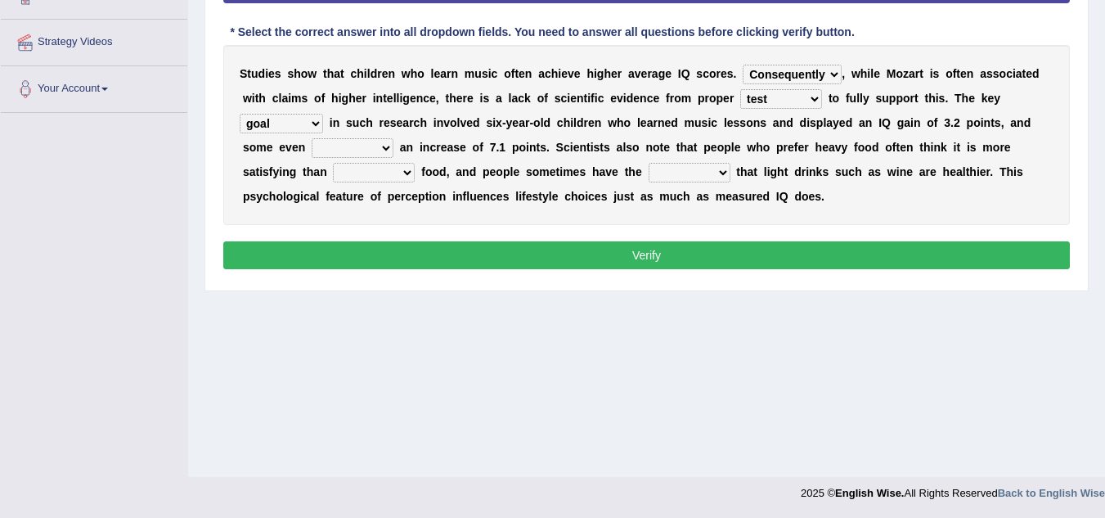
select select "exhibited"
click at [312, 138] on select "exhibited taught learned threatened" at bounding box center [353, 148] width 82 height 20
click at [406, 177] on select "choosy lighter cushiony spooky" at bounding box center [374, 173] width 82 height 20
select select "lighter"
click at [333, 163] on select "choosy lighter cushiony spooky" at bounding box center [374, 173] width 82 height 20
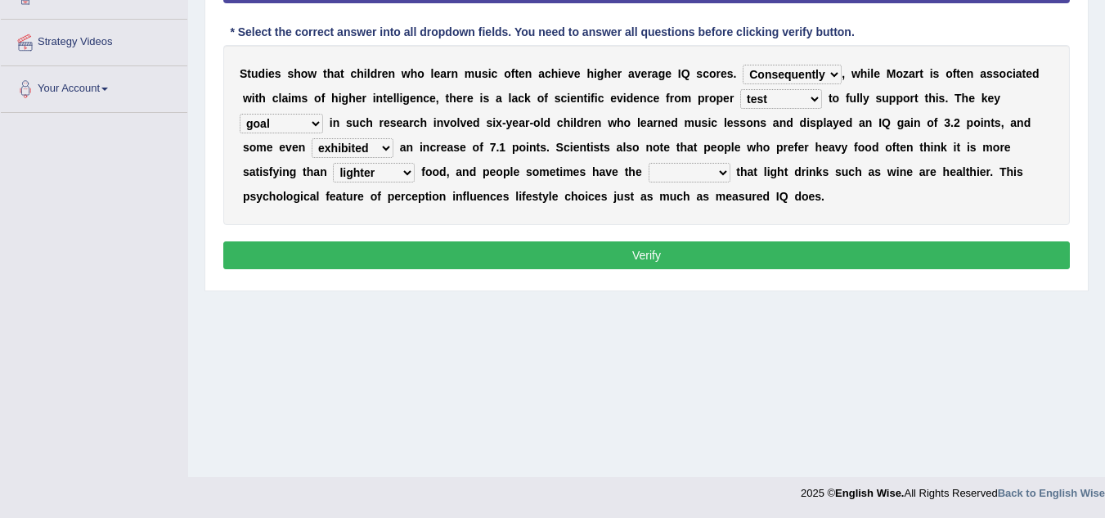
click at [405, 175] on select "choosy lighter cushiony spooky" at bounding box center [374, 173] width 82 height 20
click at [722, 174] on select "illusion sight anecdote intention" at bounding box center [689, 173] width 82 height 20
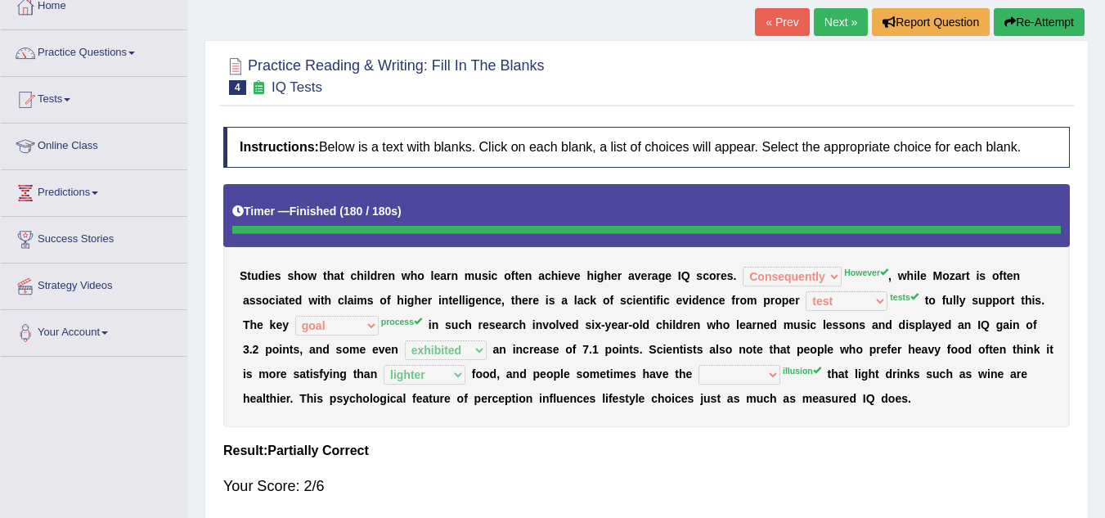
scroll to position [96, 0]
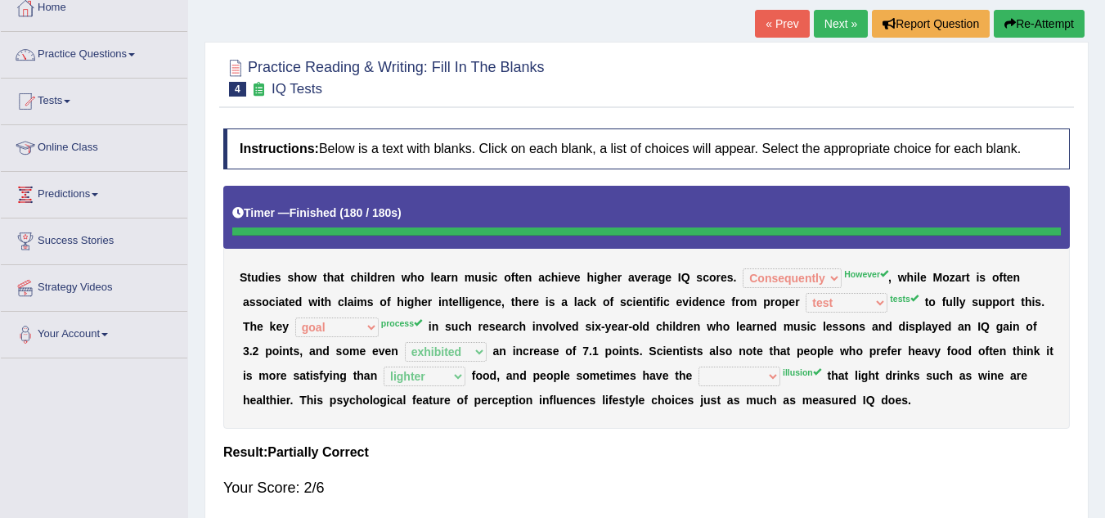
click at [827, 34] on link "Next »" at bounding box center [841, 24] width 54 height 28
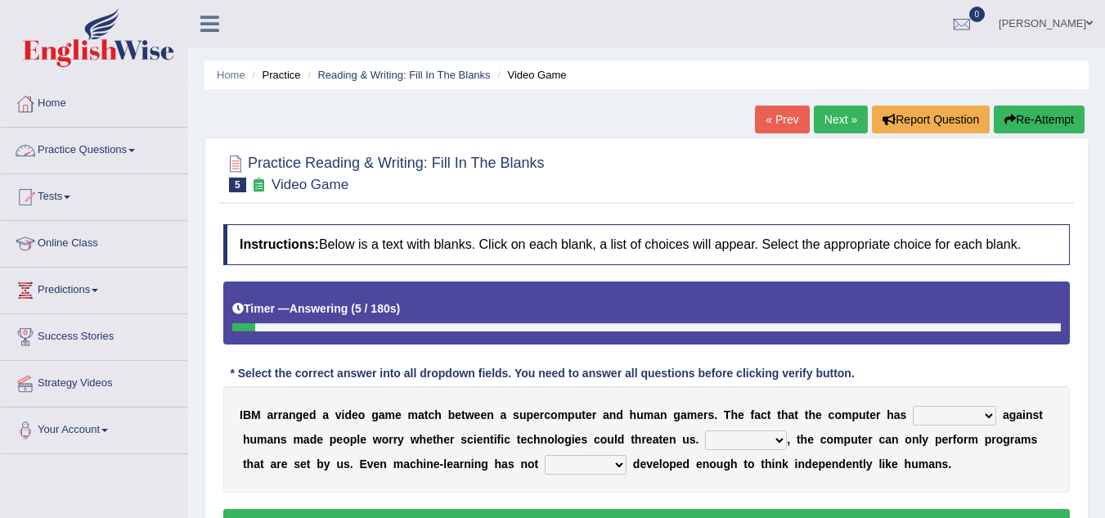
click at [137, 148] on link "Practice Questions" at bounding box center [94, 148] width 186 height 41
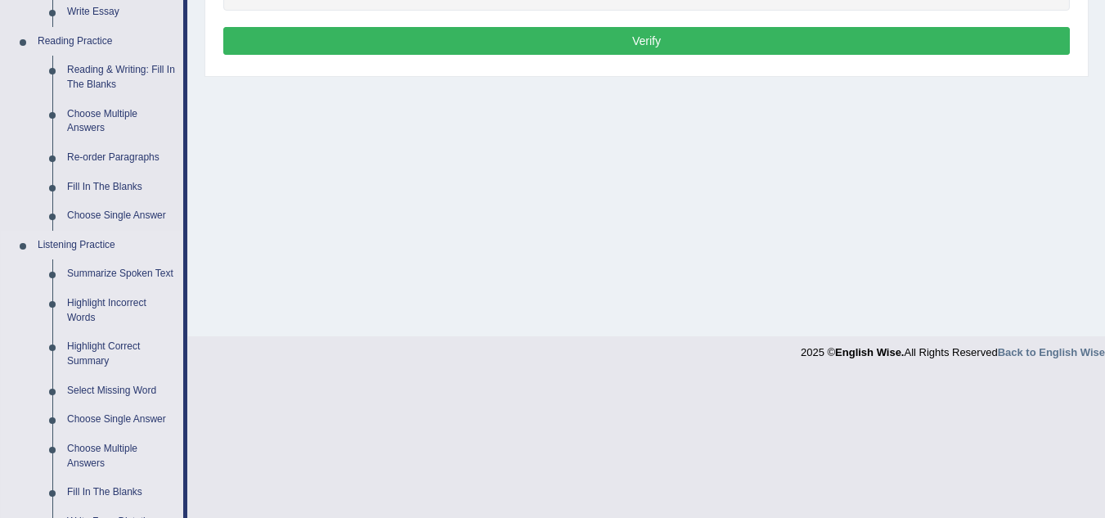
scroll to position [483, 0]
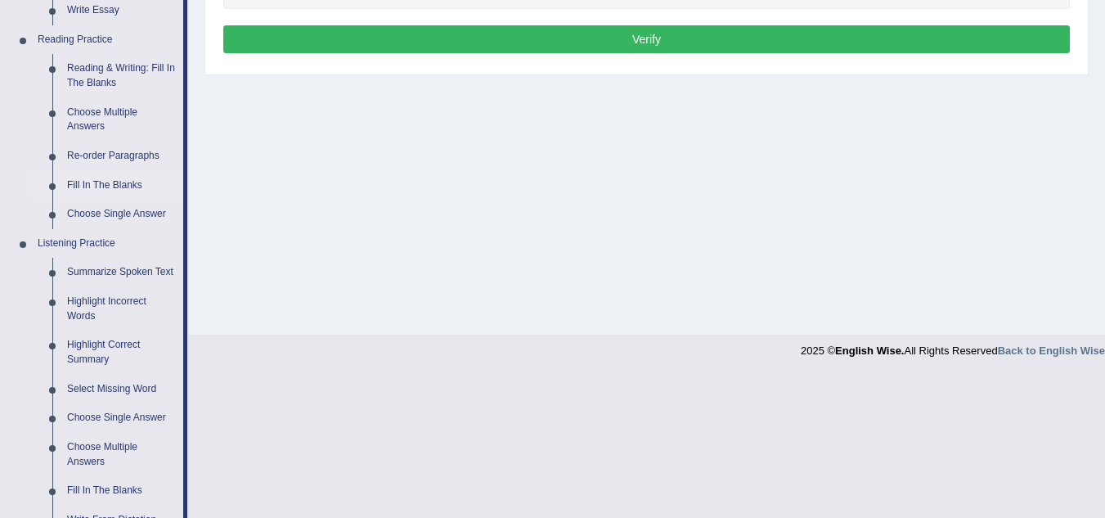
click at [133, 184] on link "Fill In The Blanks" at bounding box center [121, 185] width 123 height 29
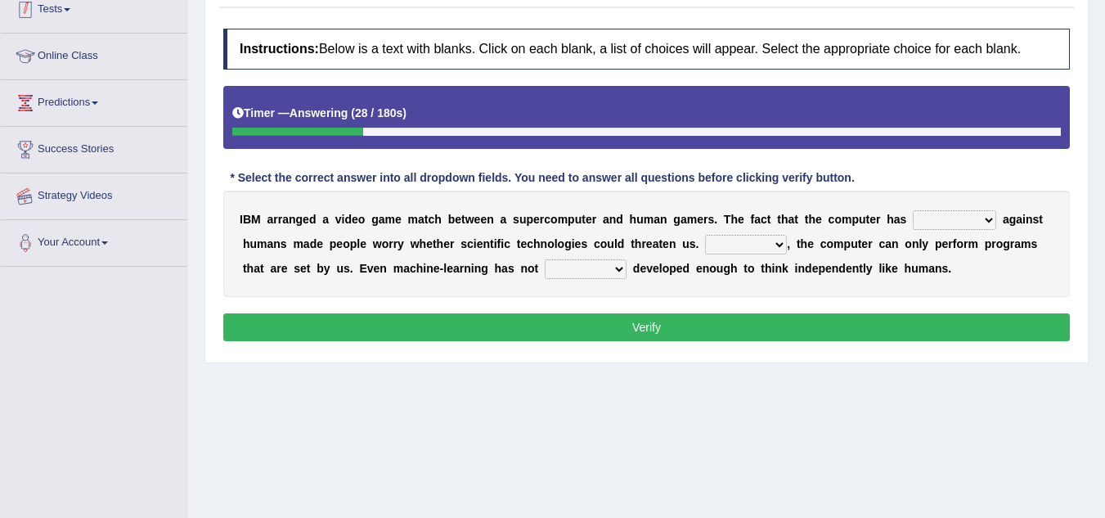
scroll to position [341, 0]
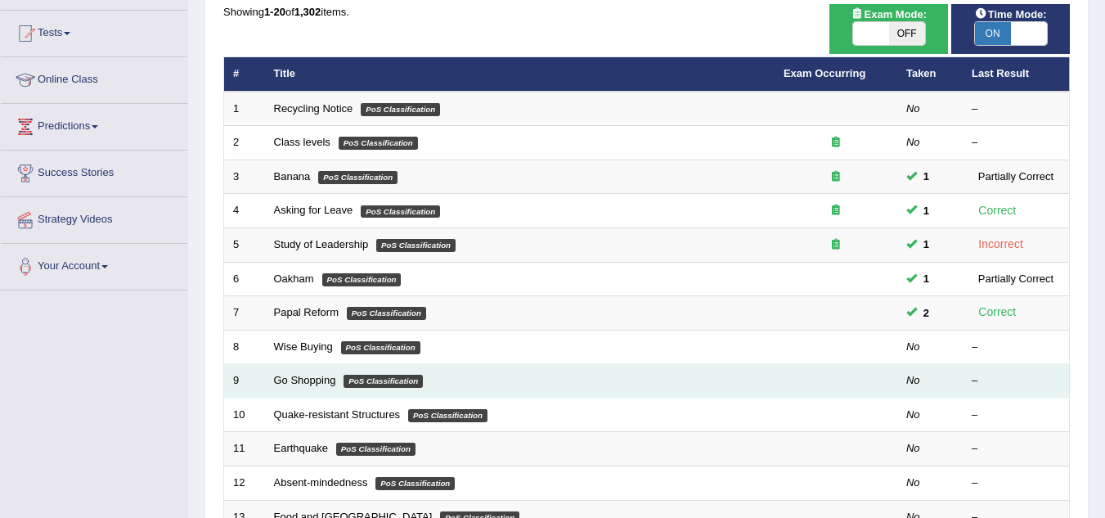
scroll to position [164, 0]
click at [298, 382] on link "Go Shopping" at bounding box center [305, 380] width 62 height 12
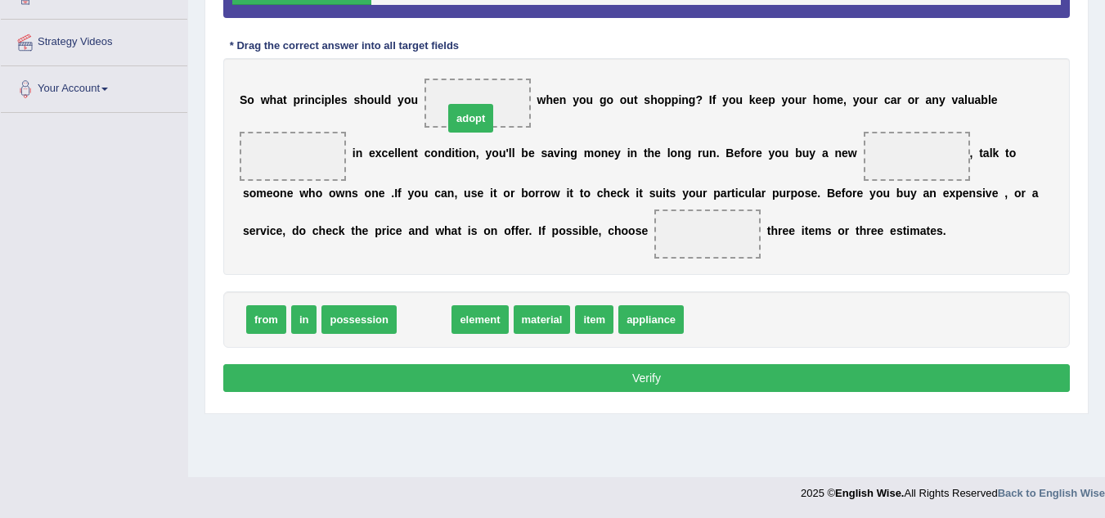
drag, startPoint x: 433, startPoint y: 312, endPoint x: 474, endPoint y: 116, distance: 199.8
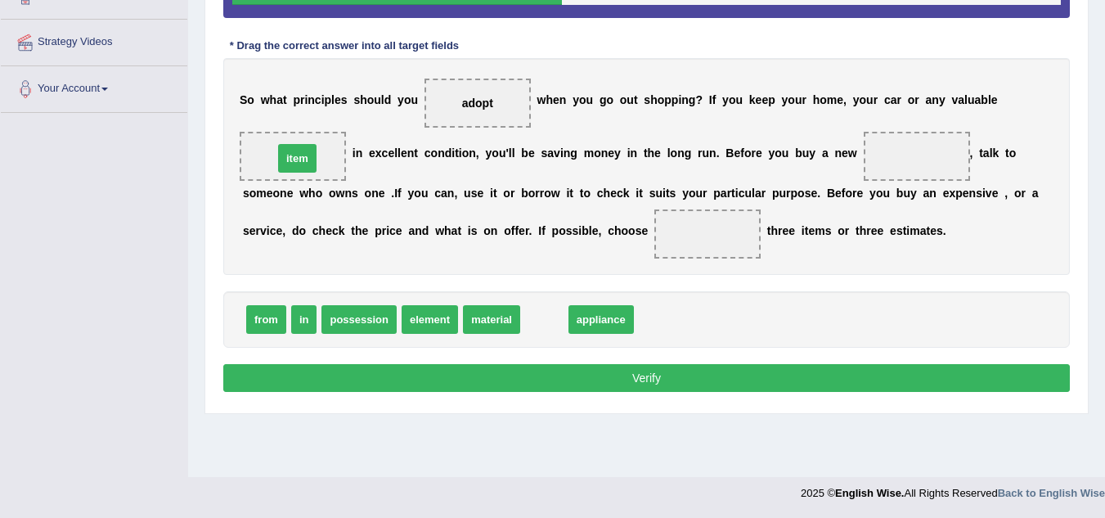
drag, startPoint x: 543, startPoint y: 325, endPoint x: 296, endPoint y: 164, distance: 294.9
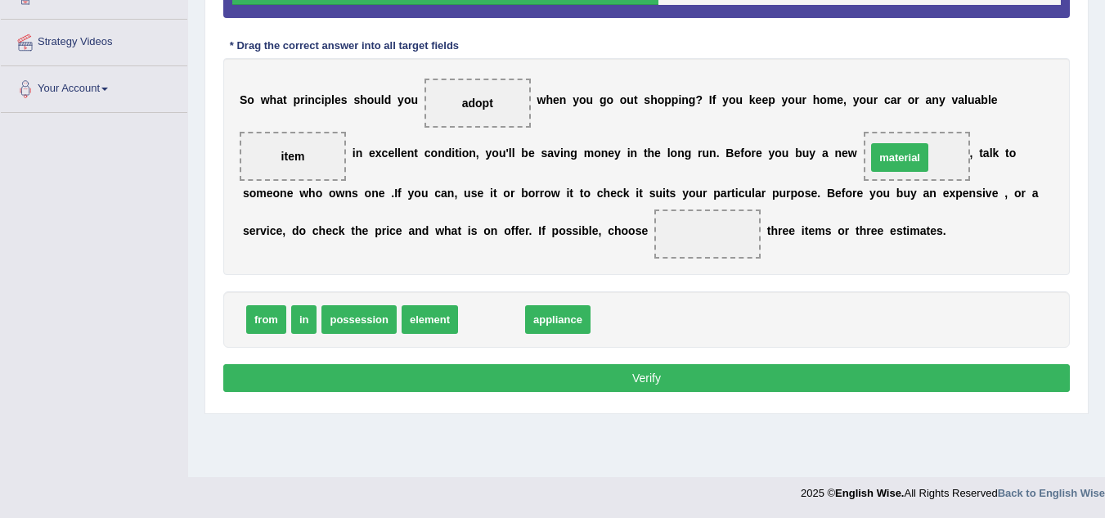
drag, startPoint x: 498, startPoint y: 321, endPoint x: 911, endPoint y: 158, distance: 443.9
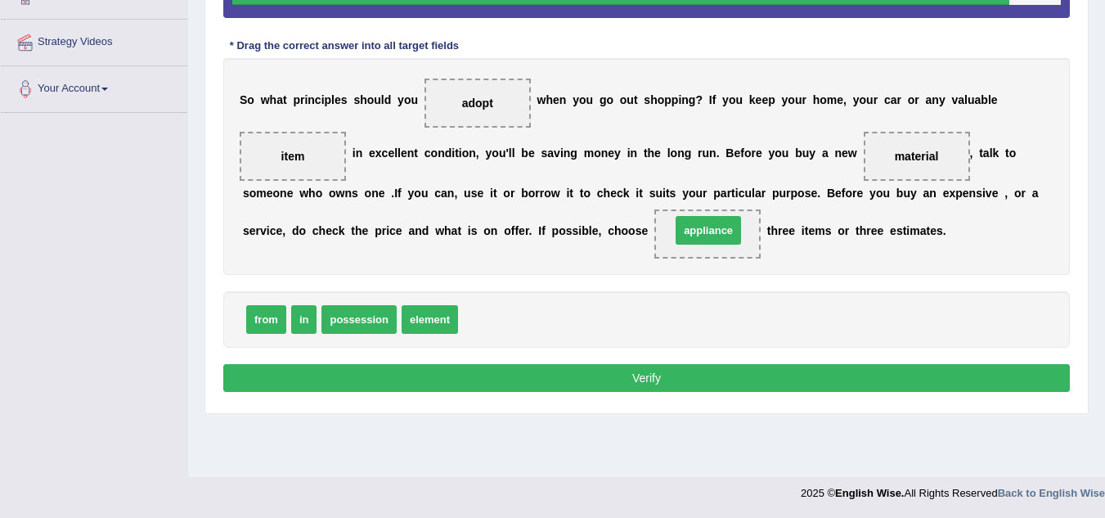
drag, startPoint x: 625, startPoint y: 268, endPoint x: 722, endPoint y: 227, distance: 105.6
drag, startPoint x: 299, startPoint y: 317, endPoint x: 755, endPoint y: 241, distance: 461.8
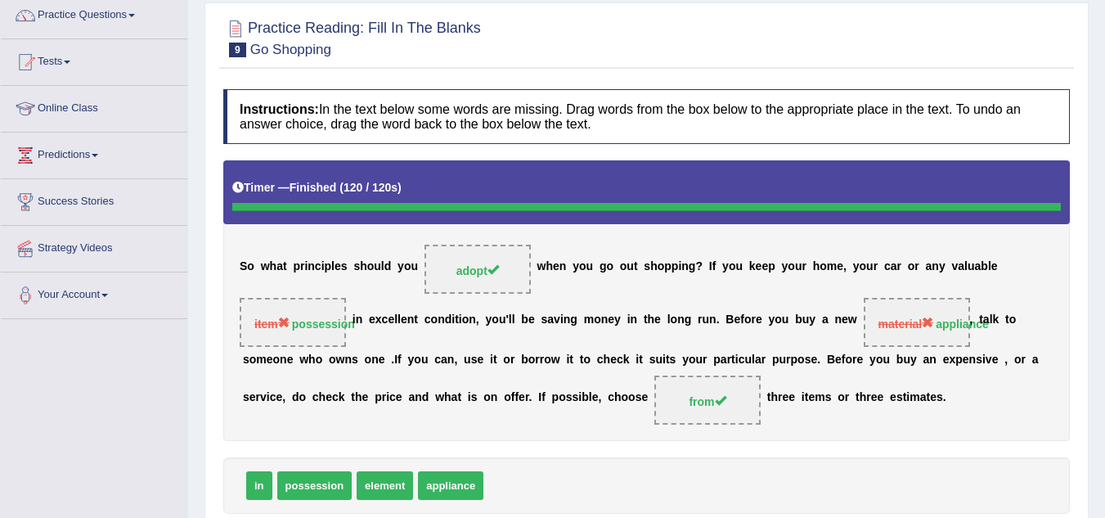
scroll to position [96, 0]
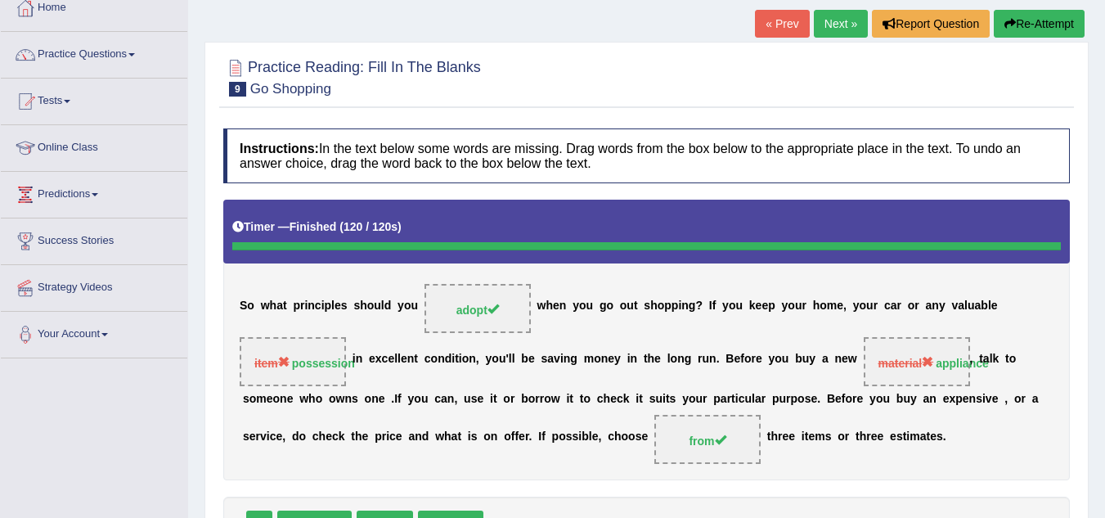
click at [838, 20] on link "Next »" at bounding box center [841, 24] width 54 height 28
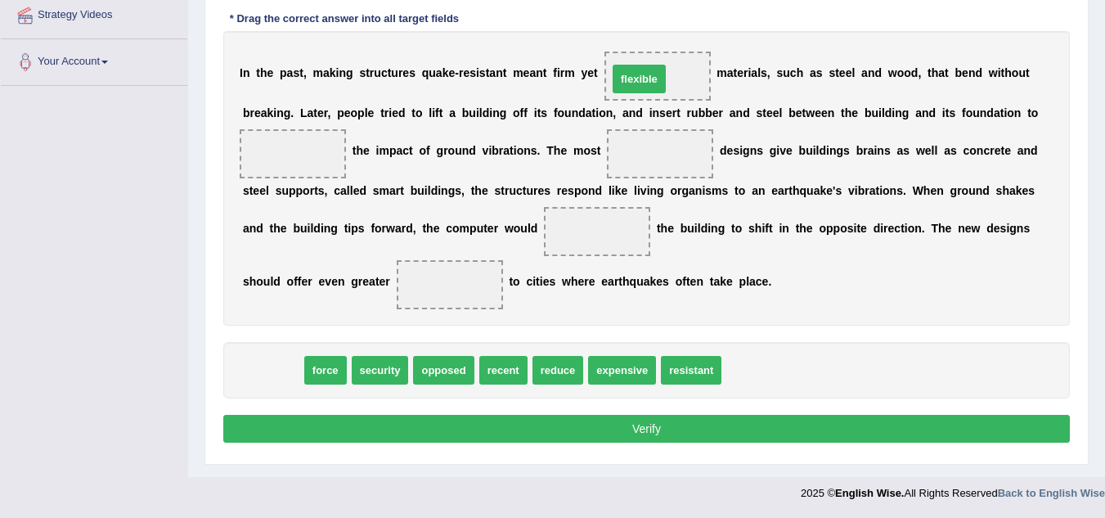
drag, startPoint x: 261, startPoint y: 371, endPoint x: 634, endPoint y: 75, distance: 476.1
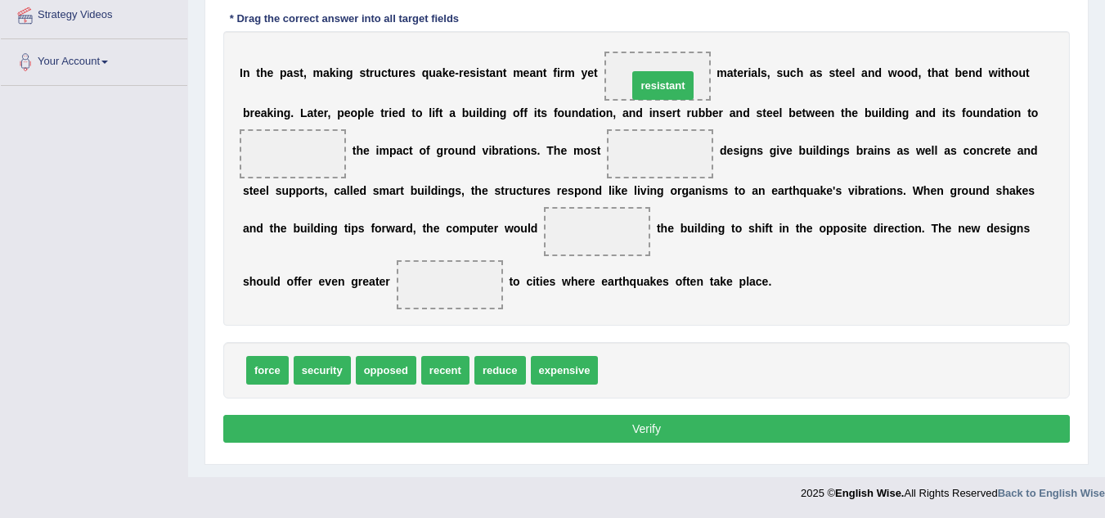
drag, startPoint x: 627, startPoint y: 371, endPoint x: 657, endPoint y: 85, distance: 287.7
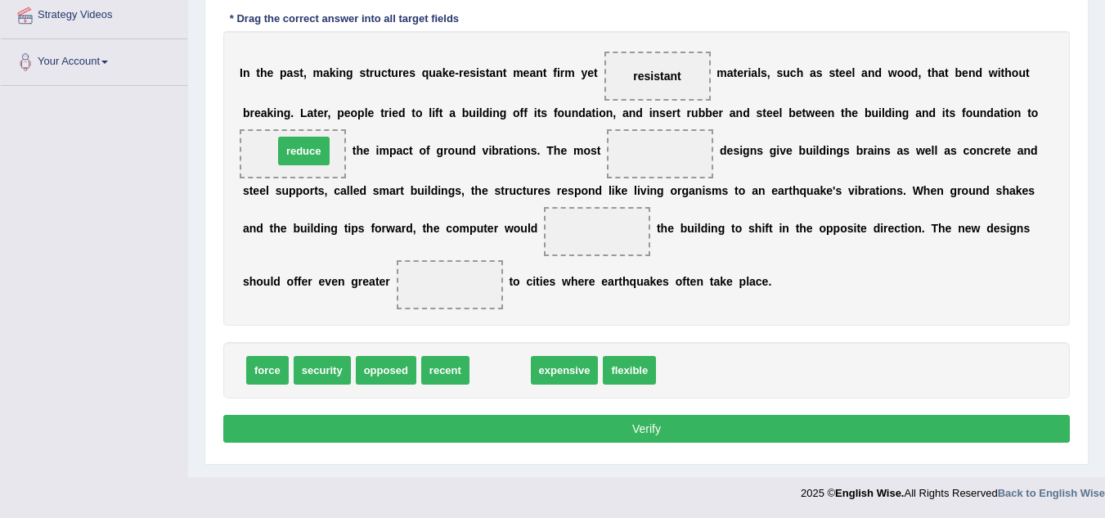
drag, startPoint x: 469, startPoint y: 313, endPoint x: 307, endPoint y: 153, distance: 227.8
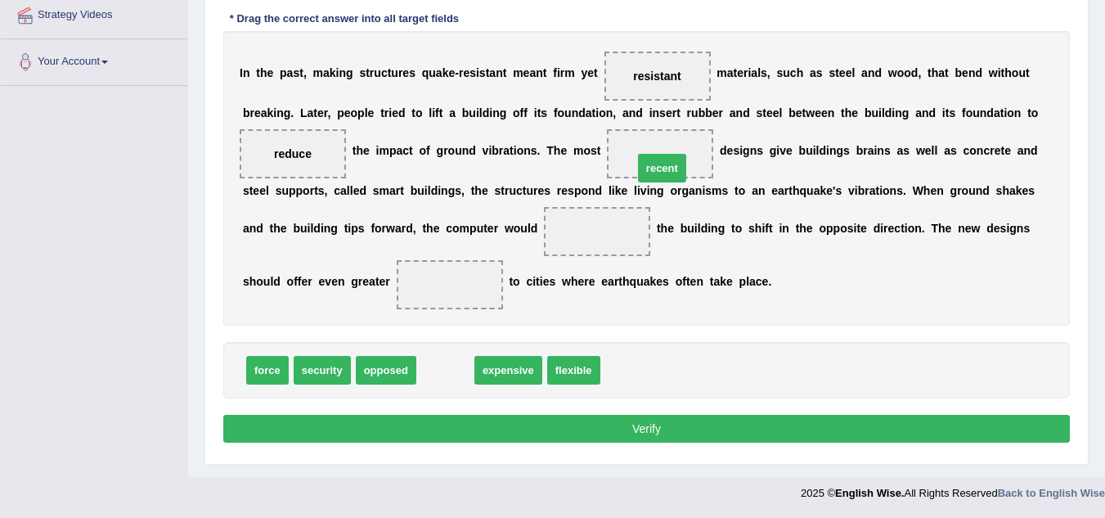
drag, startPoint x: 454, startPoint y: 365, endPoint x: 663, endPoint y: 156, distance: 295.5
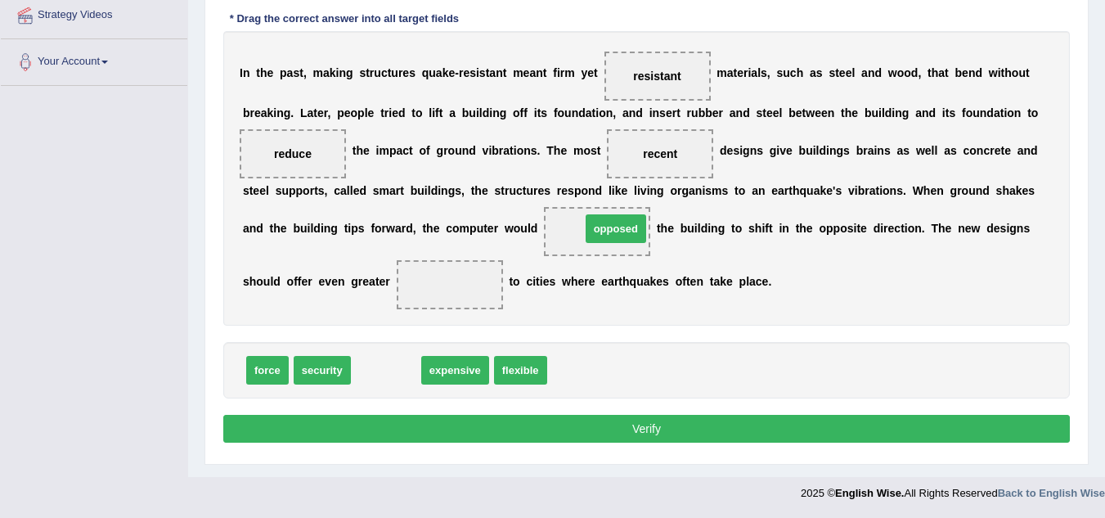
drag, startPoint x: 539, startPoint y: 286, endPoint x: 621, endPoint y: 226, distance: 102.4
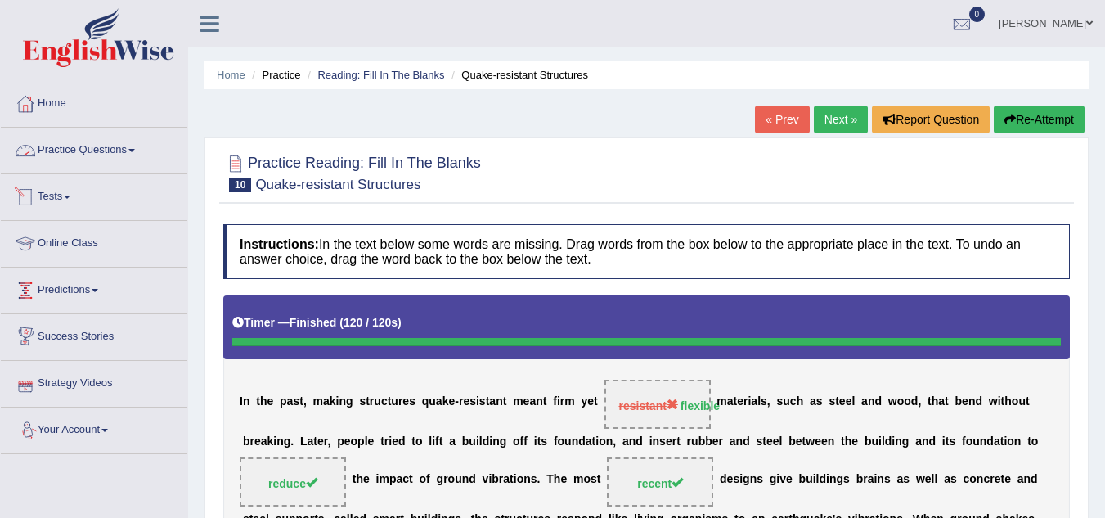
click at [132, 149] on link "Practice Questions" at bounding box center [94, 148] width 186 height 41
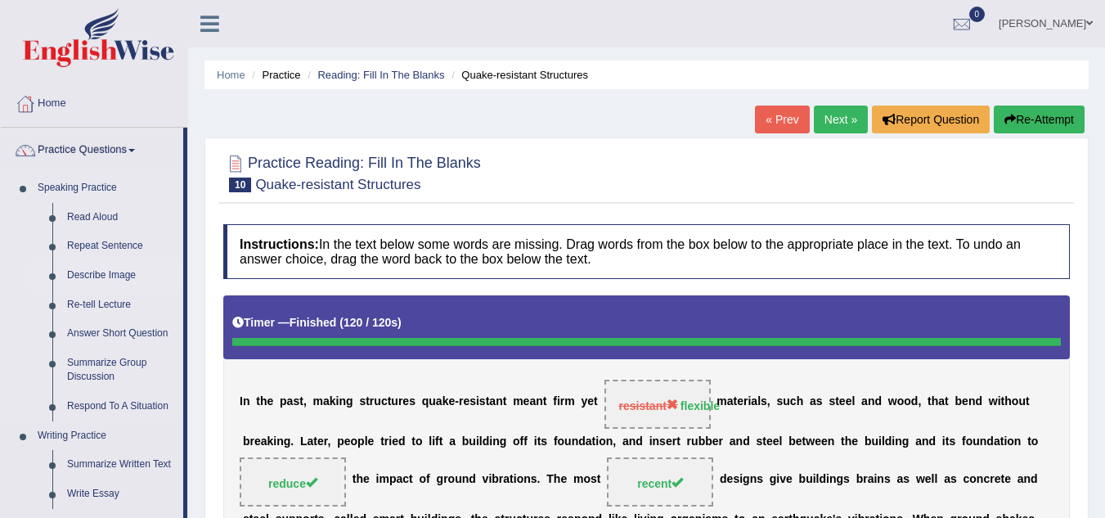
click at [121, 279] on link "Describe Image" at bounding box center [121, 275] width 123 height 29
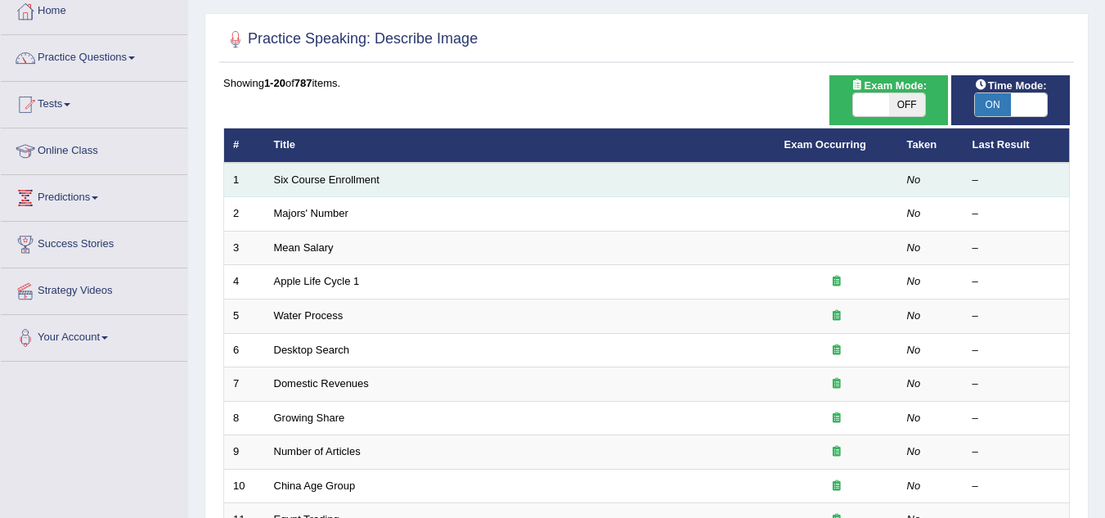
scroll to position [164, 0]
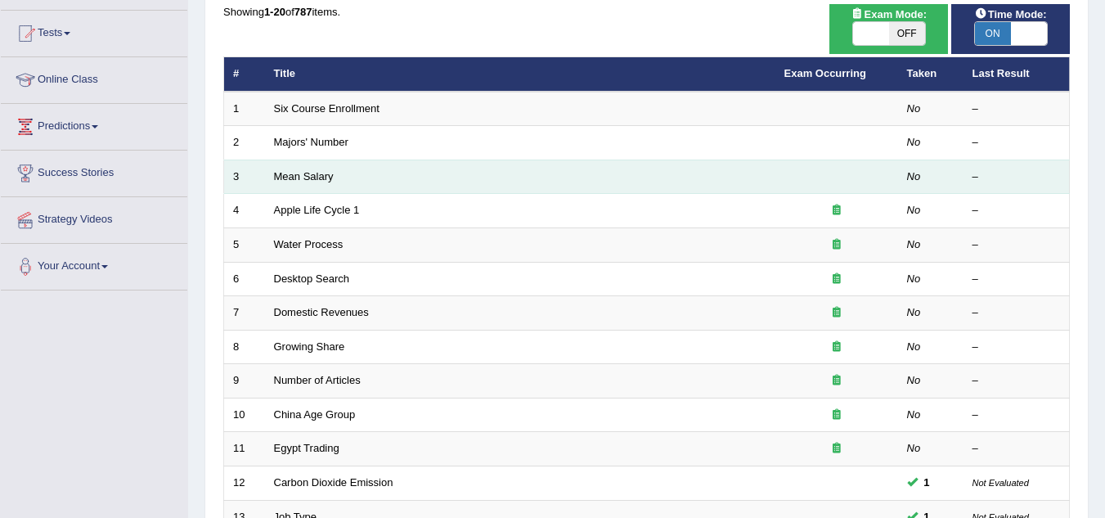
click at [312, 182] on td "Mean Salary" at bounding box center [520, 176] width 510 height 34
click at [316, 177] on link "Mean Salary" at bounding box center [304, 176] width 60 height 12
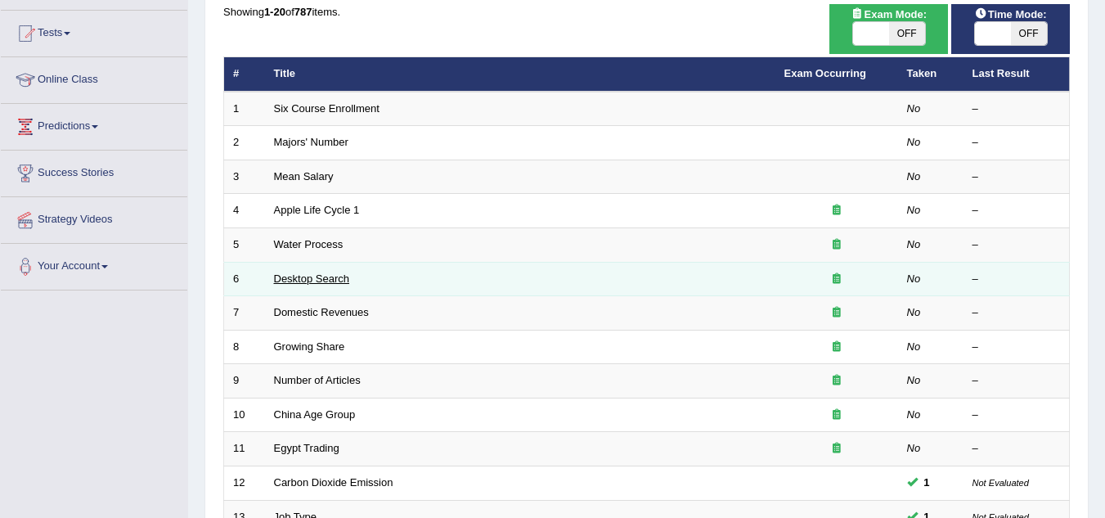
click at [318, 280] on link "Desktop Search" at bounding box center [312, 278] width 76 height 12
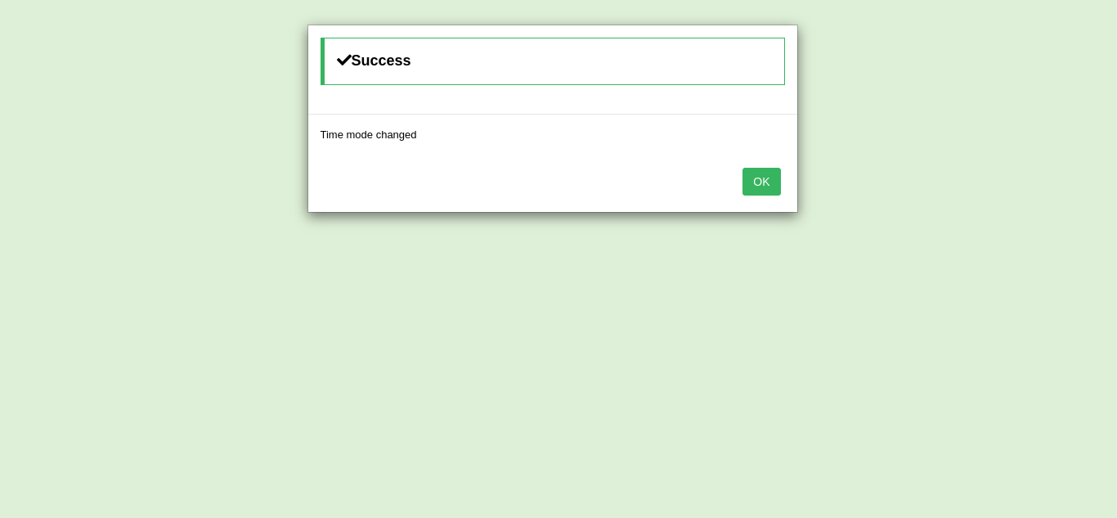
click at [767, 181] on button "OK" at bounding box center [762, 182] width 38 height 28
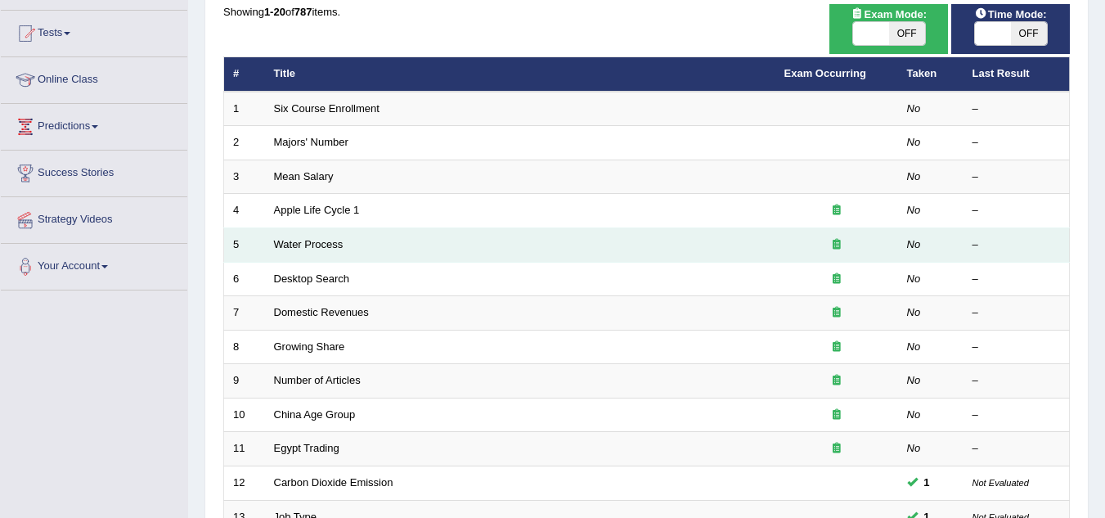
click at [352, 240] on td "Water Process" at bounding box center [520, 245] width 510 height 34
click at [329, 249] on link "Water Process" at bounding box center [309, 244] width 70 height 12
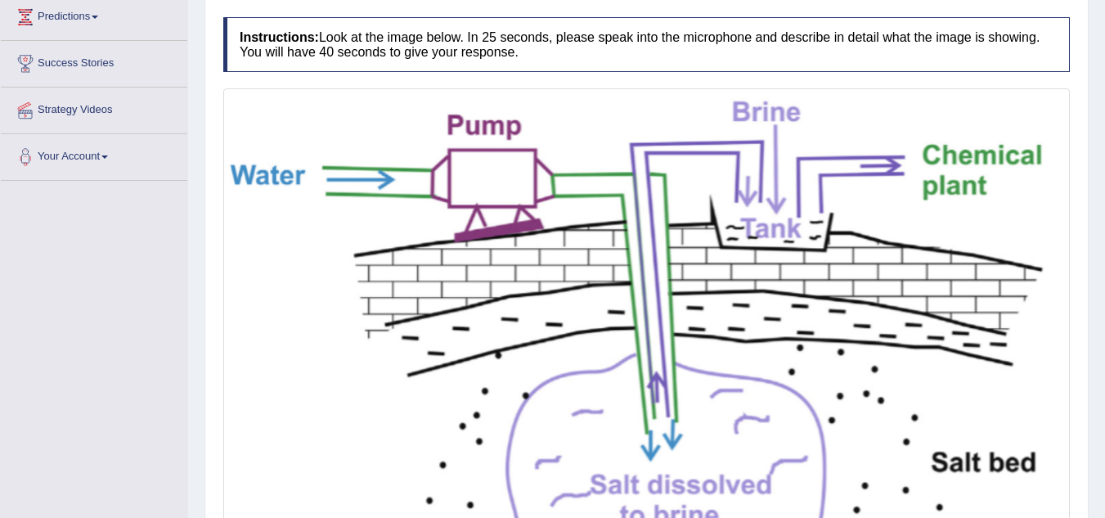
scroll to position [302, 0]
